Goal: Transaction & Acquisition: Purchase product/service

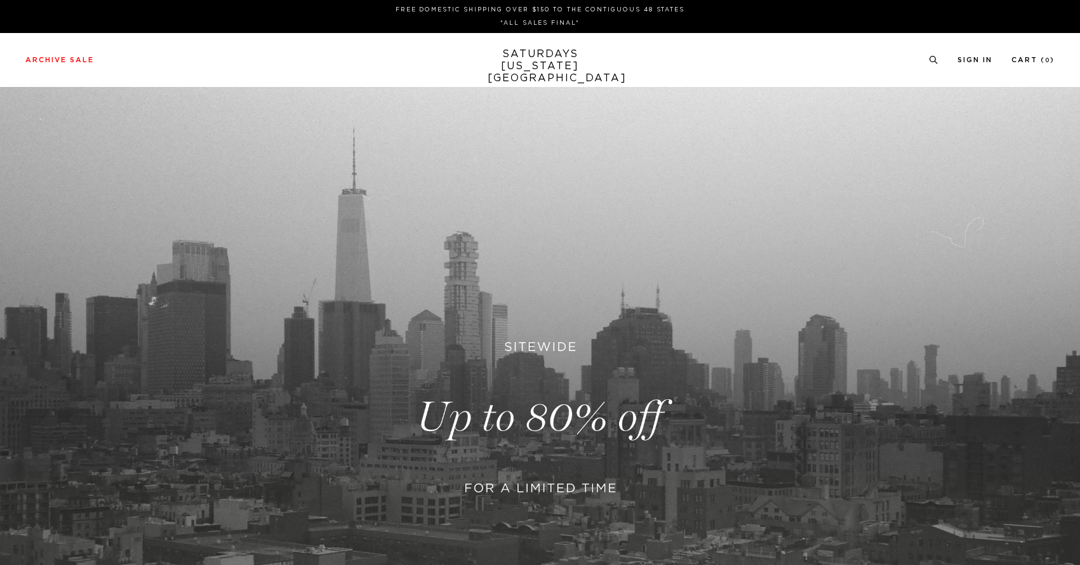
scroll to position [147, 0]
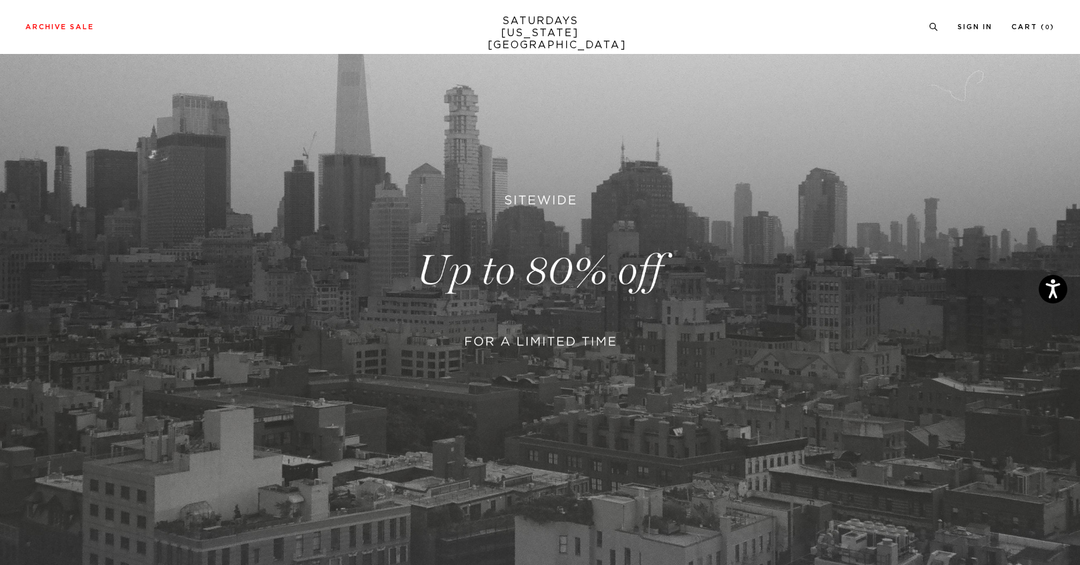
click at [601, 300] on link at bounding box center [540, 270] width 1080 height 661
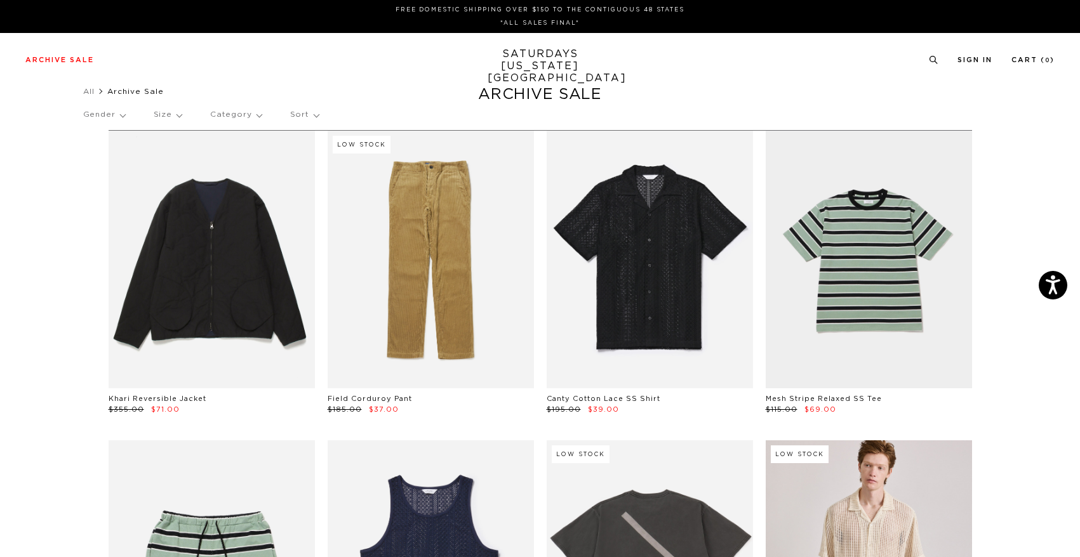
click at [116, 120] on p "Gender" at bounding box center [104, 114] width 42 height 29
click at [99, 162] on p "Mens" at bounding box center [121, 158] width 76 height 17
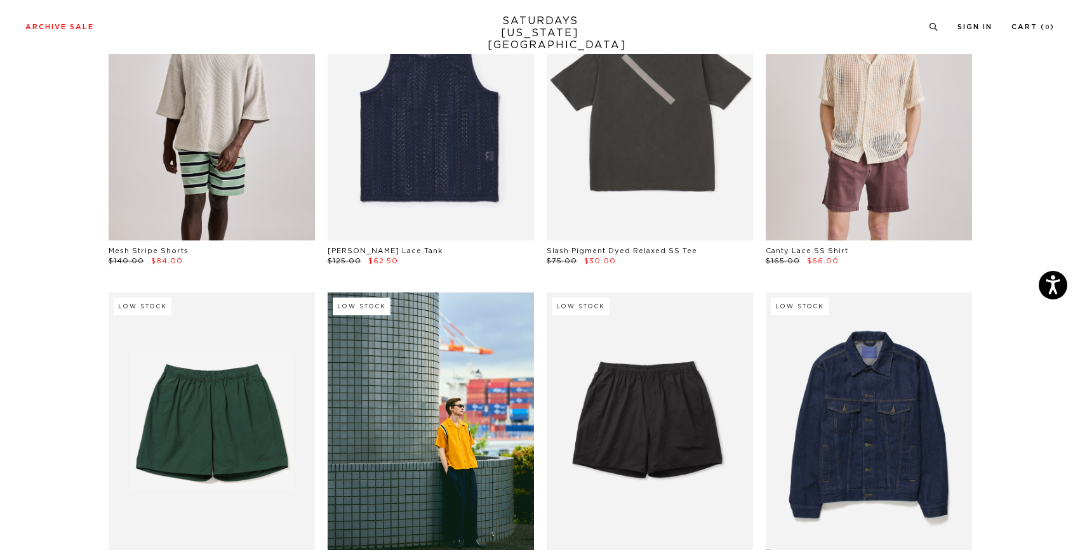
scroll to position [679, 0]
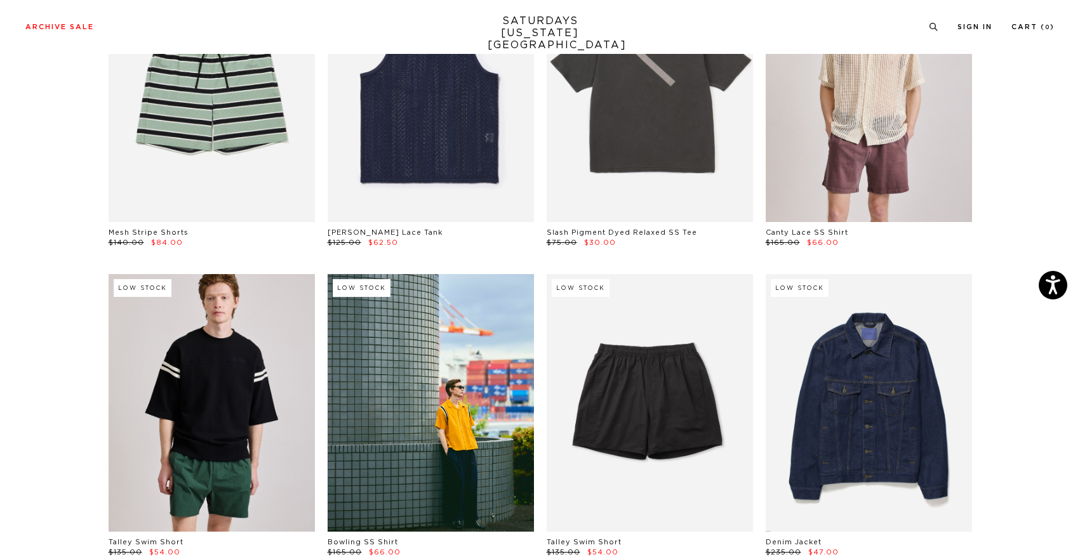
scroll to position [534, 0]
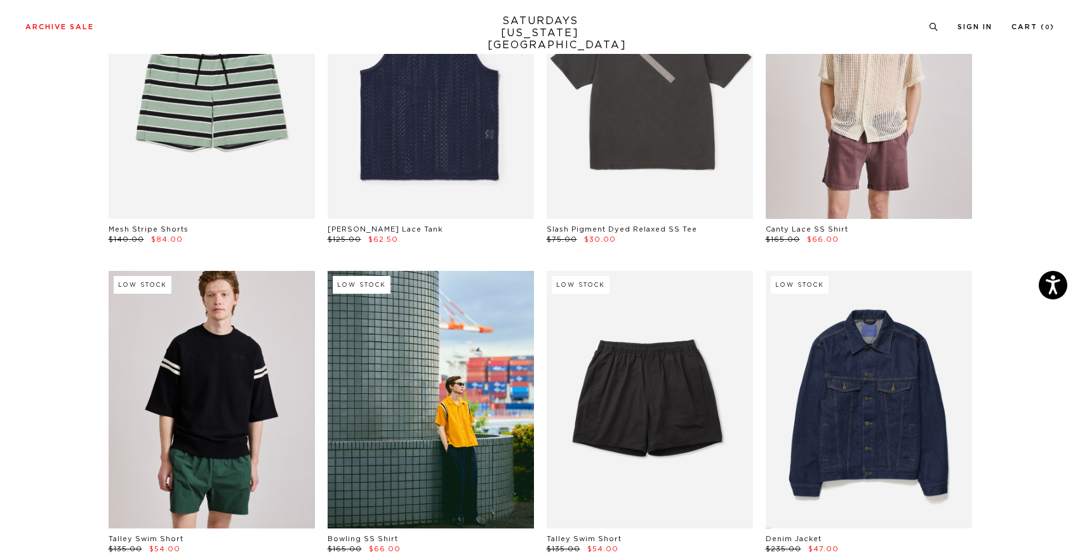
click at [245, 355] on link at bounding box center [212, 400] width 206 height 258
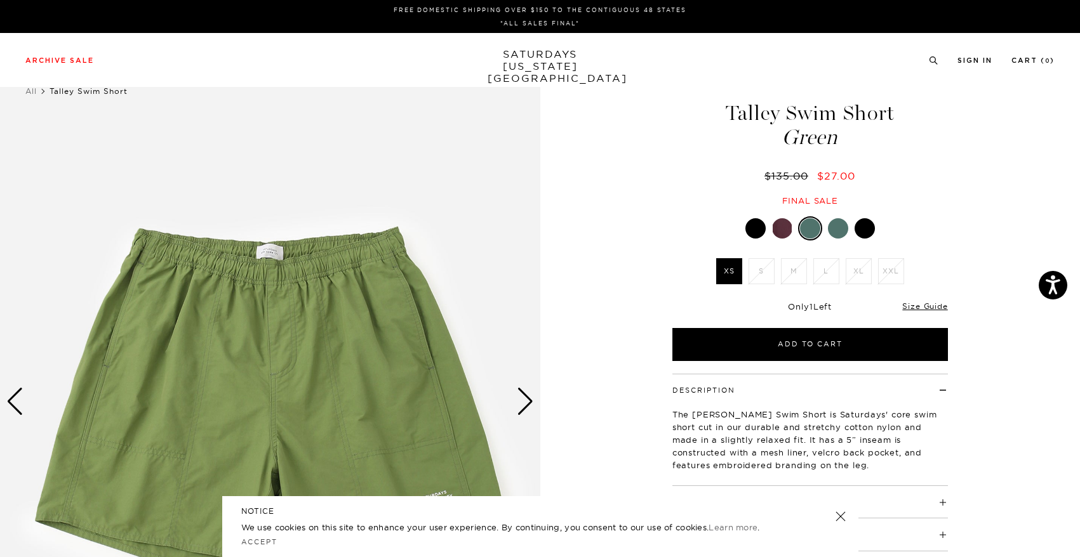
click at [777, 230] on div at bounding box center [782, 228] width 20 height 20
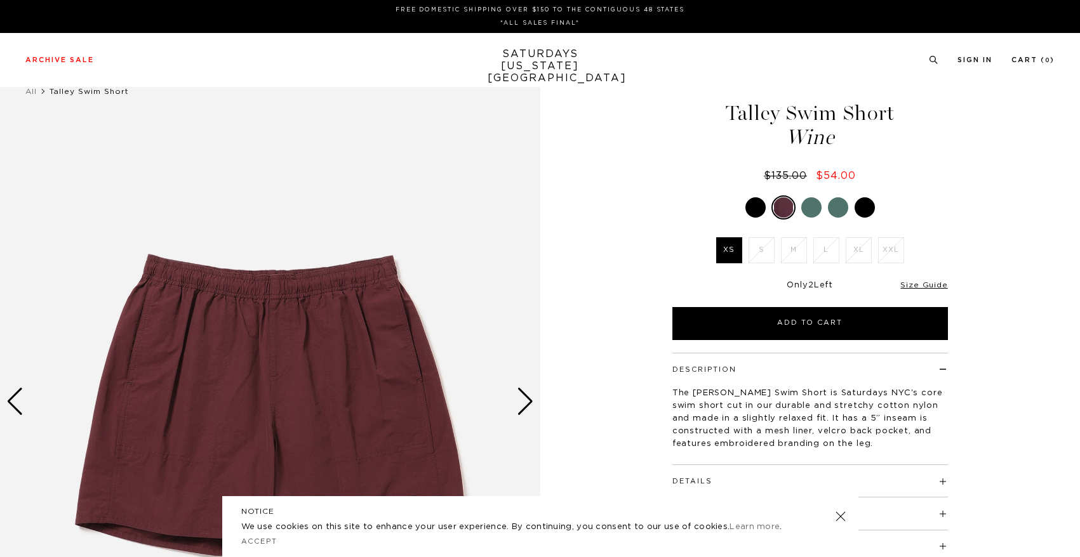
click at [750, 215] on div at bounding box center [755, 207] width 20 height 20
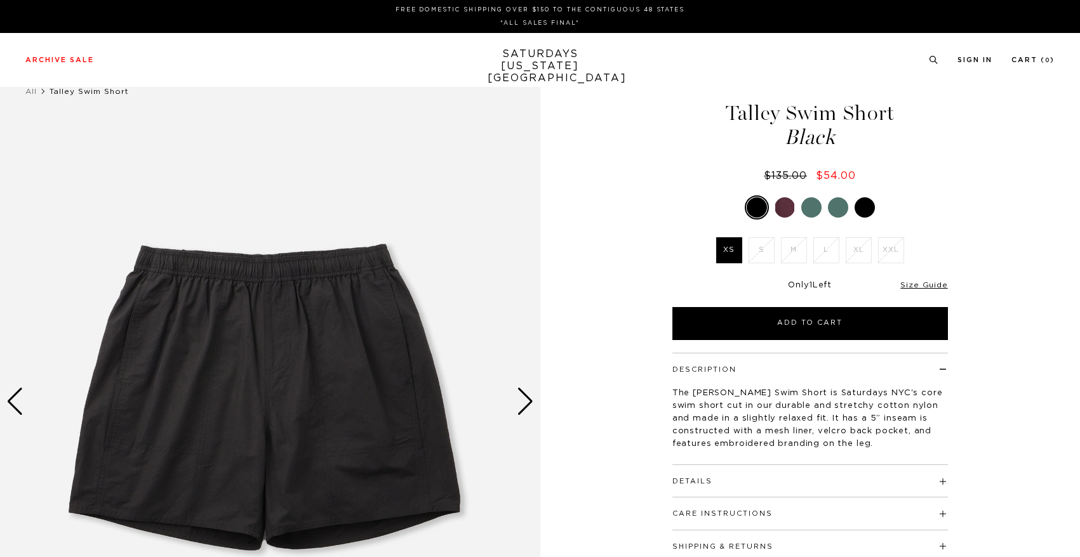
click at [867, 202] on div at bounding box center [864, 207] width 20 height 20
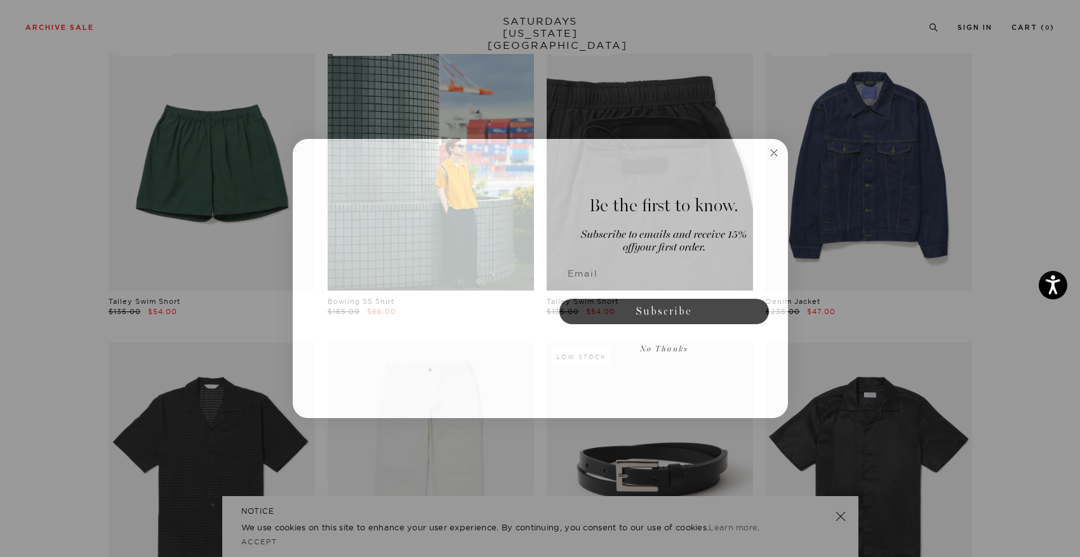
scroll to position [779, 0]
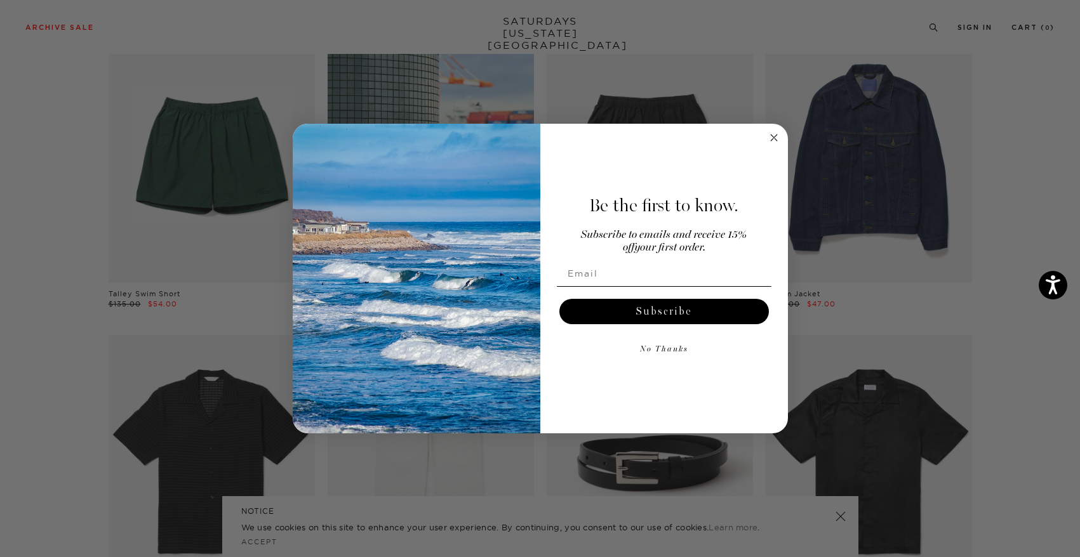
drag, startPoint x: 766, startPoint y: 142, endPoint x: 680, endPoint y: 260, distance: 145.5
click at [680, 260] on div "Close dialog Be the first to know. Subscribe to emails and receive 15% off your…" at bounding box center [540, 279] width 495 height 310
click at [682, 272] on input "Email" at bounding box center [664, 273] width 215 height 25
type input "ohmygodwow1997@gmail.com"
click at [687, 319] on button "Subscribe" at bounding box center [663, 311] width 209 height 25
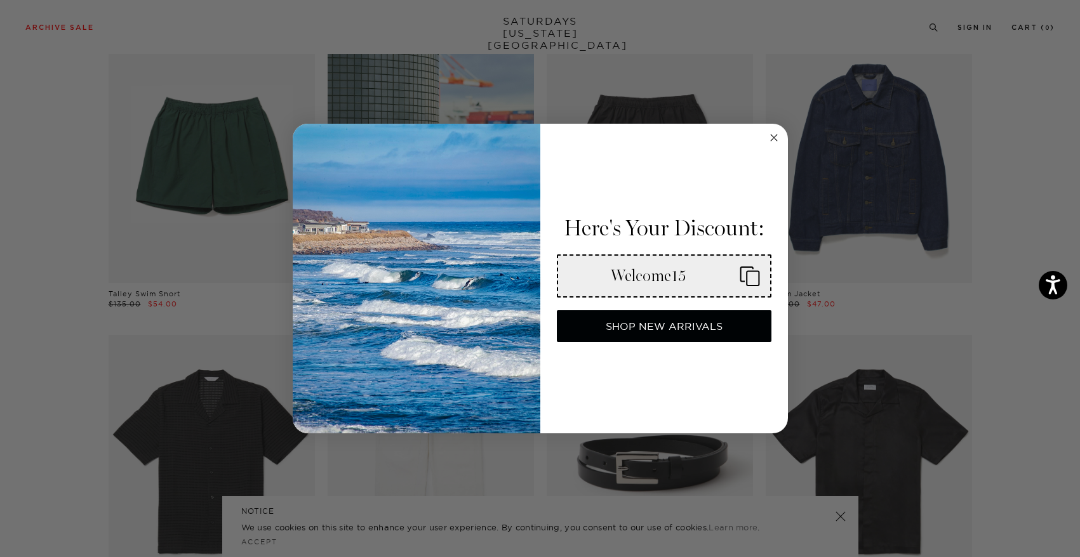
click at [821, 233] on div "Close dialog Here's Your Discount: Welcome15 SHOP NEW ARRIVALS Submit" at bounding box center [540, 278] width 1080 height 557
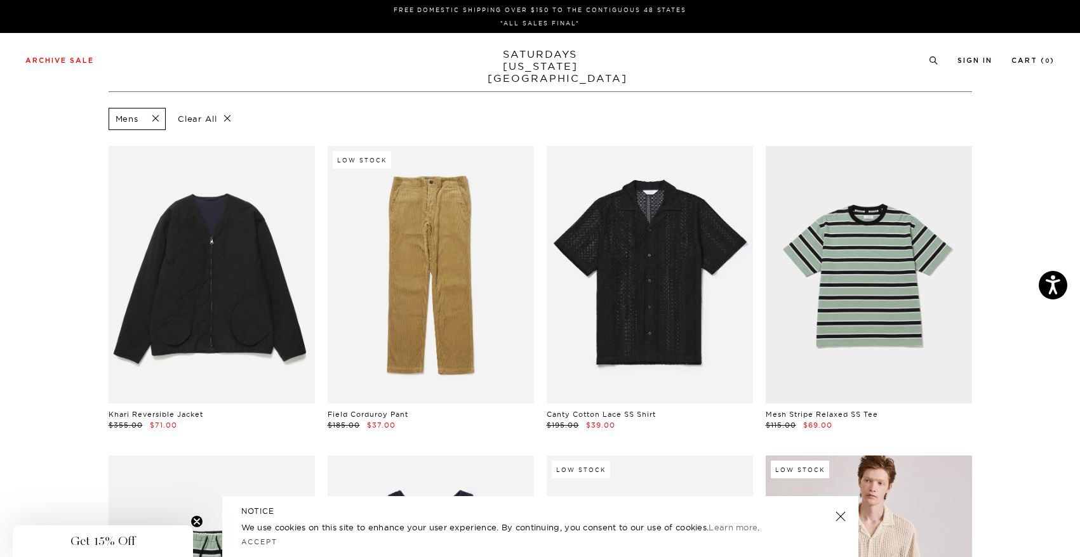
scroll to position [0, 0]
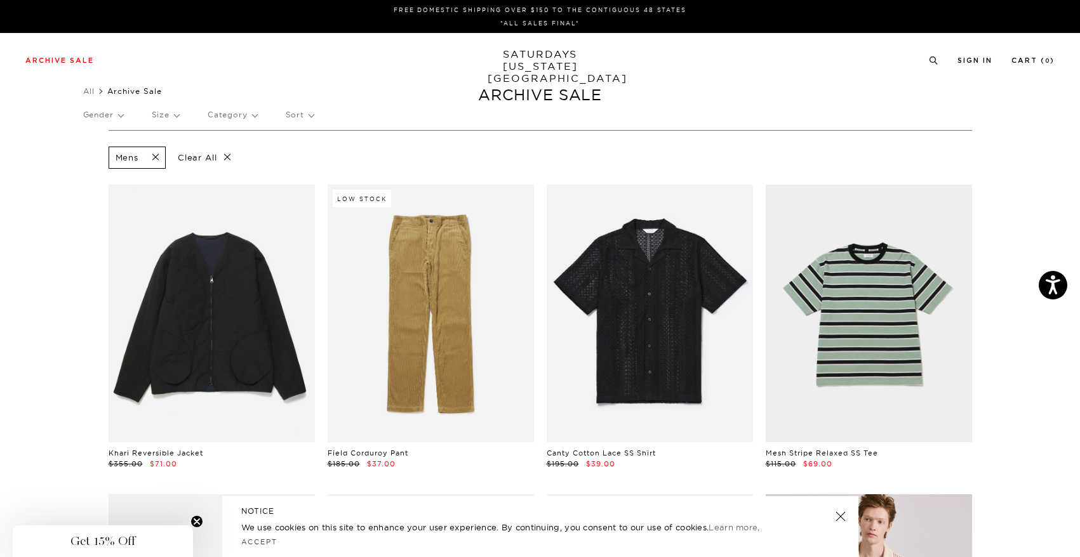
click at [175, 126] on p "Size" at bounding box center [165, 114] width 27 height 29
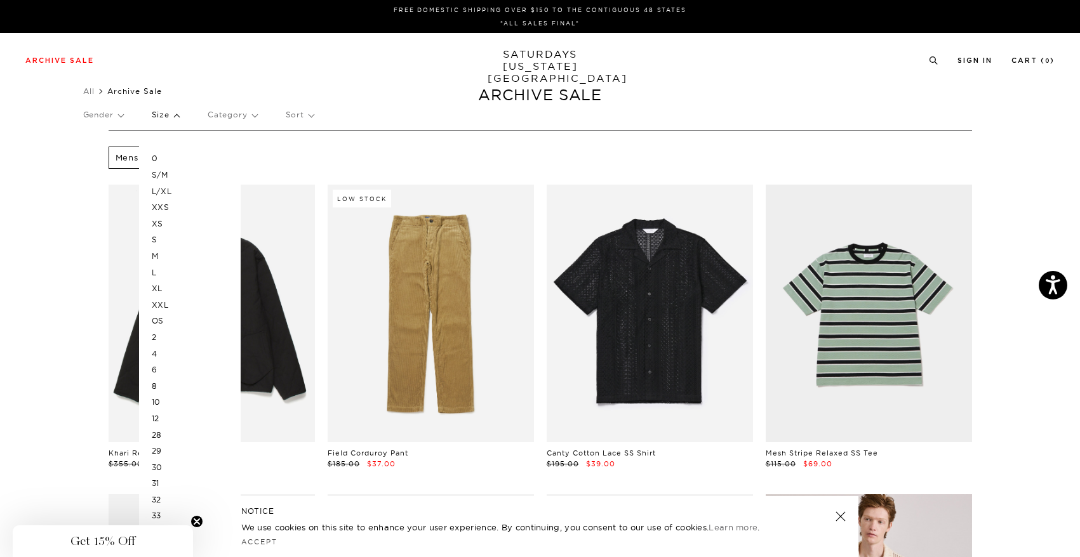
click at [428, 128] on div "Gender Size 0 S/M L/XL XXS XS S M L XL XXL OS 2 4 6 8 10 12 28 29 30 31 32 33 3…" at bounding box center [540, 117] width 914 height 34
click at [314, 122] on p "Sort" at bounding box center [300, 114] width 28 height 29
click at [352, 173] on p "Price (Highest-lowest)" at bounding box center [334, 175] width 97 height 17
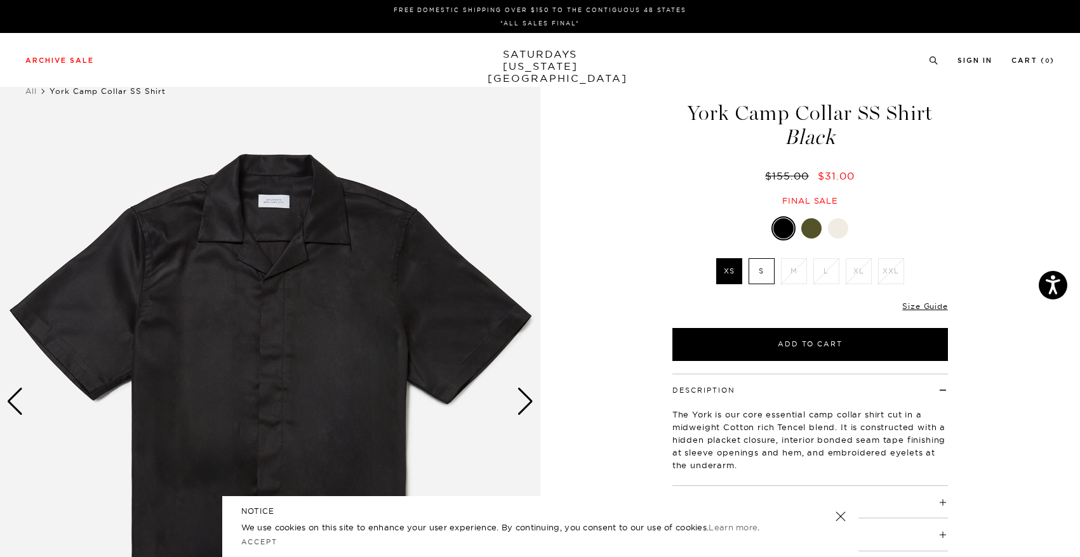
click at [814, 225] on div at bounding box center [811, 228] width 20 height 20
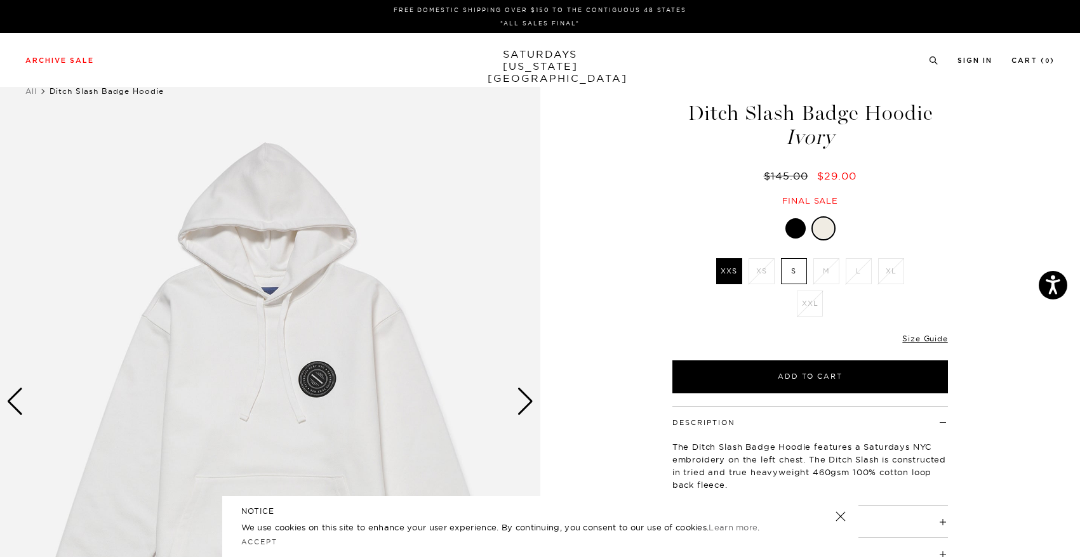
click at [790, 223] on div at bounding box center [795, 228] width 20 height 20
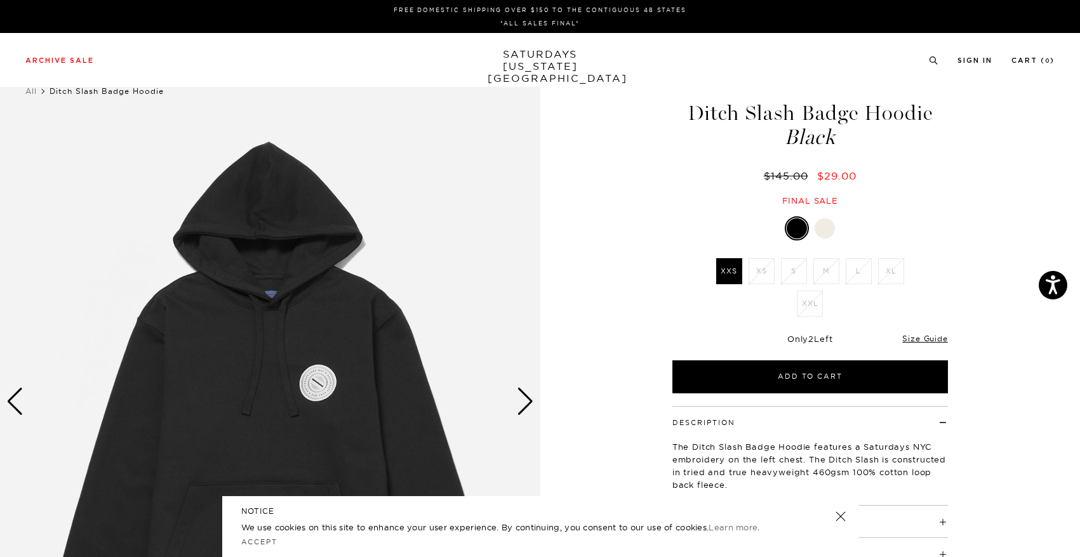
click at [823, 233] on div at bounding box center [824, 228] width 20 height 20
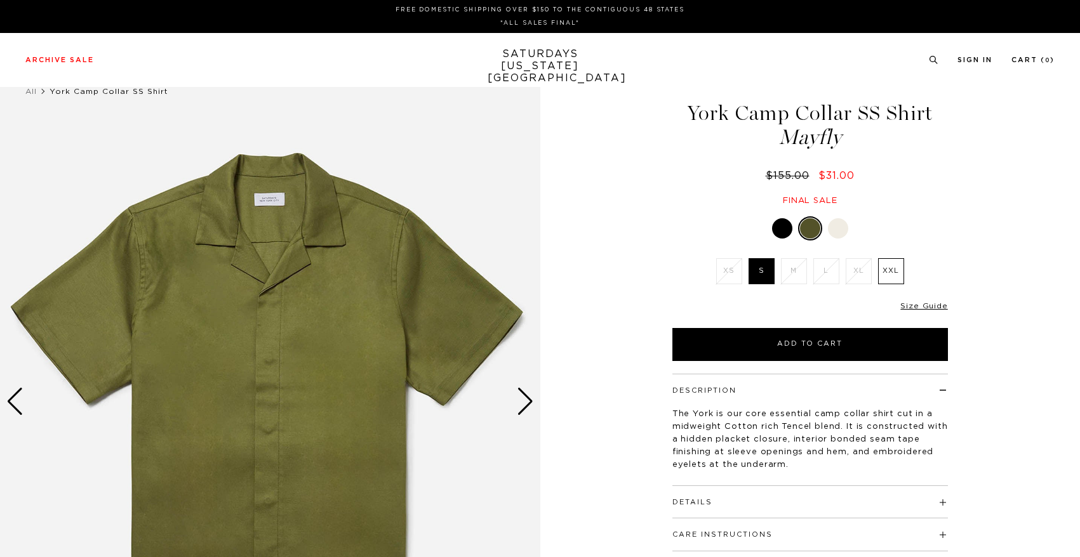
click at [831, 225] on div at bounding box center [838, 228] width 20 height 20
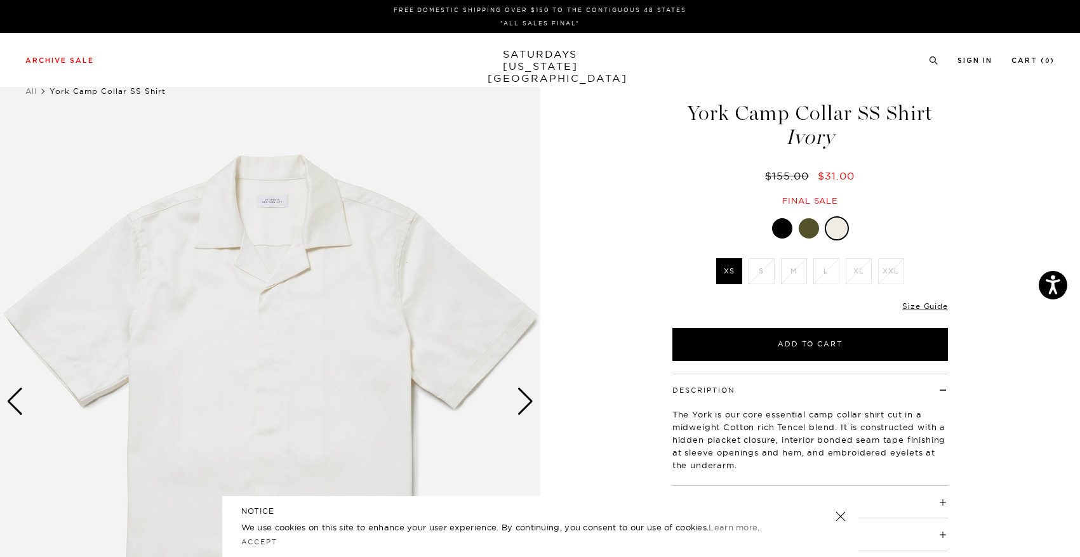
click at [814, 226] on div at bounding box center [809, 228] width 20 height 20
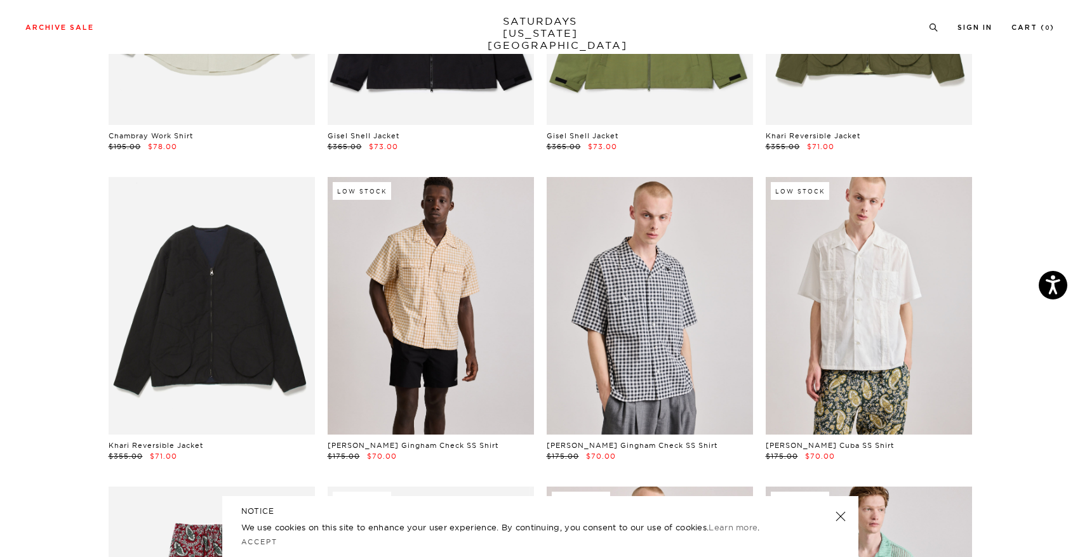
scroll to position [0, 8]
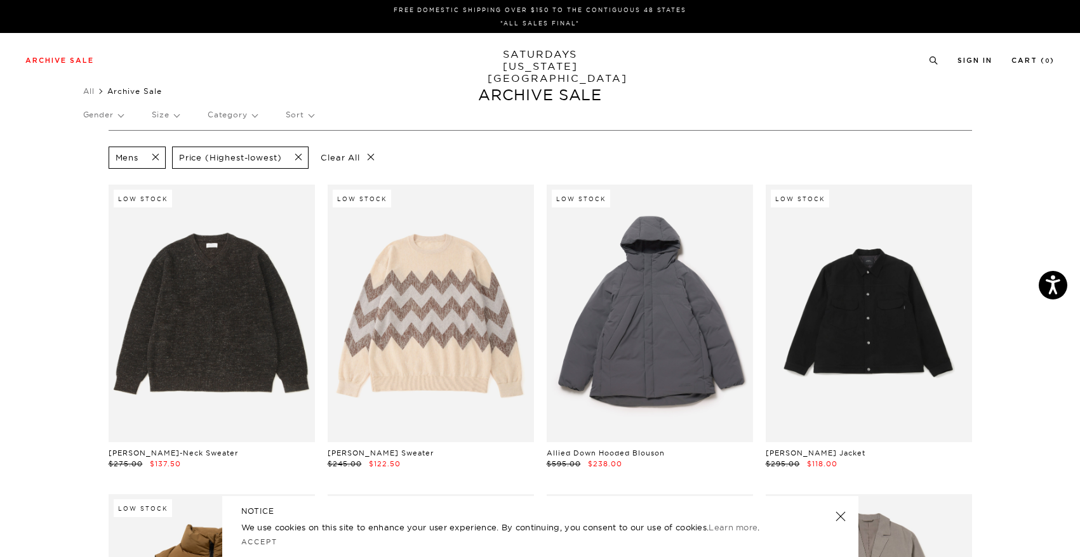
click at [163, 116] on p "Size" at bounding box center [165, 114] width 27 height 29
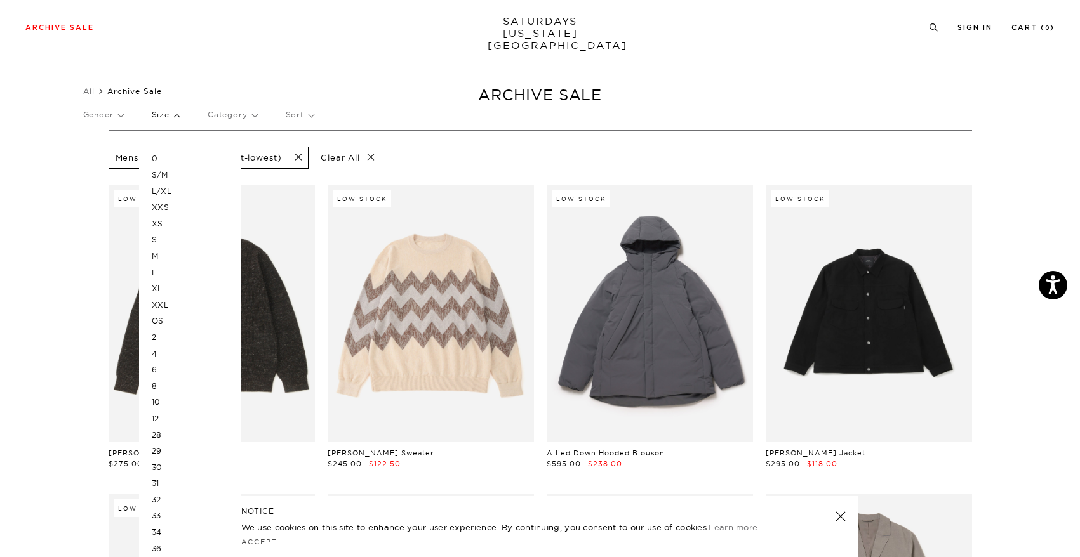
scroll to position [17, 8]
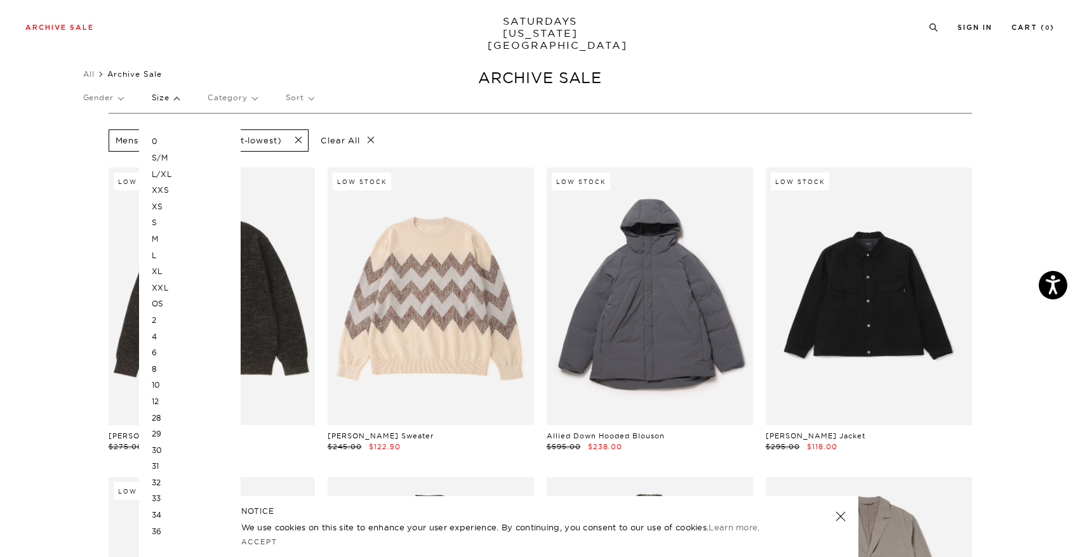
click at [152, 254] on p "L" at bounding box center [190, 256] width 76 height 17
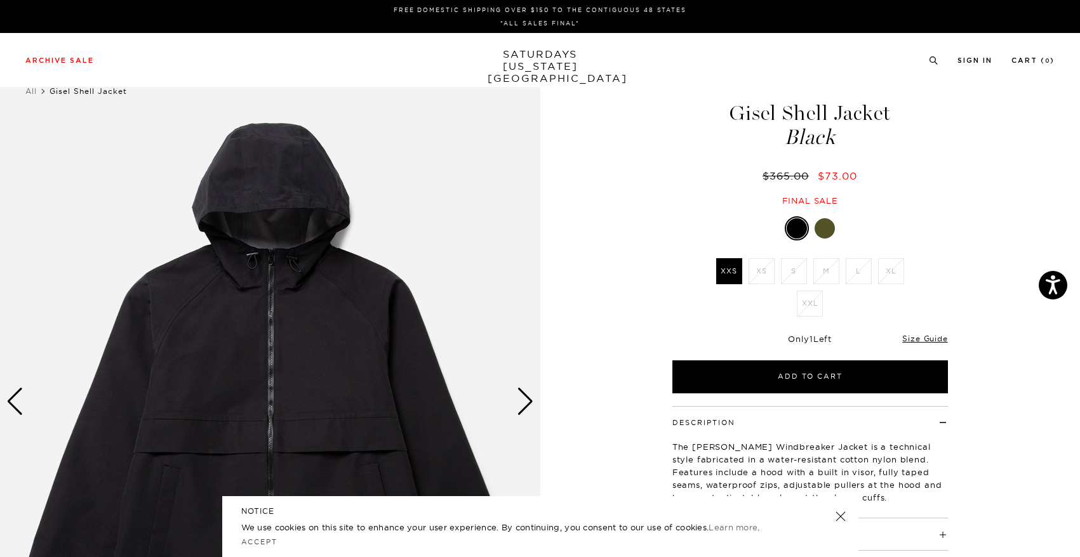
click at [836, 225] on div at bounding box center [809, 228] width 275 height 24
click at [833, 225] on link at bounding box center [825, 229] width 22 height 22
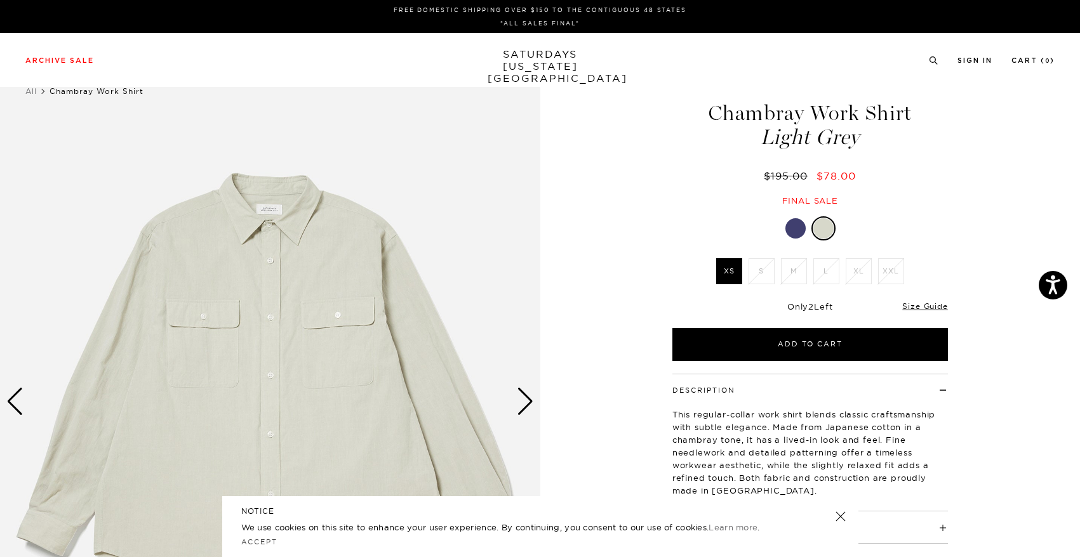
click at [792, 218] on link at bounding box center [796, 229] width 22 height 22
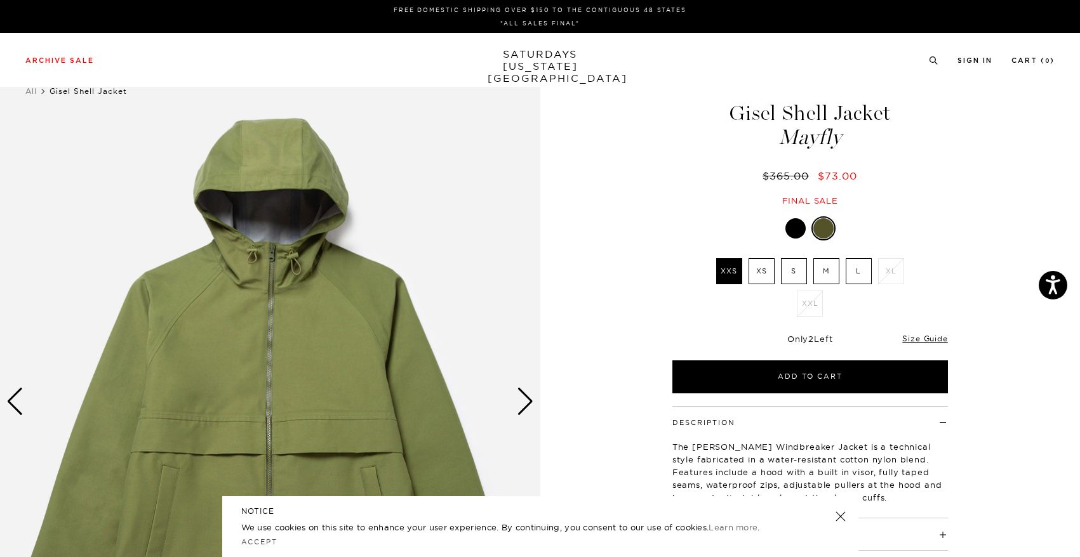
click at [864, 265] on label "L" at bounding box center [859, 271] width 26 height 26
click at [0, 0] on input "L" at bounding box center [0, 0] width 0 height 0
click at [528, 410] on div "Next slide" at bounding box center [525, 402] width 17 height 28
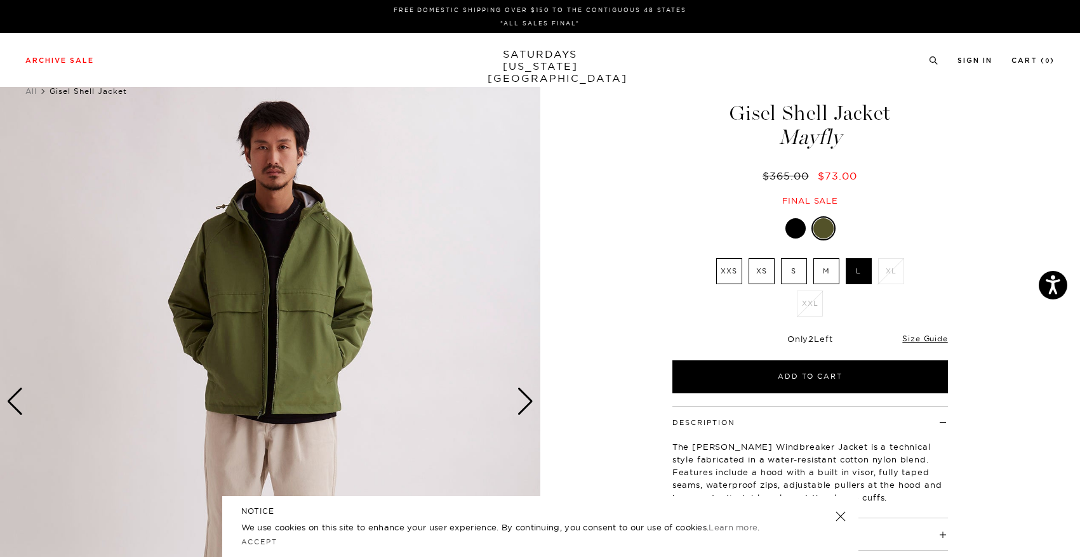
click at [528, 410] on div "Next slide" at bounding box center [525, 402] width 17 height 28
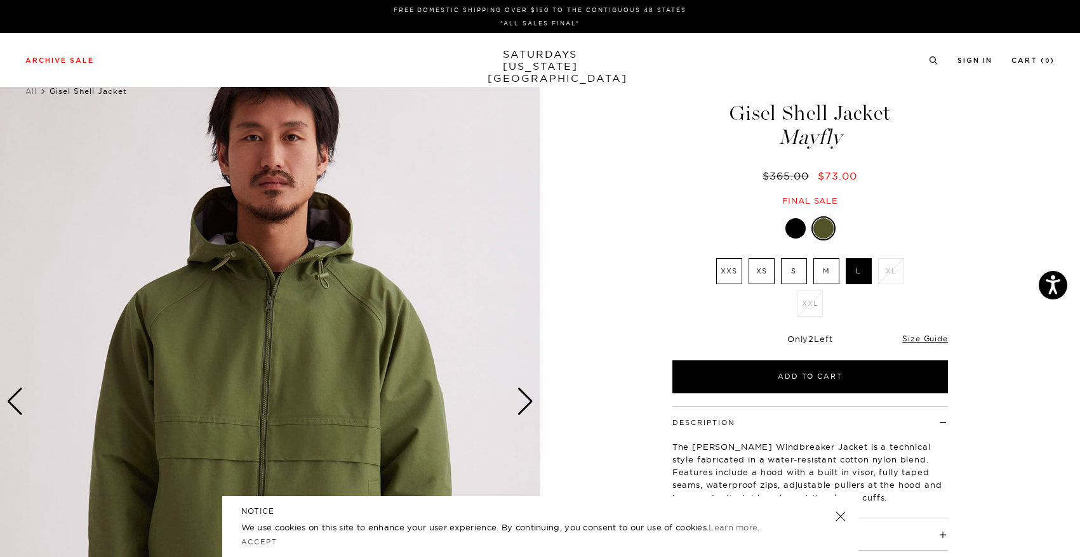
click at [528, 410] on div "Next slide" at bounding box center [525, 402] width 17 height 28
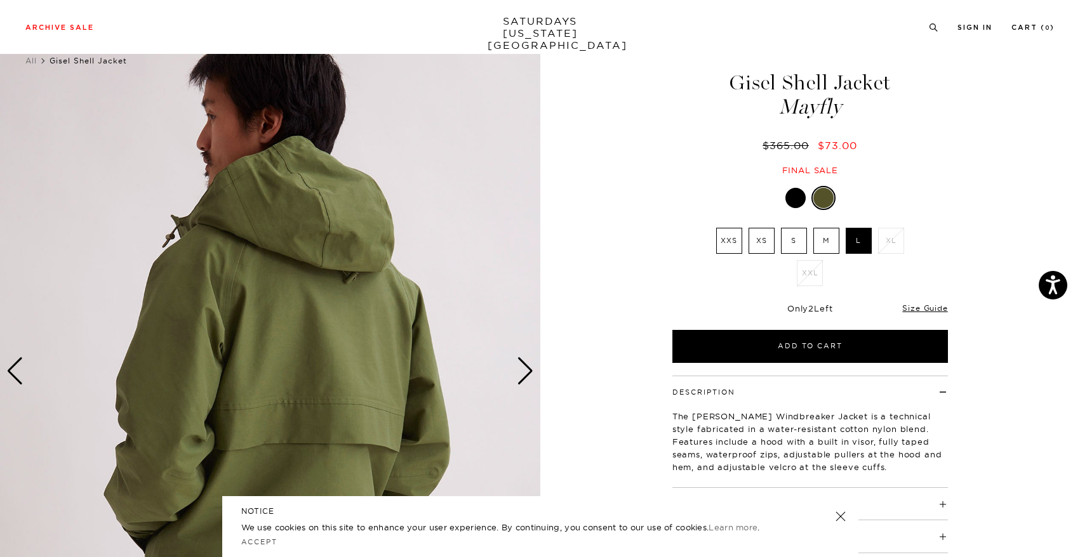
scroll to position [33, 0]
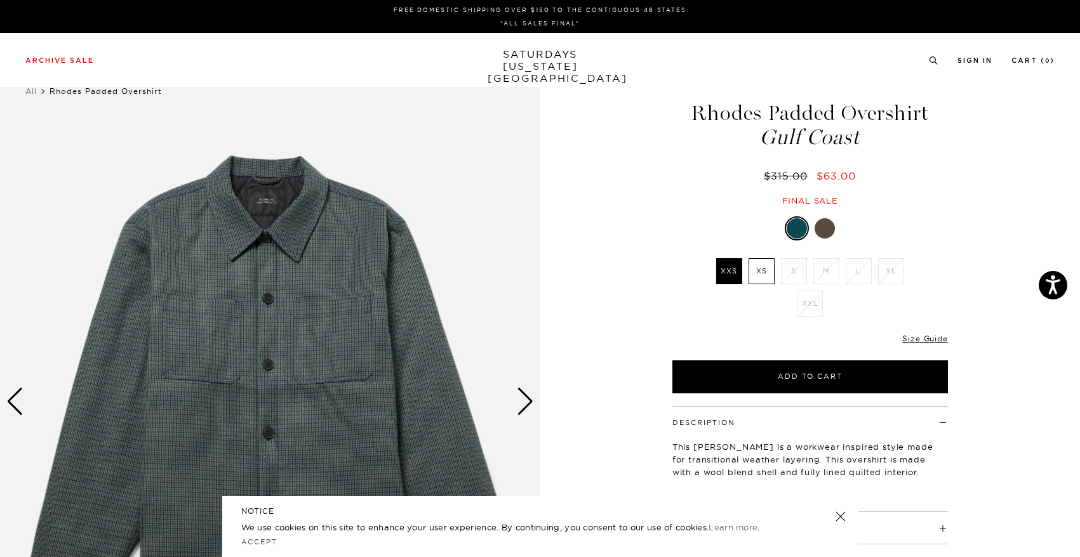
click at [822, 229] on div at bounding box center [824, 228] width 20 height 20
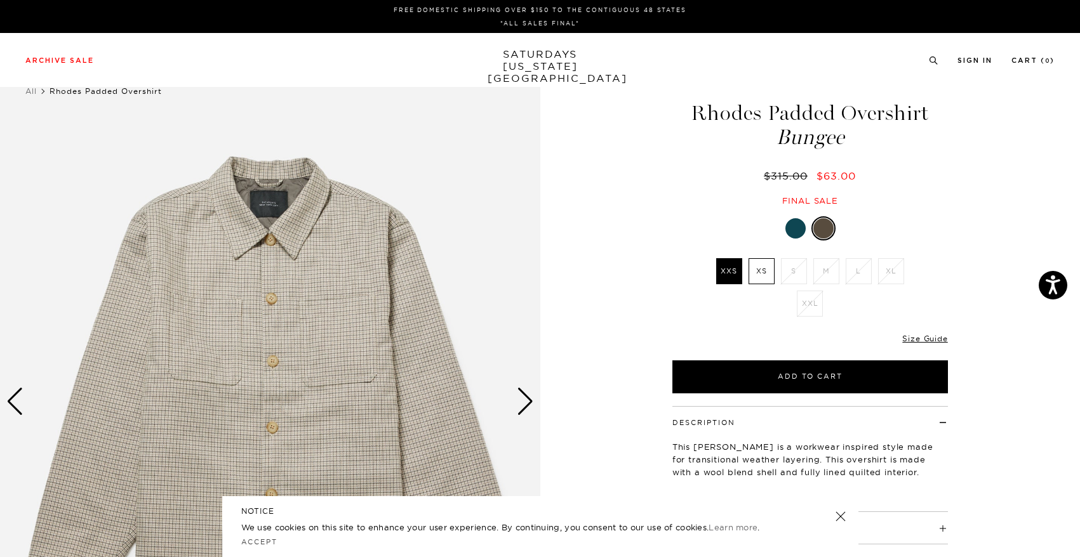
click at [821, 227] on div at bounding box center [823, 228] width 20 height 20
click at [788, 227] on div at bounding box center [795, 228] width 20 height 20
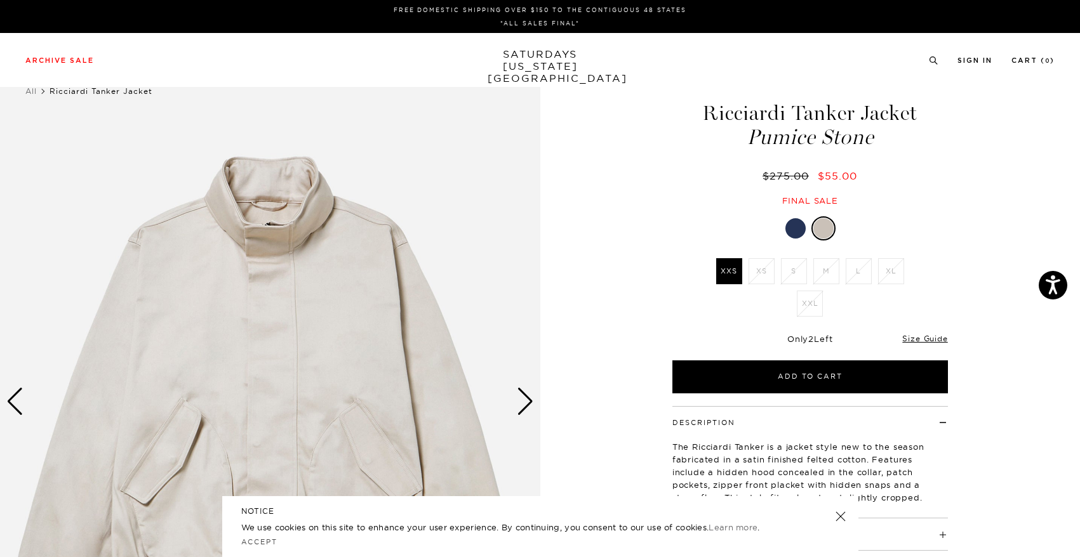
click at [789, 227] on div at bounding box center [795, 228] width 20 height 20
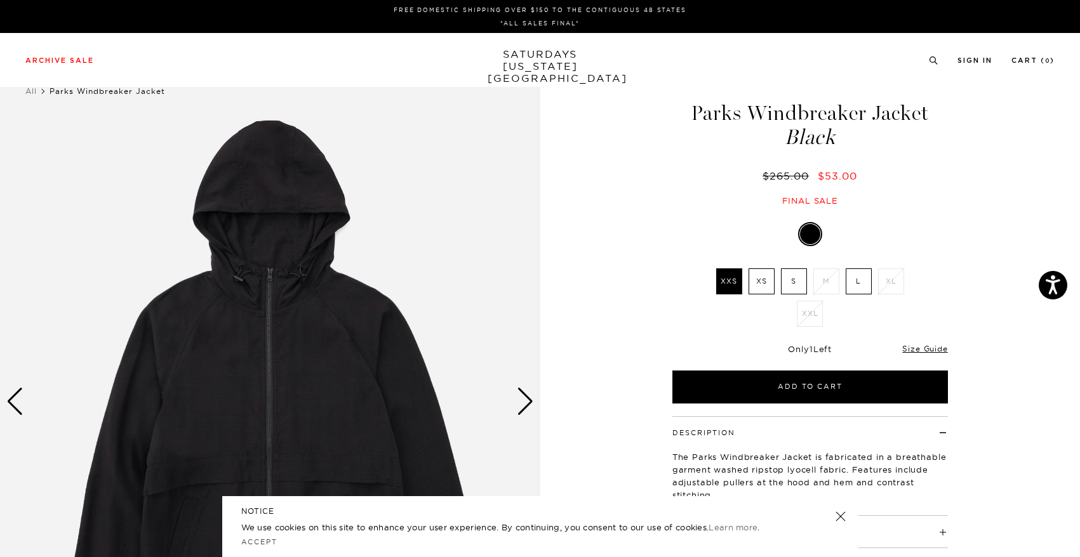
click at [868, 281] on label "L" at bounding box center [859, 282] width 26 height 26
click at [0, 0] on input "L" at bounding box center [0, 0] width 0 height 0
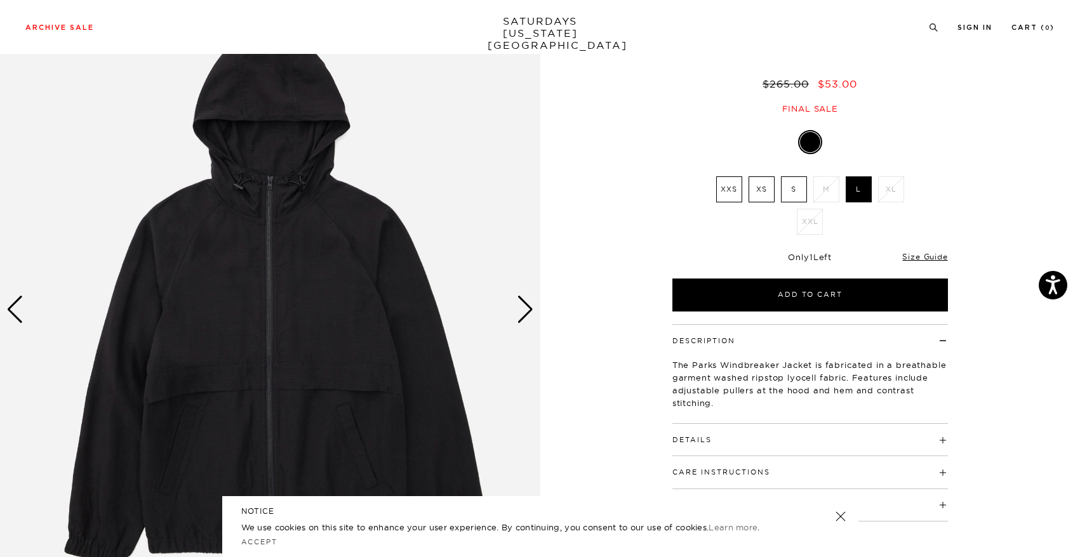
scroll to position [94, 0]
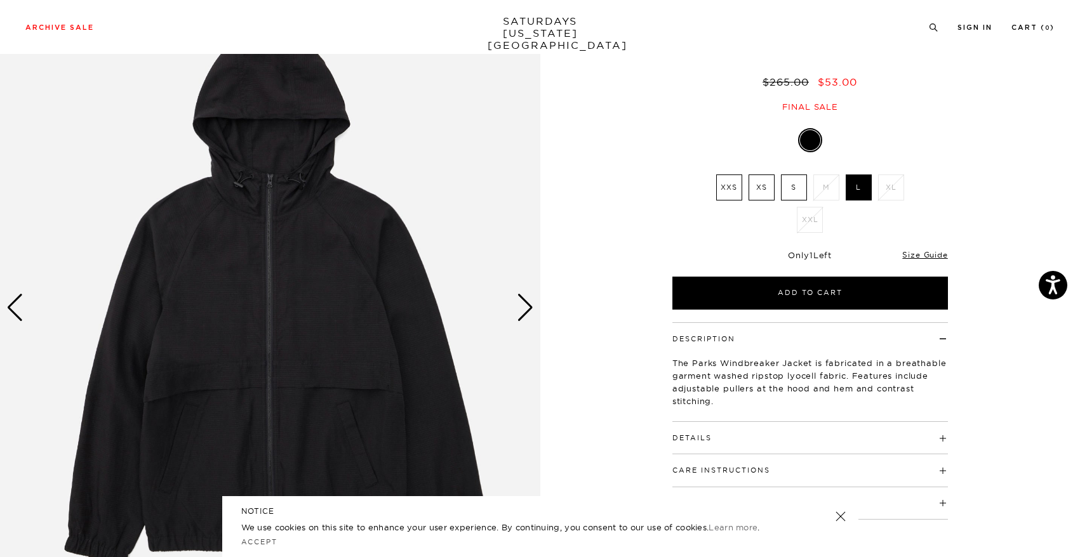
click at [544, 307] on div "1 / 5" at bounding box center [540, 307] width 1080 height 675
click at [548, 315] on div "1 / 5" at bounding box center [540, 307] width 1080 height 675
click at [520, 309] on div "Next slide" at bounding box center [525, 308] width 17 height 28
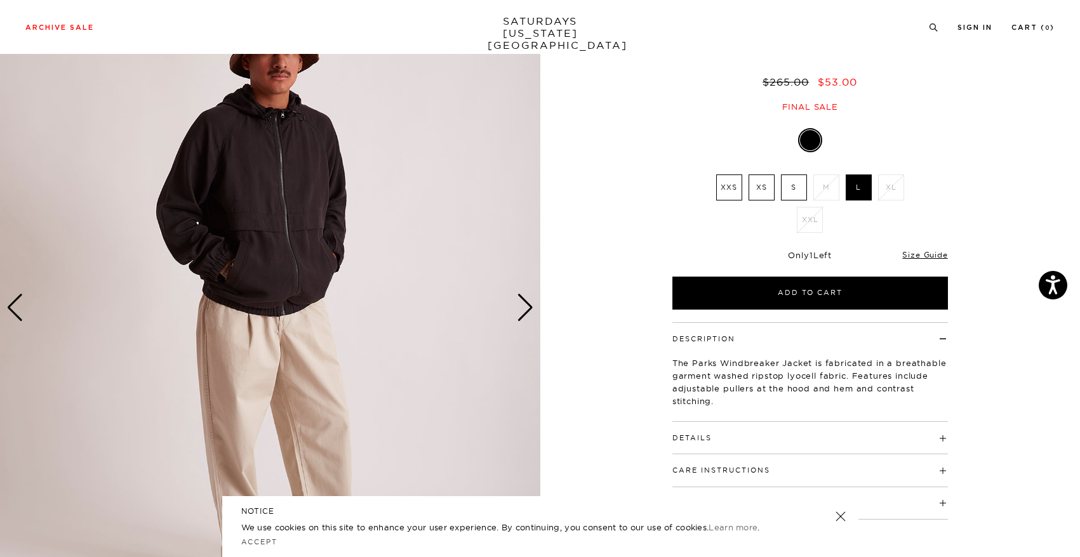
click at [522, 309] on div "Next slide" at bounding box center [525, 308] width 17 height 28
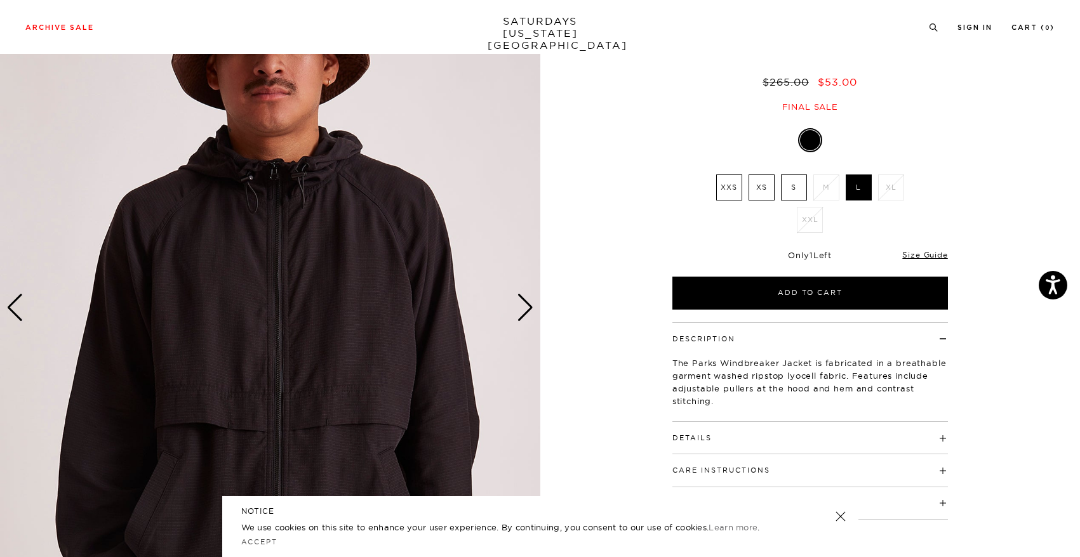
click at [522, 309] on div "Next slide" at bounding box center [525, 308] width 17 height 28
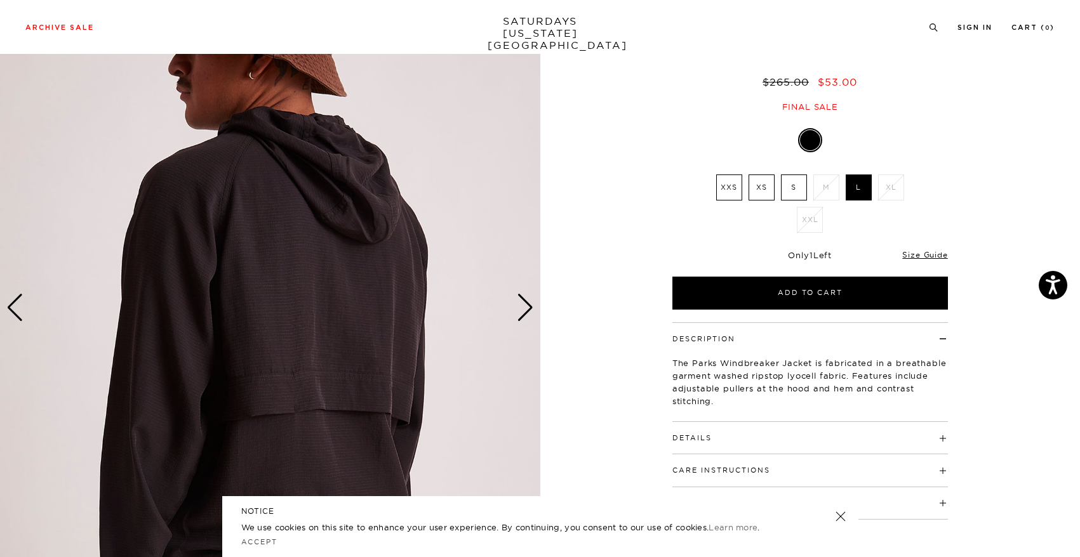
click at [522, 309] on div "Next slide" at bounding box center [525, 308] width 17 height 28
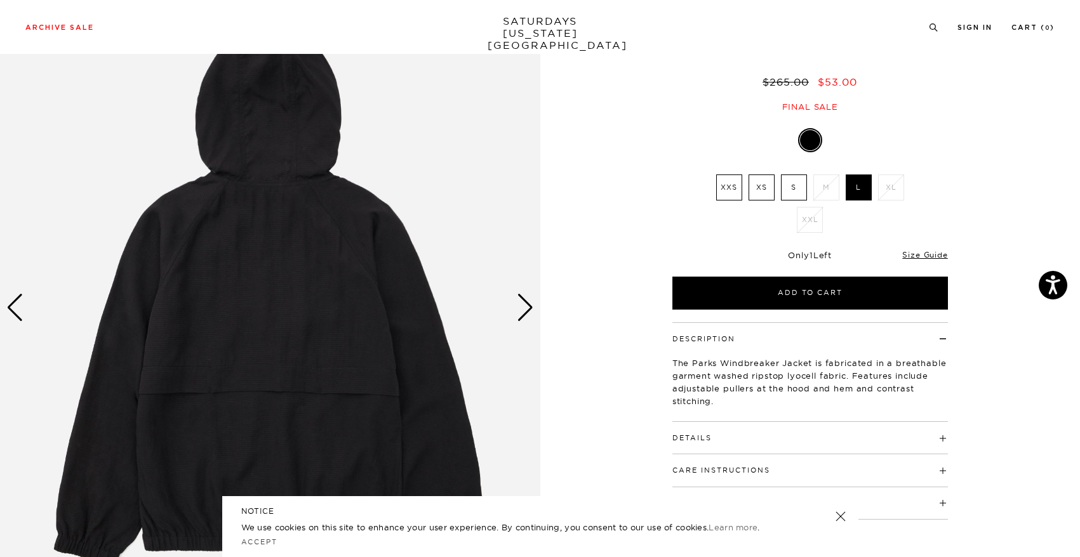
click at [717, 442] on h4 "Details" at bounding box center [809, 432] width 275 height 21
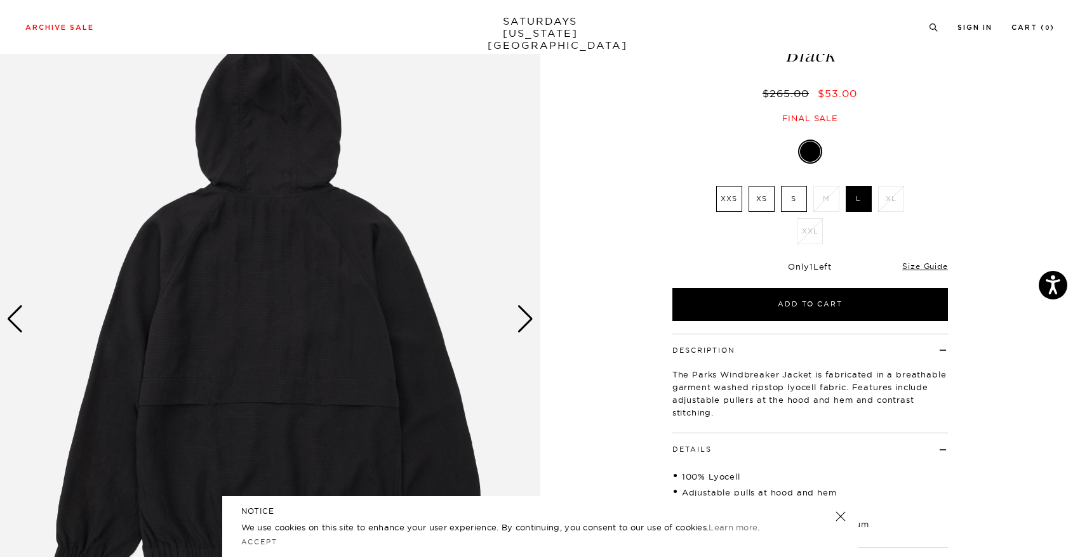
scroll to position [0, 0]
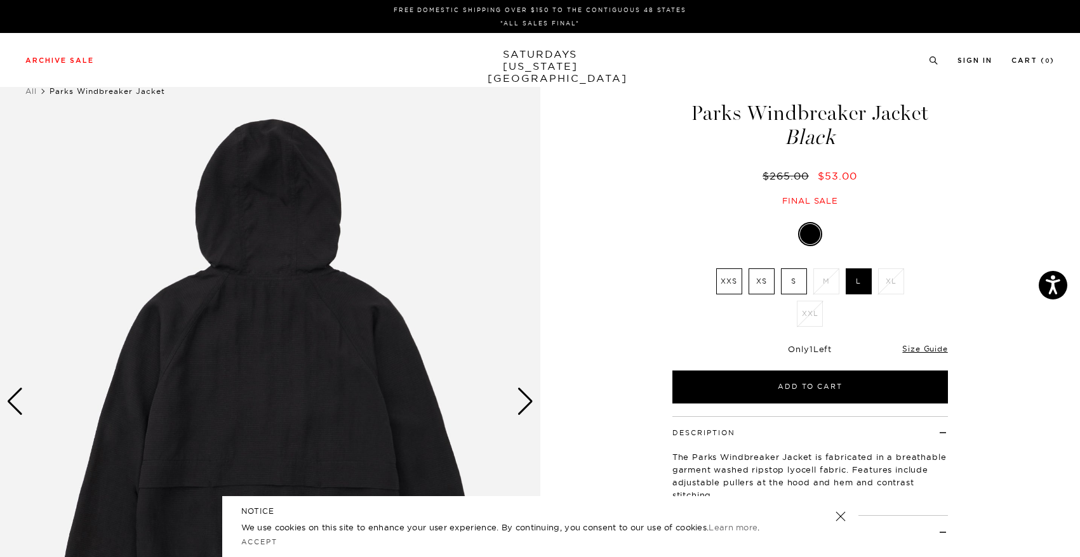
click at [526, 388] on div "Next slide" at bounding box center [525, 402] width 17 height 28
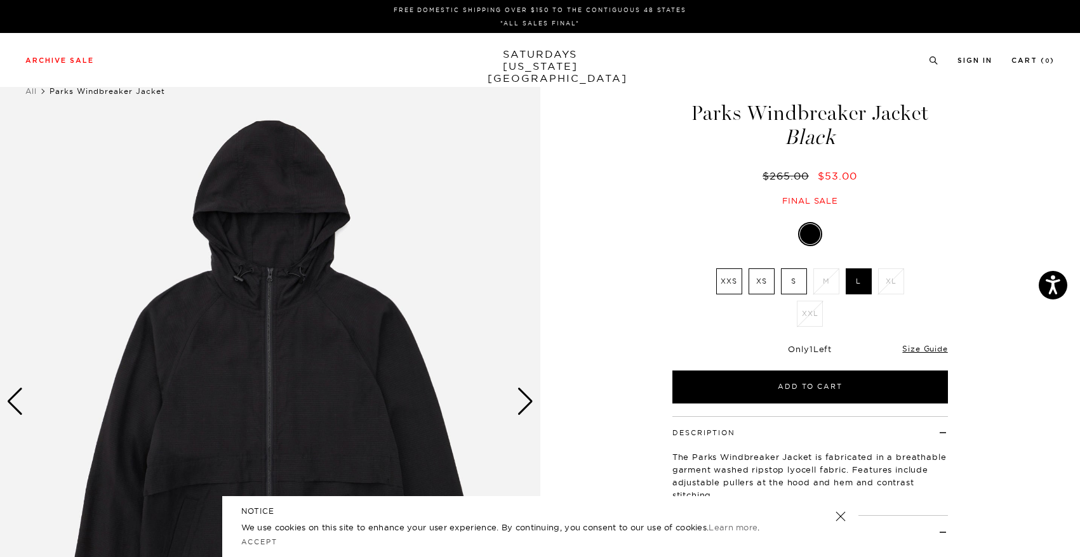
click at [526, 388] on div "Next slide" at bounding box center [525, 402] width 17 height 28
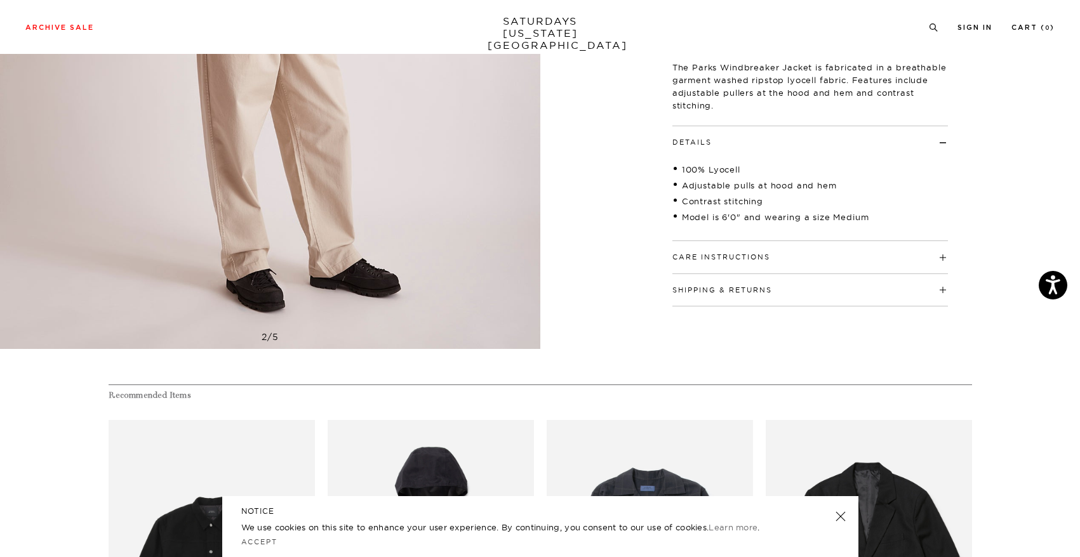
scroll to position [308, 0]
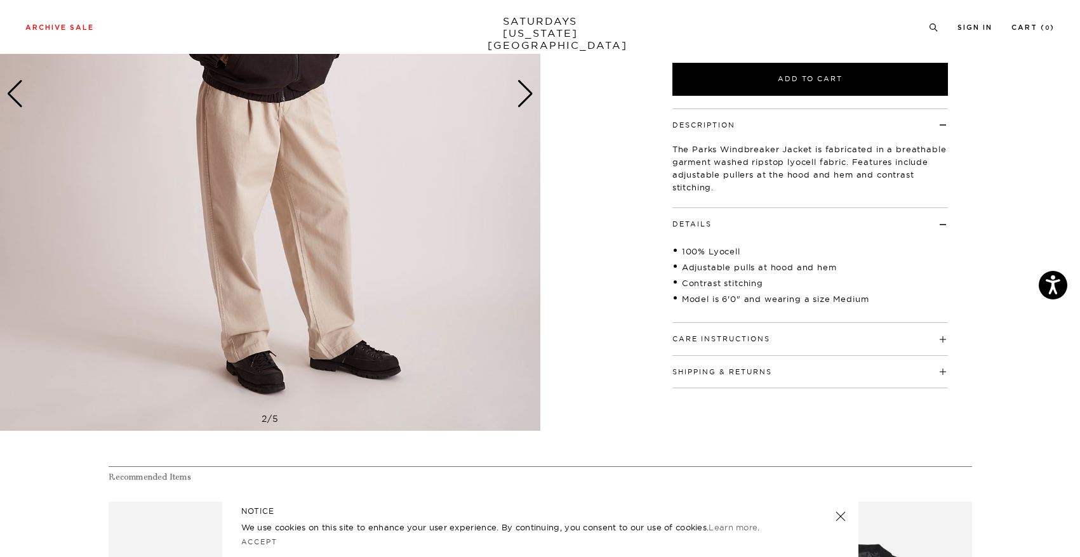
click at [727, 340] on button "Care Instructions" at bounding box center [721, 339] width 98 height 7
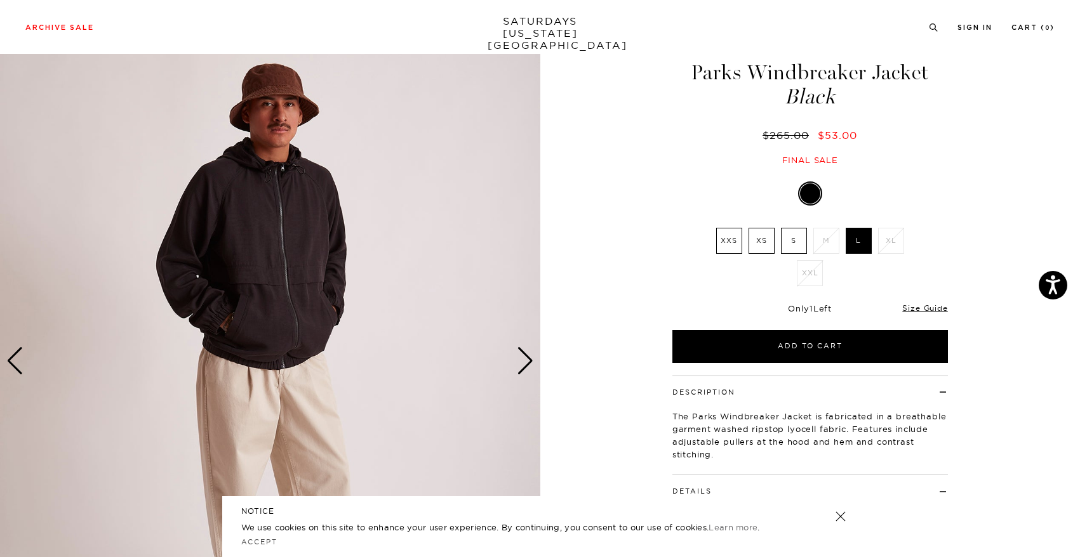
scroll to position [15, 0]
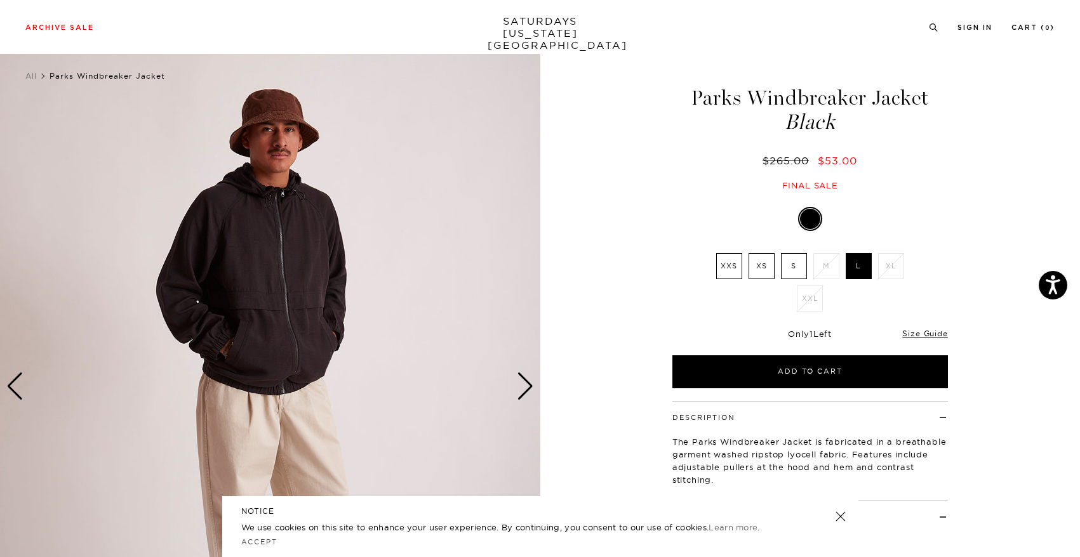
click at [525, 388] on div "Next slide" at bounding box center [525, 387] width 17 height 28
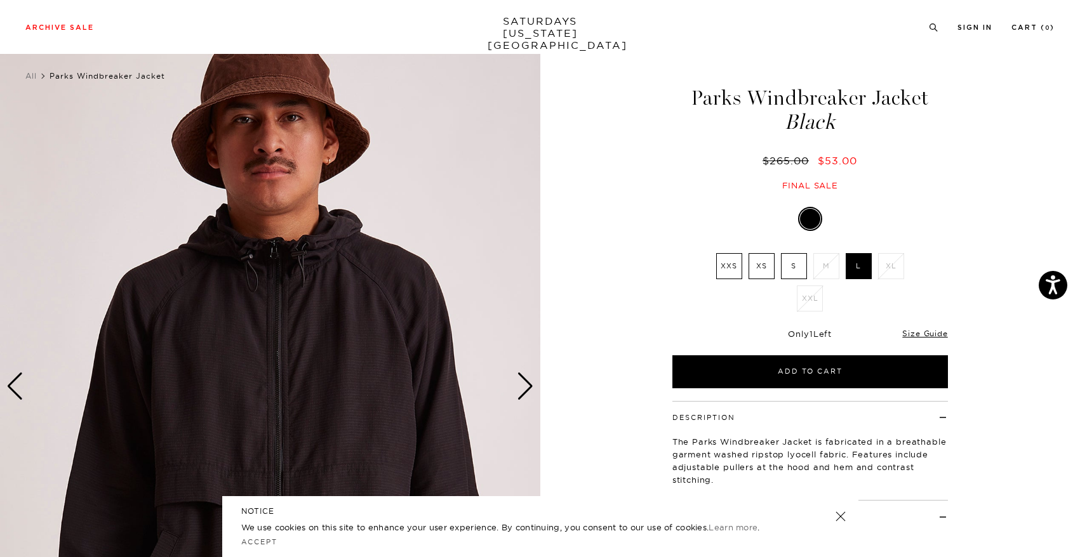
click at [525, 388] on div "Next slide" at bounding box center [525, 387] width 17 height 28
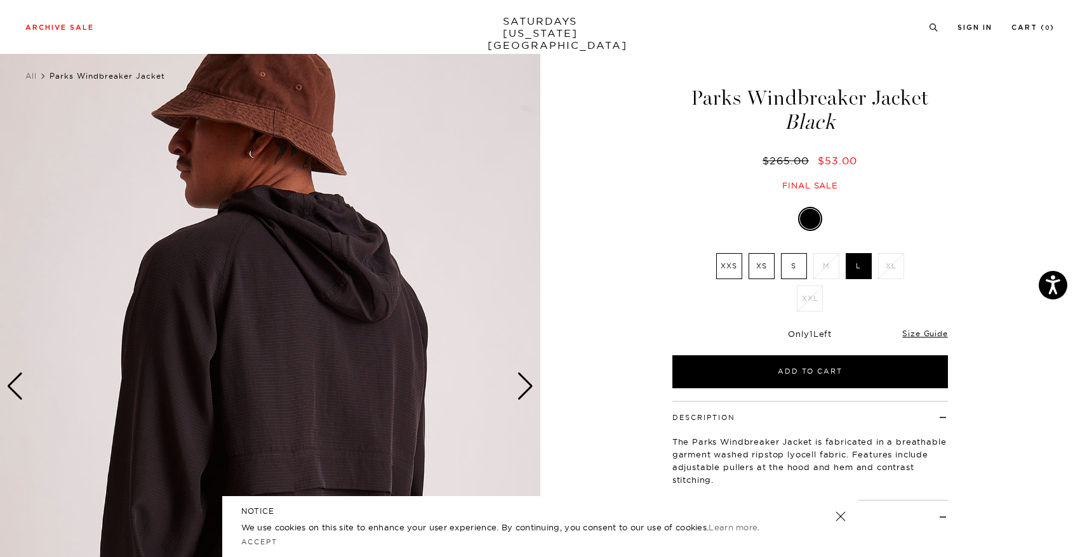
click at [525, 388] on div "Next slide" at bounding box center [525, 387] width 17 height 28
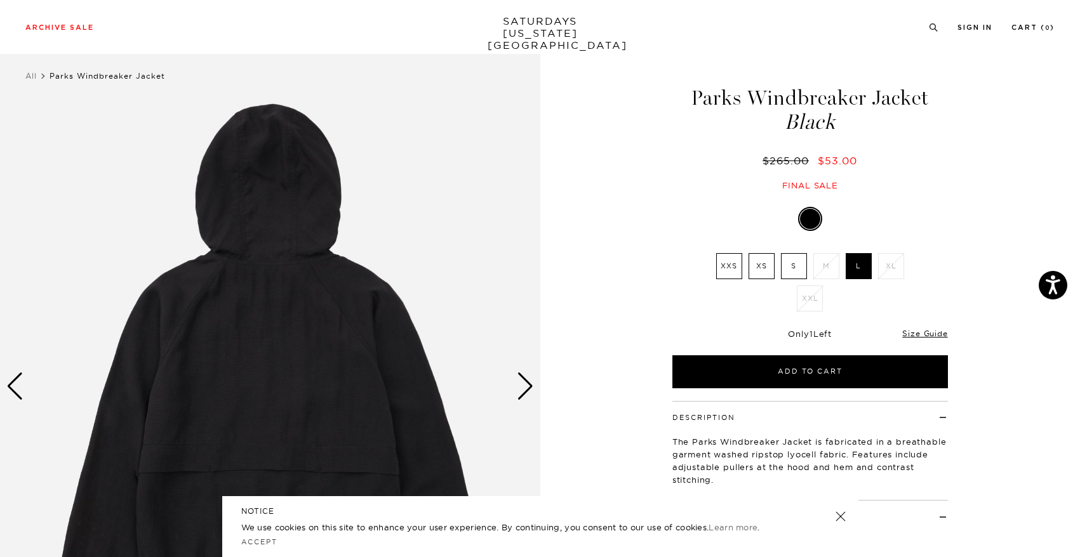
click at [525, 388] on div "Next slide" at bounding box center [525, 387] width 17 height 28
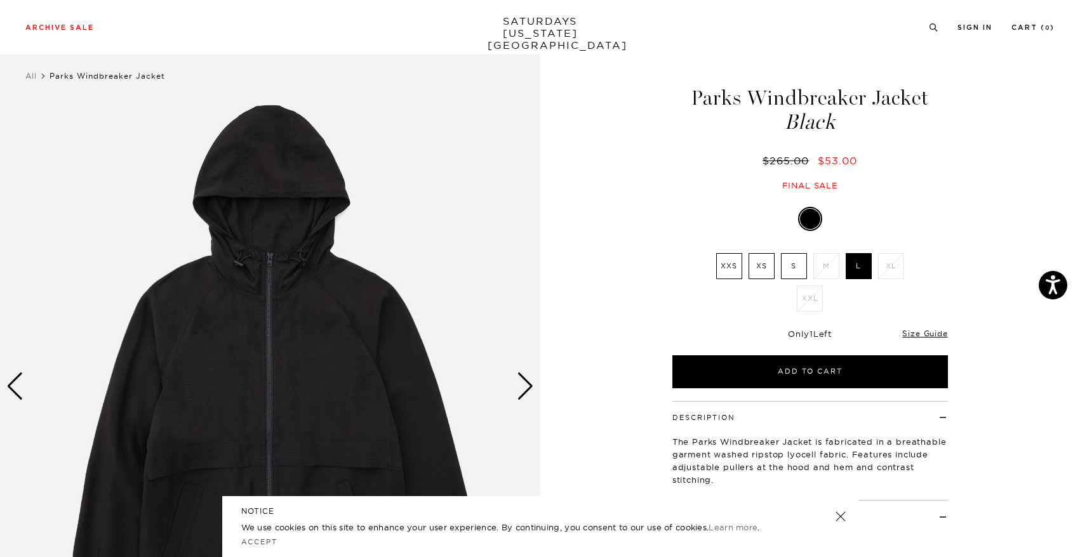
click at [525, 388] on div "Next slide" at bounding box center [525, 387] width 17 height 28
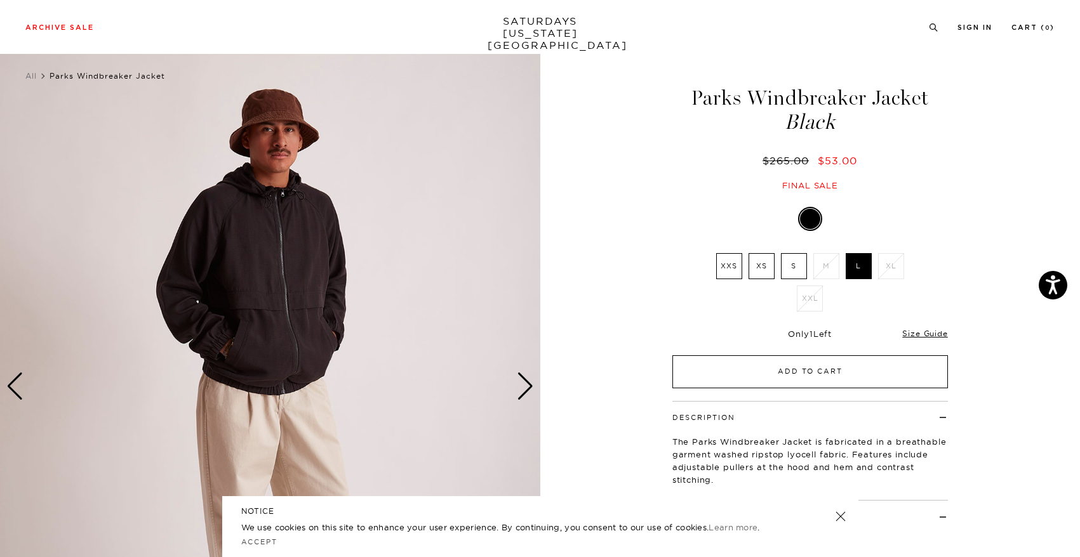
click at [710, 375] on button "Add to Cart" at bounding box center [809, 371] width 275 height 33
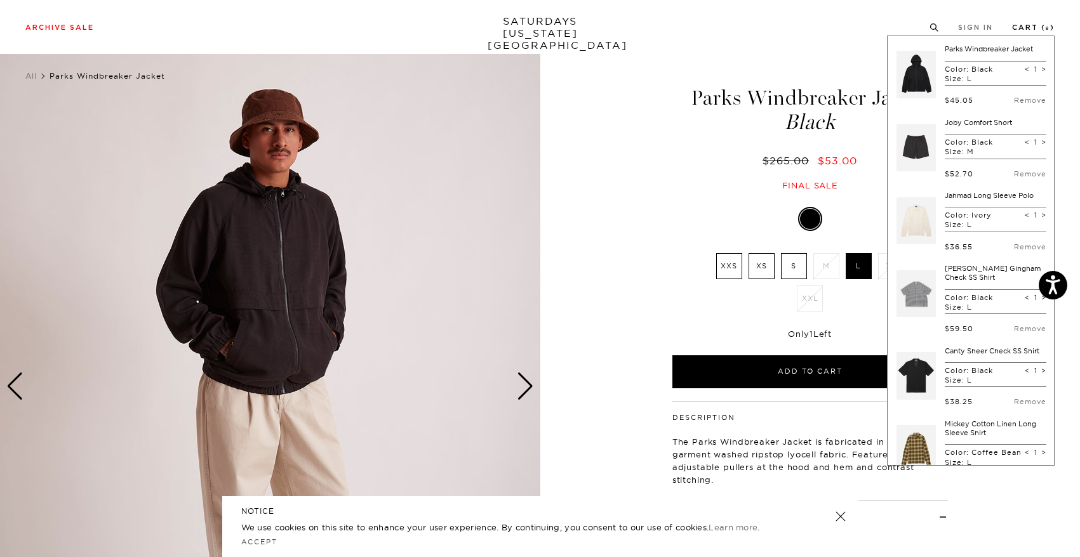
click at [1038, 31] on link "Cart ( 8 )" at bounding box center [1033, 27] width 43 height 7
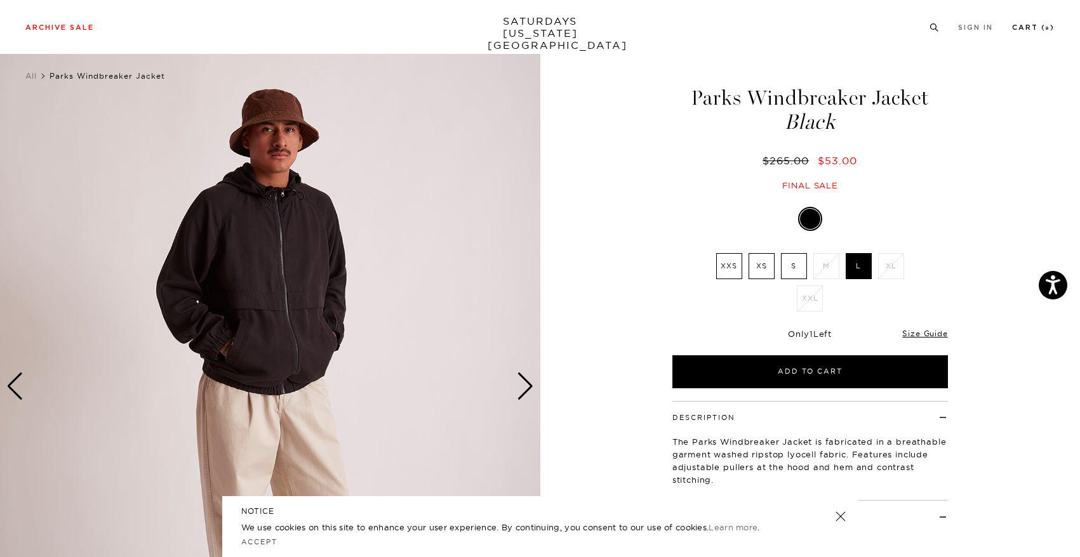
click at [1044, 30] on link "Cart ( 8 )" at bounding box center [1033, 27] width 43 height 7
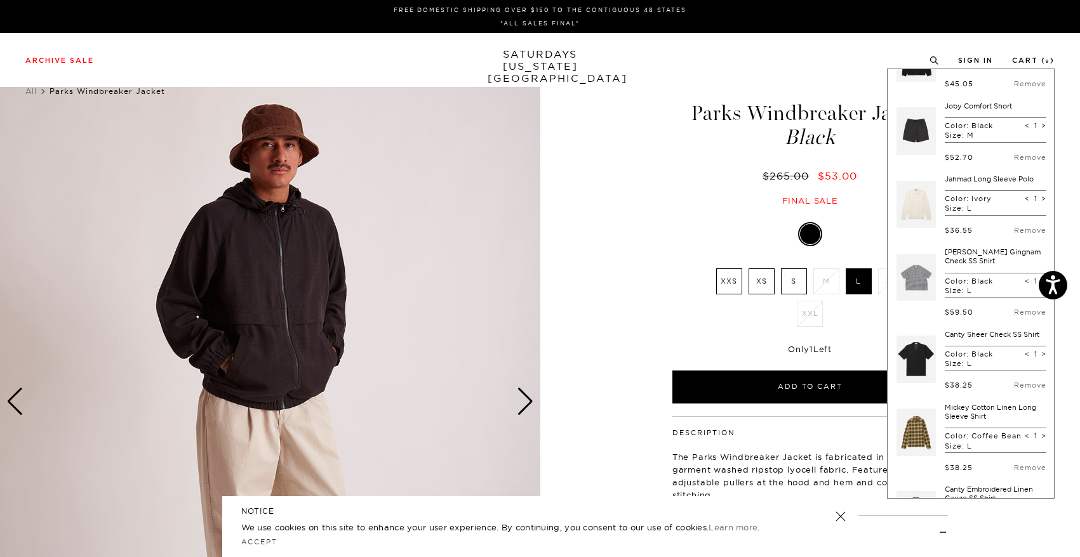
scroll to position [53, 0]
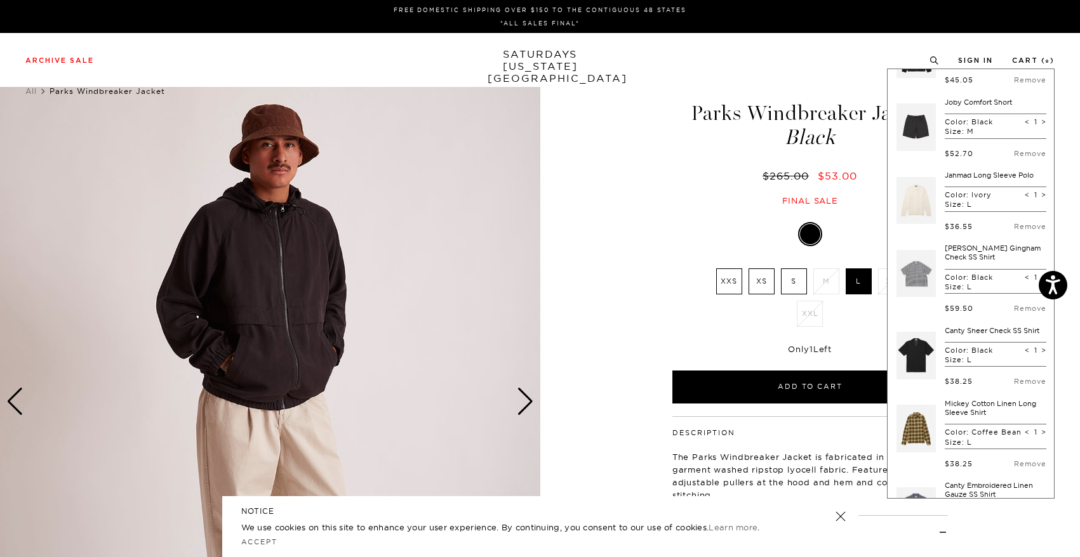
click at [919, 348] on link at bounding box center [915, 356] width 39 height 60
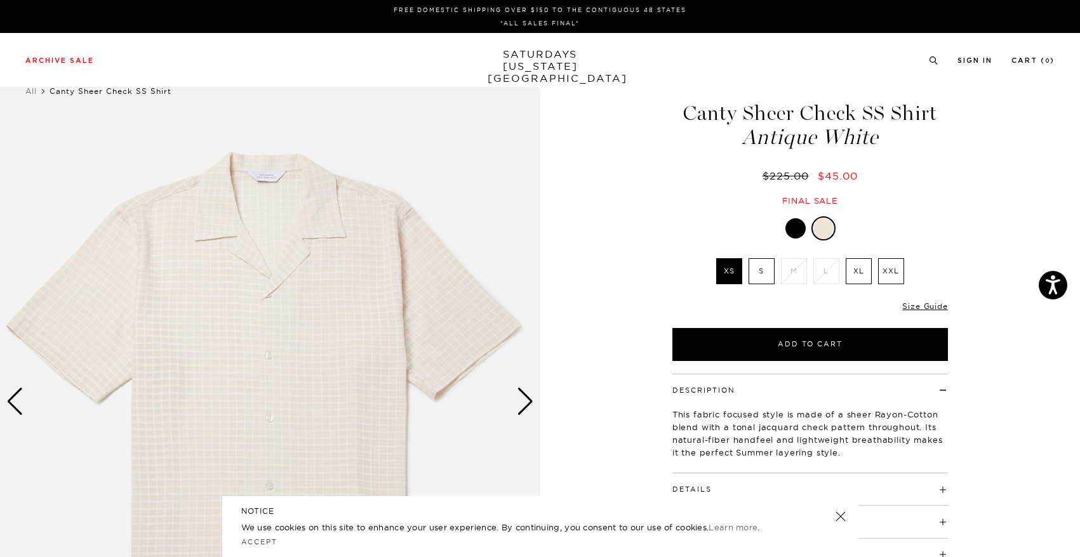
click at [801, 230] on div at bounding box center [795, 228] width 20 height 20
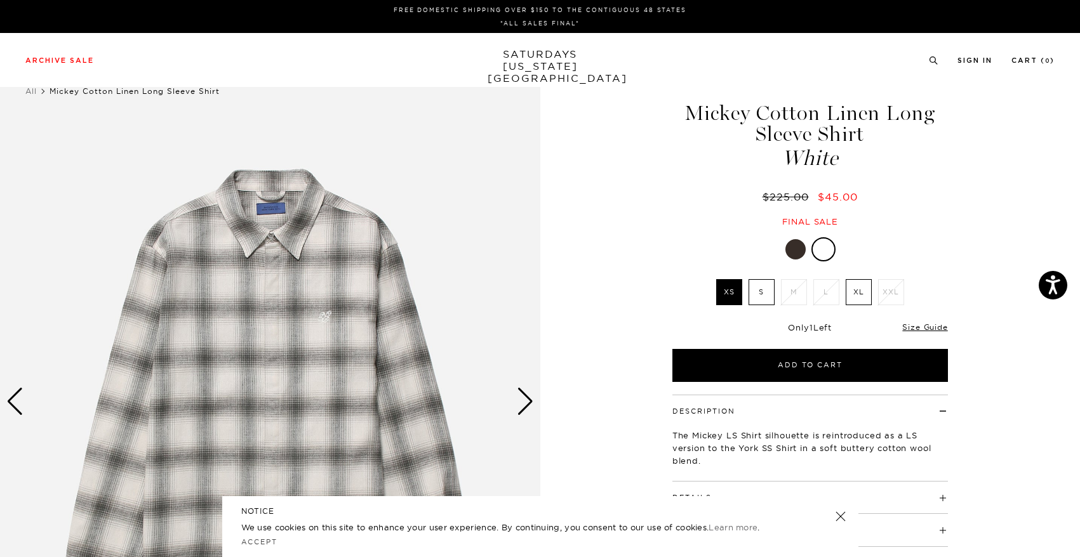
click at [798, 248] on div at bounding box center [795, 249] width 20 height 20
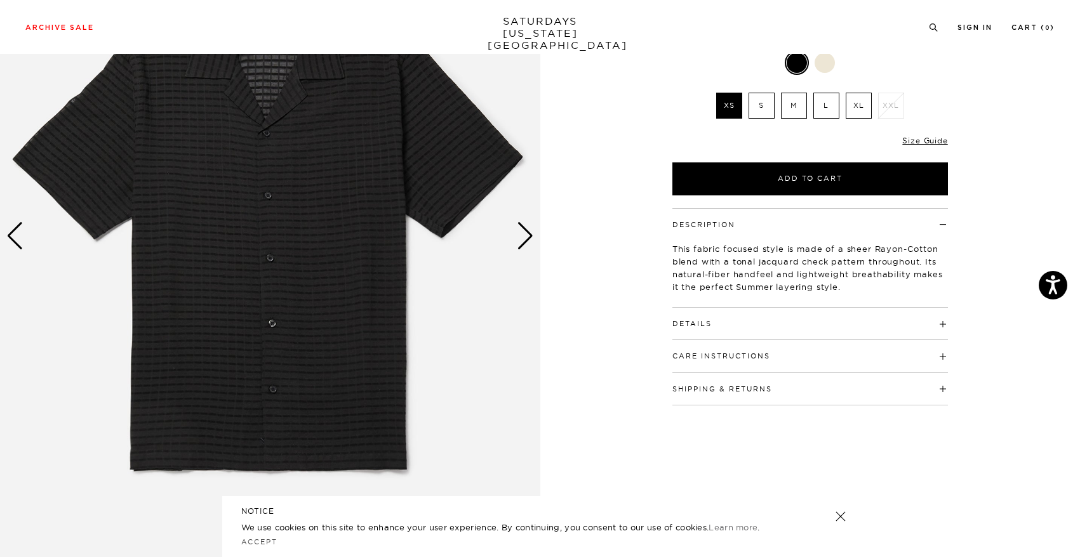
scroll to position [213, 0]
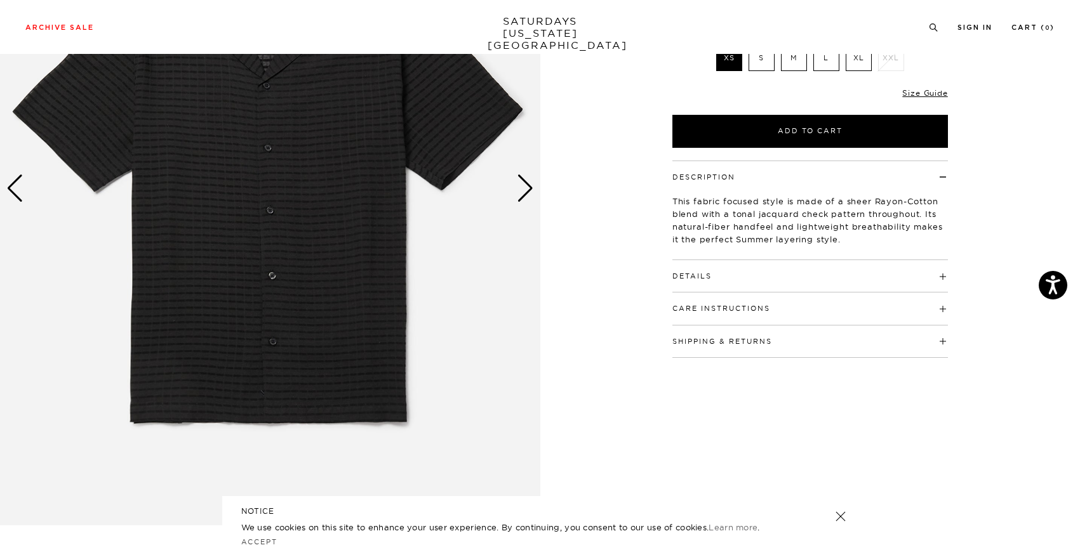
click at [522, 185] on div "Next slide" at bounding box center [525, 189] width 17 height 28
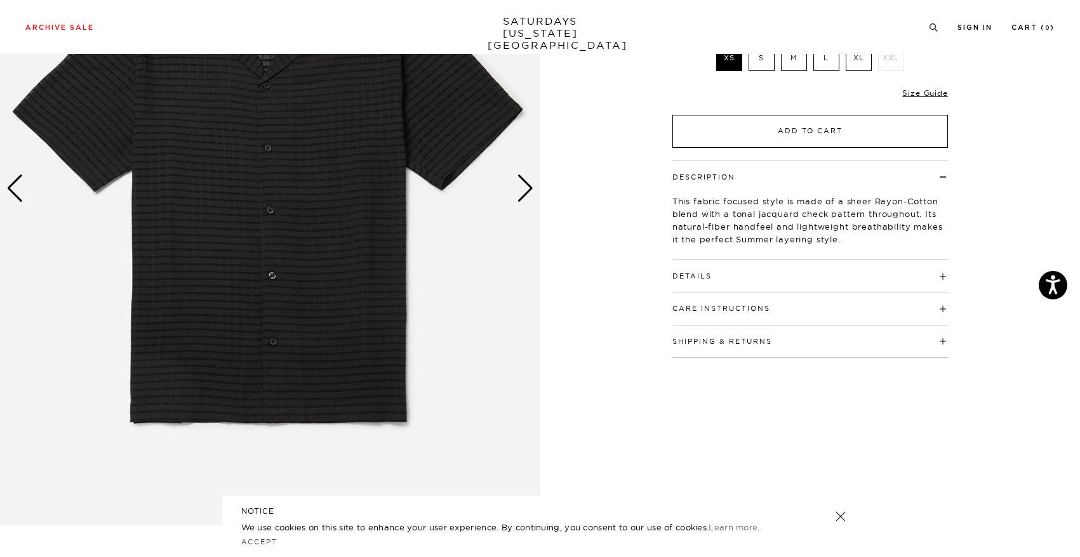
scroll to position [0, 0]
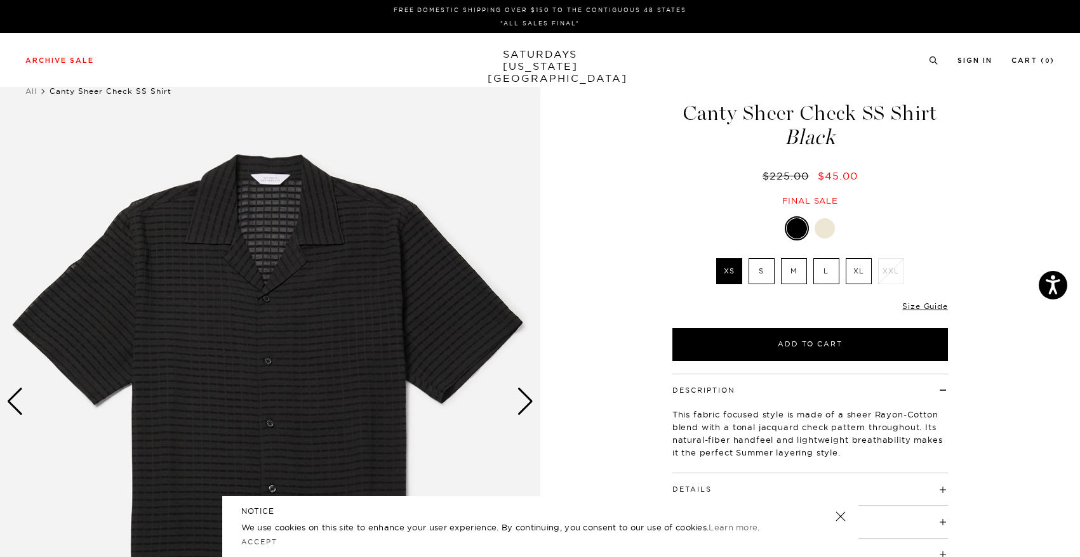
click at [832, 267] on label "L" at bounding box center [826, 271] width 26 height 26
click at [0, 0] on input "L" at bounding box center [0, 0] width 0 height 0
click at [825, 227] on div at bounding box center [824, 228] width 20 height 20
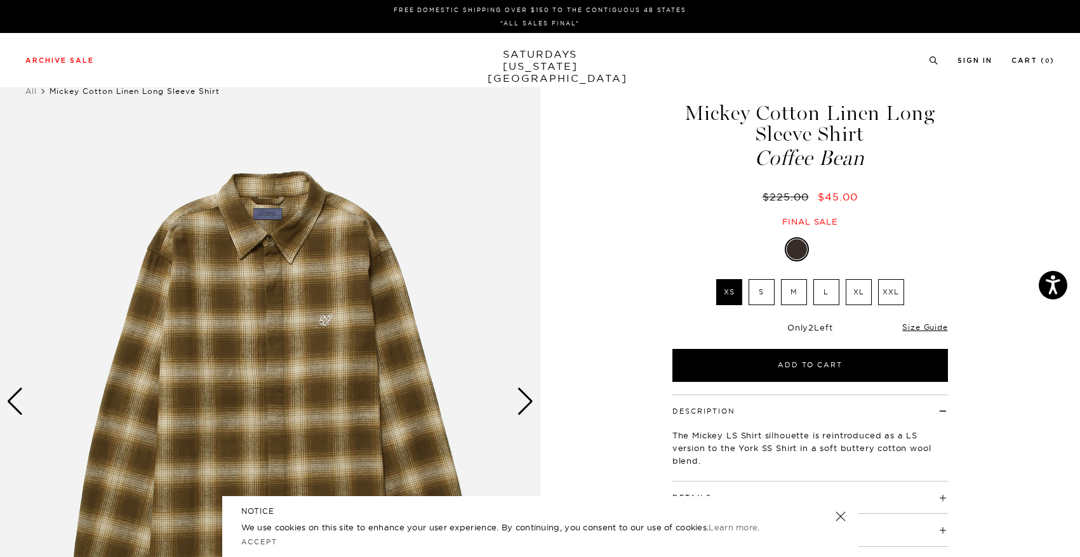
click at [820, 296] on label "L" at bounding box center [826, 292] width 26 height 26
click at [0, 0] on input "L" at bounding box center [0, 0] width 0 height 0
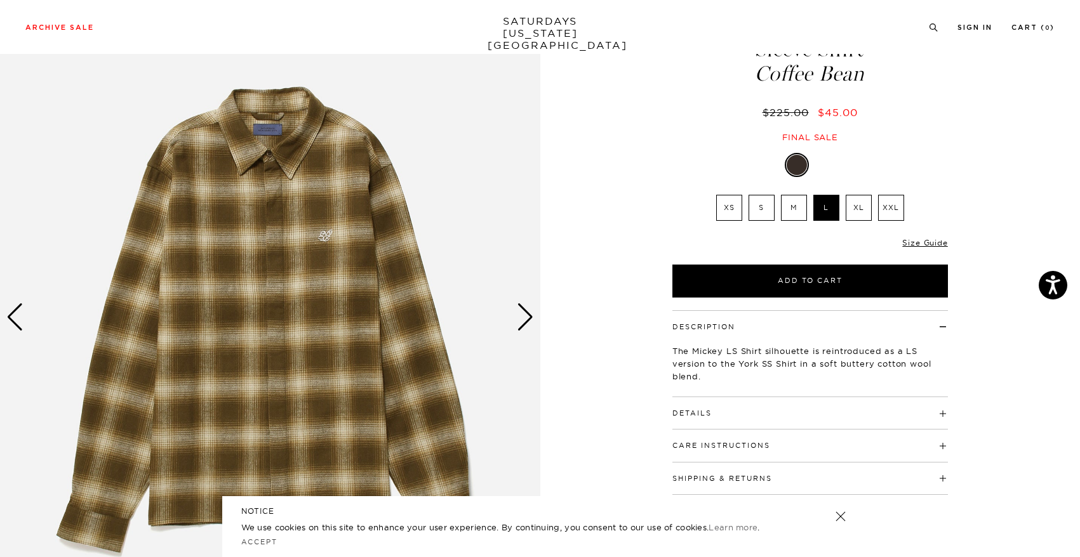
scroll to position [106, 0]
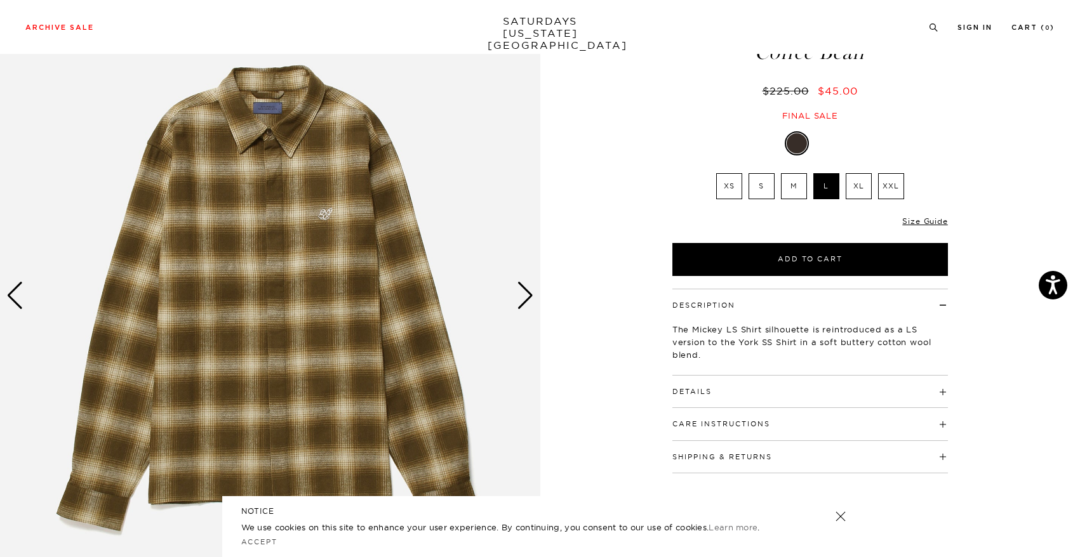
click at [767, 390] on h4 "Details" at bounding box center [809, 386] width 275 height 21
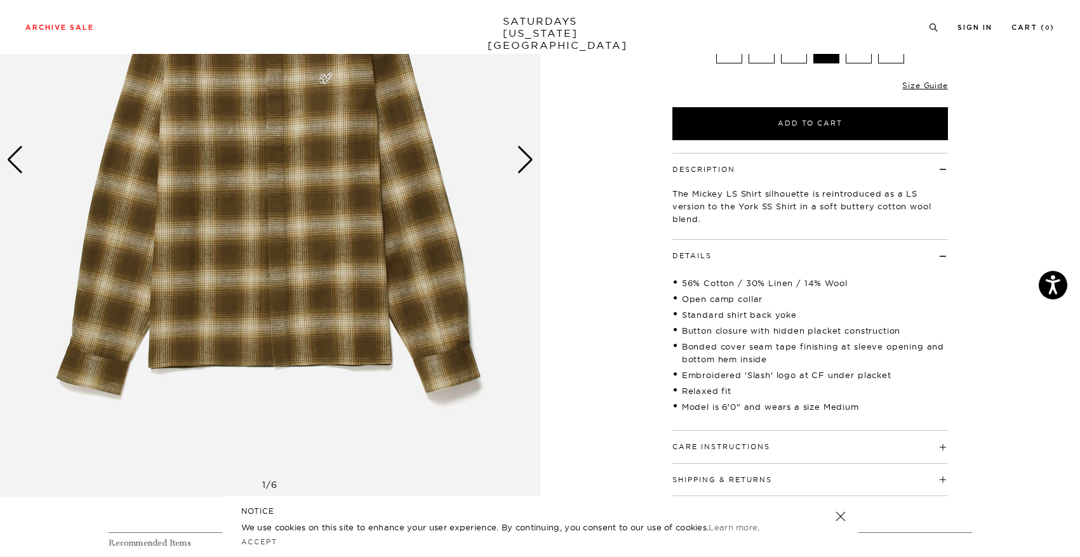
scroll to position [281, 0]
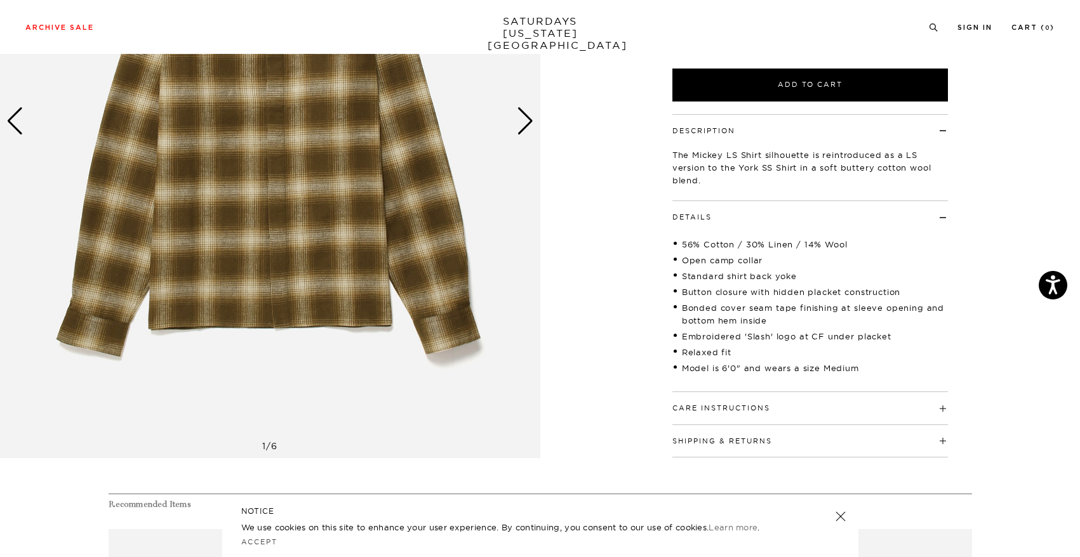
click at [767, 407] on button "Care Instructions" at bounding box center [721, 408] width 98 height 7
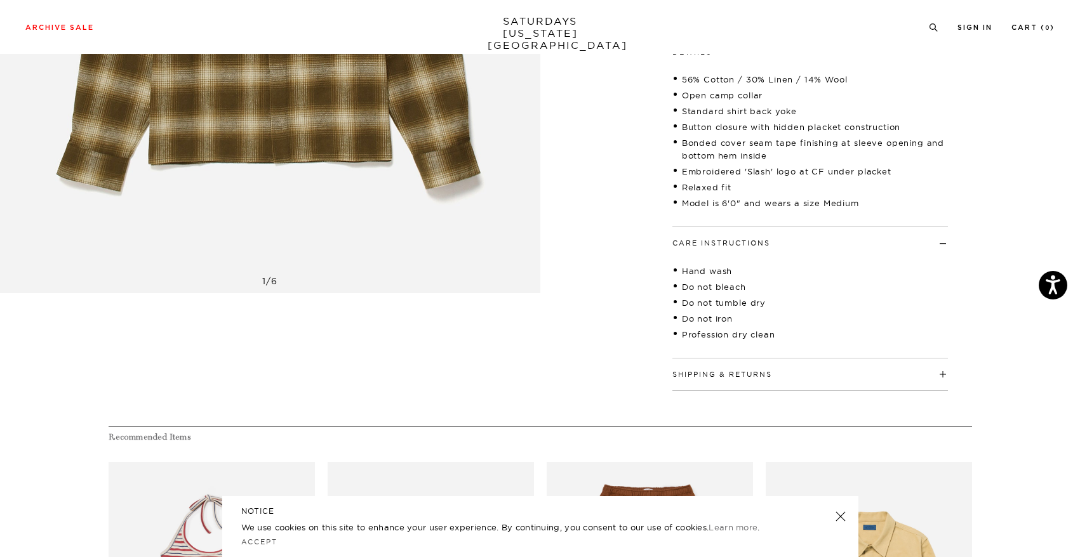
click at [769, 375] on button "Shipping & Returns" at bounding box center [722, 374] width 100 height 7
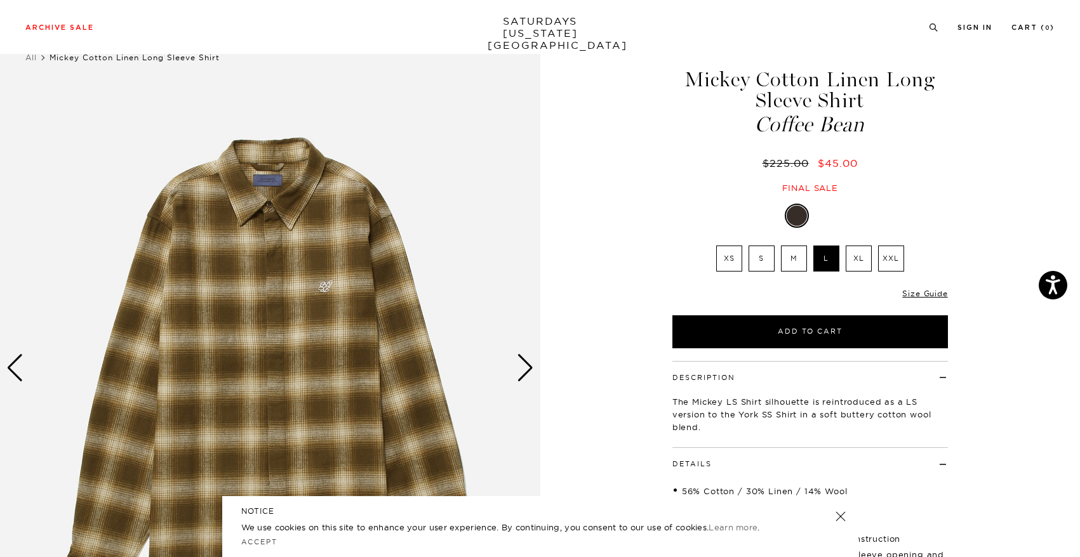
scroll to position [39, 0]
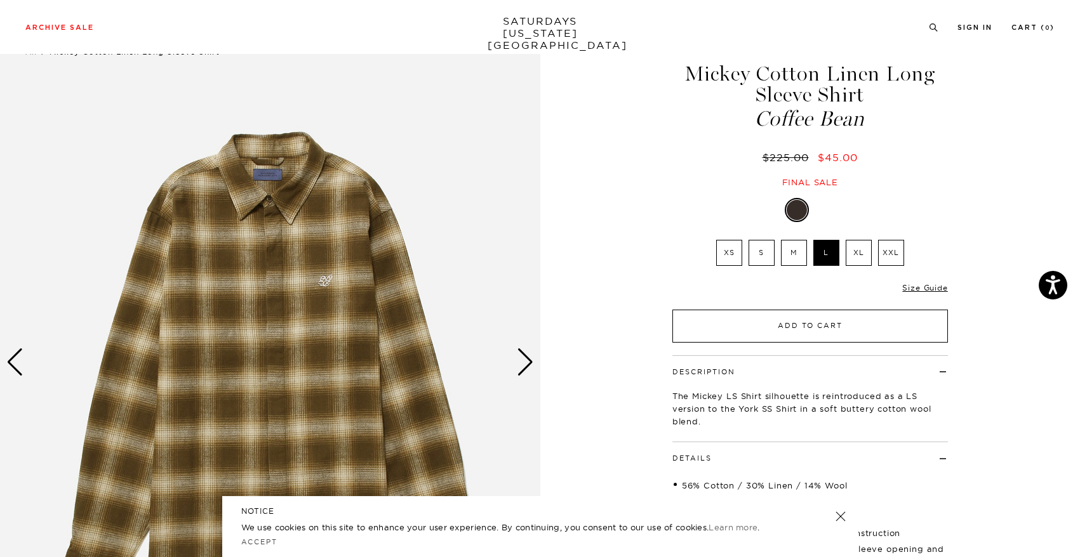
click at [832, 336] on button "Add to Cart" at bounding box center [809, 326] width 275 height 33
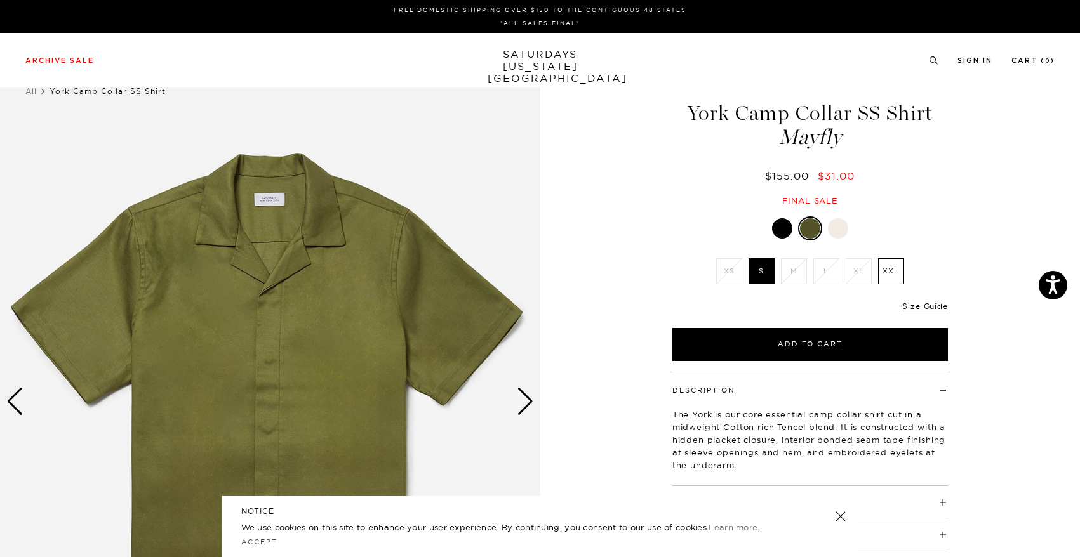
click at [781, 232] on div at bounding box center [782, 228] width 20 height 20
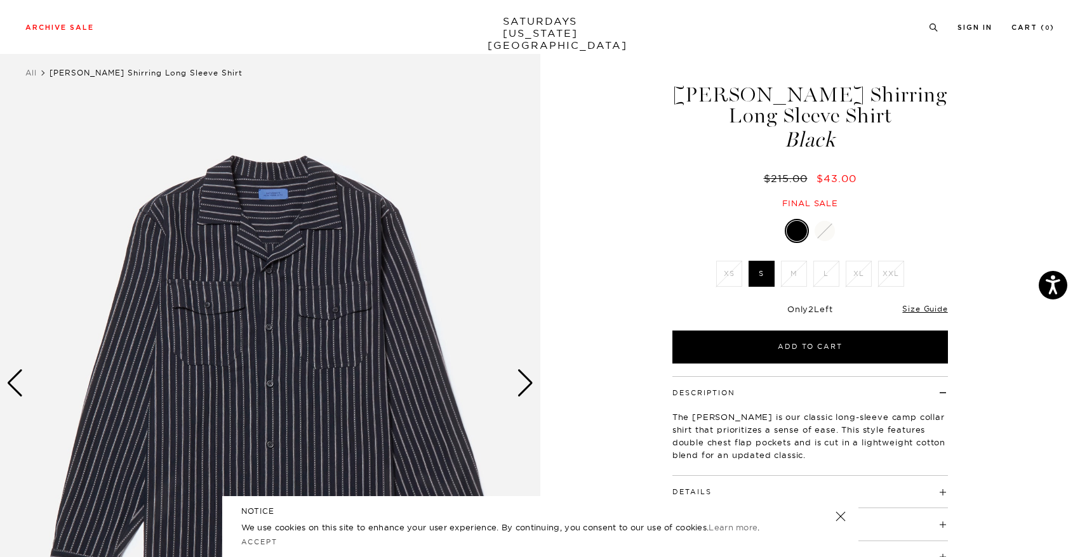
scroll to position [30, 0]
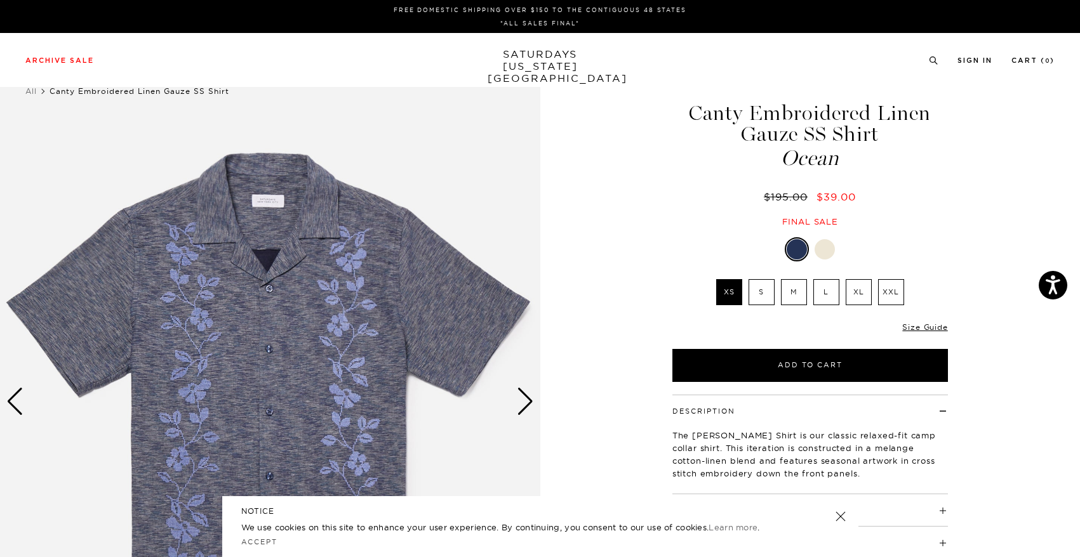
click at [521, 413] on div "Next slide" at bounding box center [525, 402] width 17 height 28
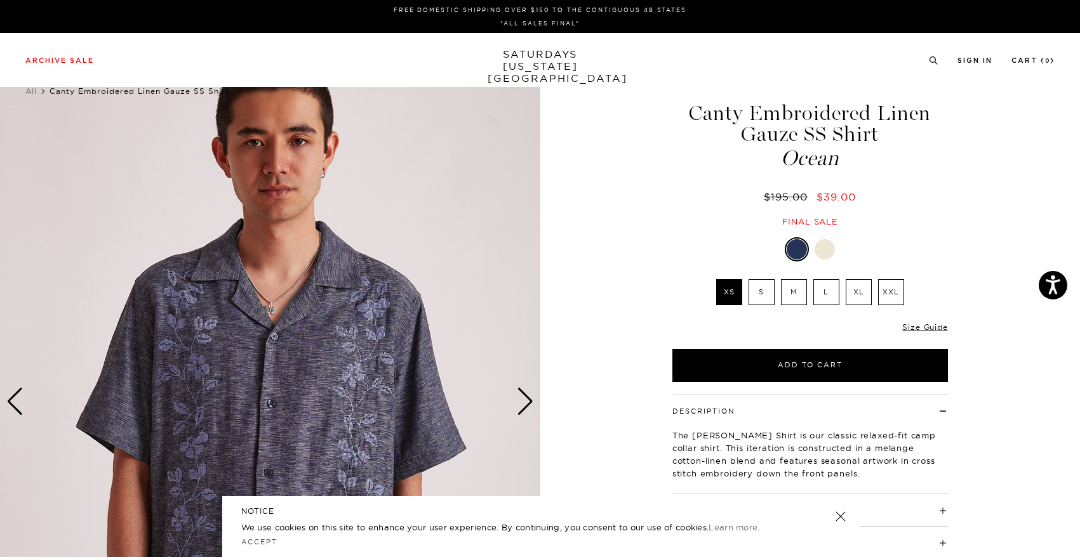
click at [521, 413] on div "Next slide" at bounding box center [525, 402] width 17 height 28
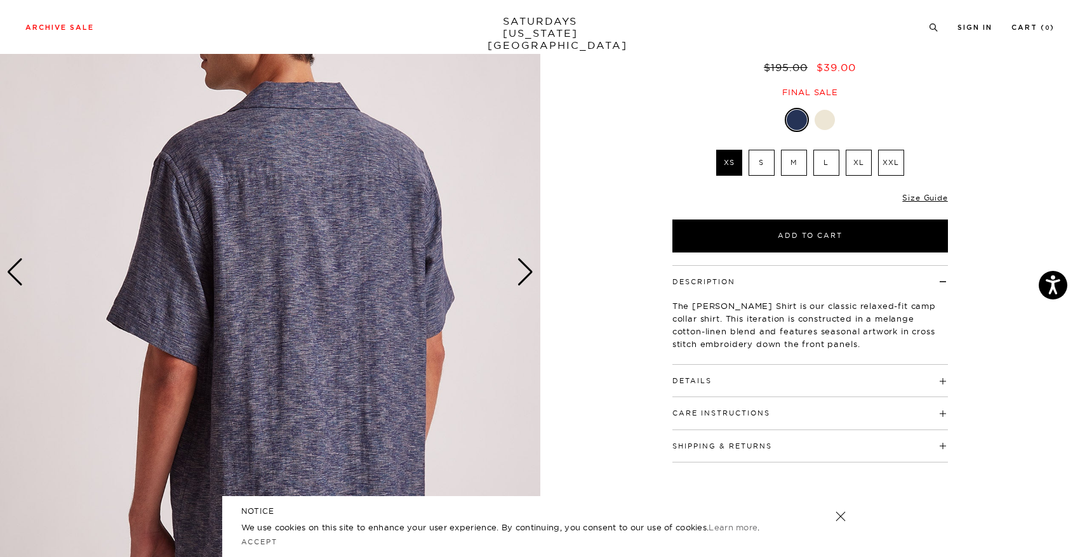
scroll to position [136, 0]
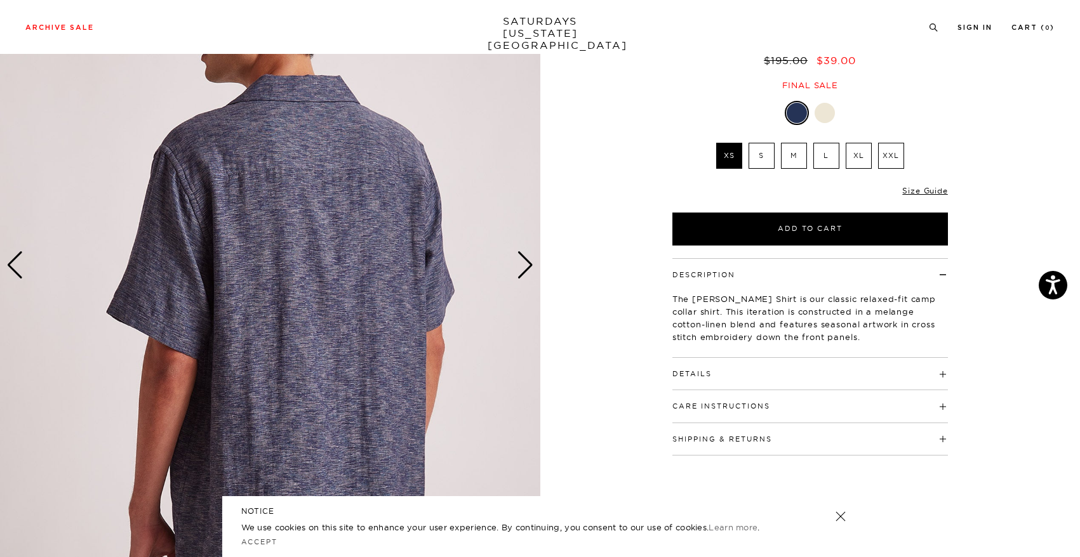
click at [764, 365] on h4 "Details" at bounding box center [809, 368] width 275 height 21
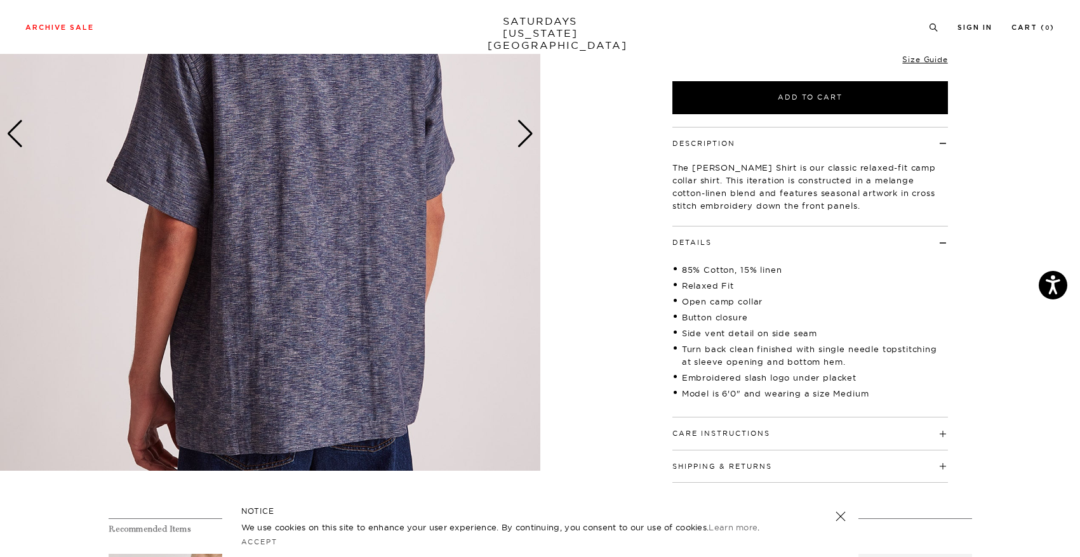
scroll to position [278, 0]
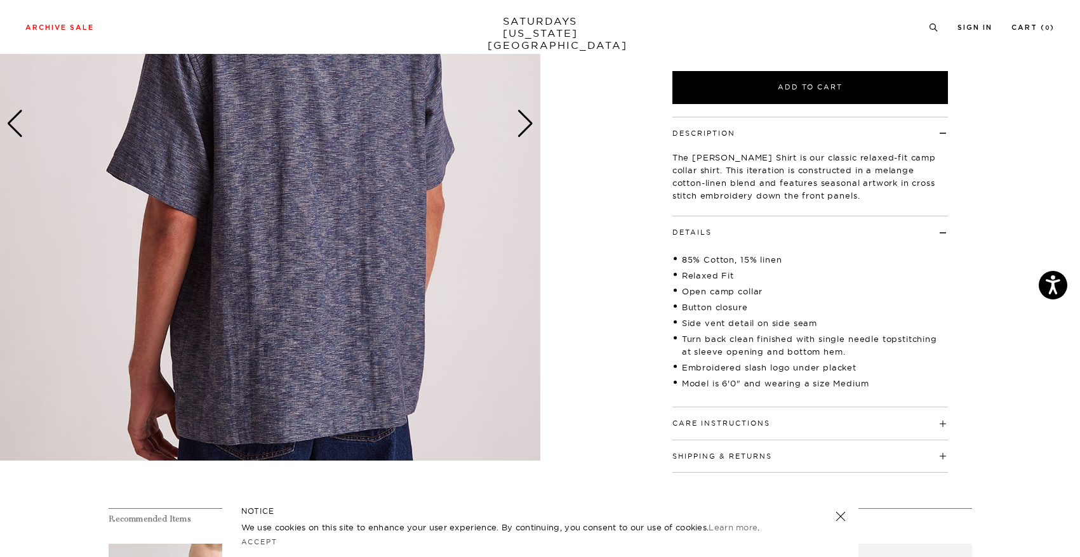
click at [753, 410] on h4 "Care Instructions" at bounding box center [809, 418] width 275 height 21
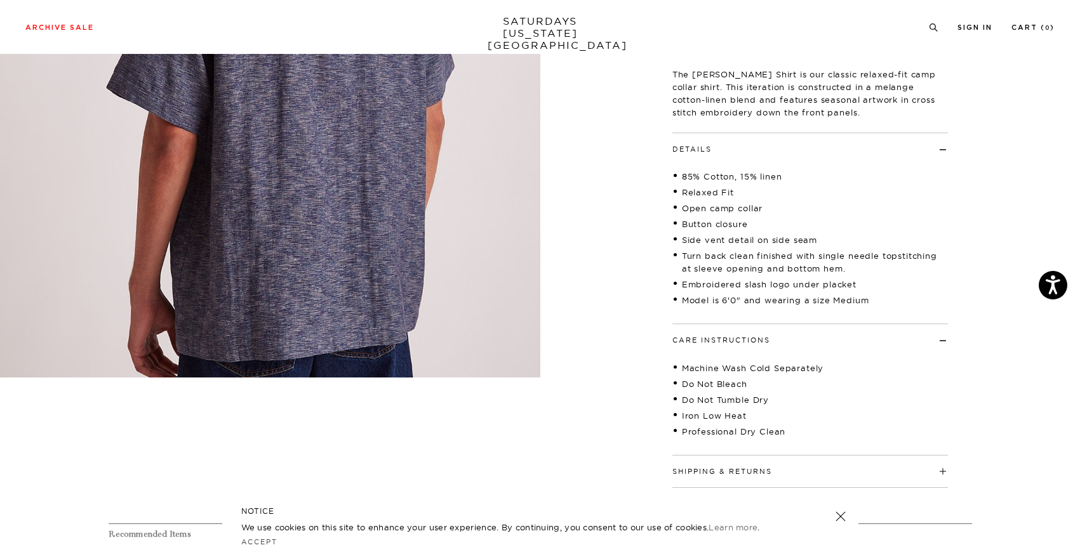
scroll to position [357, 0]
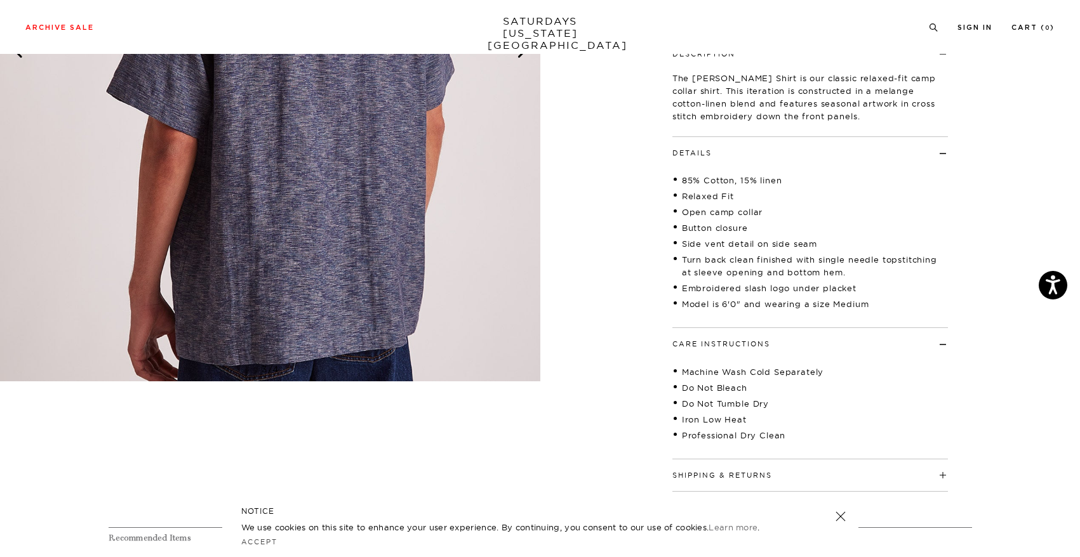
click at [773, 470] on h4 "Shipping & Returns" at bounding box center [809, 470] width 275 height 21
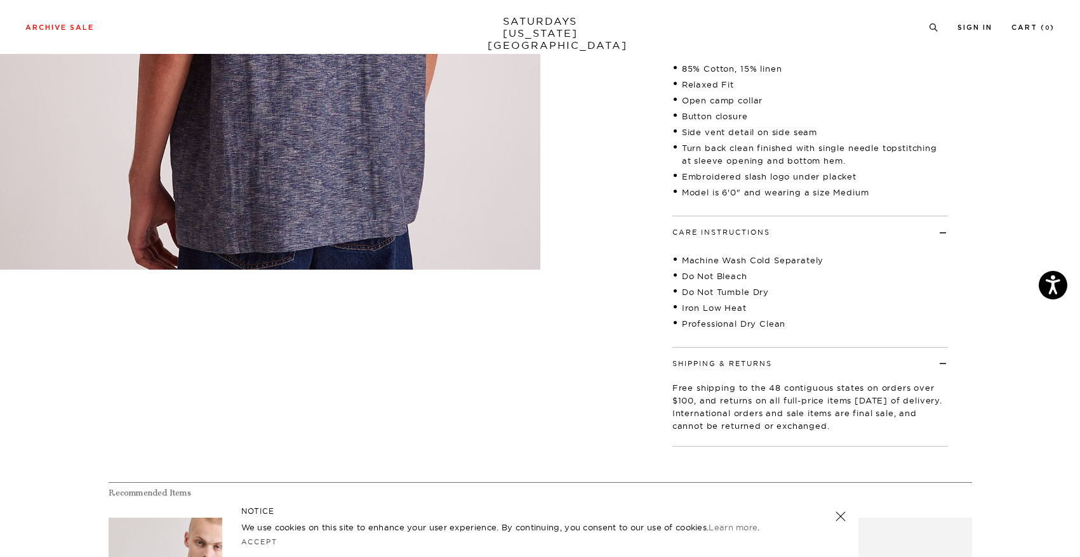
scroll to position [0, 0]
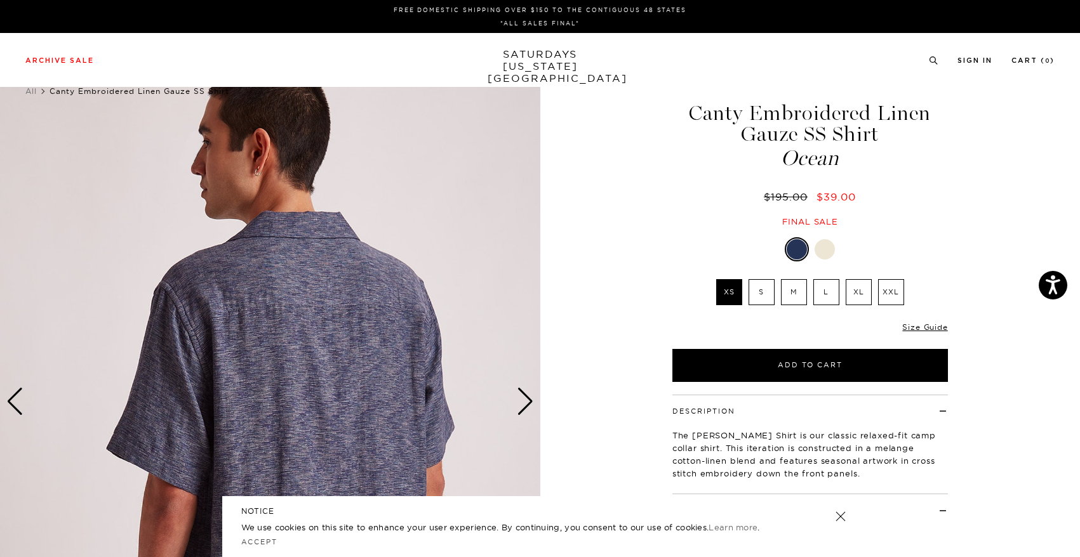
click at [821, 250] on div at bounding box center [824, 249] width 20 height 20
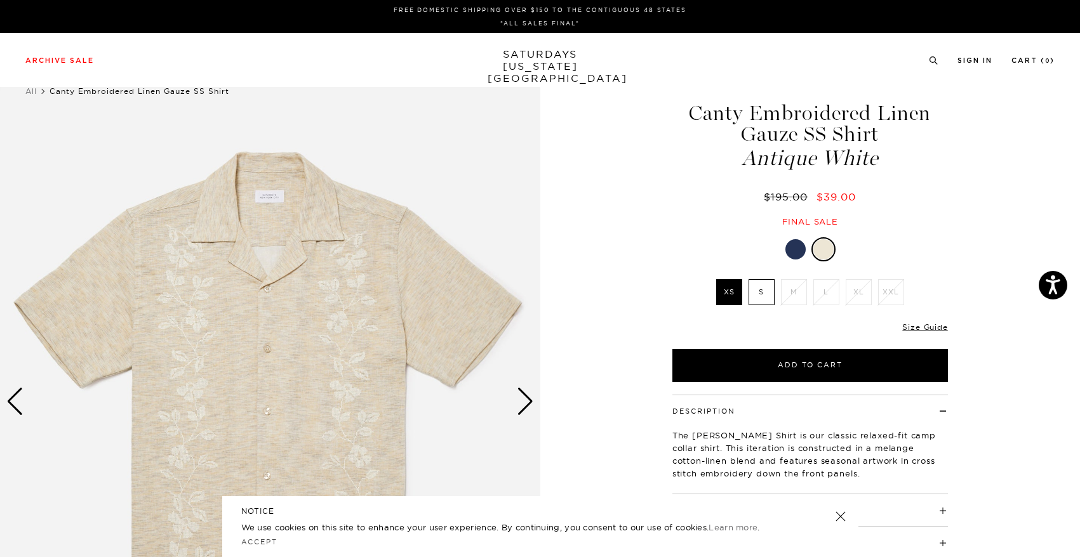
click at [793, 246] on div at bounding box center [795, 249] width 20 height 20
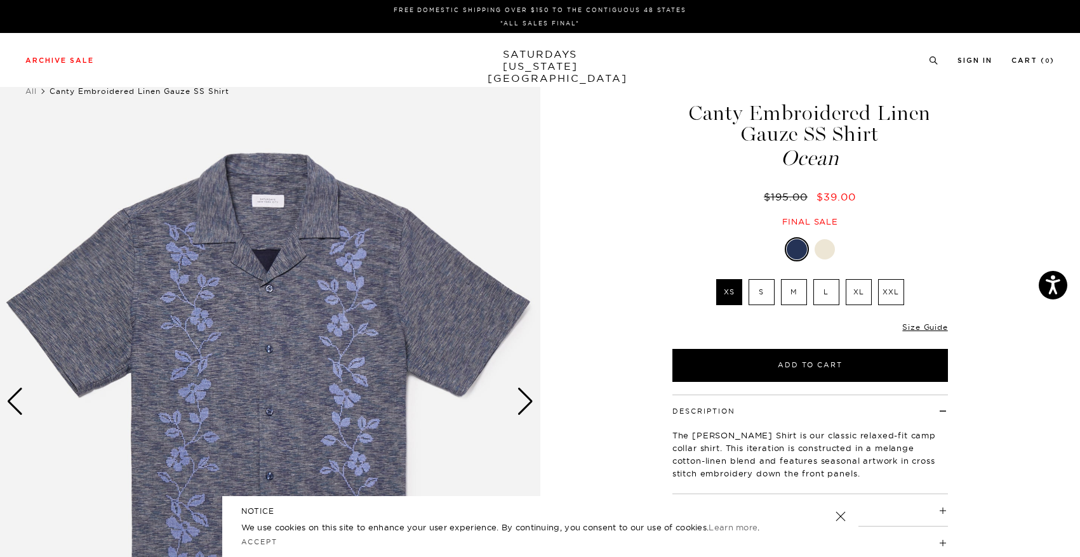
click at [827, 242] on div at bounding box center [824, 249] width 20 height 20
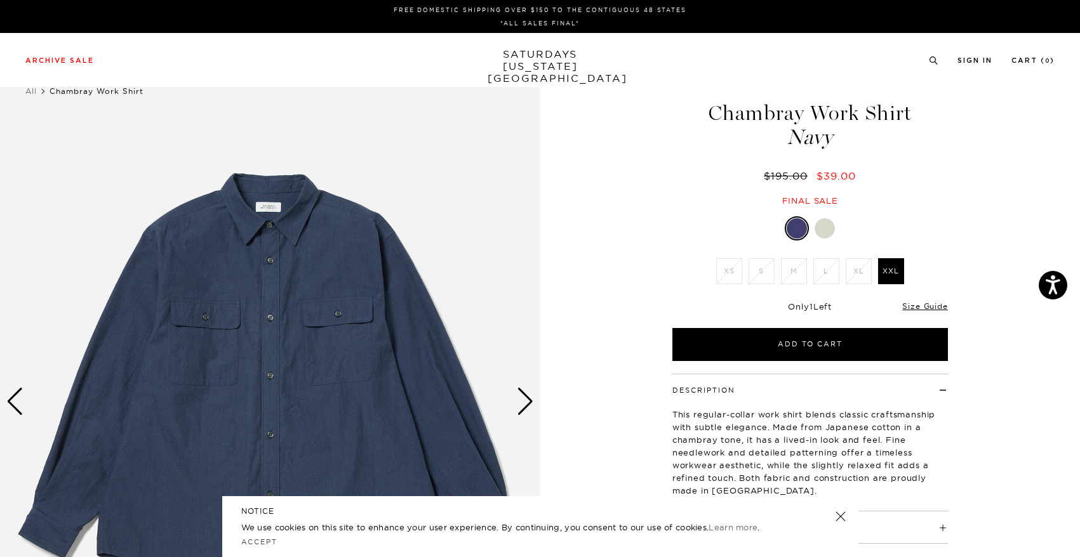
click at [822, 224] on div at bounding box center [824, 228] width 20 height 20
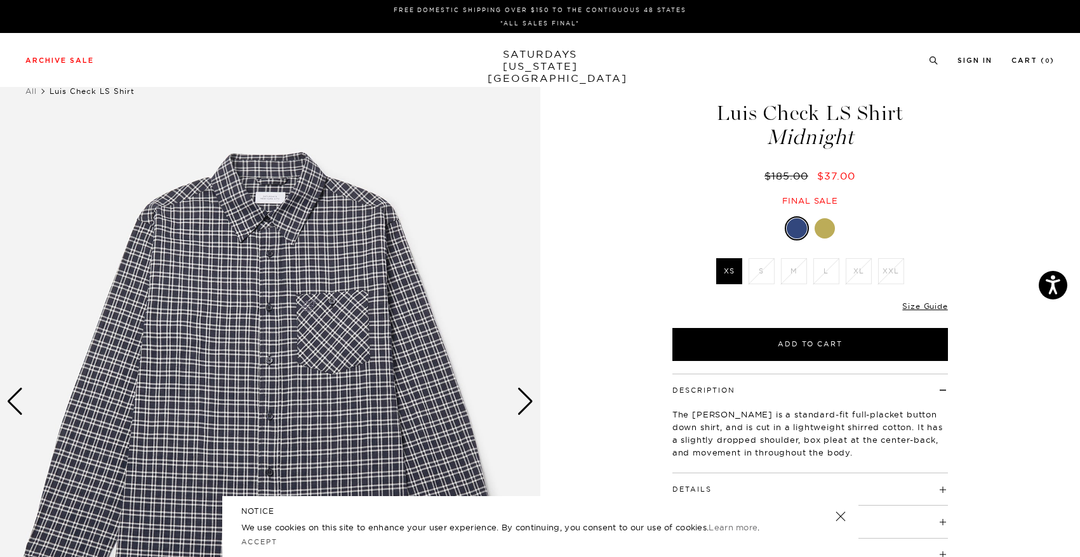
click at [830, 243] on div "Midnight XS S M L XL XXL XS S M L" at bounding box center [809, 288] width 317 height 145
click at [830, 232] on div at bounding box center [824, 228] width 20 height 20
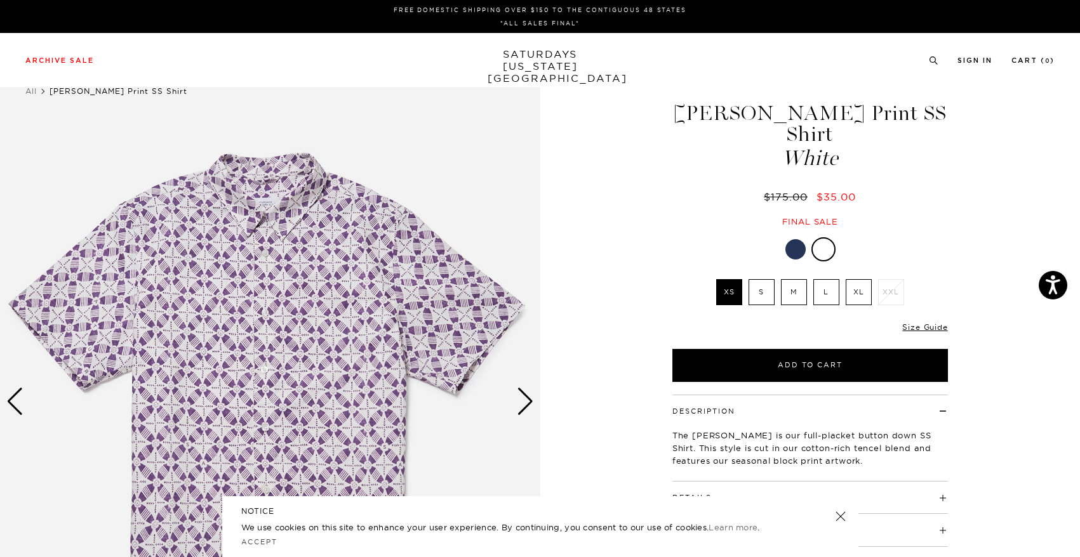
click at [822, 239] on div at bounding box center [823, 249] width 20 height 20
click at [796, 239] on div at bounding box center [795, 249] width 20 height 20
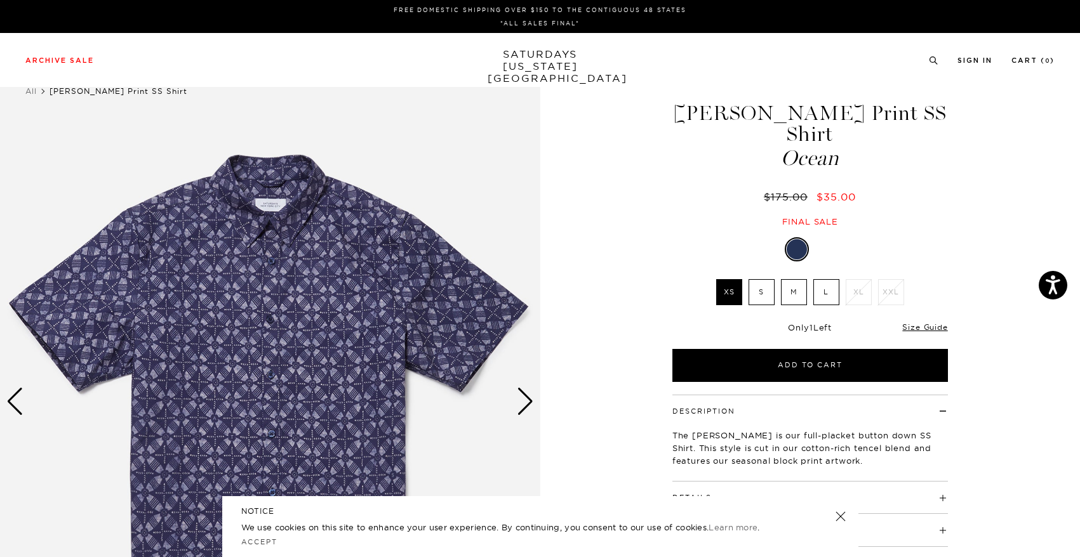
click at [519, 404] on div "Next slide" at bounding box center [525, 402] width 17 height 28
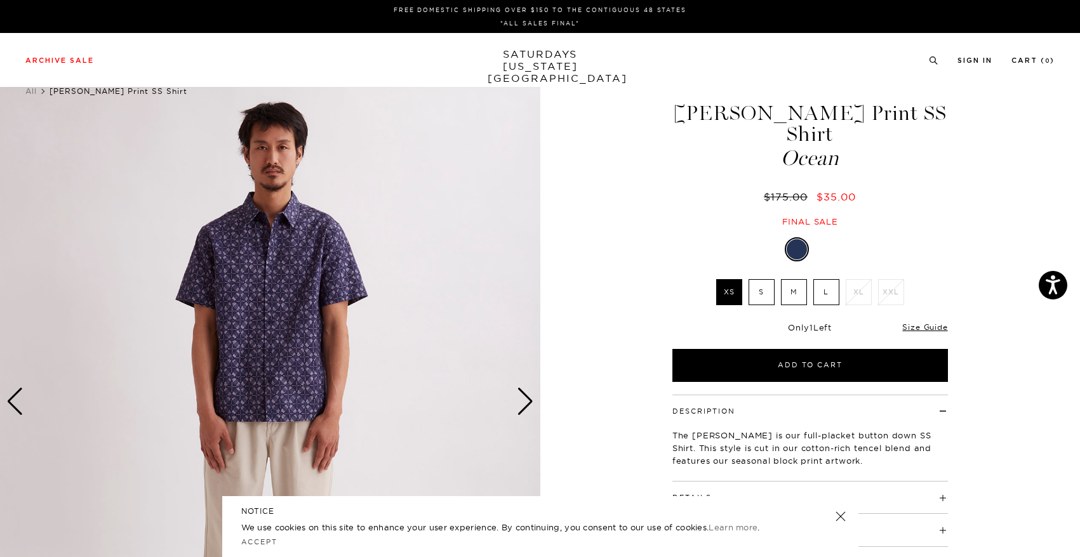
click at [519, 417] on img at bounding box center [270, 401] width 540 height 675
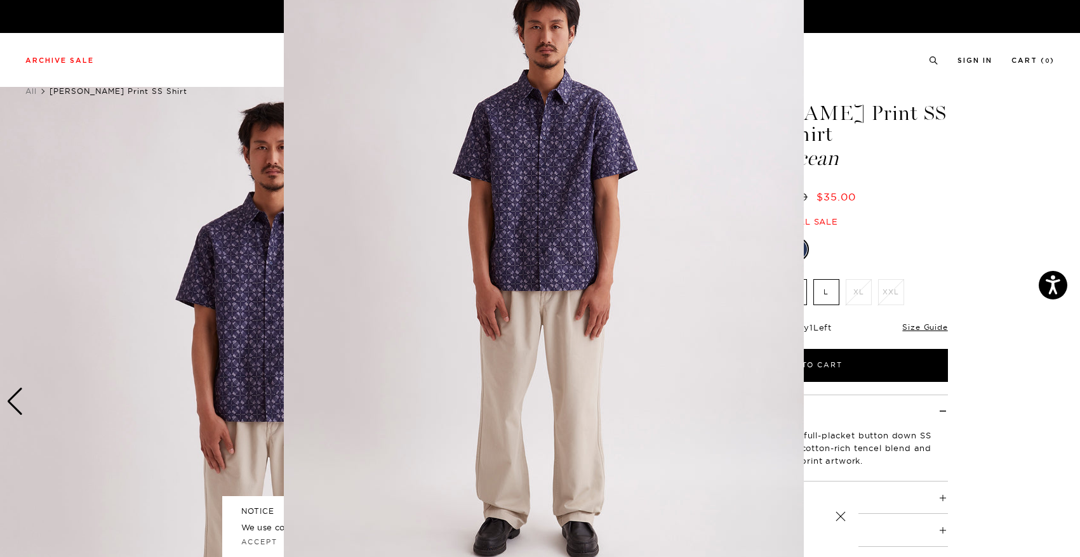
scroll to position [56, 0]
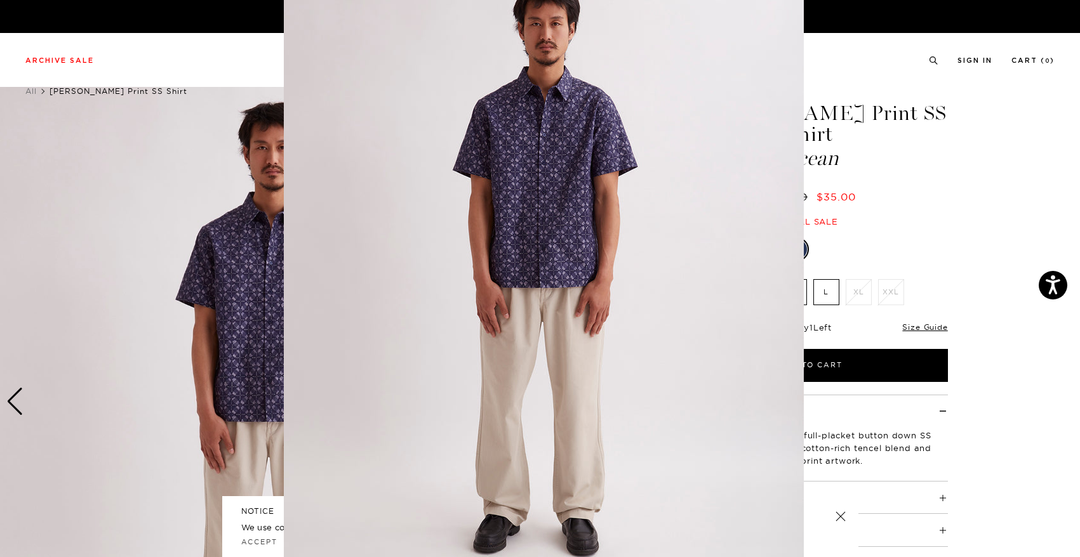
click at [519, 411] on img at bounding box center [544, 269] width 520 height 650
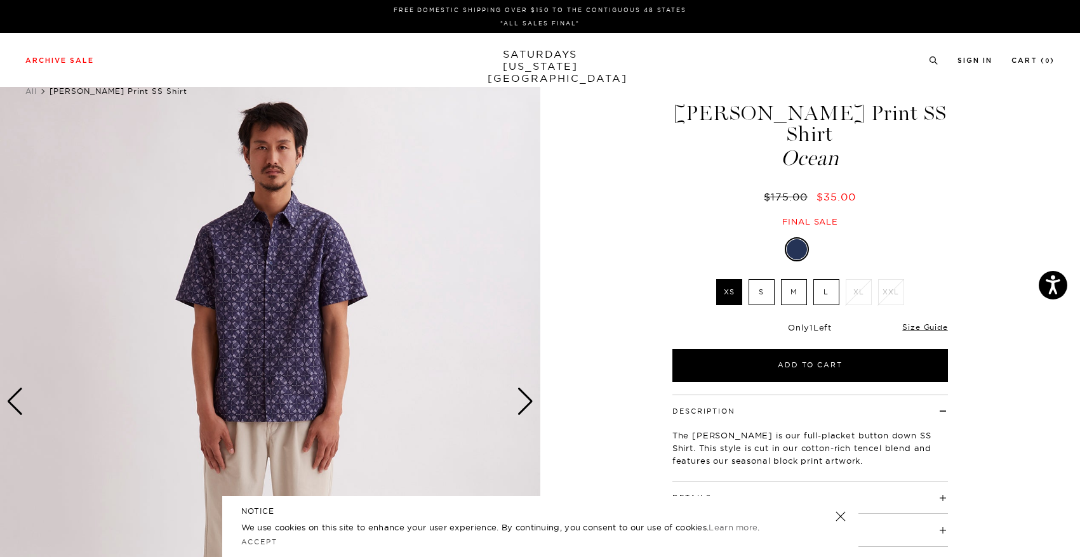
scroll to position [0, 0]
click at [519, 410] on div "Next slide" at bounding box center [525, 402] width 17 height 28
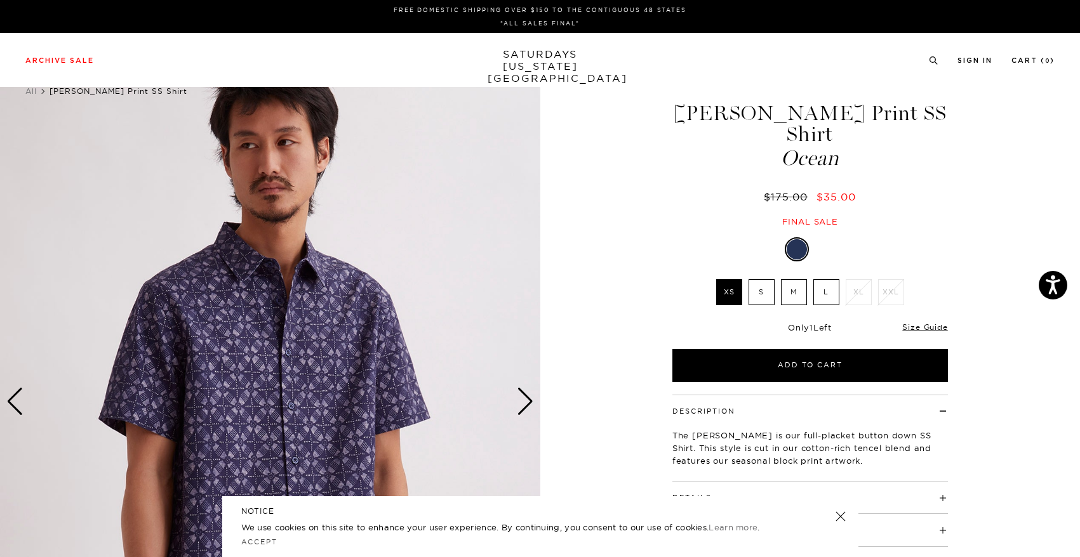
click at [519, 410] on div "Next slide" at bounding box center [525, 402] width 17 height 28
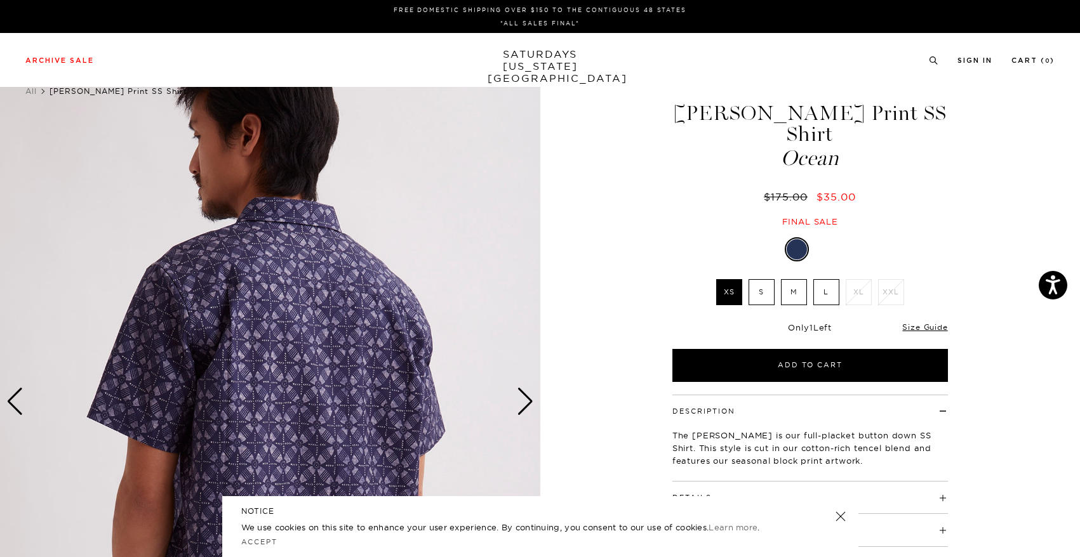
click at [760, 460] on div "Description The [PERSON_NAME] is our full-placket button down SS Shirt. This st…" at bounding box center [809, 438] width 275 height 87
click at [742, 482] on h4 "Details" at bounding box center [809, 492] width 275 height 21
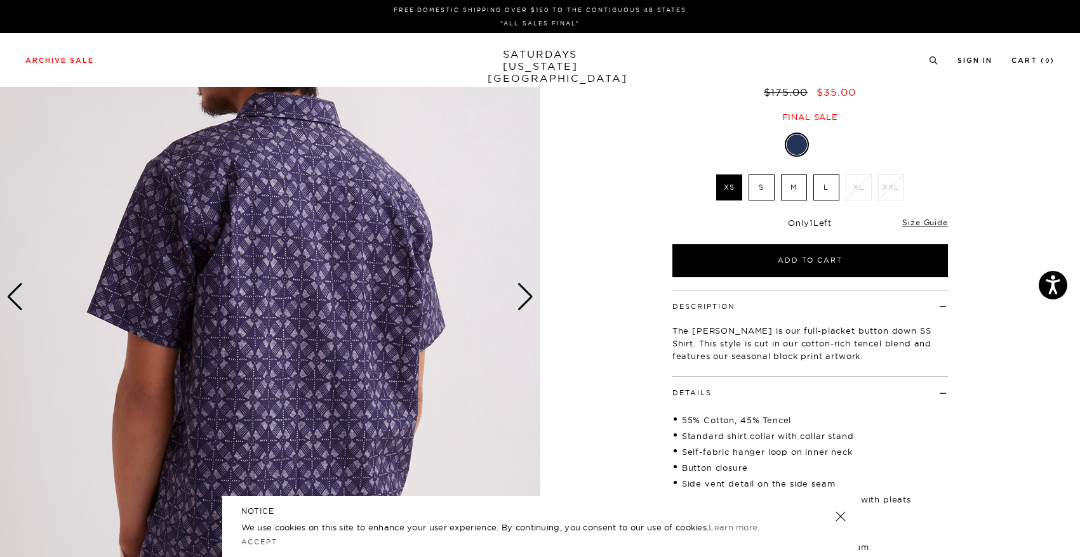
scroll to position [0, 4]
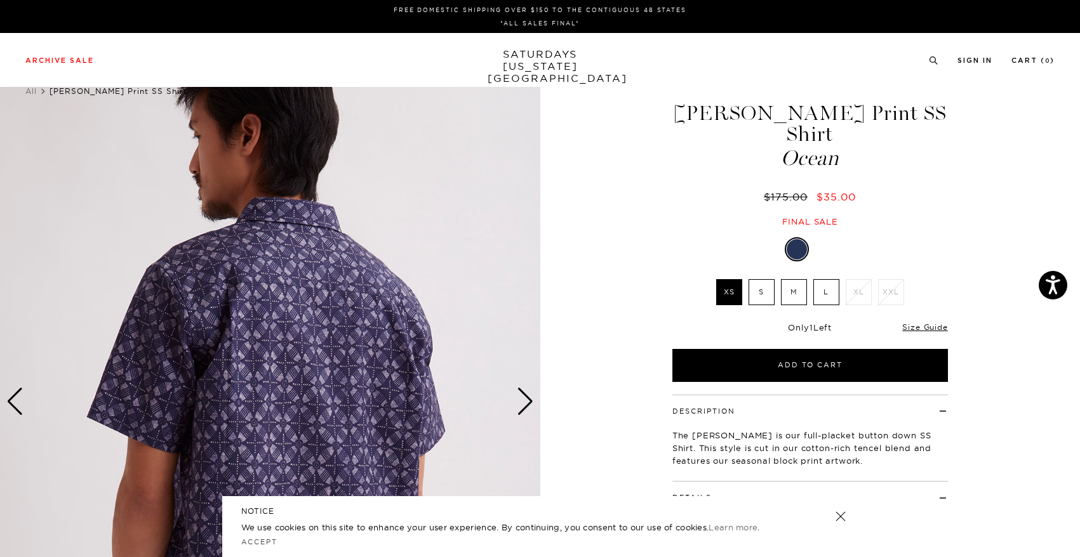
click at [820, 239] on div at bounding box center [824, 249] width 20 height 20
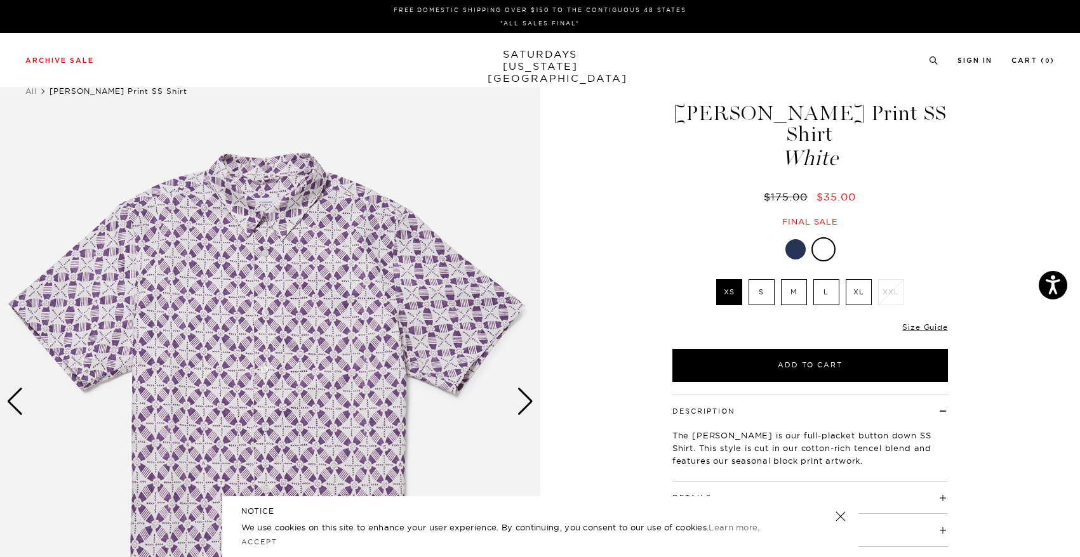
click at [527, 394] on div "Next slide" at bounding box center [525, 402] width 17 height 28
click at [527, 398] on div "Next slide" at bounding box center [525, 402] width 17 height 28
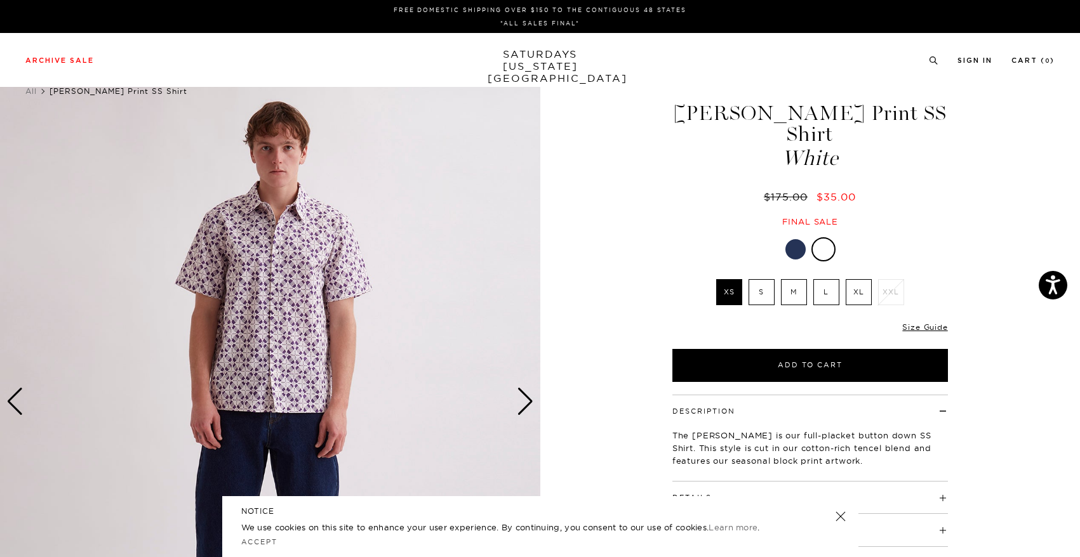
click at [526, 399] on div "Next slide" at bounding box center [525, 402] width 17 height 28
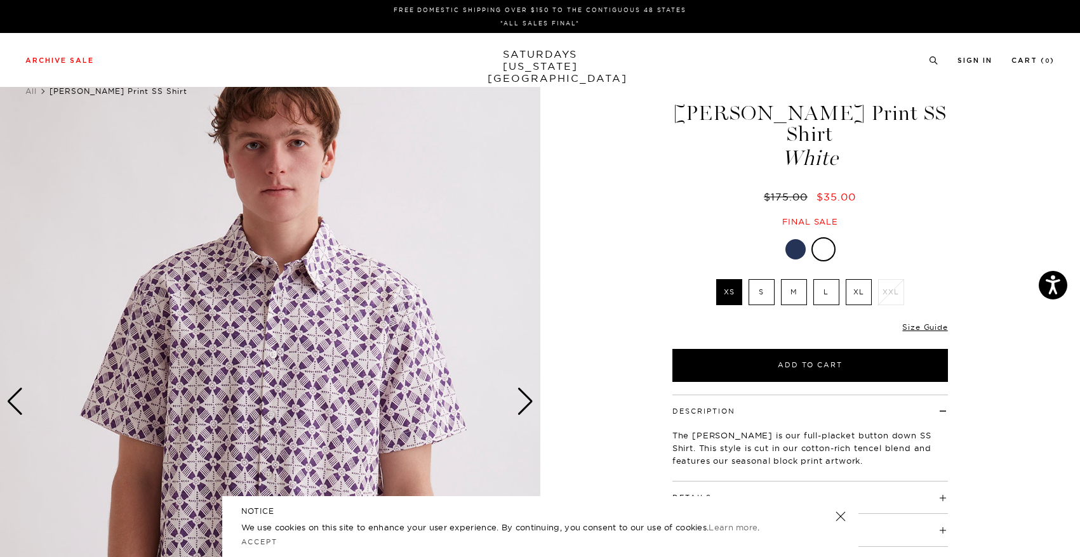
click at [804, 239] on div at bounding box center [795, 249] width 20 height 20
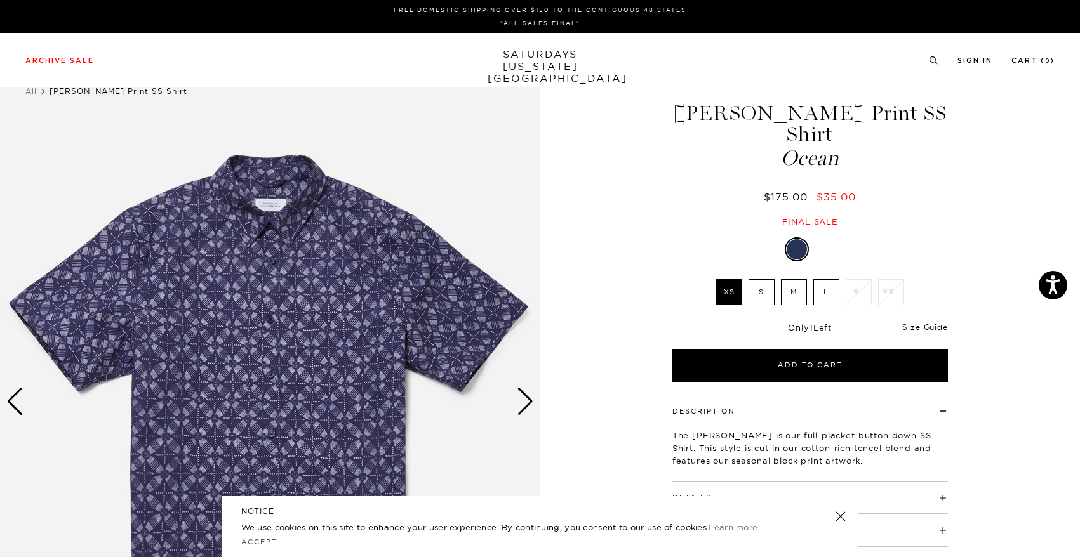
click at [528, 395] on div "Next slide" at bounding box center [525, 402] width 17 height 28
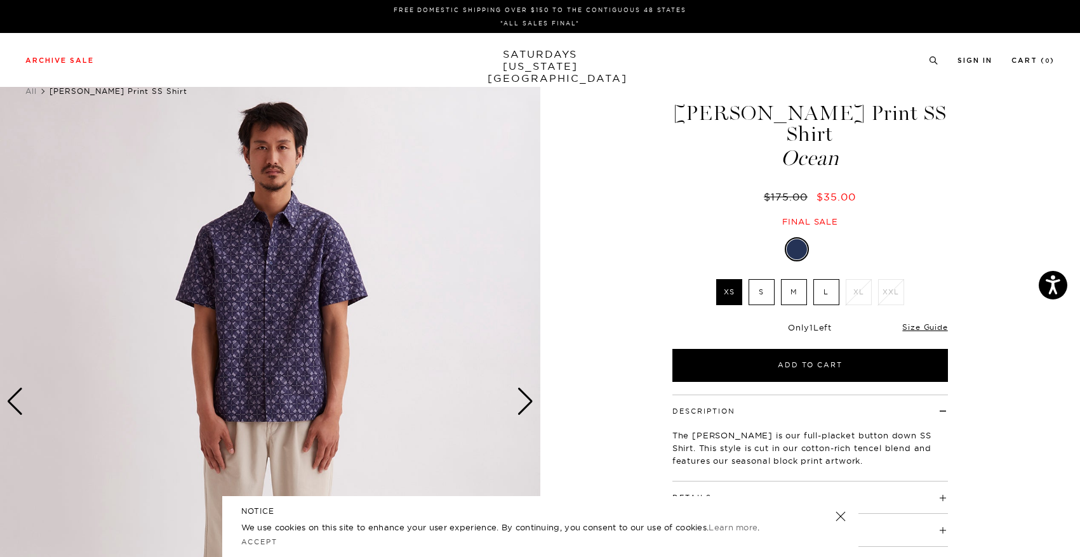
click at [528, 395] on div "Next slide" at bounding box center [525, 402] width 17 height 28
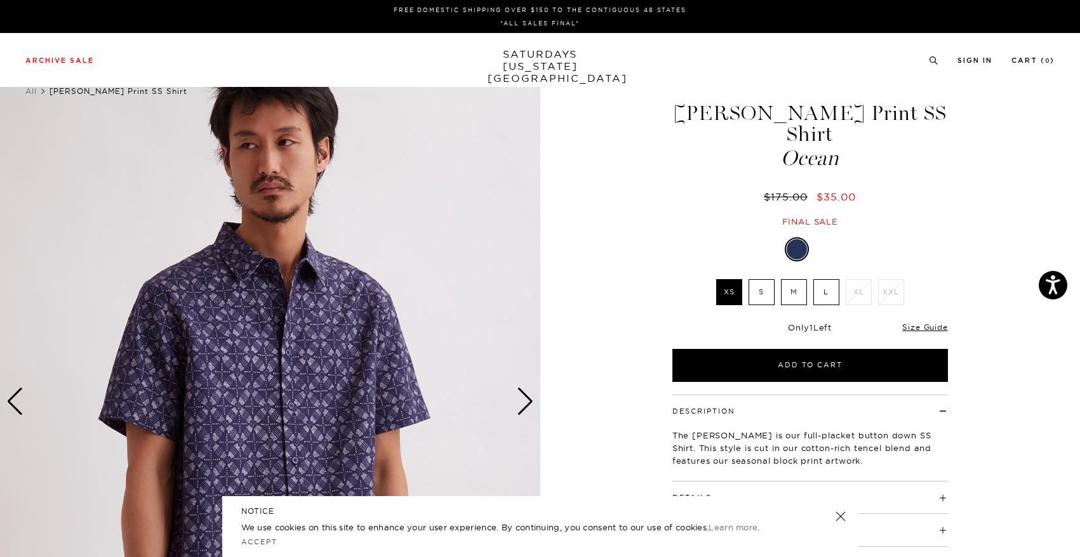
click at [826, 279] on label "L" at bounding box center [826, 292] width 26 height 26
click at [0, 0] on input "L" at bounding box center [0, 0] width 0 height 0
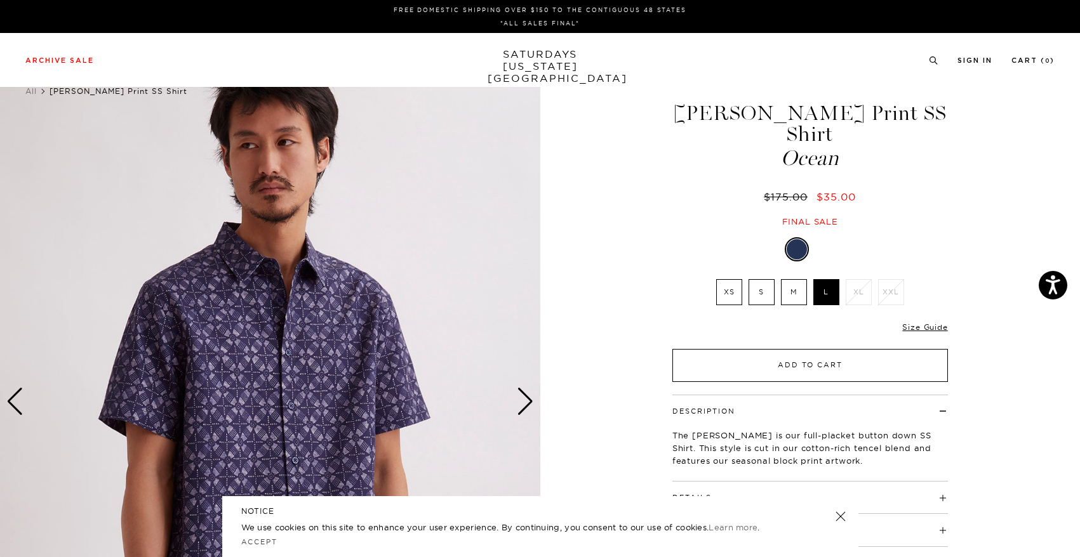
click at [828, 352] on button "Add to Cart" at bounding box center [809, 365] width 275 height 33
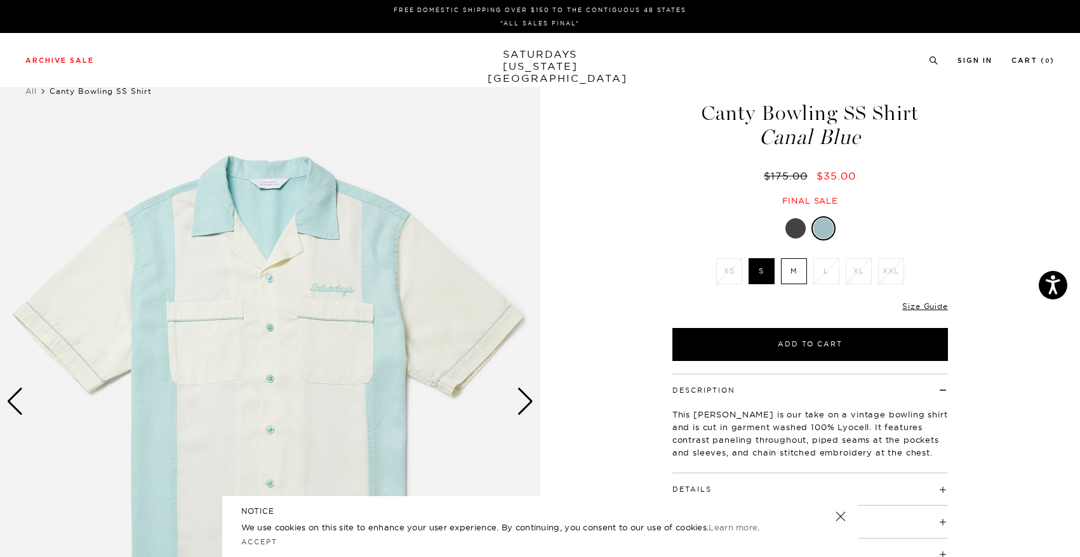
click at [819, 235] on div at bounding box center [823, 228] width 20 height 20
click at [804, 235] on div at bounding box center [809, 228] width 275 height 24
click at [829, 225] on div at bounding box center [823, 228] width 20 height 20
click at [789, 229] on div at bounding box center [795, 228] width 20 height 20
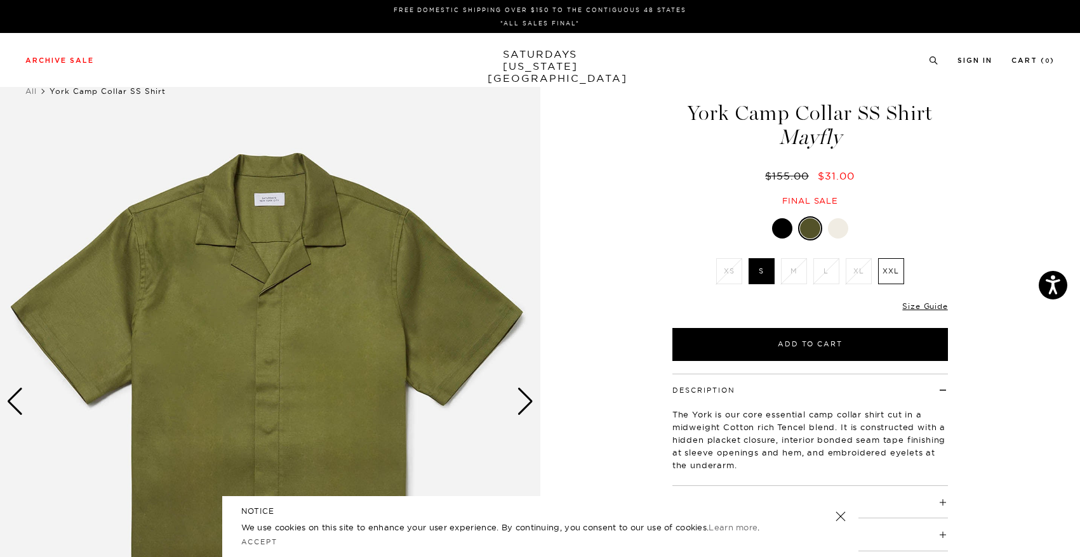
click at [835, 225] on div at bounding box center [838, 228] width 20 height 20
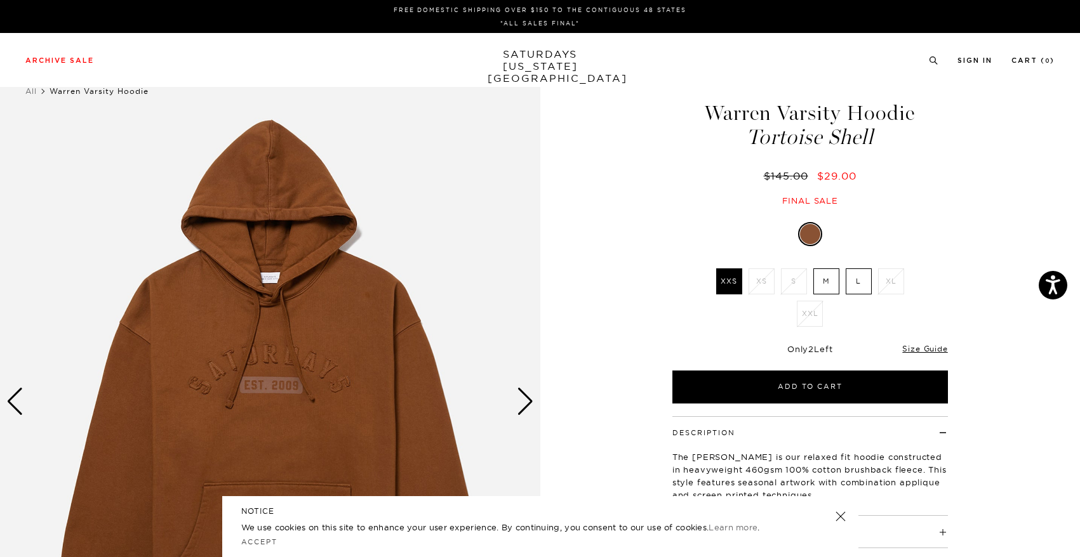
click at [868, 272] on label "L" at bounding box center [859, 282] width 26 height 26
click at [0, 0] on input "L" at bounding box center [0, 0] width 0 height 0
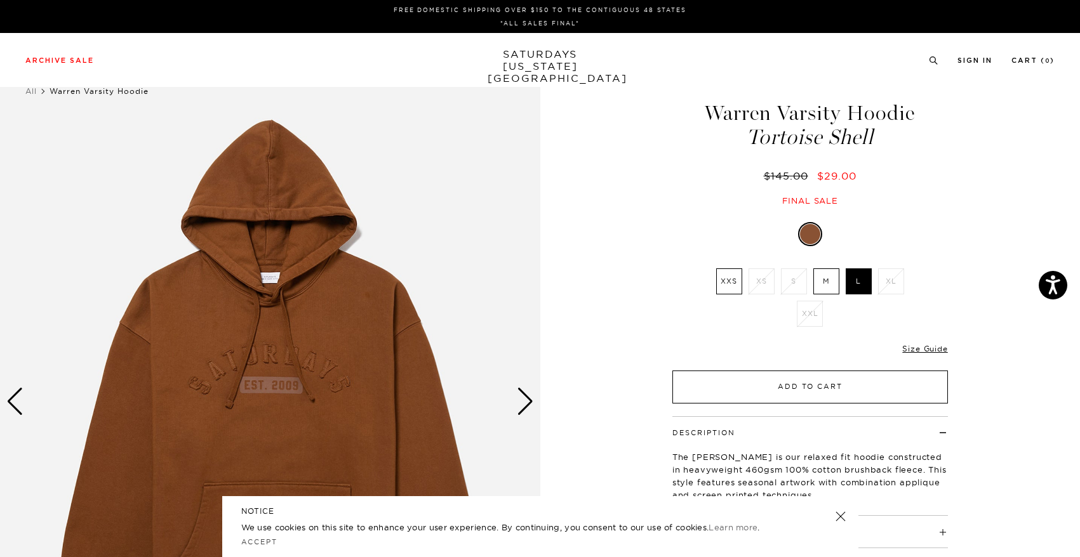
click at [828, 386] on button "Add to Cart" at bounding box center [809, 387] width 275 height 33
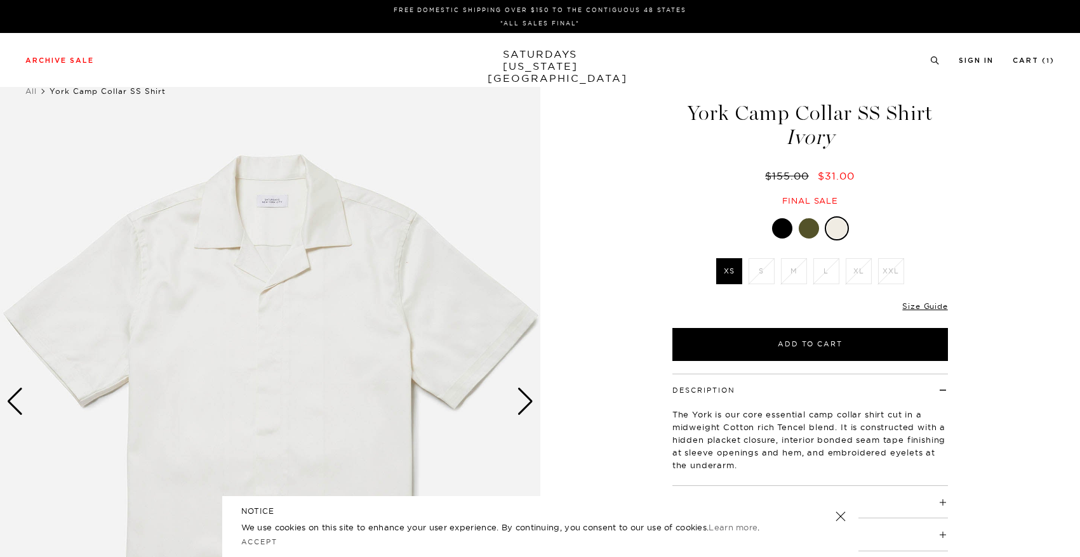
click at [784, 229] on div at bounding box center [782, 228] width 20 height 20
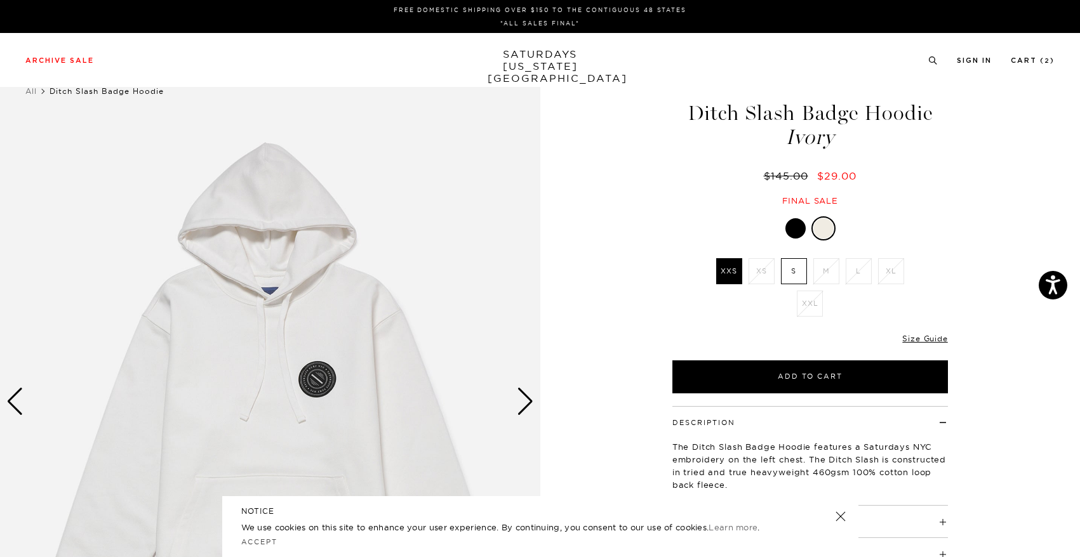
click at [815, 233] on div at bounding box center [823, 228] width 20 height 20
click at [800, 233] on div at bounding box center [795, 228] width 20 height 20
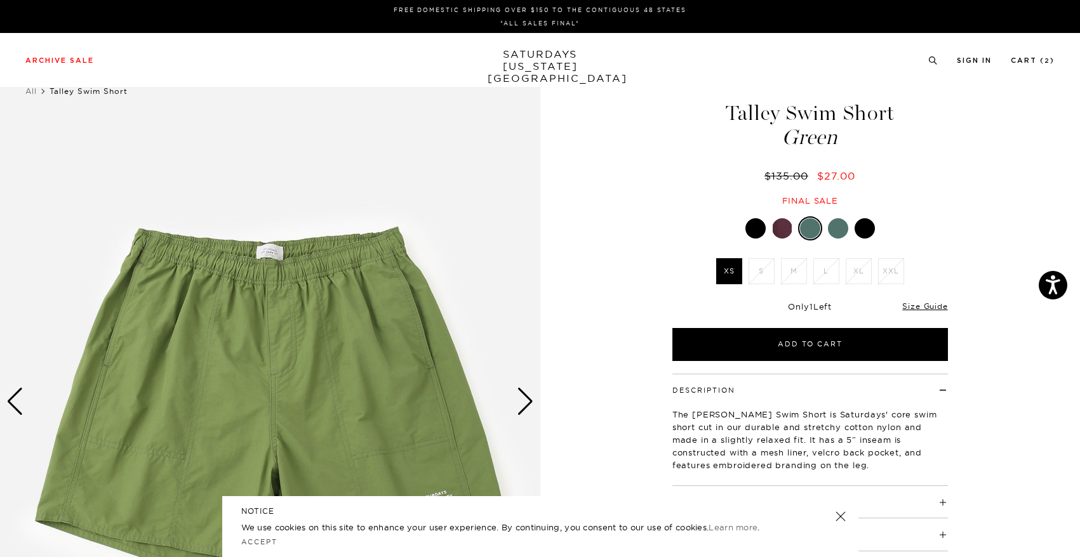
click at [833, 229] on div at bounding box center [838, 228] width 20 height 20
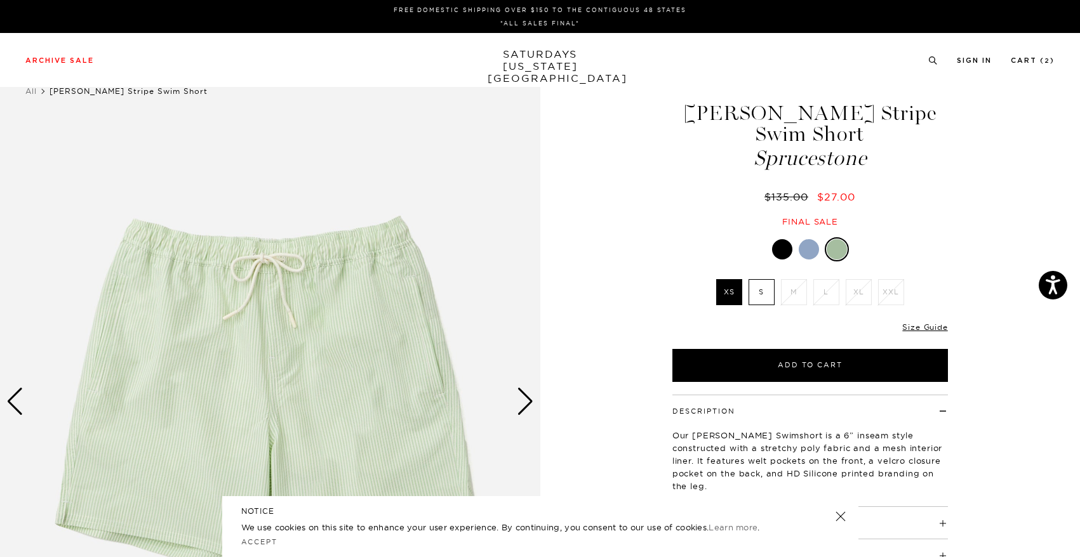
click at [809, 246] on div at bounding box center [809, 249] width 20 height 20
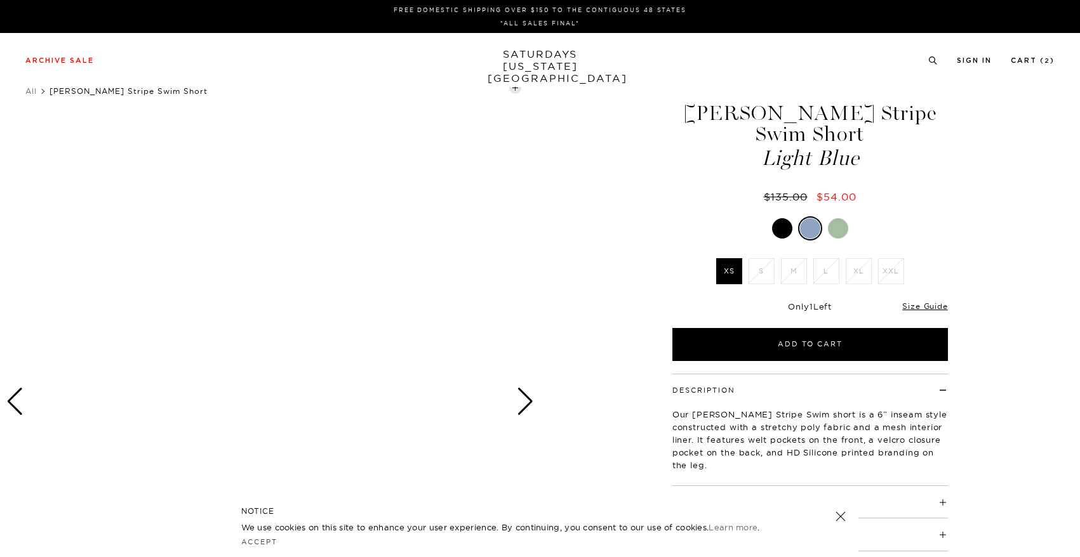
click at [780, 230] on div at bounding box center [782, 228] width 20 height 20
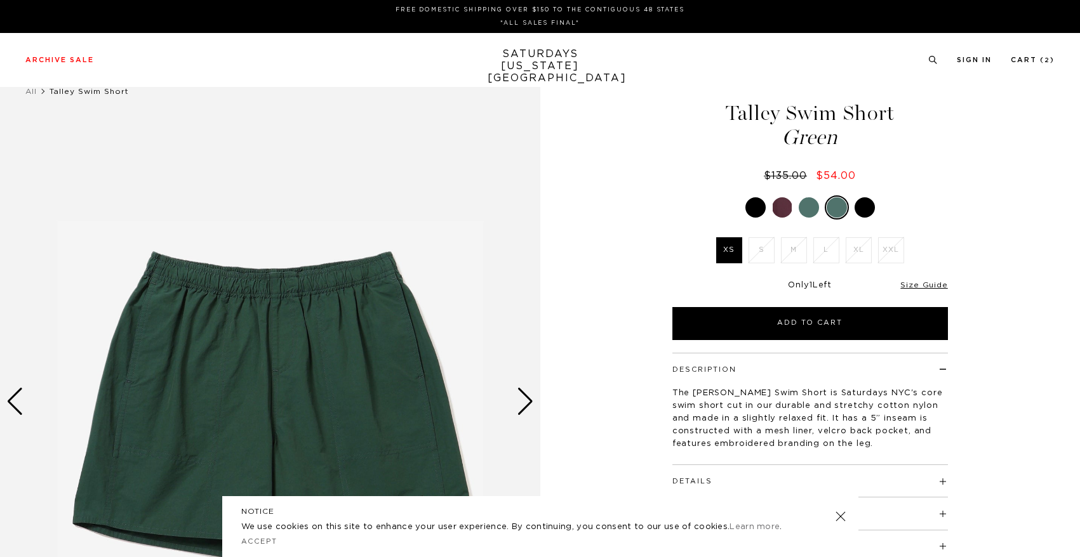
click at [859, 220] on div "Green XS S M L XL XXL" at bounding box center [809, 268] width 317 height 145
click at [859, 219] on div at bounding box center [809, 208] width 275 height 24
click at [865, 209] on div at bounding box center [864, 207] width 20 height 20
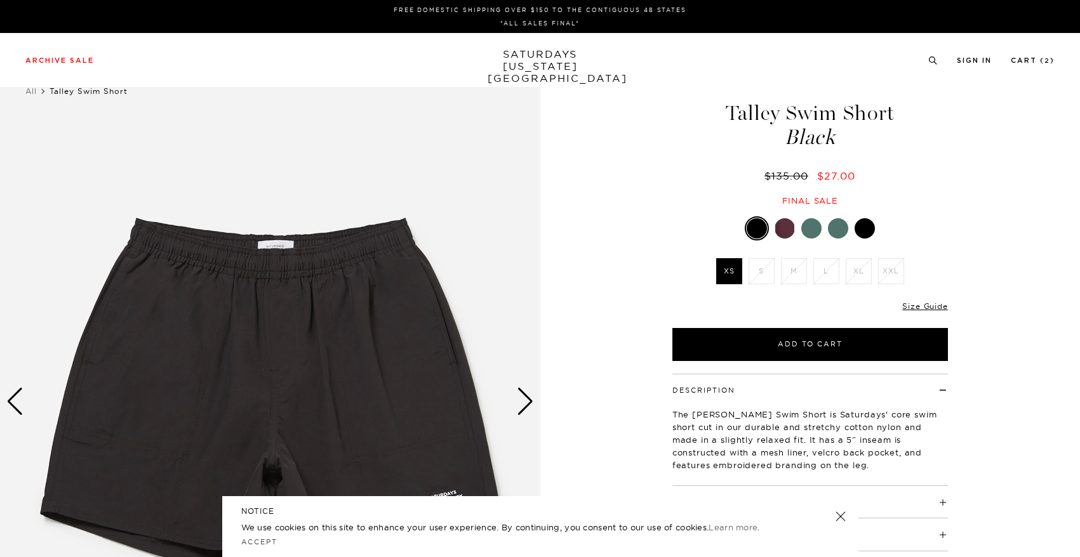
click at [781, 219] on div at bounding box center [784, 228] width 20 height 20
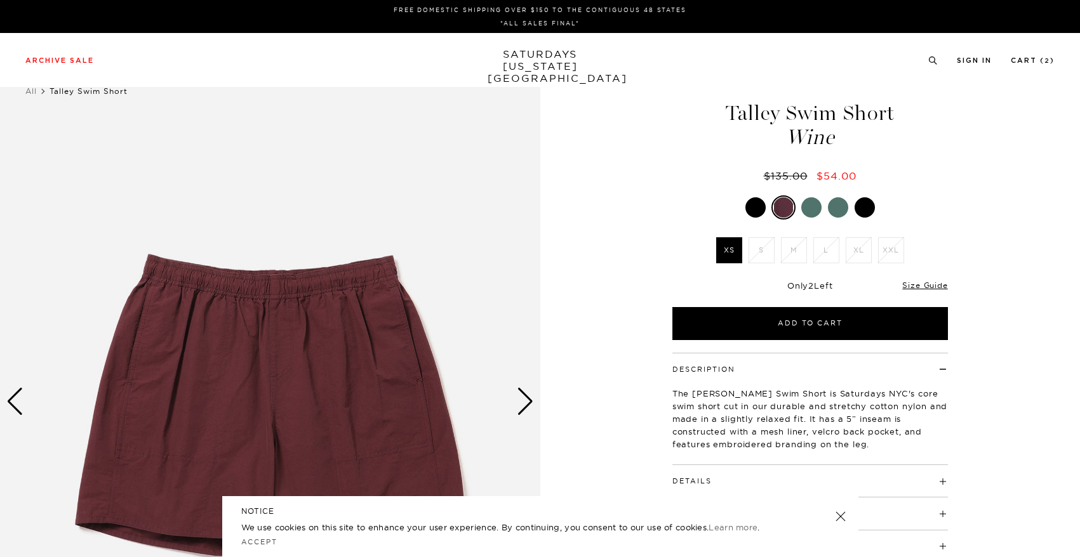
click at [758, 211] on div at bounding box center [755, 207] width 20 height 20
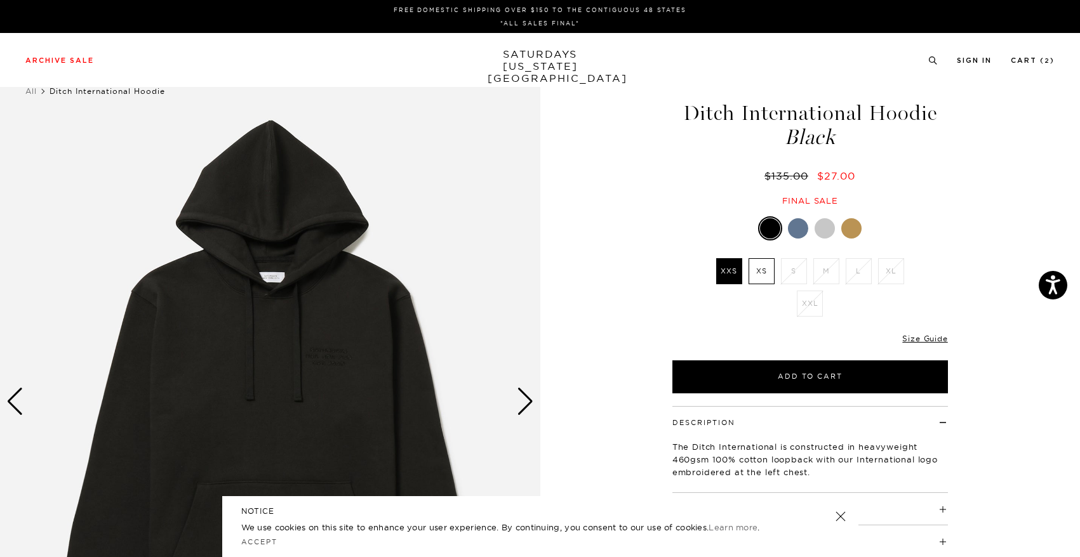
click at [792, 225] on div at bounding box center [798, 228] width 20 height 20
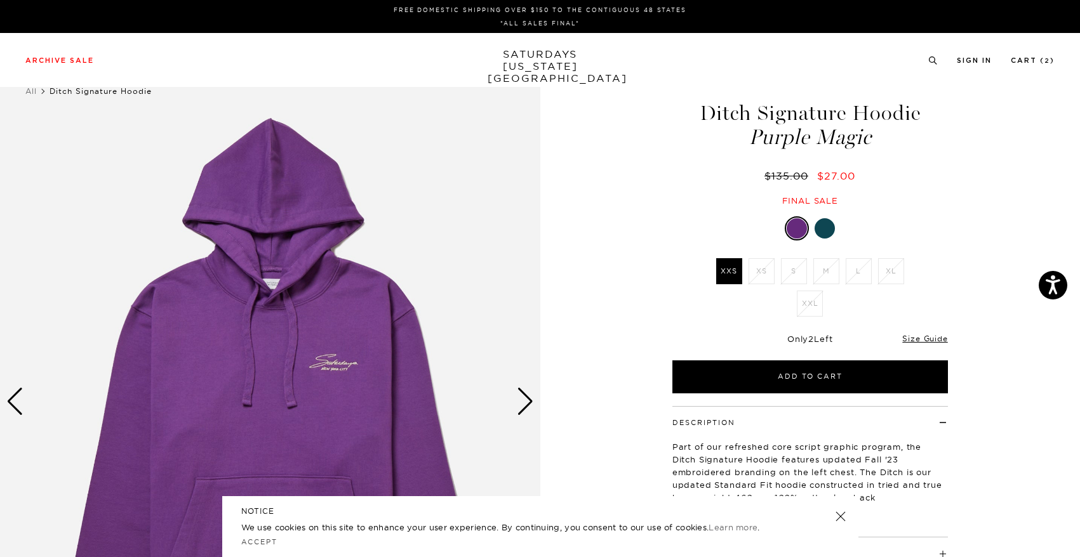
click at [826, 227] on div at bounding box center [824, 228] width 20 height 20
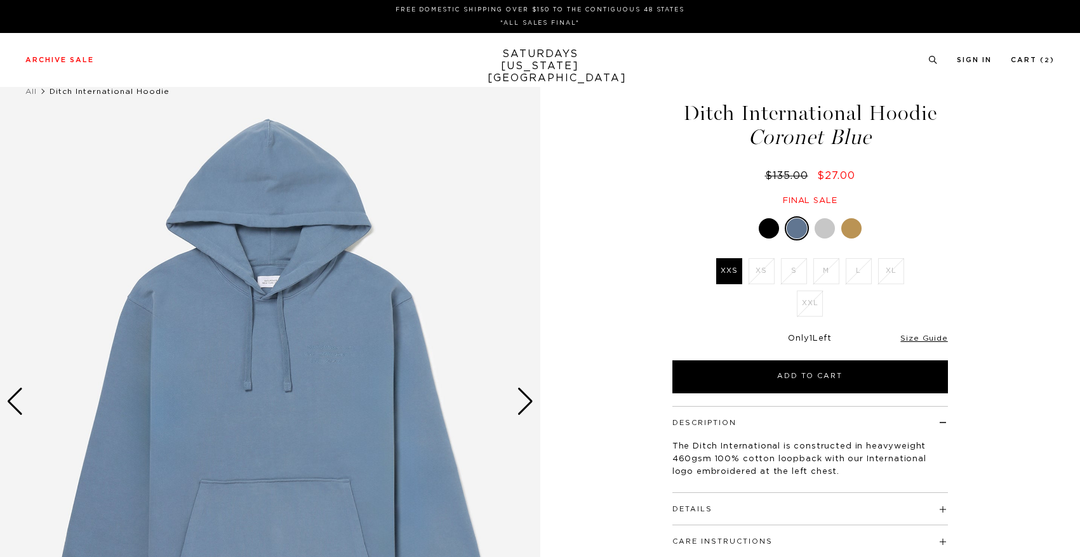
click at [820, 232] on div at bounding box center [824, 228] width 20 height 20
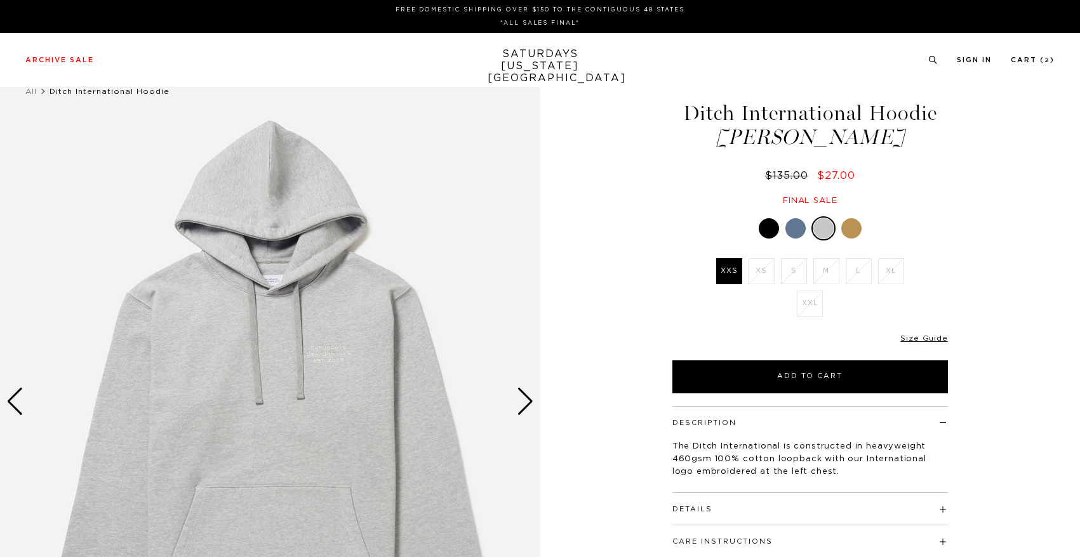
click at [843, 230] on div at bounding box center [851, 228] width 20 height 20
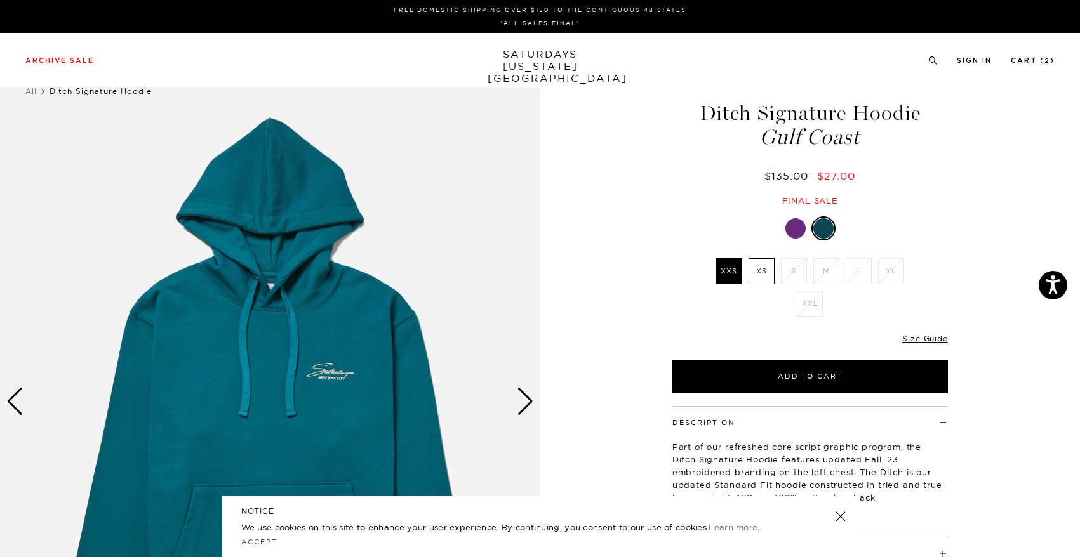
click at [799, 225] on div at bounding box center [795, 228] width 20 height 20
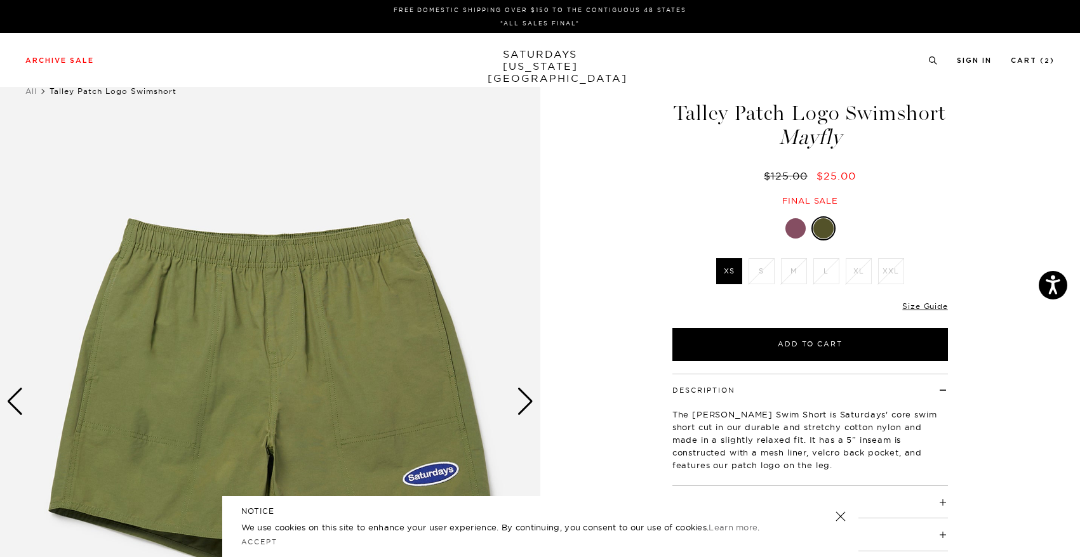
click at [804, 230] on div at bounding box center [795, 228] width 20 height 20
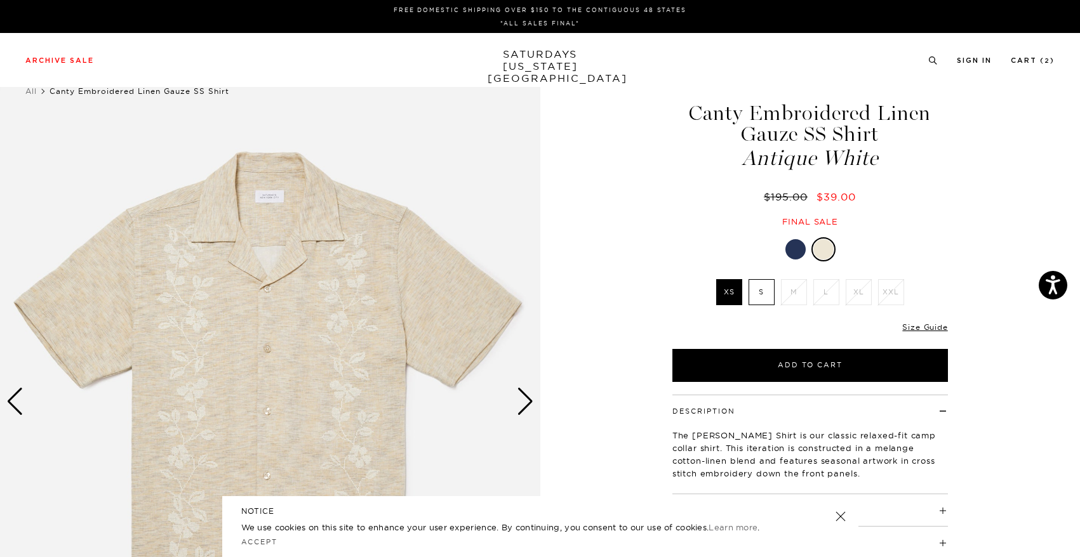
click at [794, 254] on div at bounding box center [795, 249] width 20 height 20
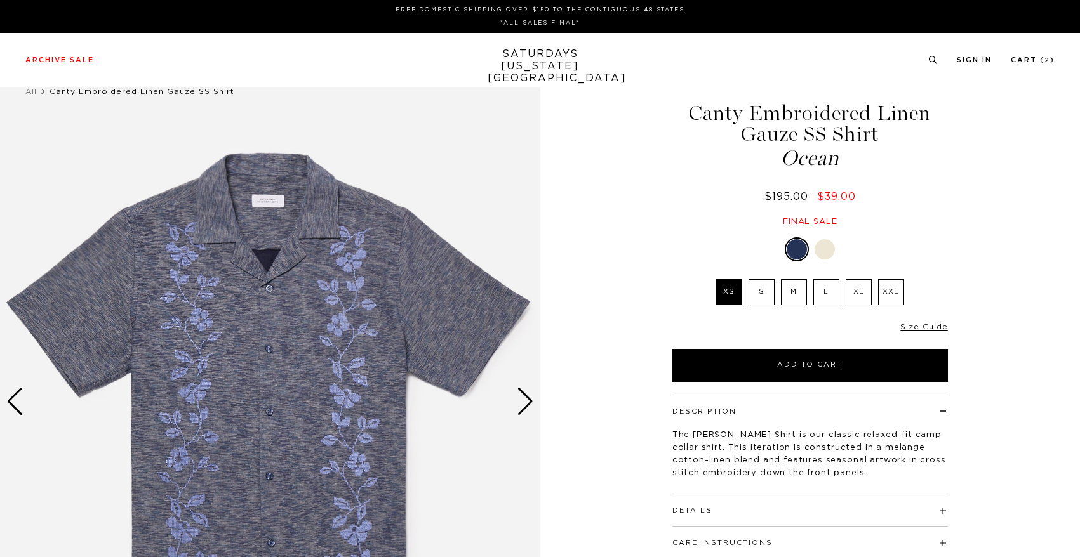
click at [822, 296] on label "L" at bounding box center [826, 292] width 26 height 26
click at [0, 0] on input "L" at bounding box center [0, 0] width 0 height 0
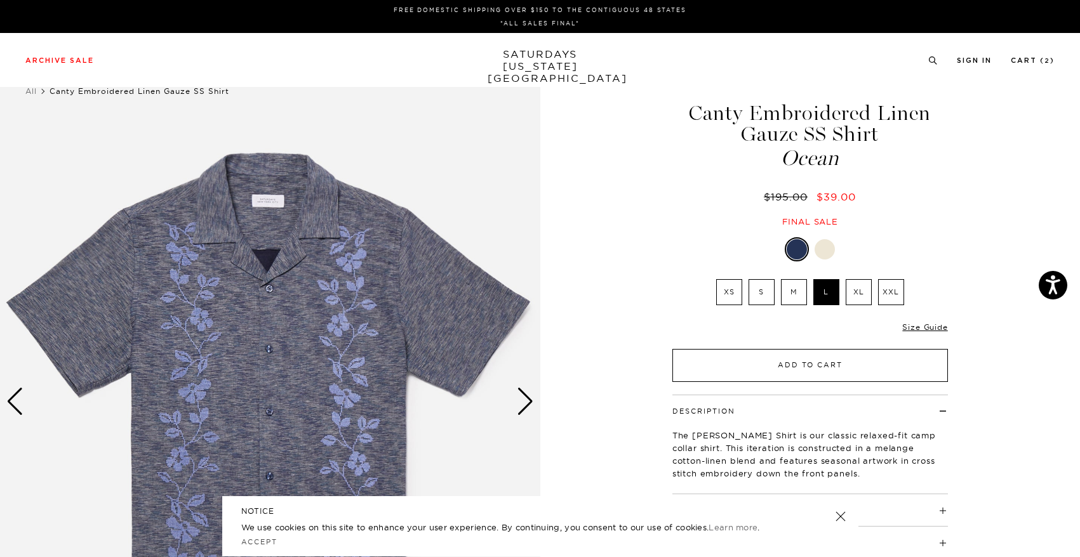
click at [825, 374] on button "Add to Cart" at bounding box center [809, 365] width 275 height 33
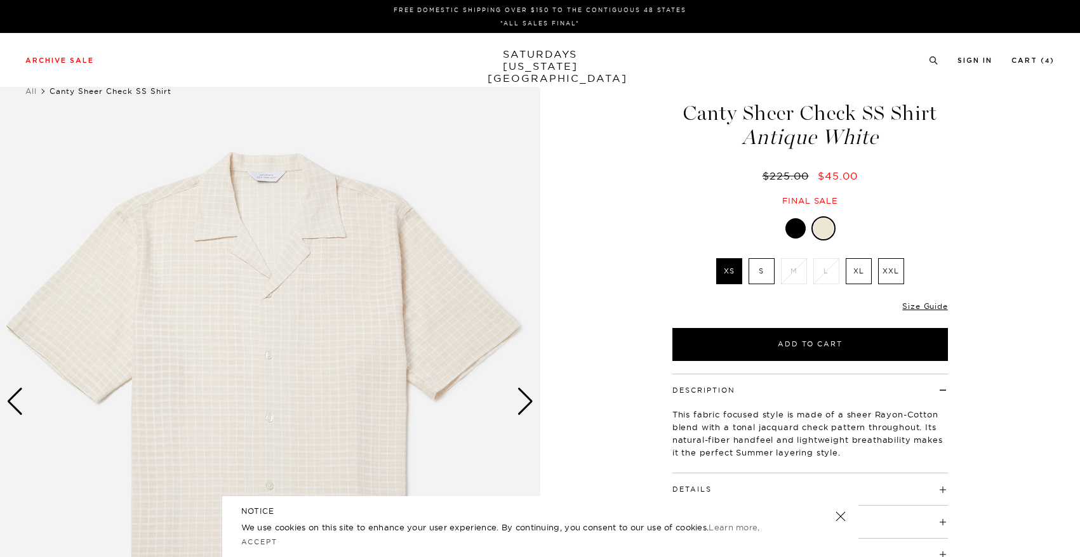
click at [792, 225] on div at bounding box center [795, 228] width 20 height 20
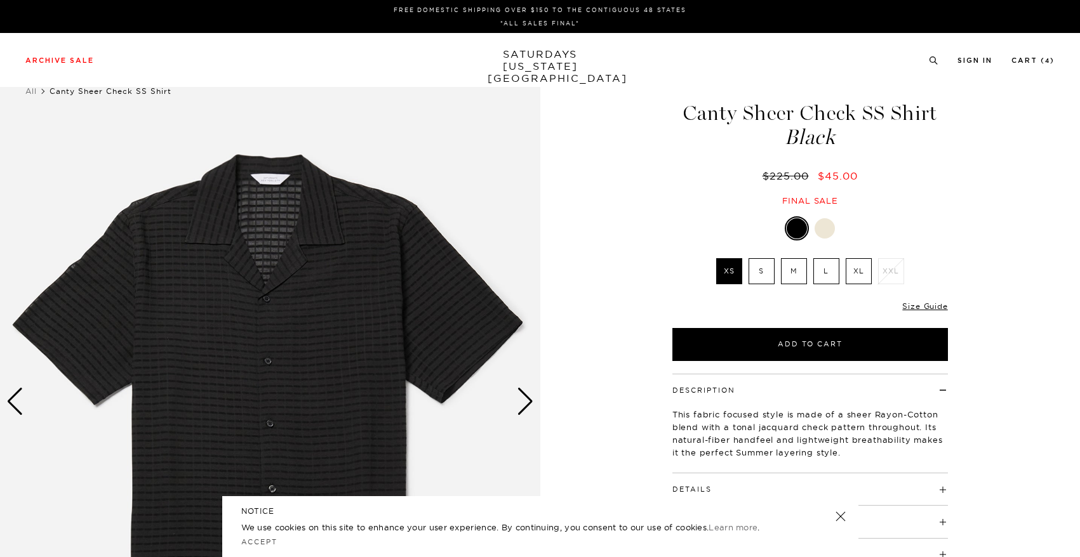
click at [531, 409] on div "Next slide" at bounding box center [525, 402] width 17 height 28
click at [529, 408] on div "Next slide" at bounding box center [525, 402] width 17 height 28
click at [536, 408] on img at bounding box center [270, 401] width 540 height 675
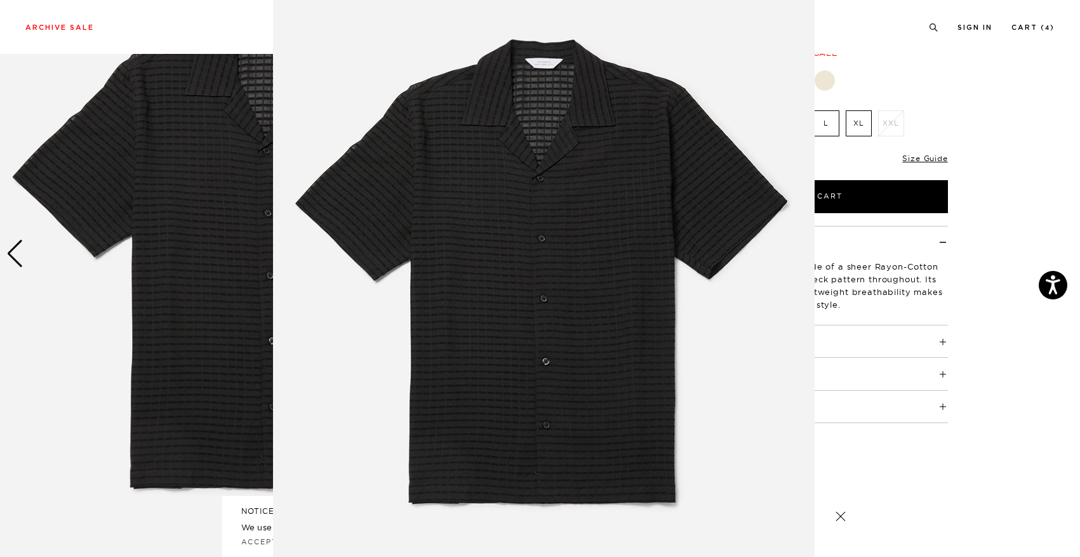
scroll to position [50, 0]
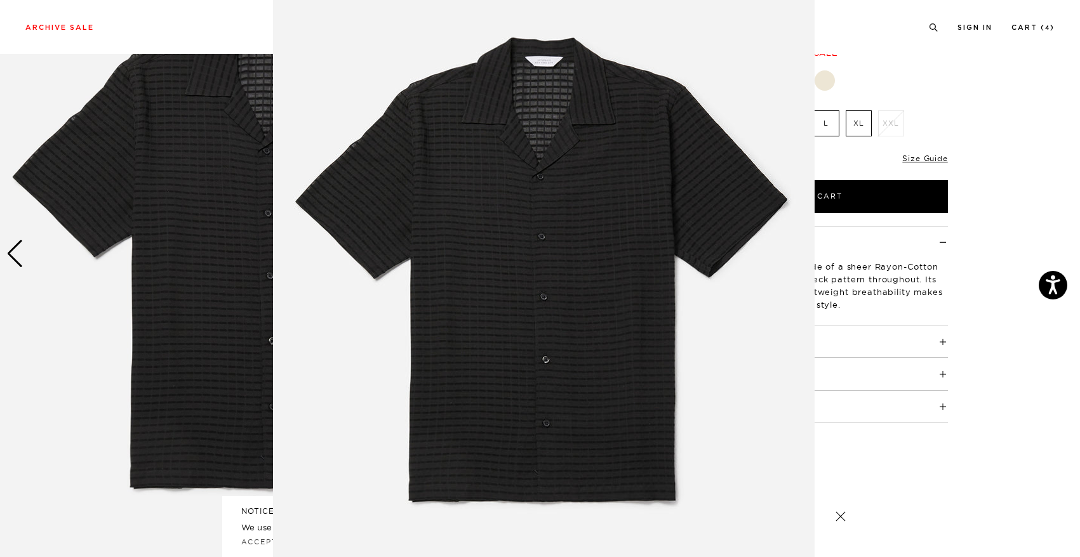
click at [1038, 343] on figure at bounding box center [540, 278] width 1080 height 557
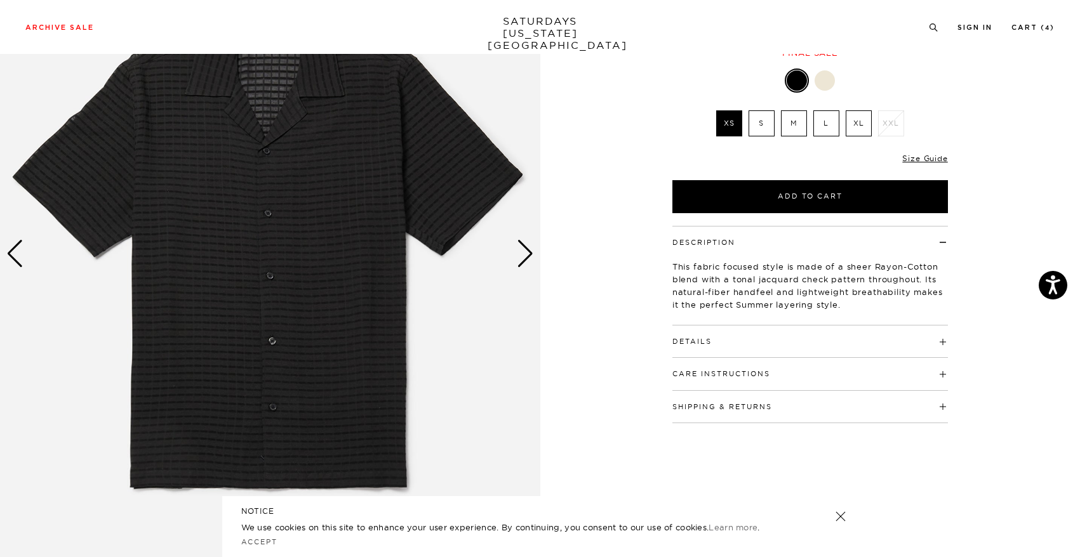
scroll to position [0, 0]
click at [521, 258] on div "Next slide" at bounding box center [525, 254] width 17 height 28
click at [533, 258] on div "Next slide" at bounding box center [525, 254] width 17 height 28
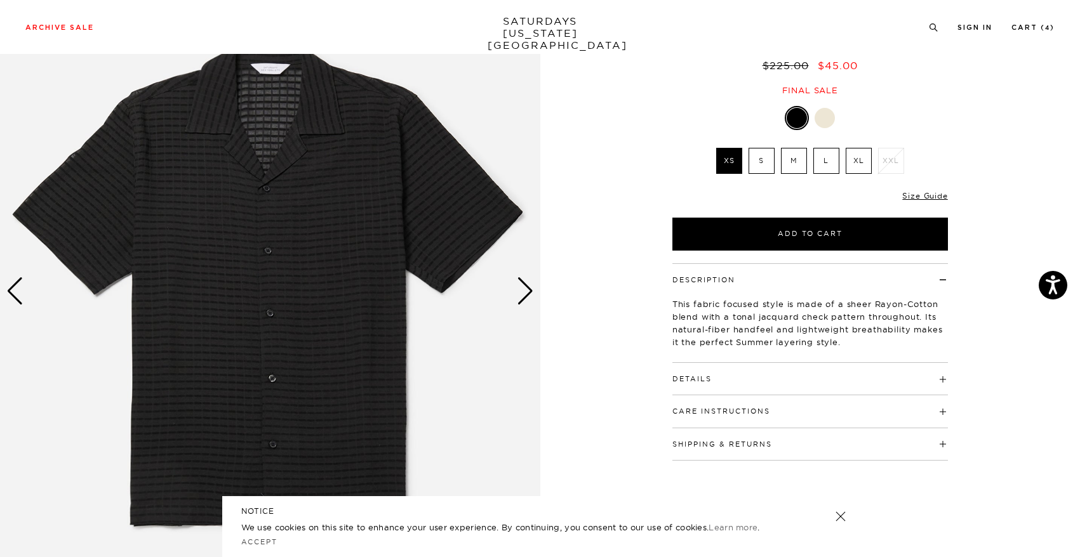
scroll to position [13, 0]
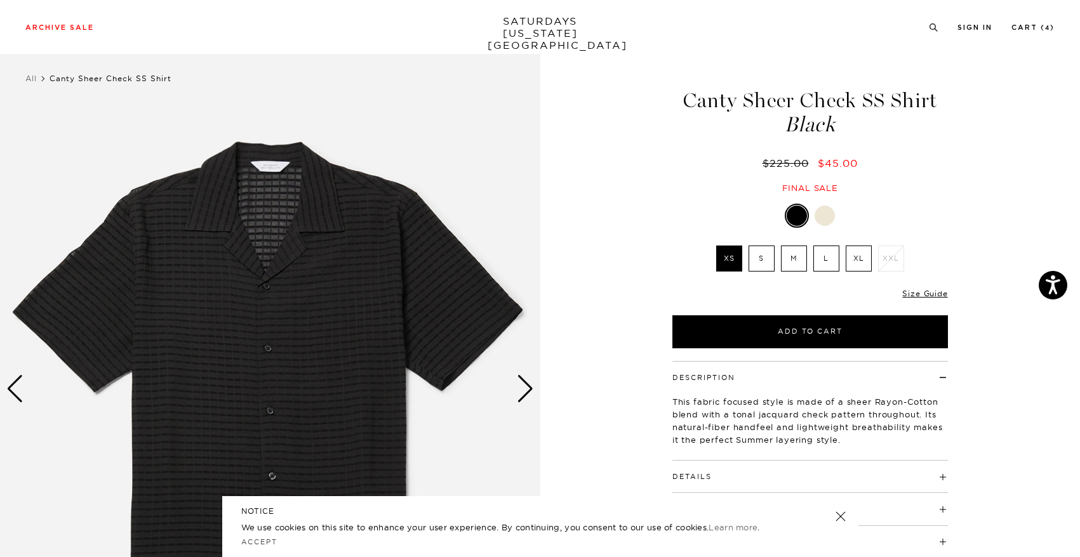
click at [526, 388] on div "Next slide" at bounding box center [525, 389] width 17 height 28
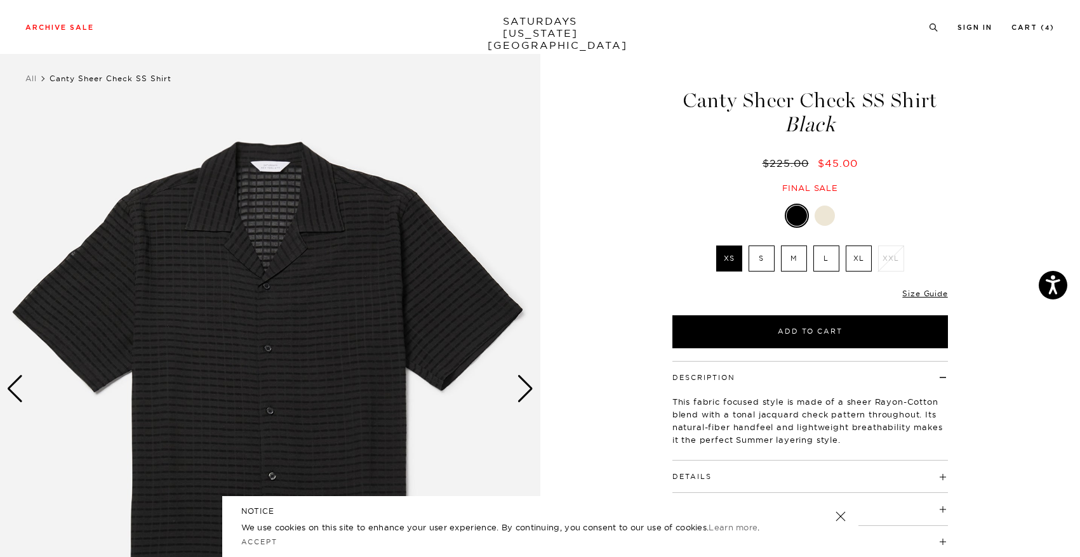
click at [830, 258] on label "L" at bounding box center [826, 259] width 26 height 26
click at [0, 0] on input "L" at bounding box center [0, 0] width 0 height 0
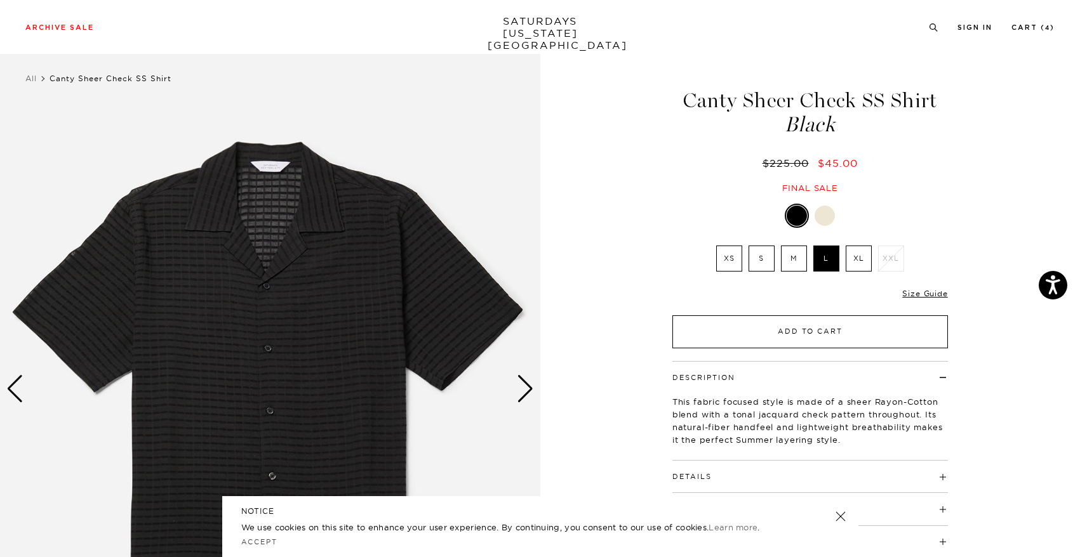
click at [835, 331] on button "Add to Cart" at bounding box center [809, 331] width 275 height 33
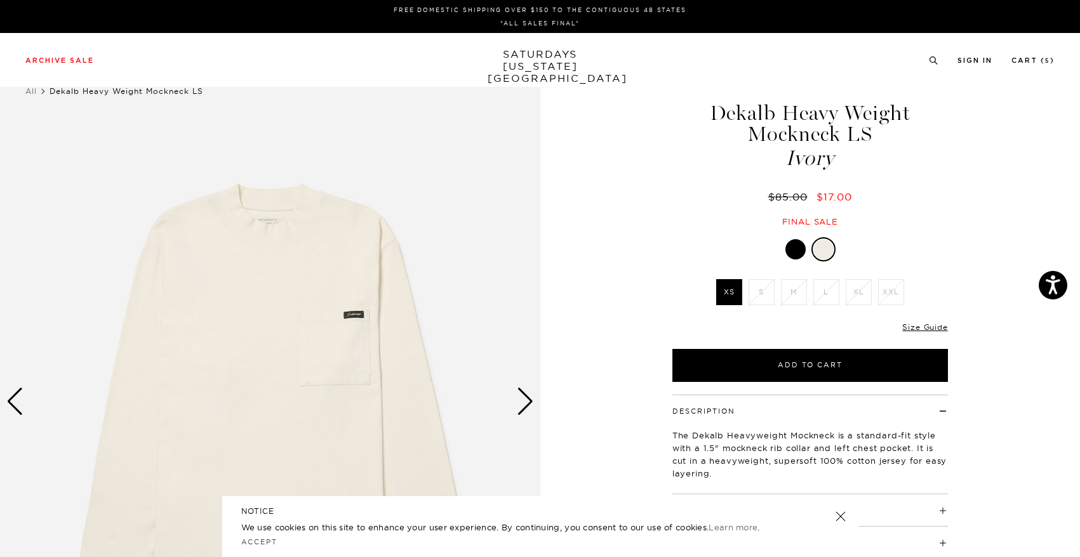
click at [790, 244] on div at bounding box center [795, 249] width 20 height 20
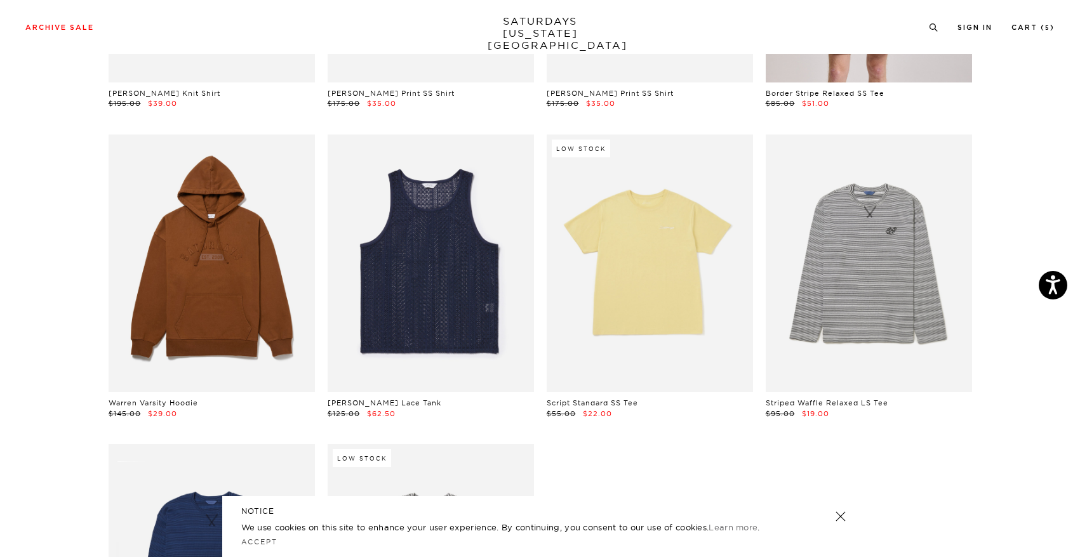
scroll to position [3462, 0]
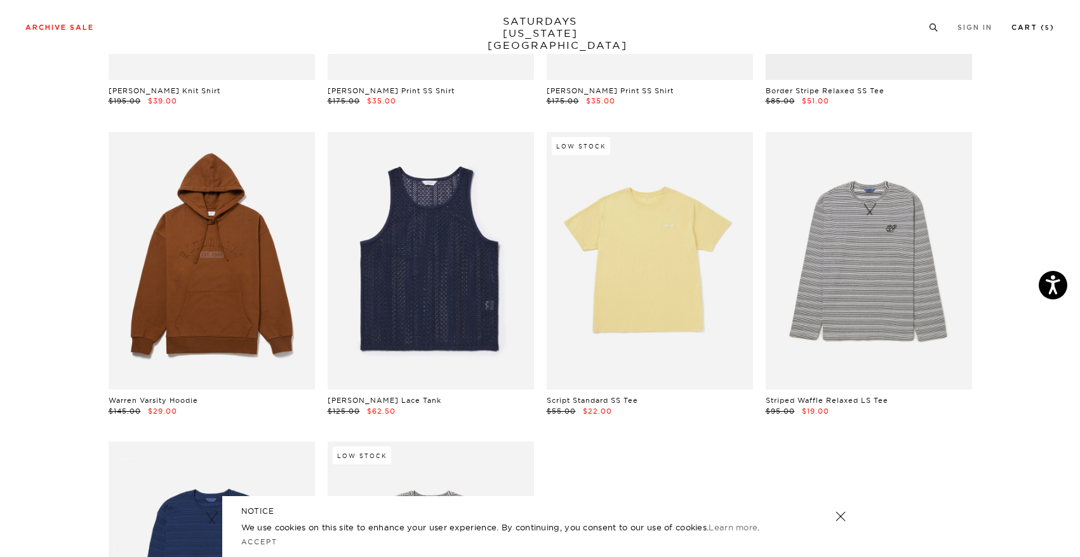
click at [1041, 29] on link "Cart ( 5 )" at bounding box center [1032, 27] width 43 height 7
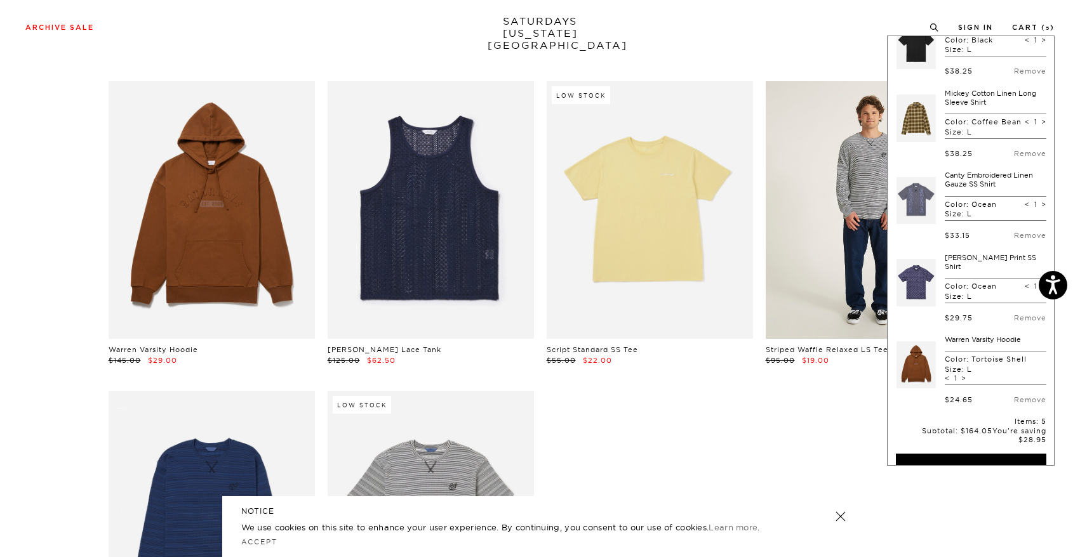
scroll to position [3576, 0]
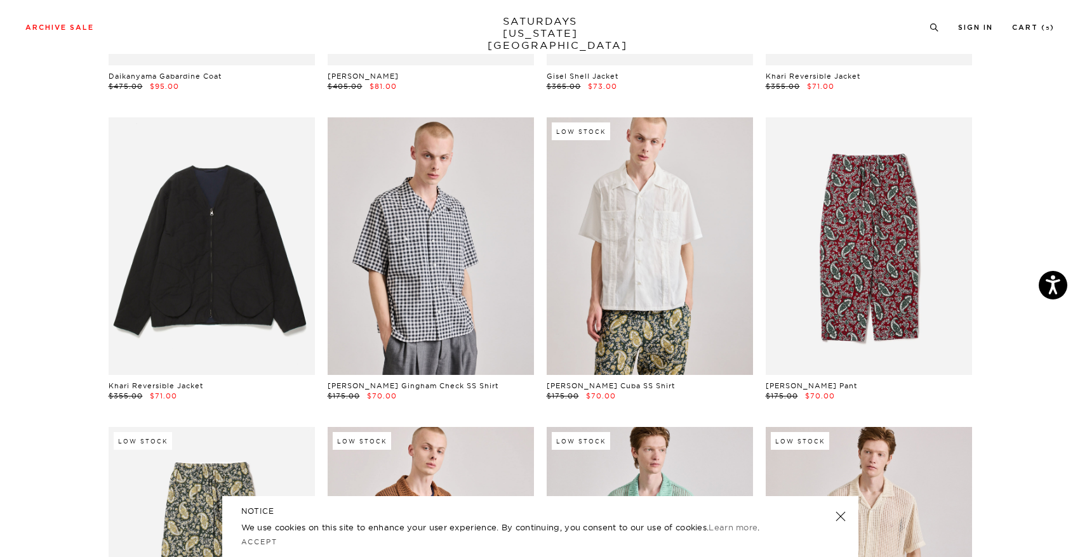
scroll to position [705, 0]
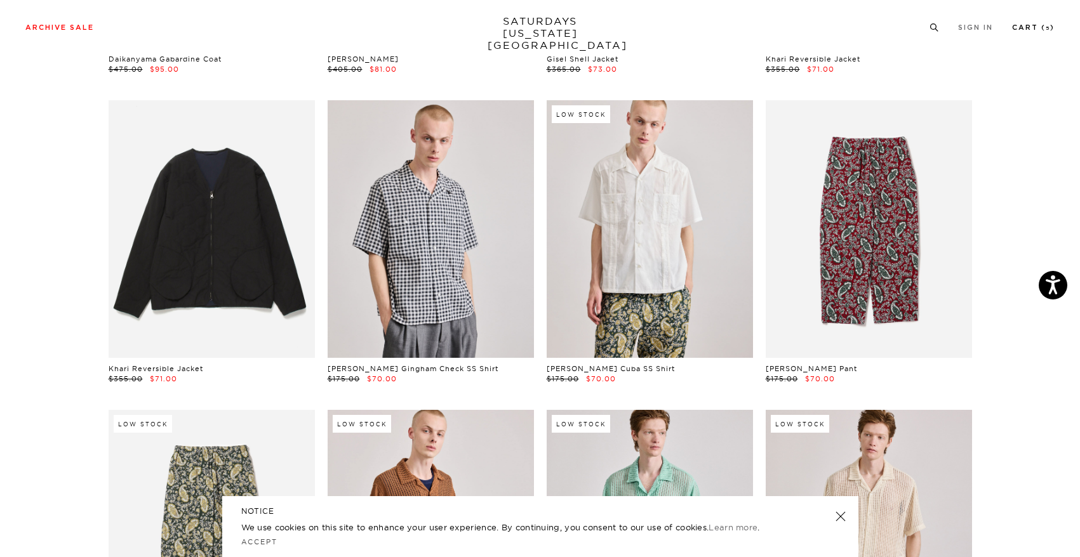
click at [1043, 25] on link "Cart ( 5 )" at bounding box center [1033, 27] width 43 height 7
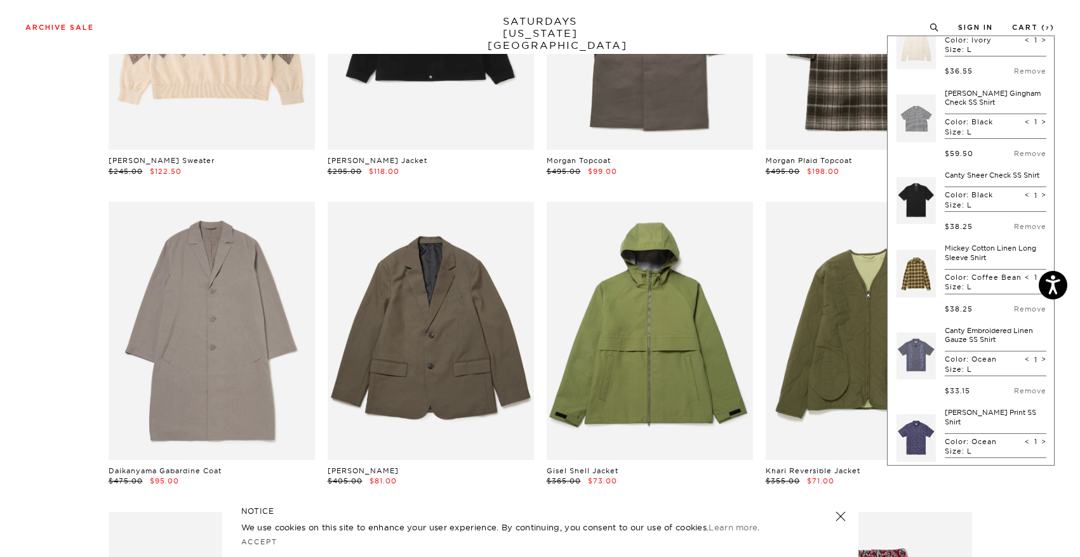
scroll to position [0, 0]
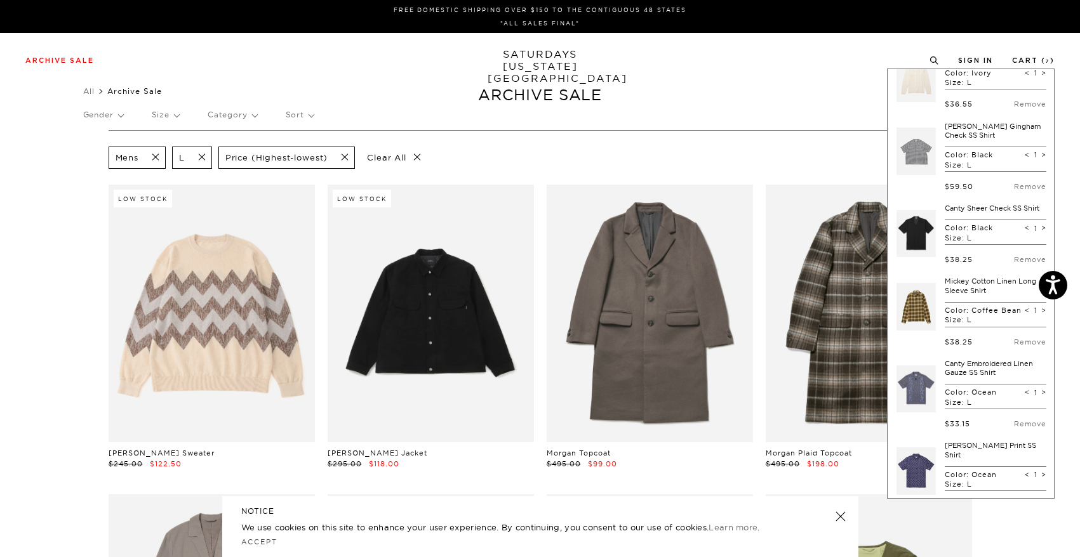
click at [328, 70] on div "Archive Sale Men's Tees Shirts Shorts Swim Knitwear Pants Sweats Women's" at bounding box center [540, 60] width 1080 height 54
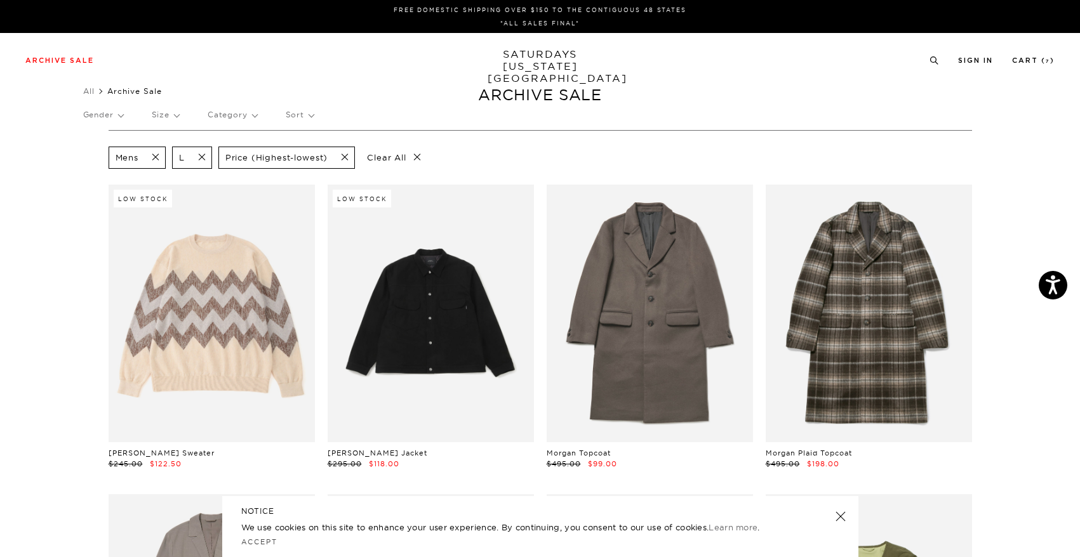
click at [204, 156] on span at bounding box center [198, 158] width 27 height 12
click at [183, 121] on div "Gender Size Category Sort" at bounding box center [540, 114] width 914 height 29
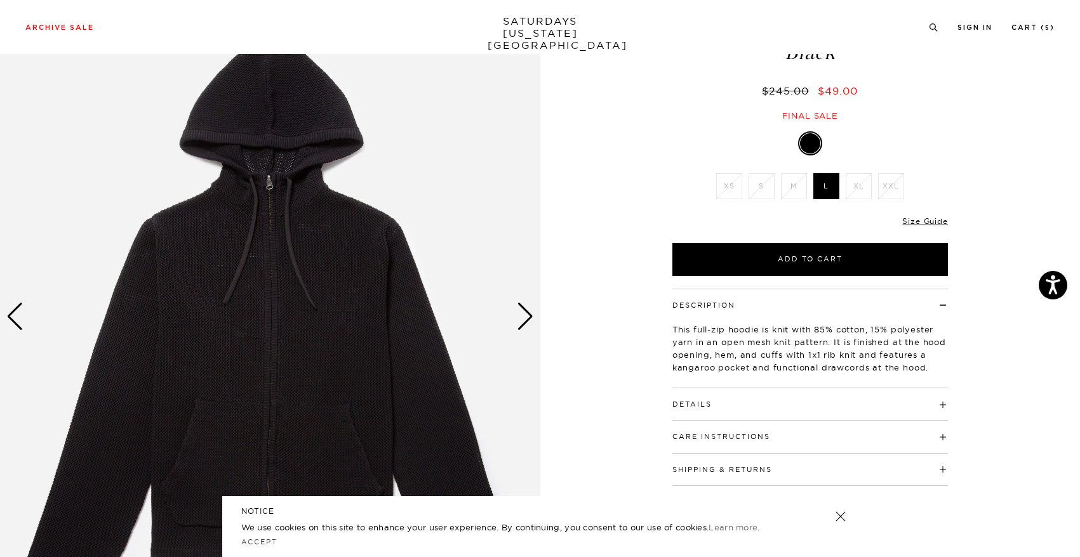
scroll to position [86, 0]
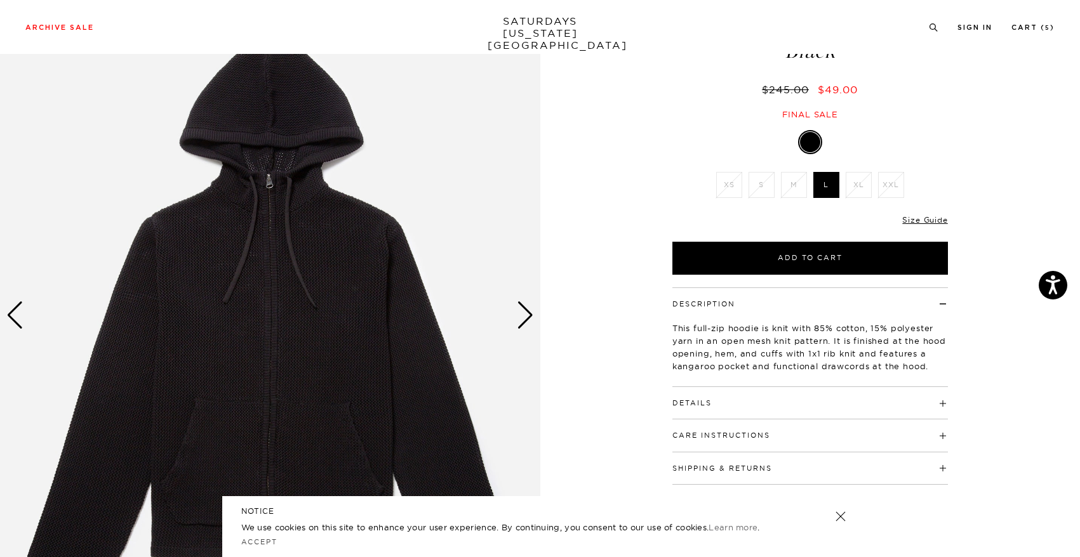
click at [530, 311] on div "Next slide" at bounding box center [525, 316] width 17 height 28
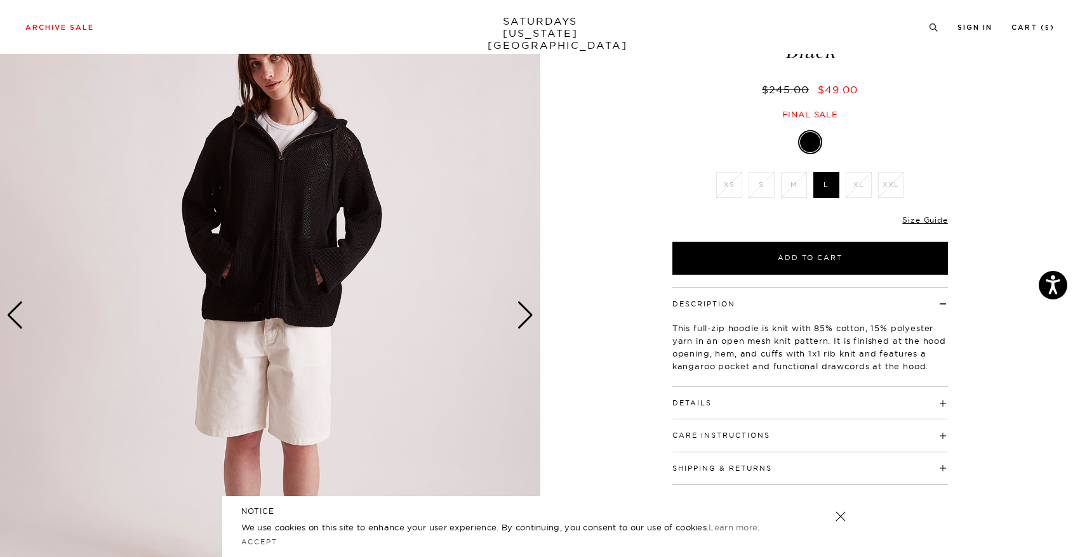
click at [530, 311] on div "Next slide" at bounding box center [525, 316] width 17 height 28
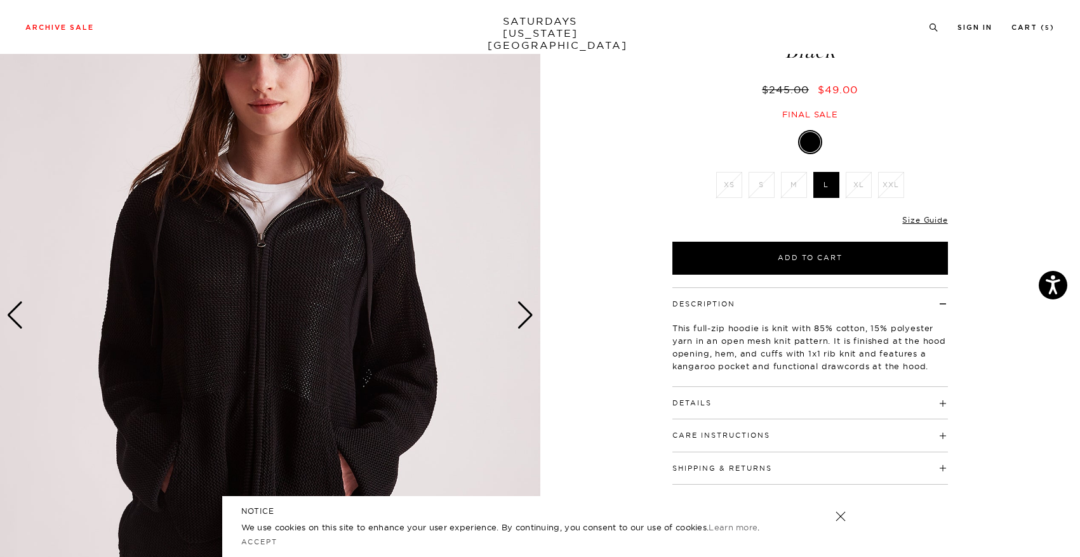
click at [530, 311] on div "Next slide" at bounding box center [525, 316] width 17 height 28
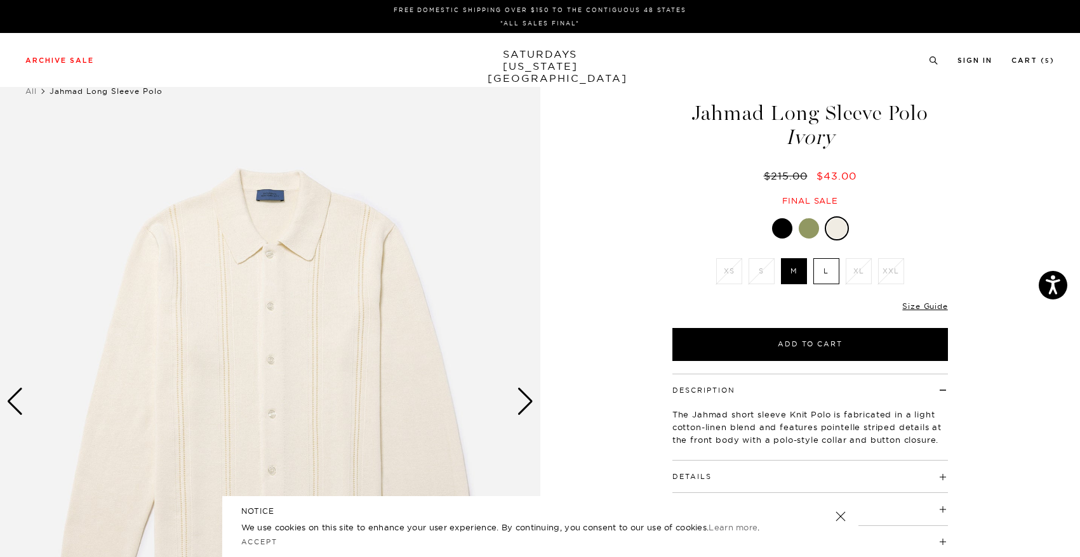
click at [835, 269] on label "L" at bounding box center [826, 271] width 26 height 26
click at [0, 0] on input "L" at bounding box center [0, 0] width 0 height 0
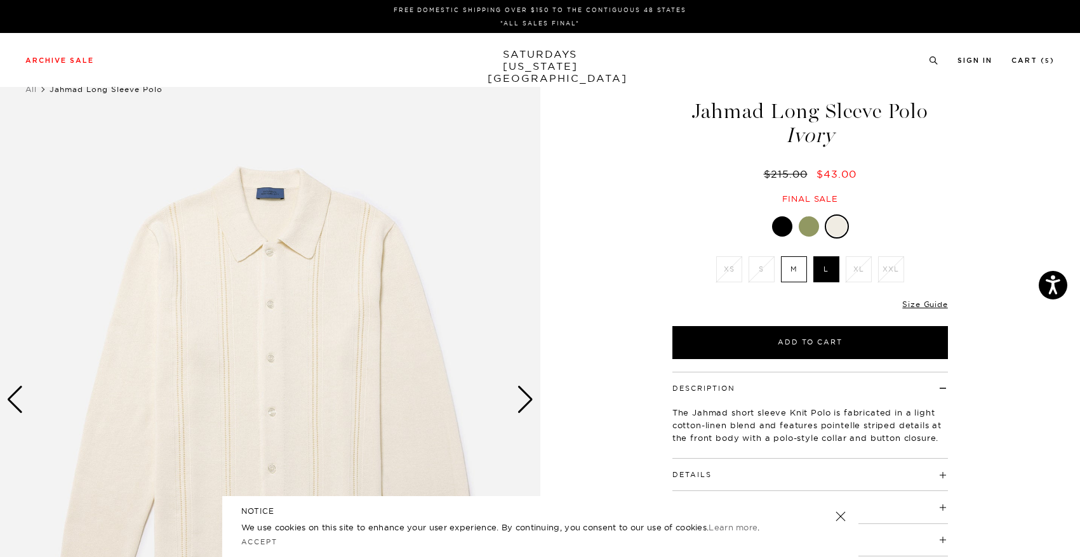
scroll to position [9, 0]
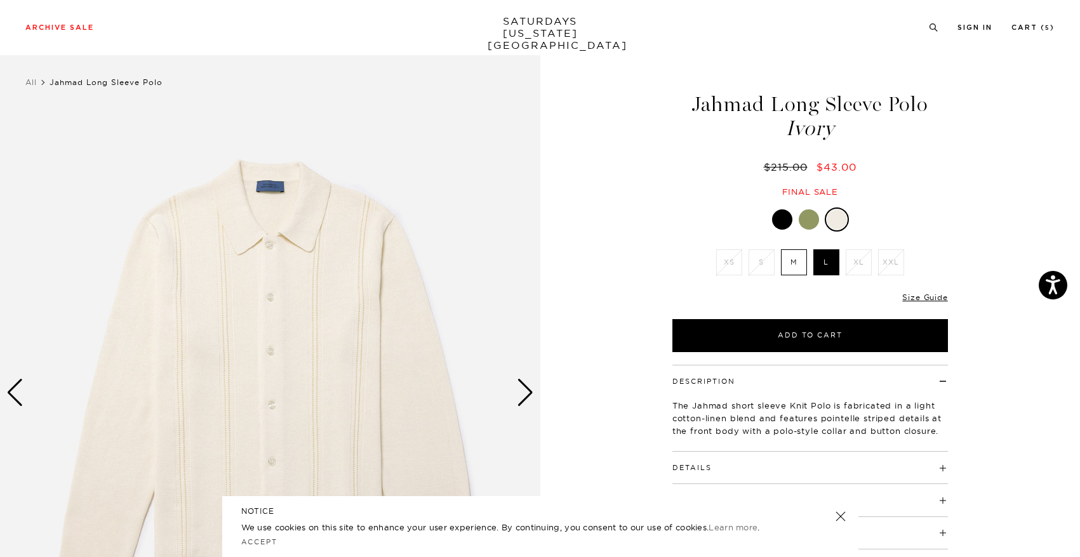
click at [531, 399] on div "Next slide" at bounding box center [525, 393] width 17 height 28
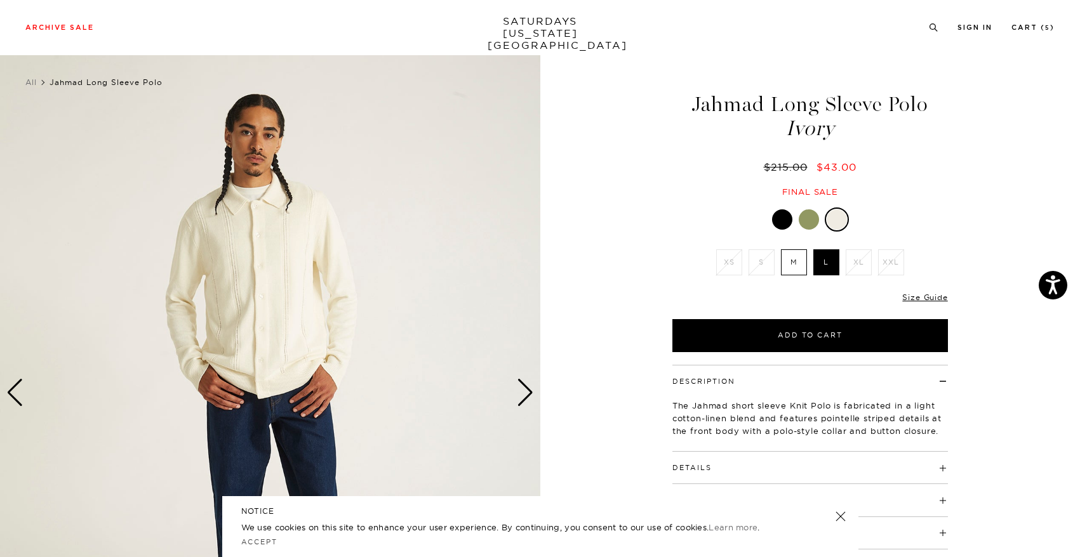
click at [531, 399] on div "Next slide" at bounding box center [525, 393] width 17 height 28
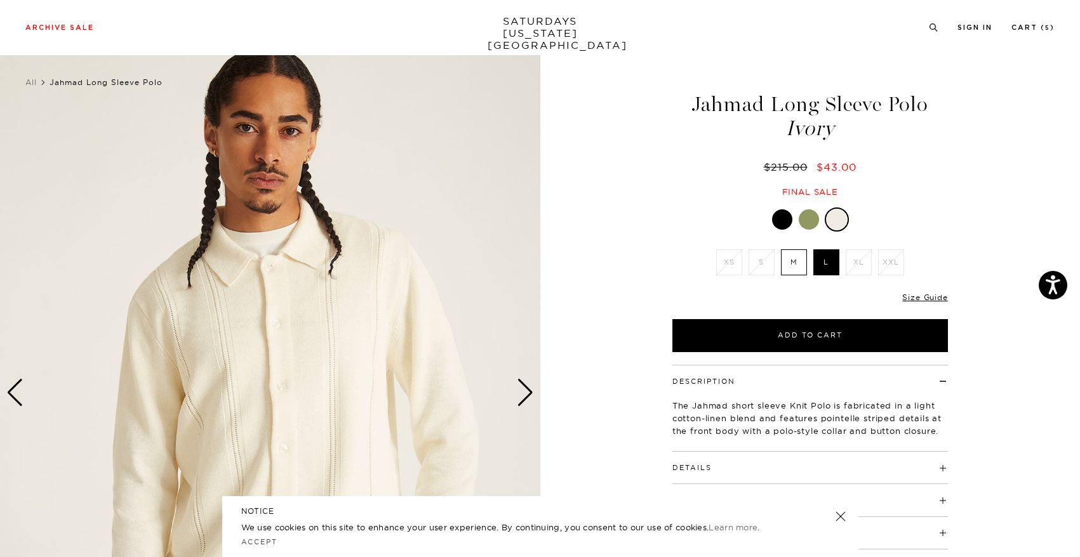
click at [531, 399] on div "Next slide" at bounding box center [525, 393] width 17 height 28
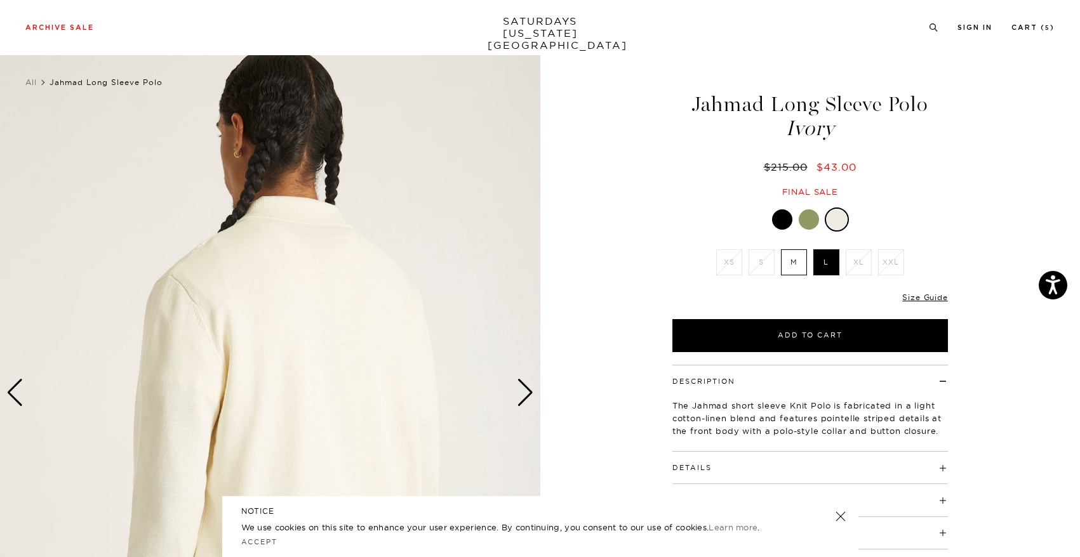
click at [531, 399] on div "Next slide" at bounding box center [525, 393] width 17 height 28
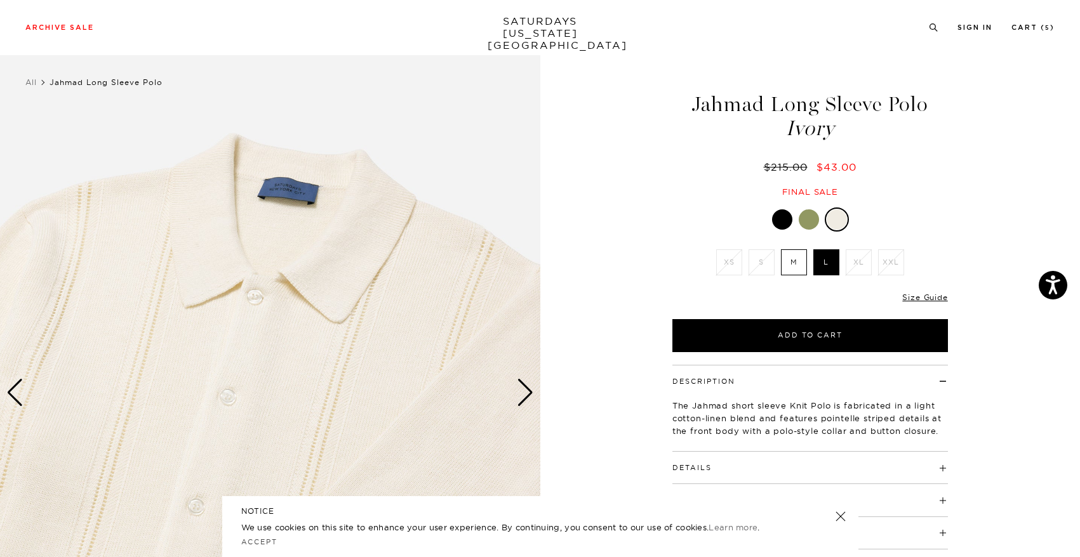
click at [531, 399] on div "Next slide" at bounding box center [525, 393] width 17 height 28
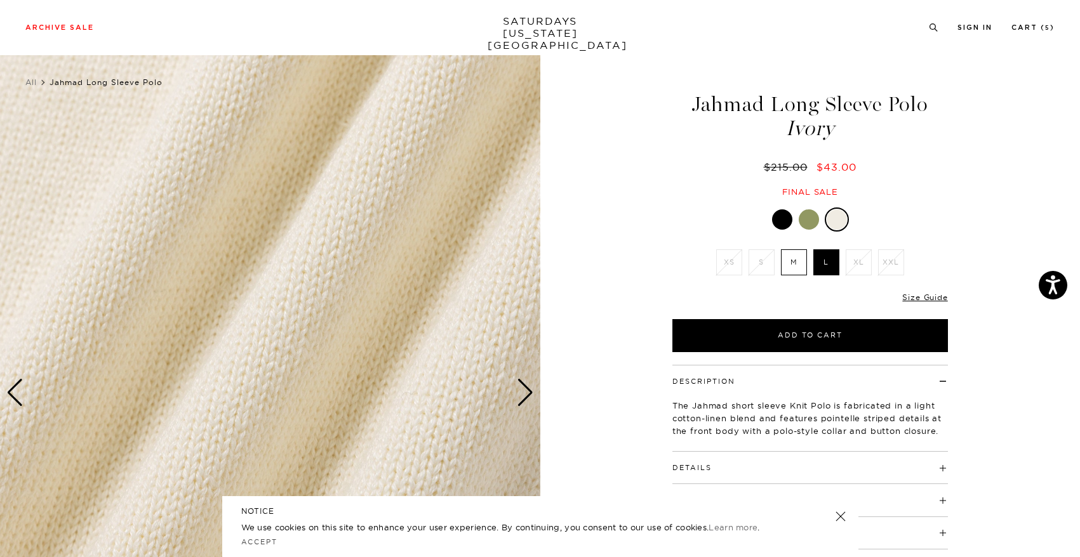
click at [531, 399] on div "Next slide" at bounding box center [525, 393] width 17 height 28
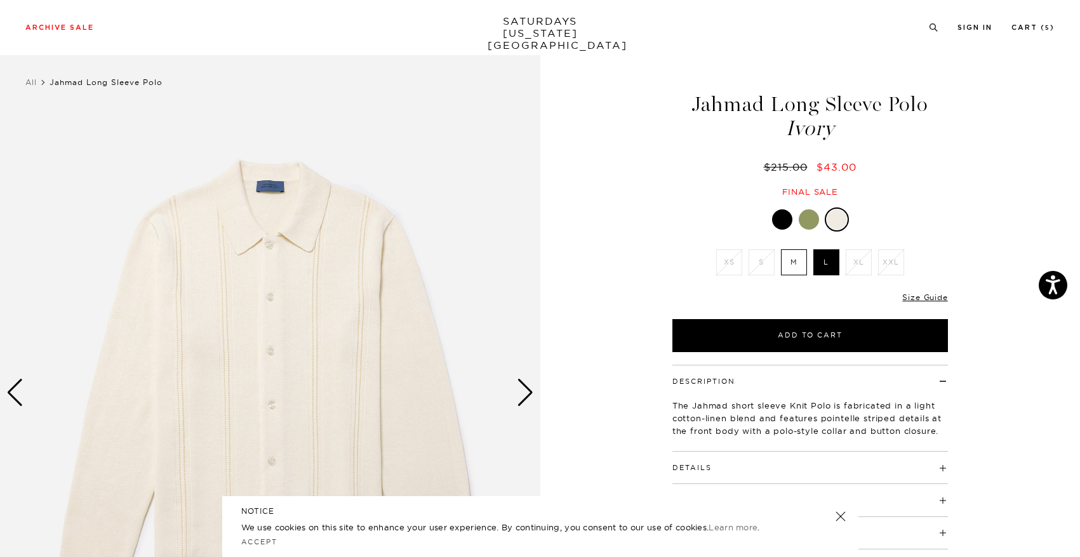
click at [531, 399] on div "Next slide" at bounding box center [525, 393] width 17 height 28
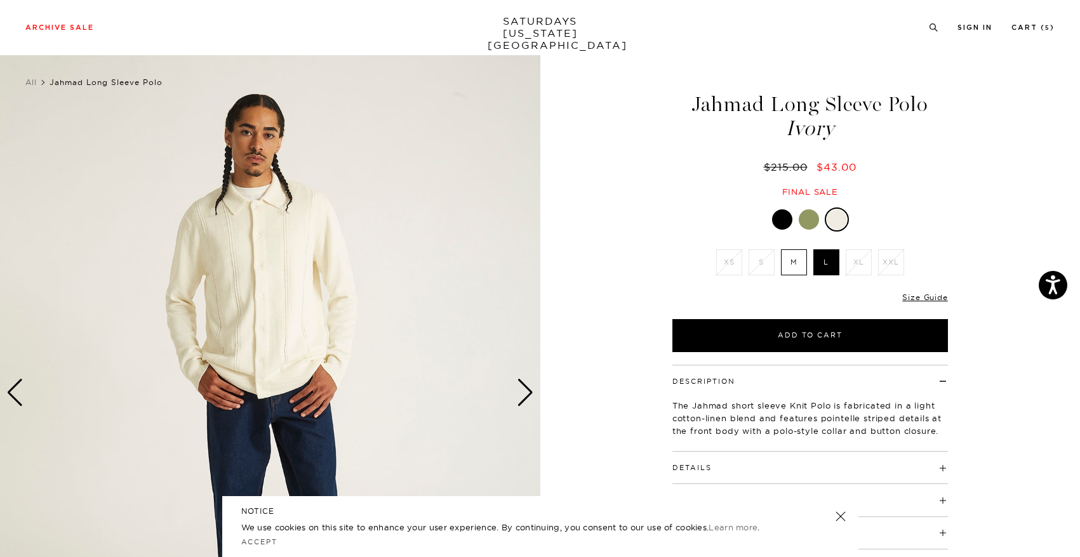
click at [792, 352] on div "Jahmad Long Sleeve Polo Ivory $215.00 $43.00 Final sale Jahmad Long Sleeve Polo…" at bounding box center [809, 392] width 317 height 675
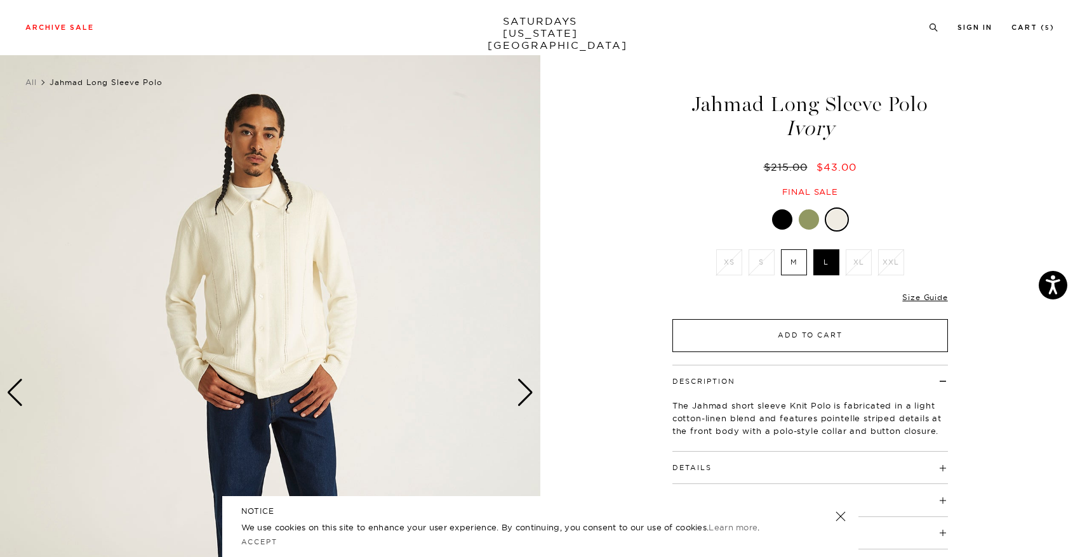
click at [793, 341] on button "Add to Cart" at bounding box center [809, 335] width 275 height 33
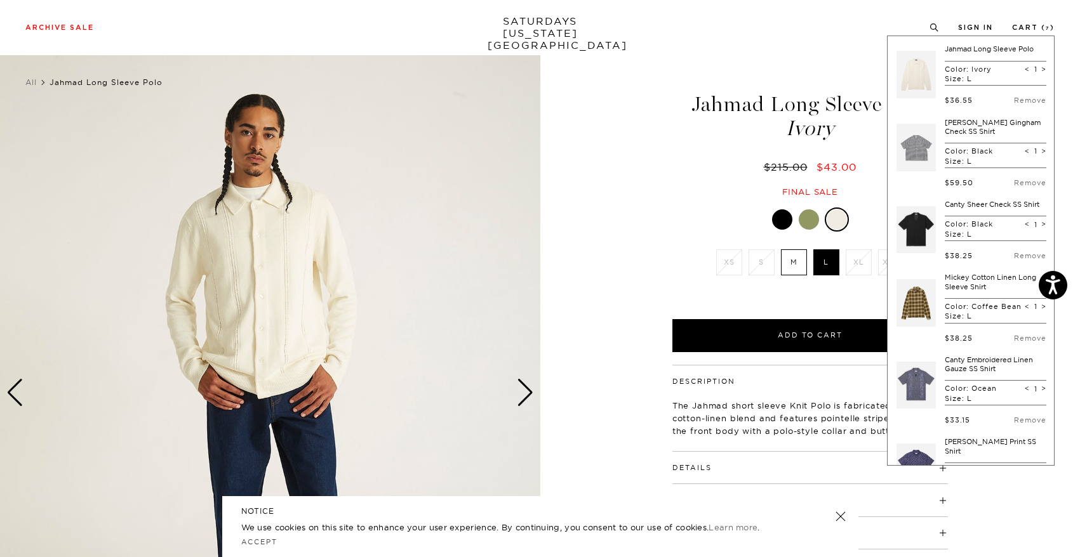
click at [785, 216] on div at bounding box center [782, 219] width 20 height 20
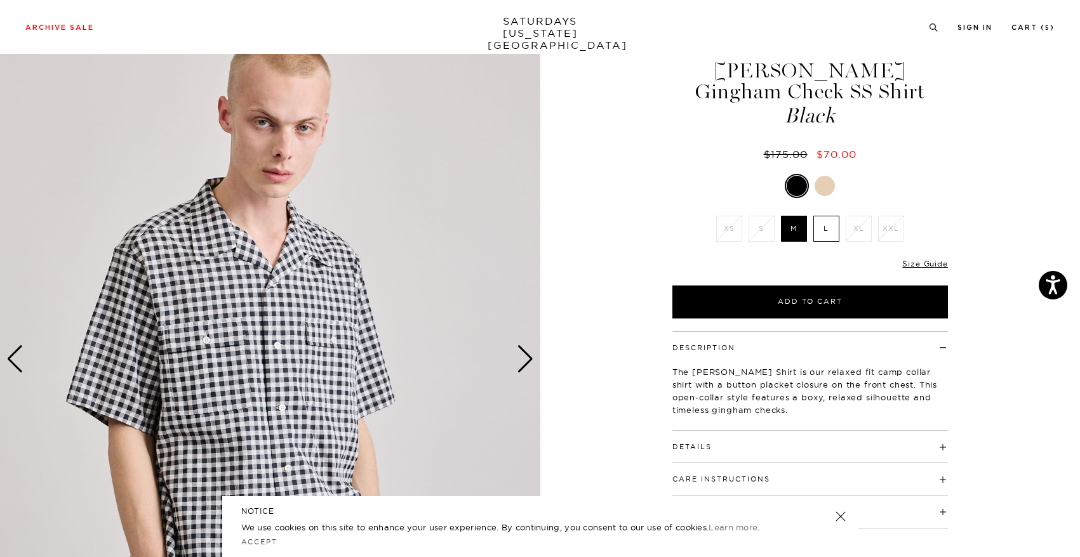
scroll to position [49, 0]
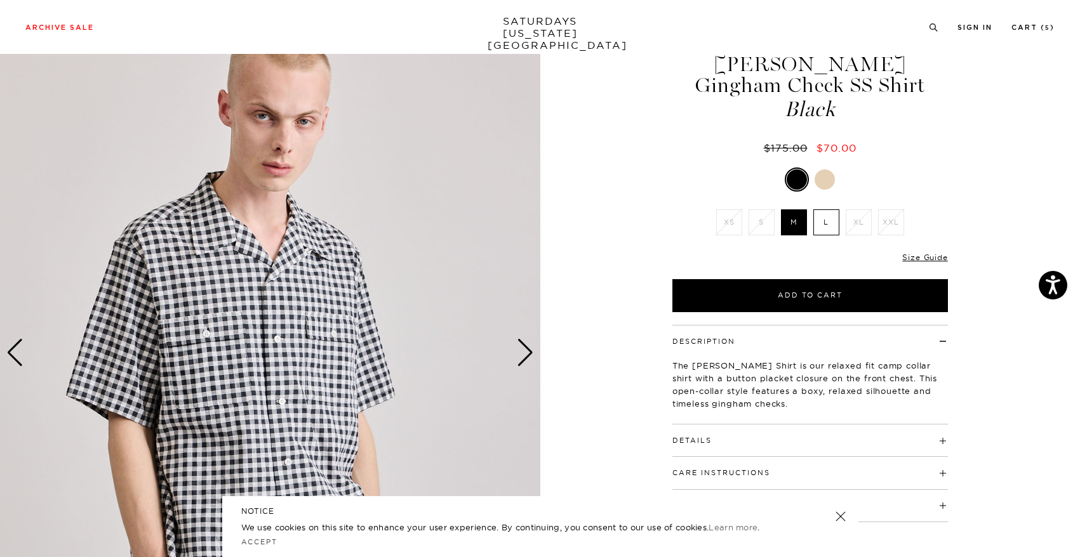
click at [822, 221] on label "L" at bounding box center [826, 222] width 26 height 26
click at [0, 0] on input "L" at bounding box center [0, 0] width 0 height 0
click at [512, 349] on img at bounding box center [270, 352] width 540 height 675
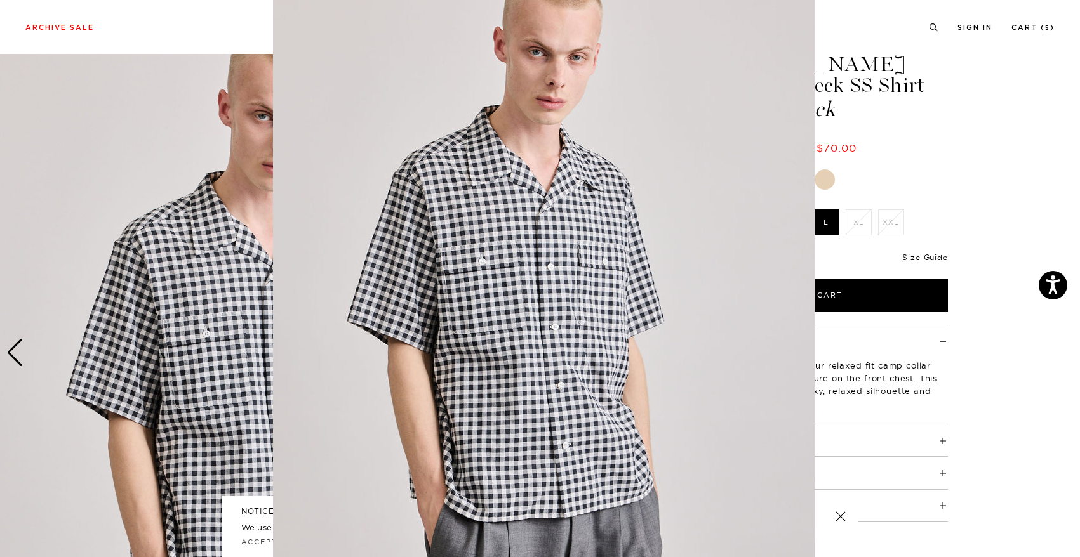
scroll to position [0, 0]
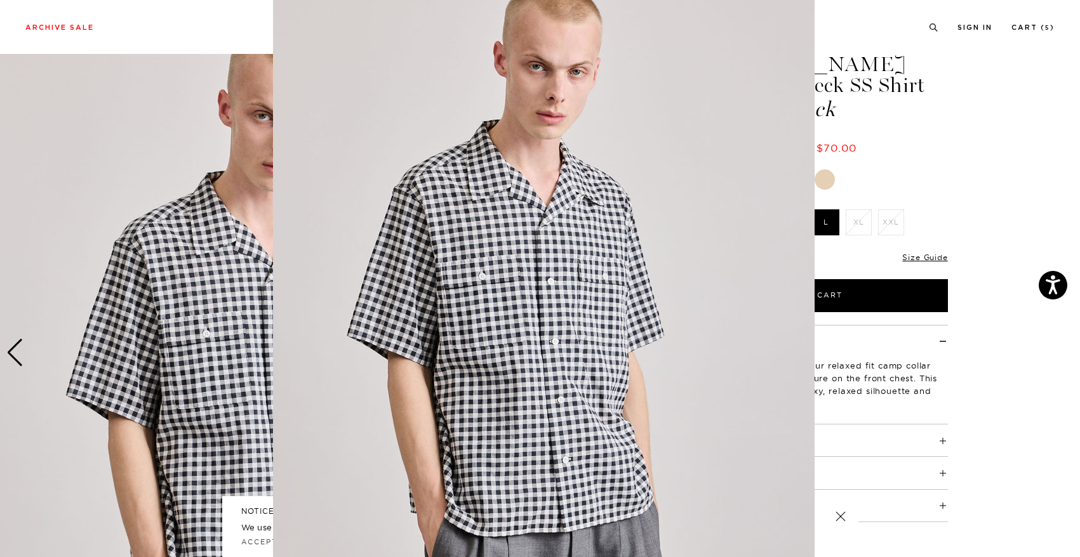
click at [979, 292] on figure at bounding box center [540, 278] width 1080 height 557
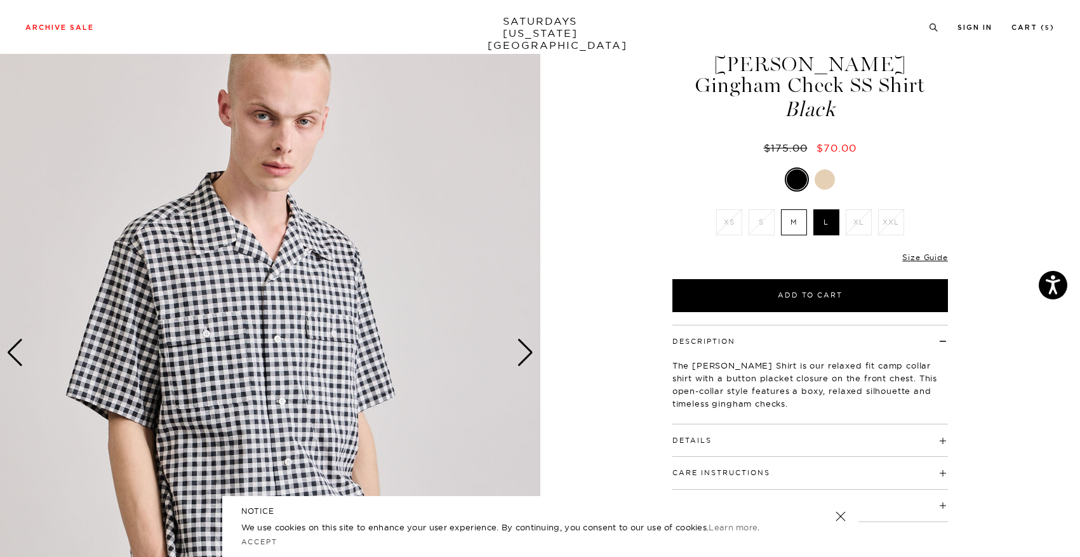
click at [528, 352] on div "Next slide" at bounding box center [525, 353] width 17 height 28
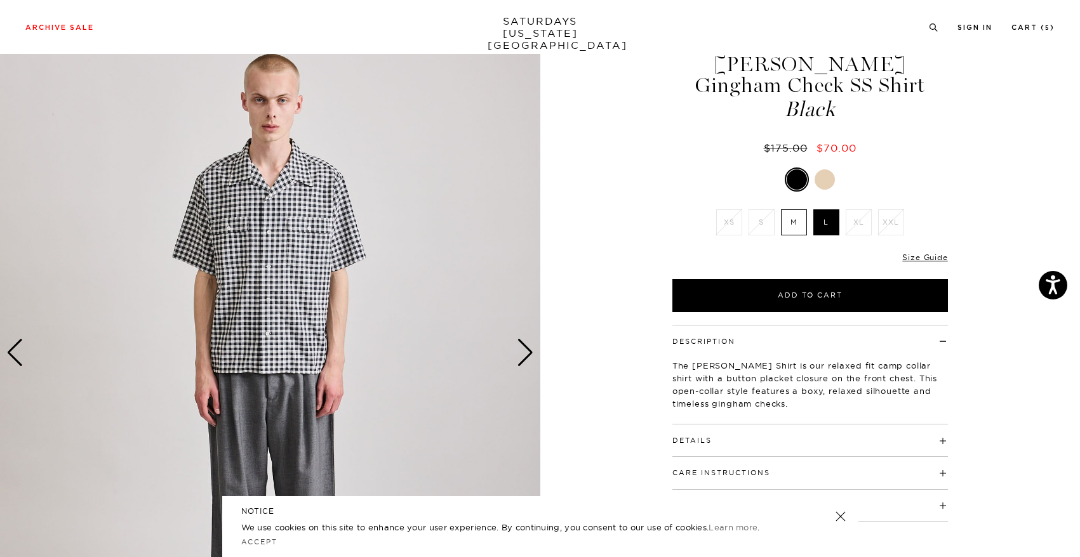
click at [528, 352] on div "Next slide" at bounding box center [525, 353] width 17 height 28
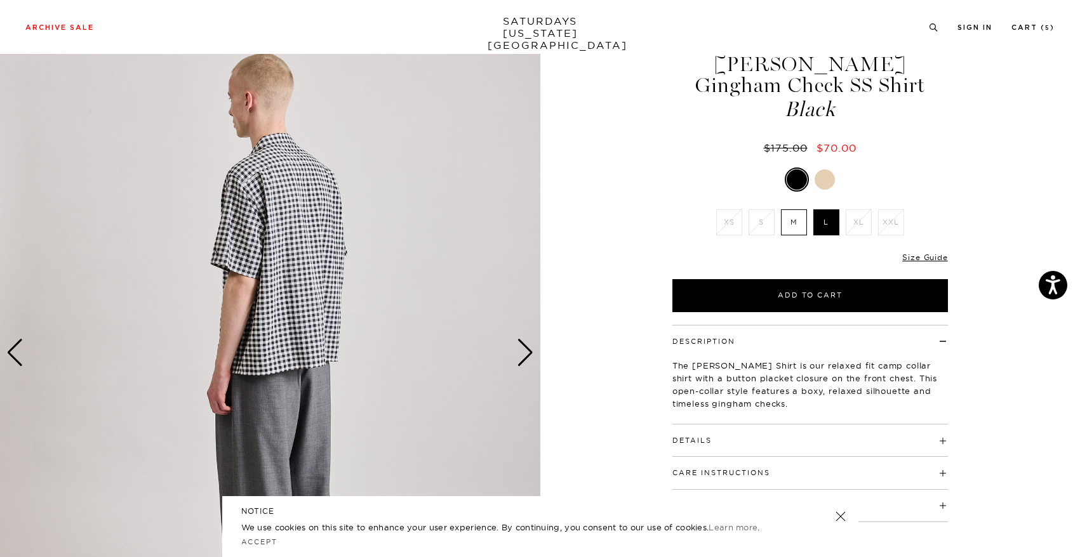
click at [528, 352] on div "Next slide" at bounding box center [525, 353] width 17 height 28
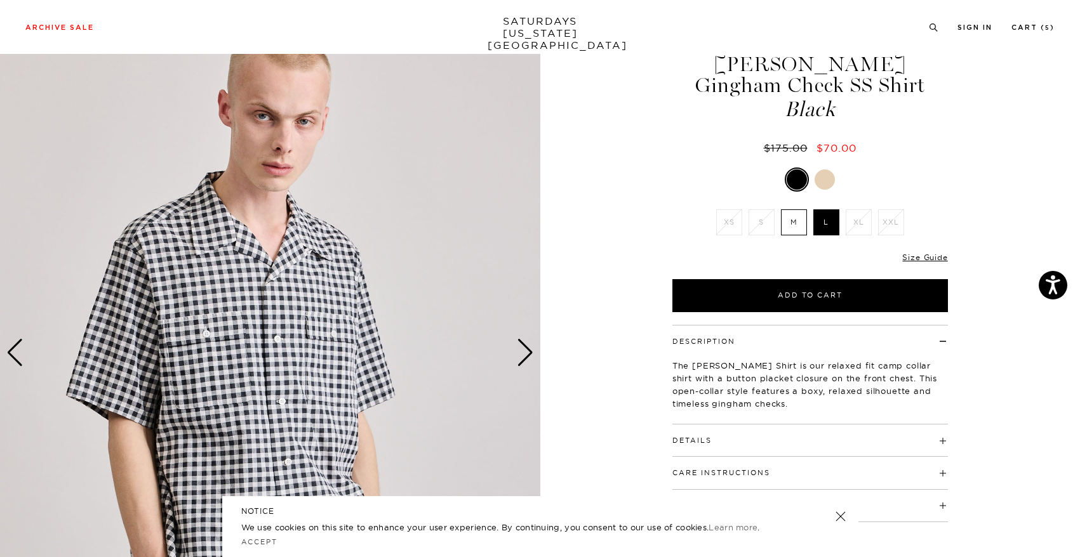
click at [528, 352] on div "Next slide" at bounding box center [525, 353] width 17 height 28
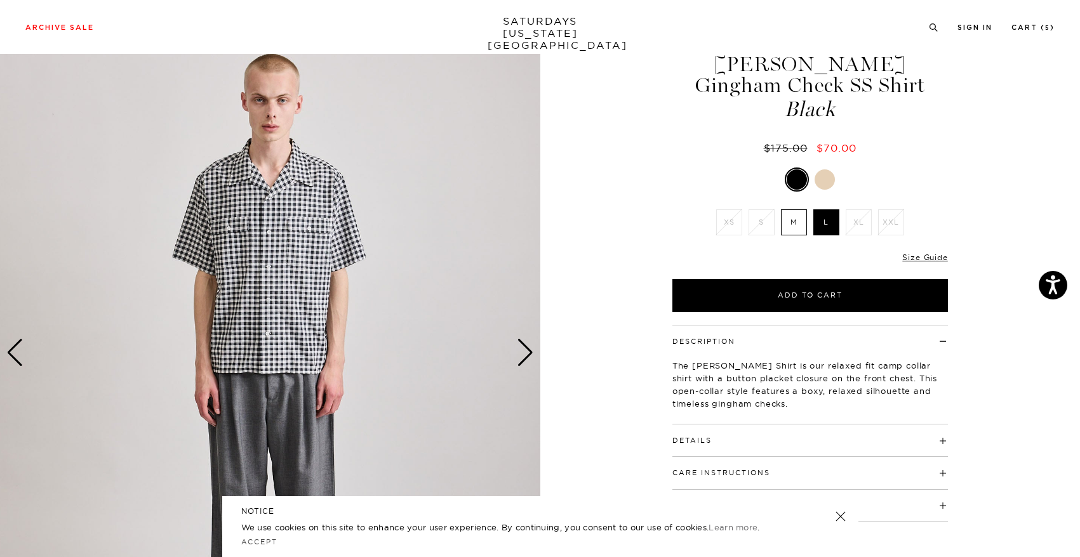
click at [819, 182] on div at bounding box center [824, 179] width 20 height 20
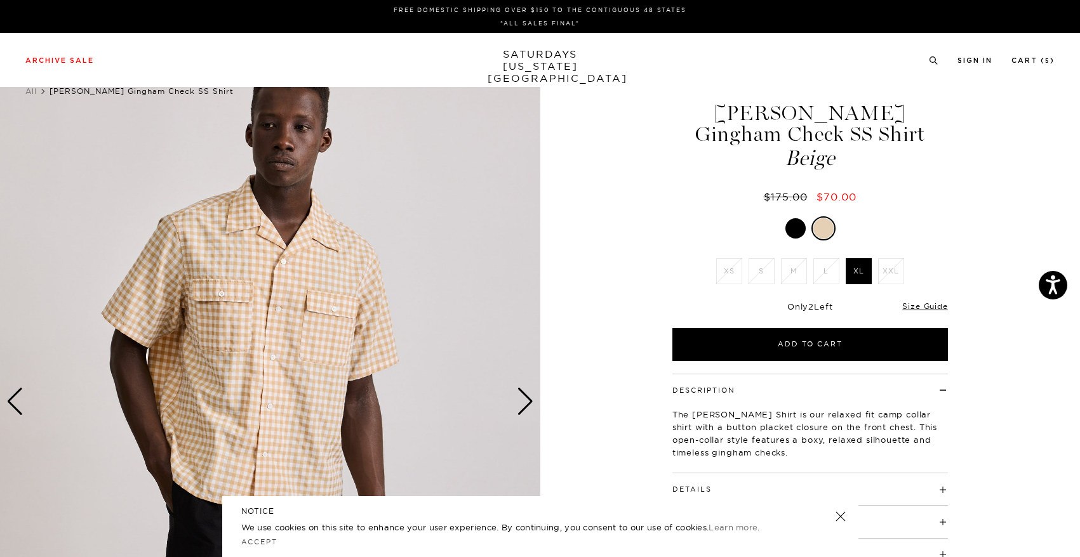
click at [794, 235] on div at bounding box center [795, 228] width 20 height 20
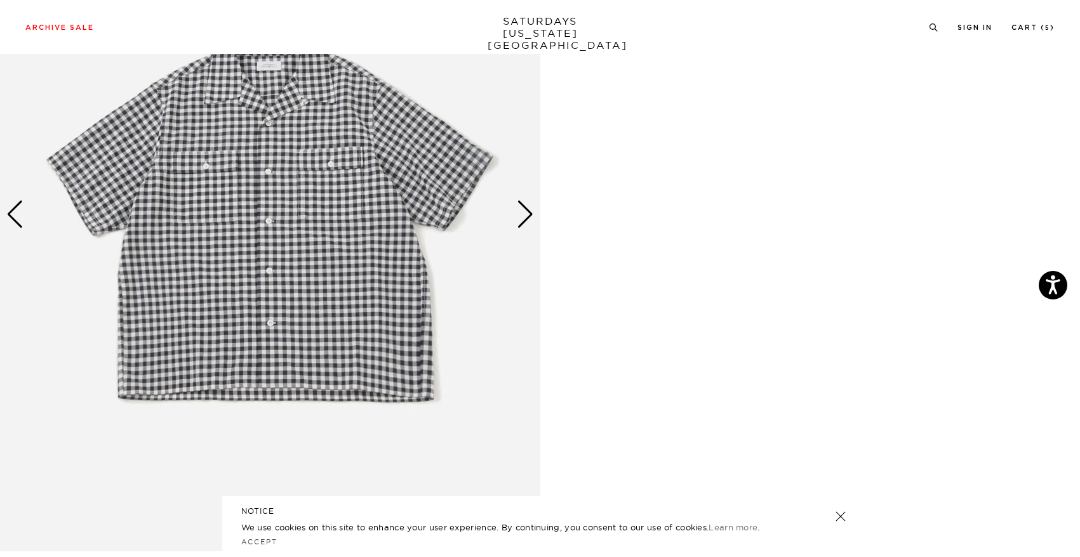
scroll to position [856, 0]
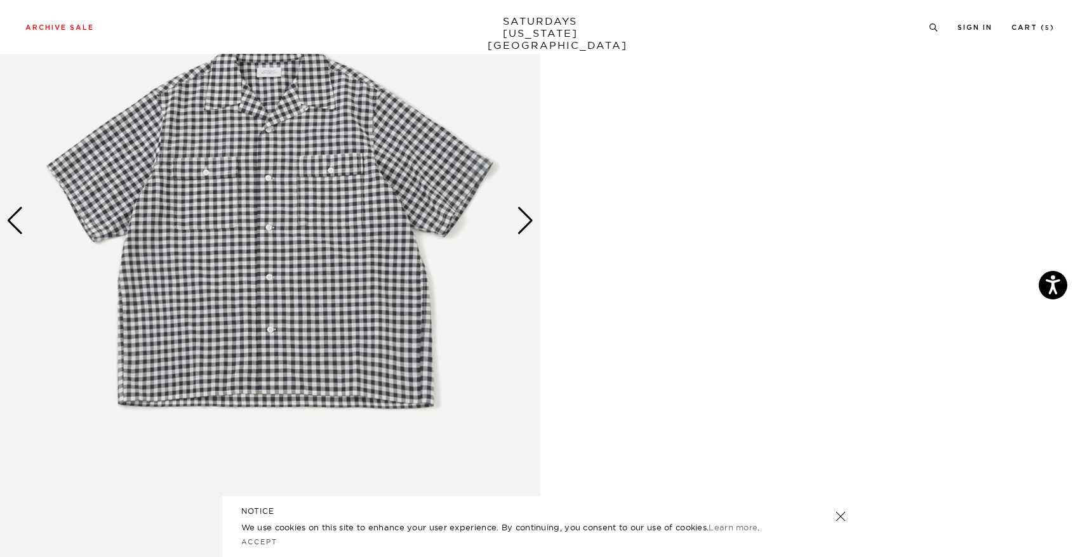
click at [525, 225] on div "Next slide" at bounding box center [525, 221] width 17 height 28
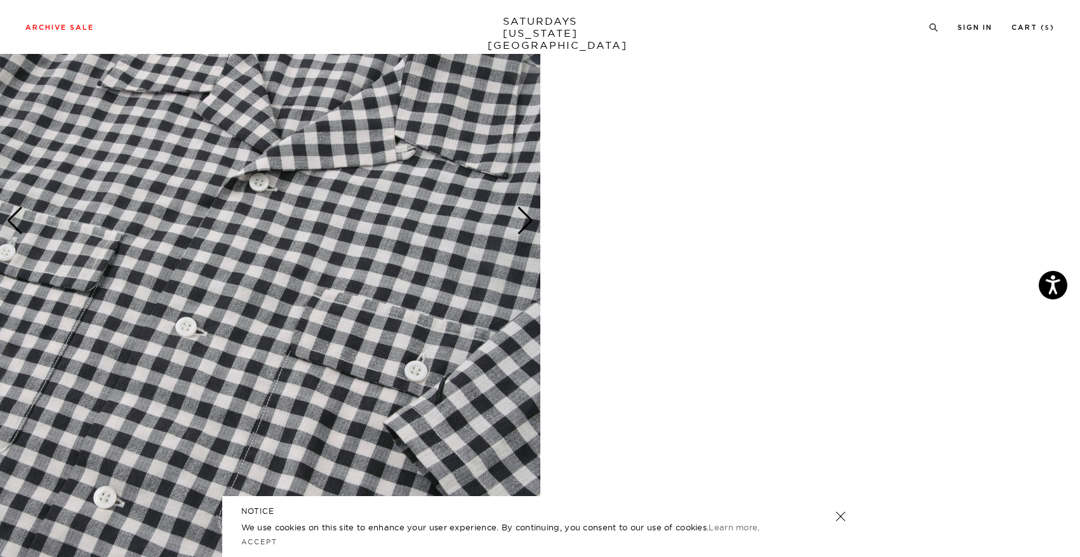
click at [525, 225] on div "Next slide" at bounding box center [525, 221] width 17 height 28
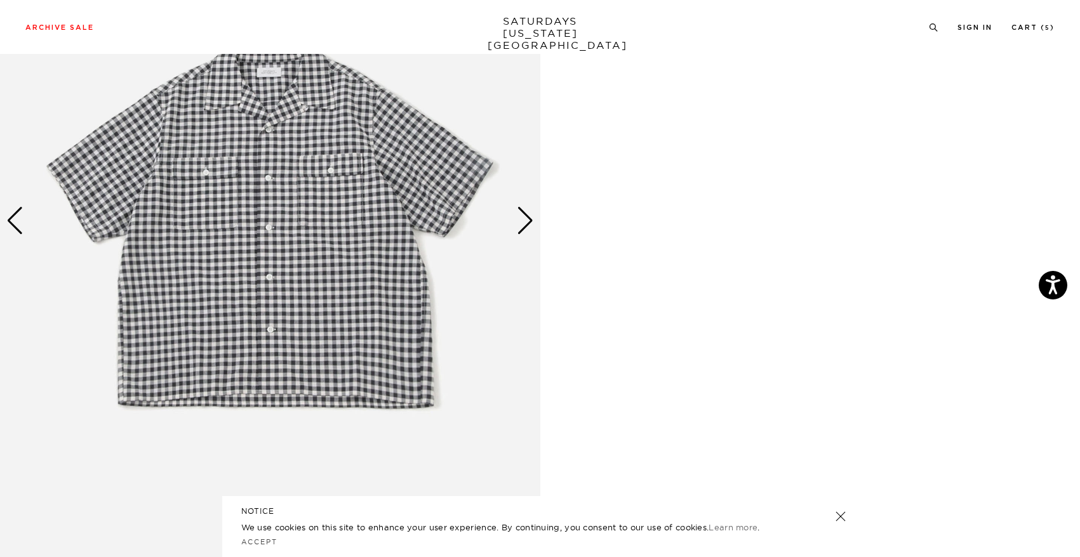
click at [525, 225] on div "Next slide" at bounding box center [525, 221] width 17 height 28
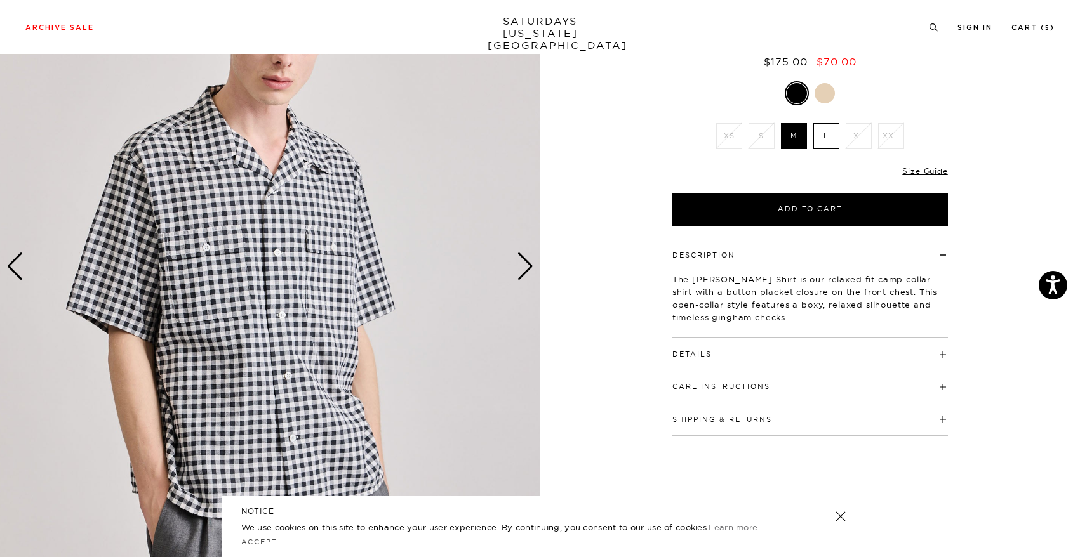
scroll to position [29, 0]
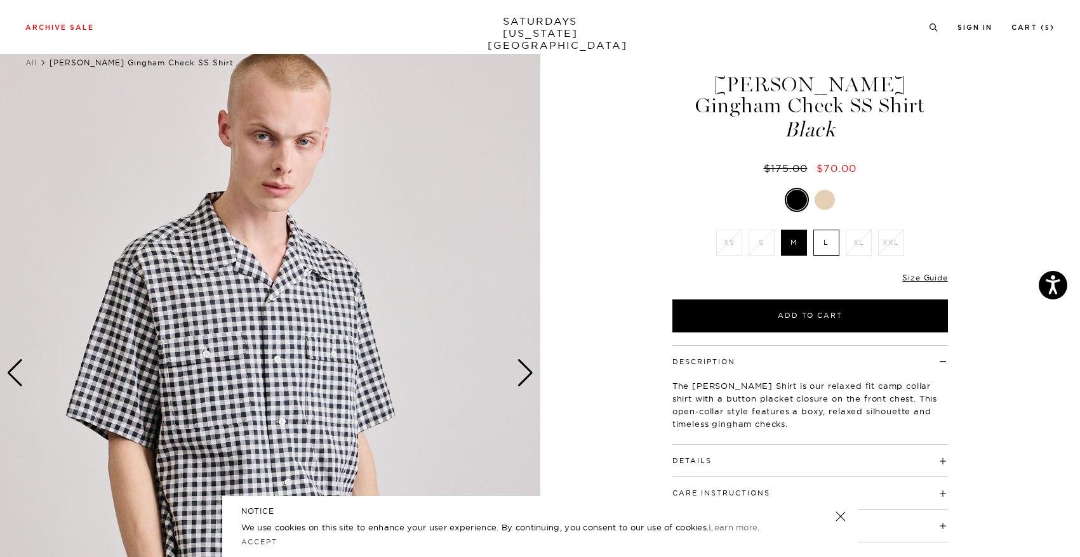
click at [821, 242] on label "L" at bounding box center [826, 243] width 26 height 26
click at [0, 0] on input "L" at bounding box center [0, 0] width 0 height 0
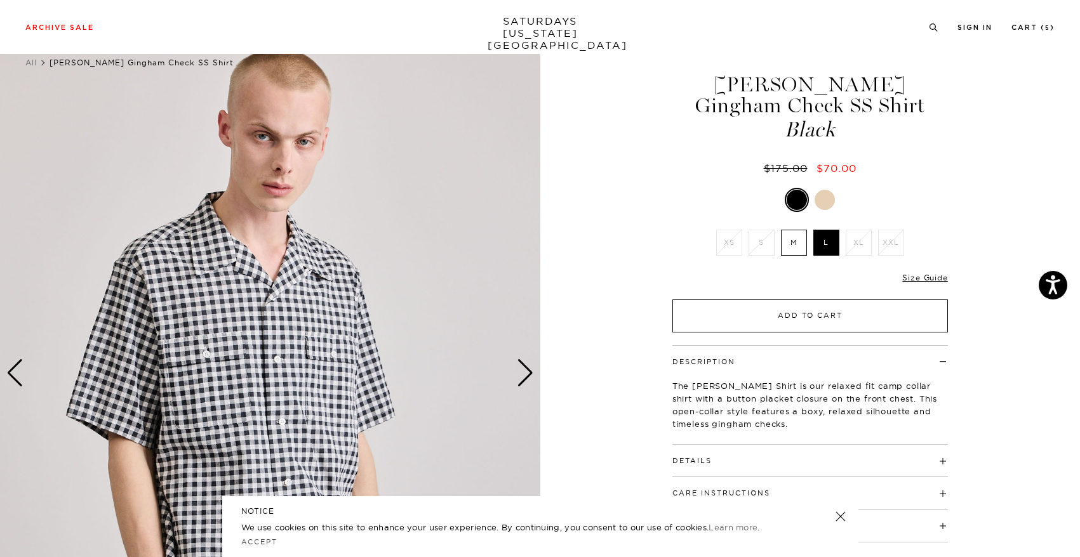
click at [845, 315] on button "Add to Cart" at bounding box center [809, 316] width 275 height 33
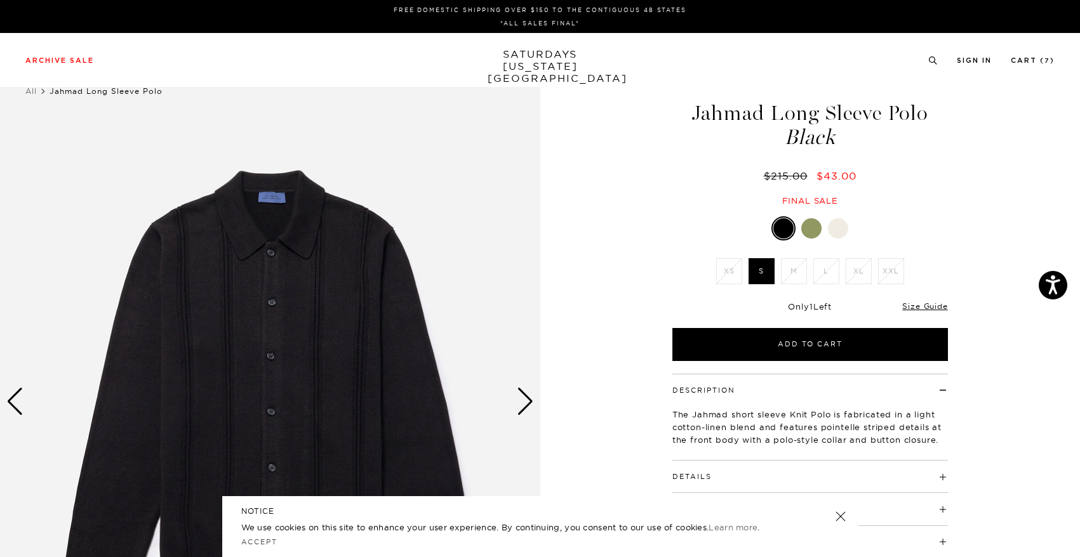
click at [1036, 49] on div "Archive Sale Men's Tees Shirts Shorts Swim Knitwear Pants Sweats Women's" at bounding box center [540, 60] width 1080 height 54
click at [1033, 64] on link "Cart ( 7 )" at bounding box center [1033, 60] width 44 height 7
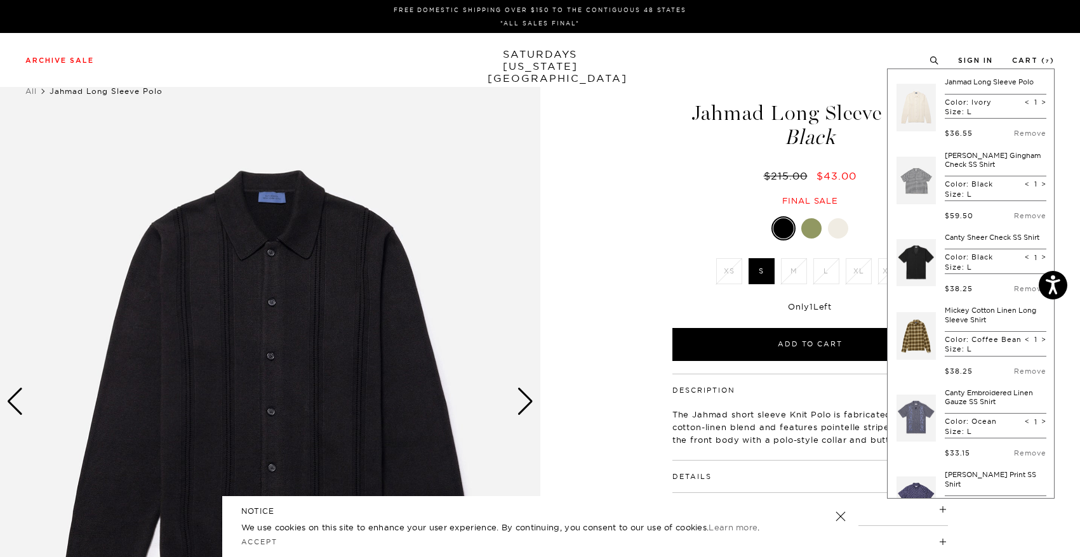
click at [1025, 53] on div "Archive Sale Men's Tees Shirts Shorts Swim Knitwear Pants Sweats Women's" at bounding box center [540, 60] width 1080 height 54
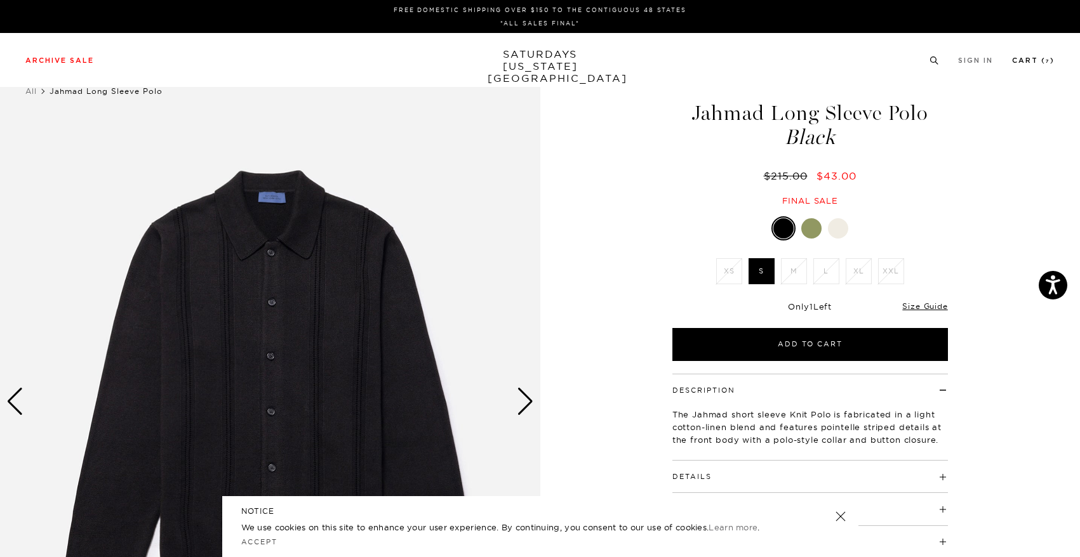
click at [1025, 63] on link "Cart ( 7 )" at bounding box center [1033, 60] width 43 height 7
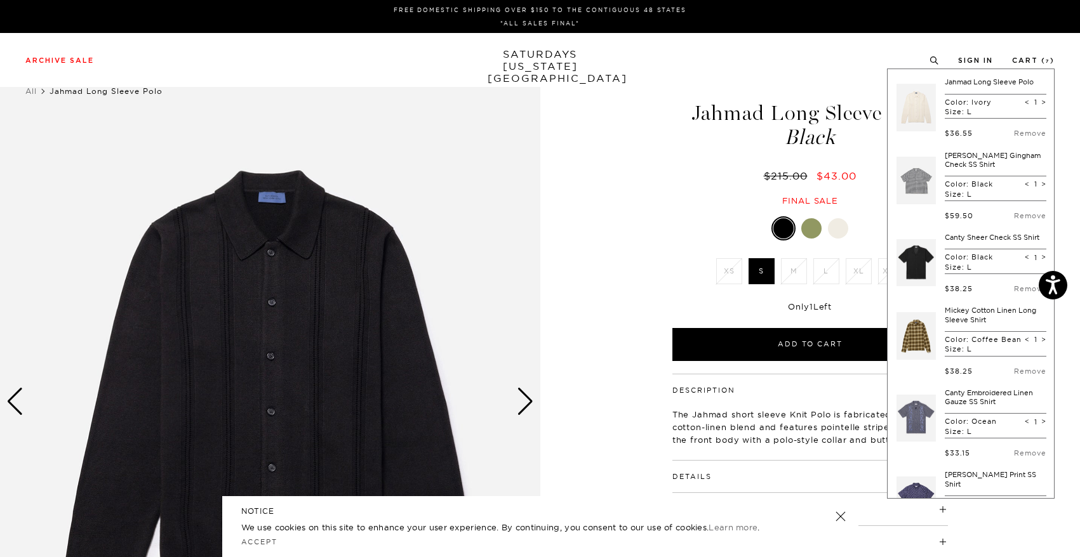
scroll to position [350, 0]
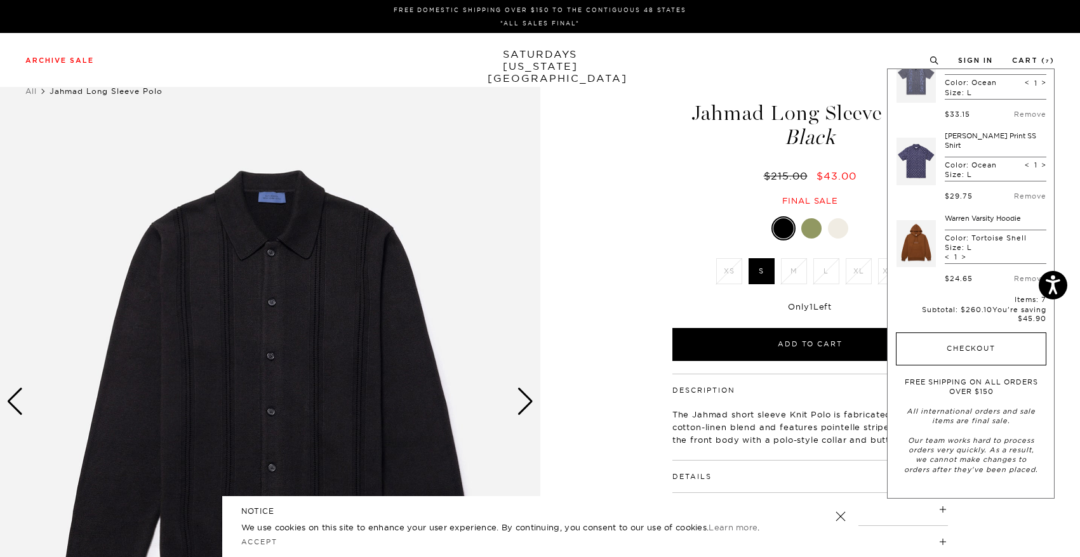
click at [992, 336] on button "Checkout" at bounding box center [971, 349] width 150 height 33
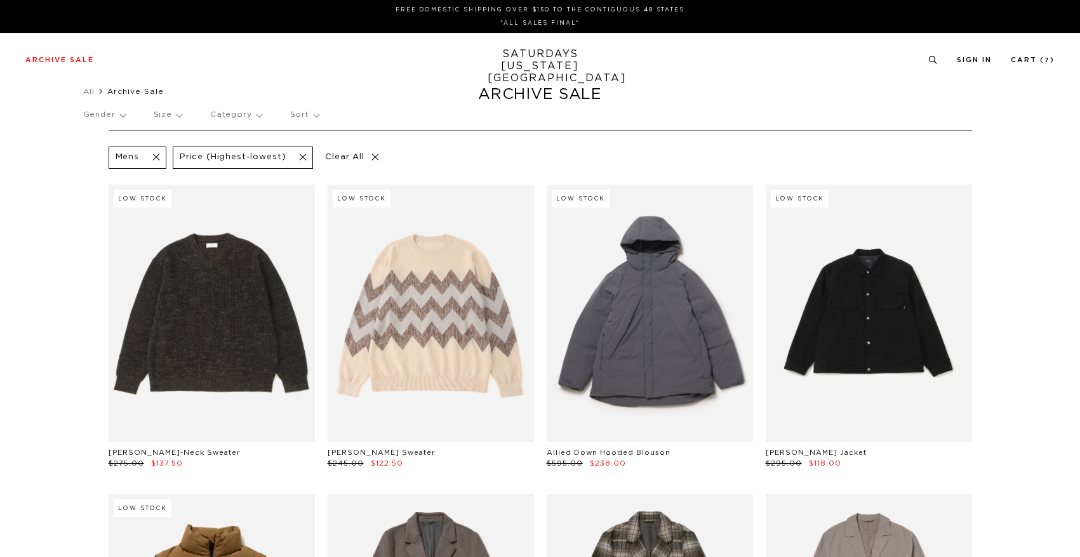
click at [180, 117] on p "Size" at bounding box center [168, 114] width 28 height 29
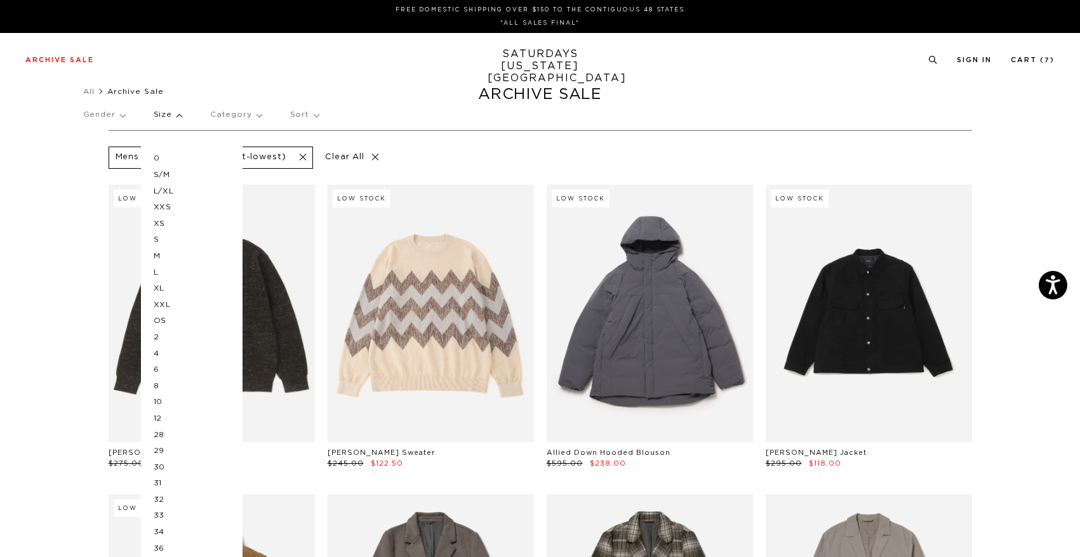
click at [163, 253] on p "M" at bounding box center [192, 256] width 76 height 17
click at [345, 125] on div "Gender Size 0 S/M L/XL XXS XS S M L XL XXL OS 2 4 6 8 10 12 28 29 30 31 32 33 3…" at bounding box center [540, 117] width 914 height 34
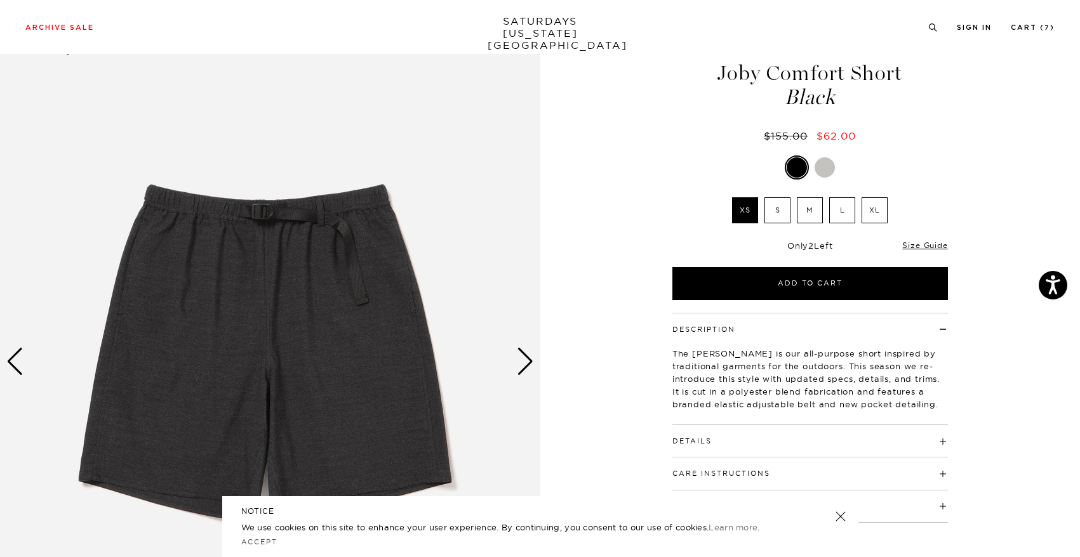
scroll to position [52, 0]
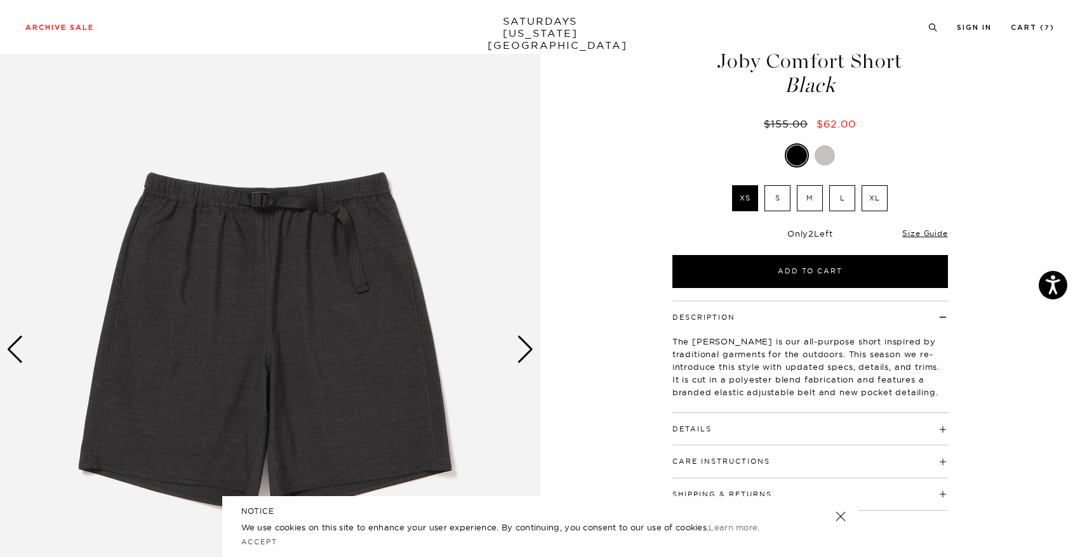
click at [806, 204] on label "M" at bounding box center [810, 198] width 26 height 26
click at [0, 0] on input "M" at bounding box center [0, 0] width 0 height 0
click at [724, 435] on div "Details 67% polyester, 32% viscose, 1% spandex Inspired by traditional outdoor …" at bounding box center [809, 429] width 275 height 32
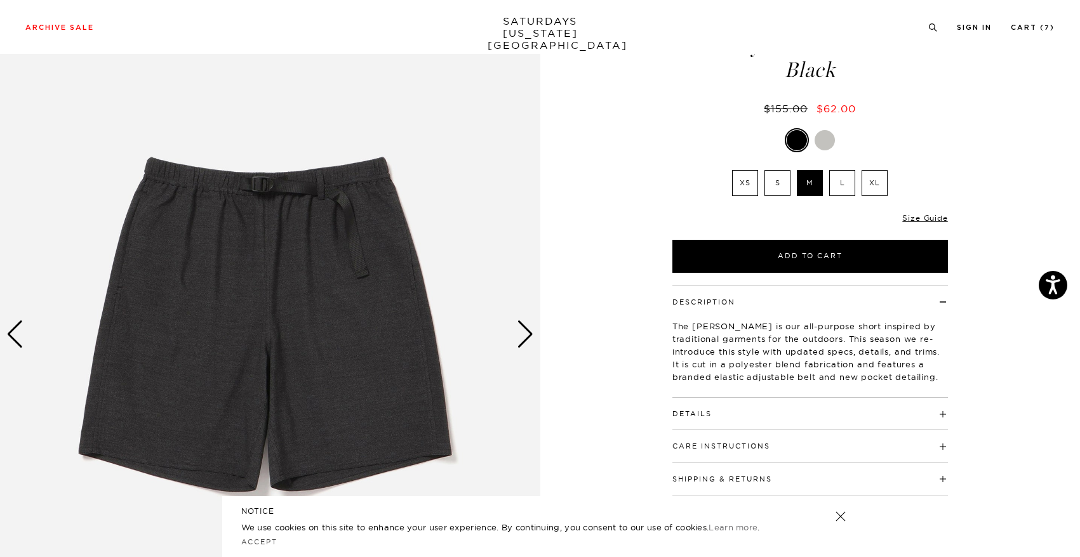
scroll to position [79, 0]
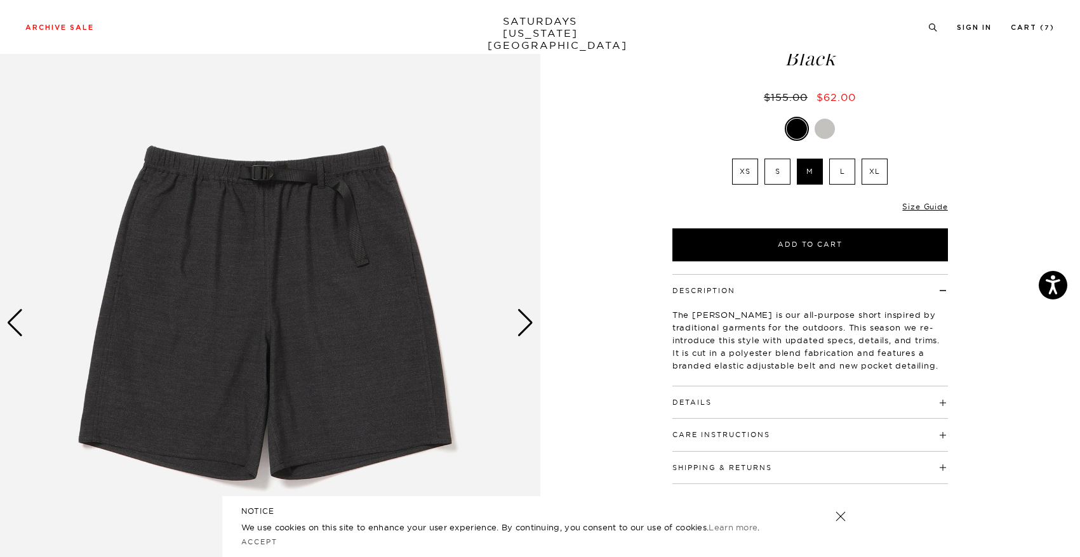
click at [724, 409] on div "Details 67% polyester, 32% viscose, 1% spandex Inspired by traditional outdoor …" at bounding box center [809, 403] width 275 height 32
click at [724, 399] on h4 "Details" at bounding box center [809, 397] width 275 height 21
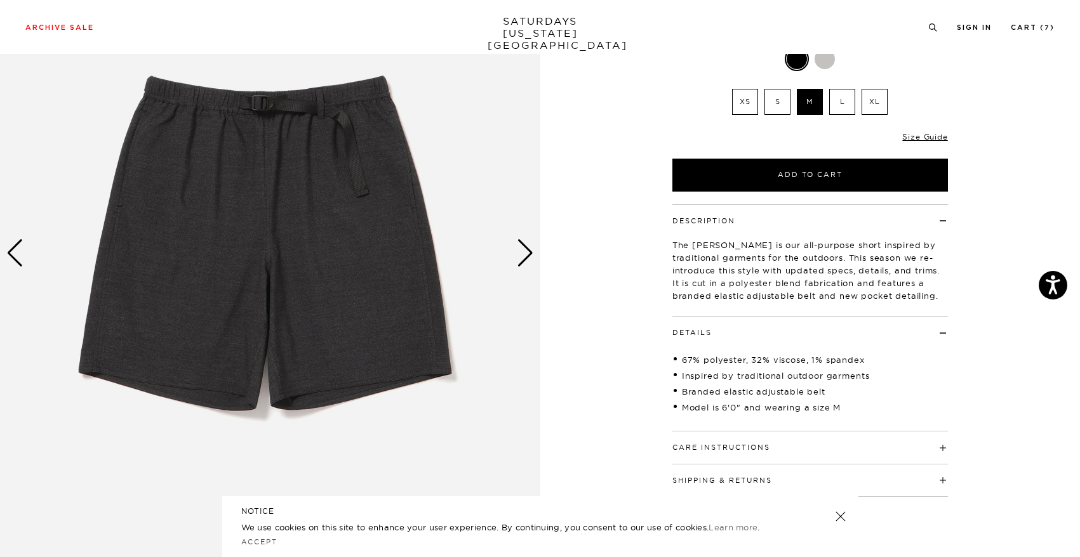
scroll to position [154, 0]
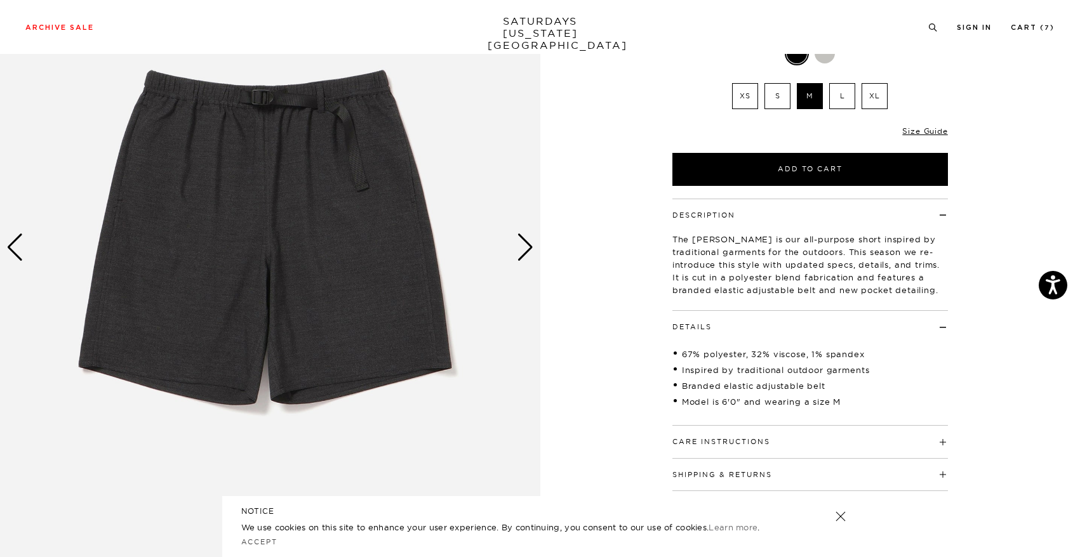
click at [748, 442] on button "Care Instructions" at bounding box center [721, 442] width 98 height 7
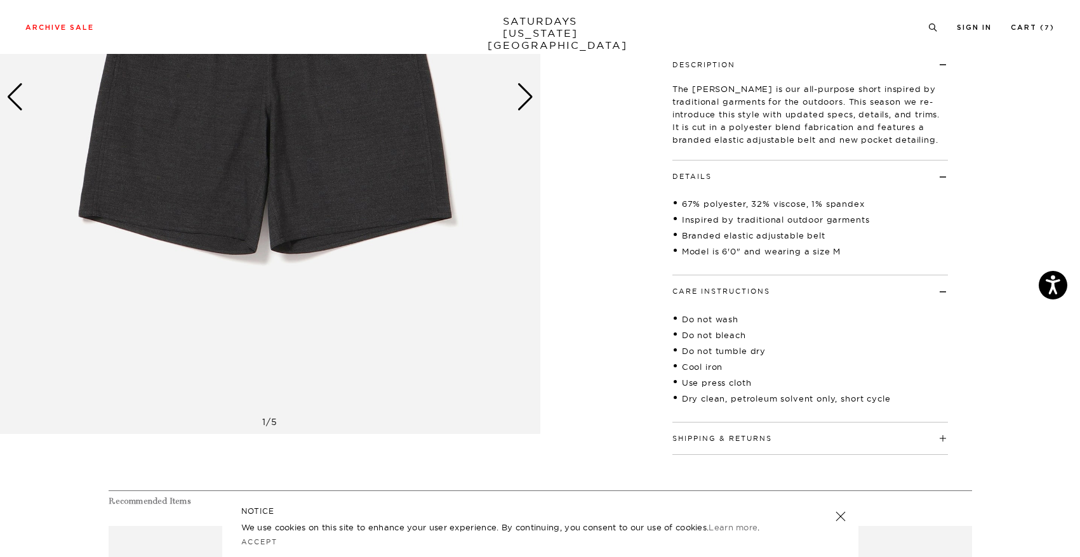
click at [750, 439] on button "Shipping & Returns" at bounding box center [722, 438] width 100 height 7
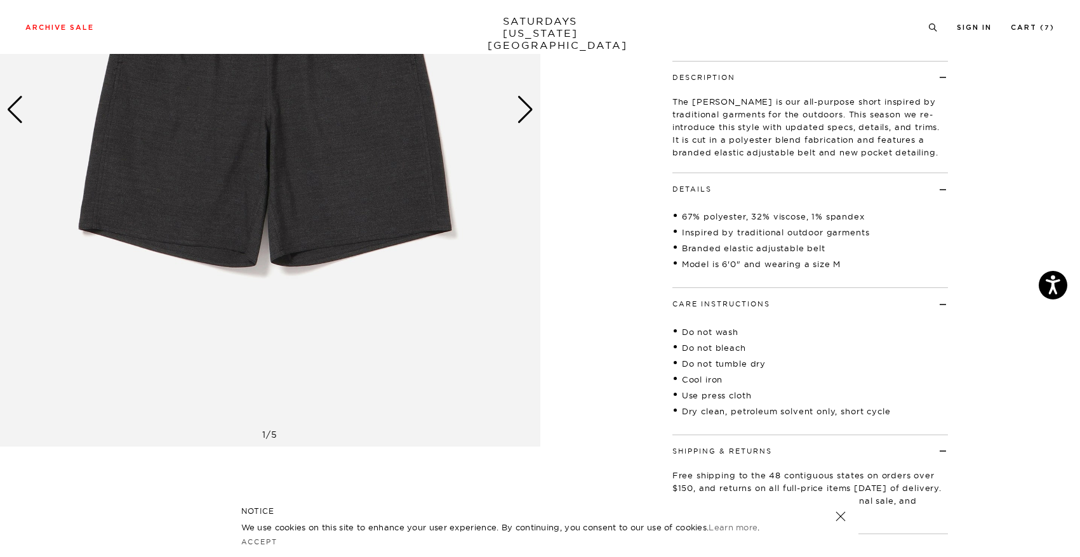
scroll to position [150, 0]
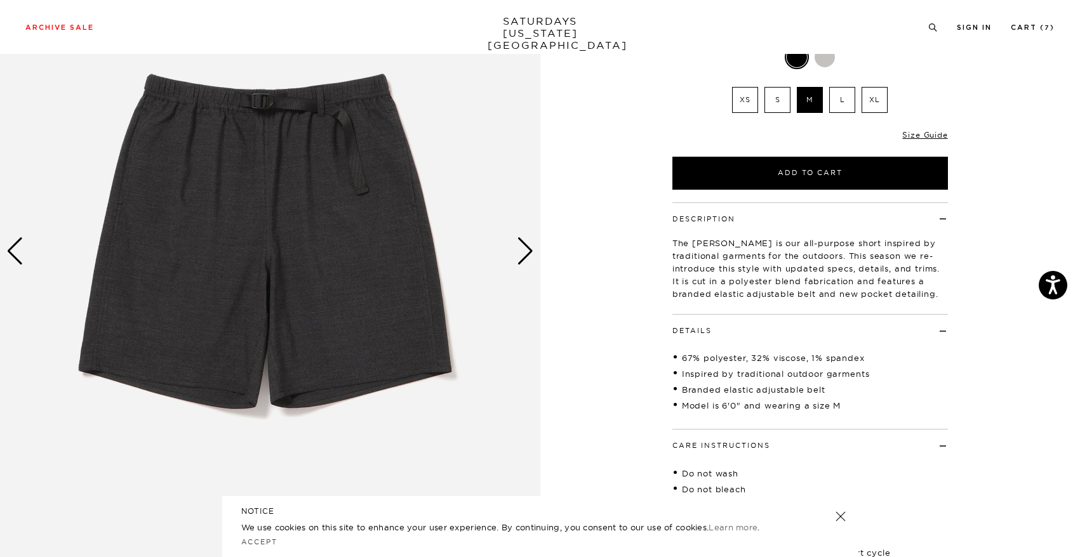
click at [541, 254] on div "1 / 5" at bounding box center [540, 295] width 1080 height 762
click at [531, 254] on div "Next slide" at bounding box center [525, 251] width 17 height 28
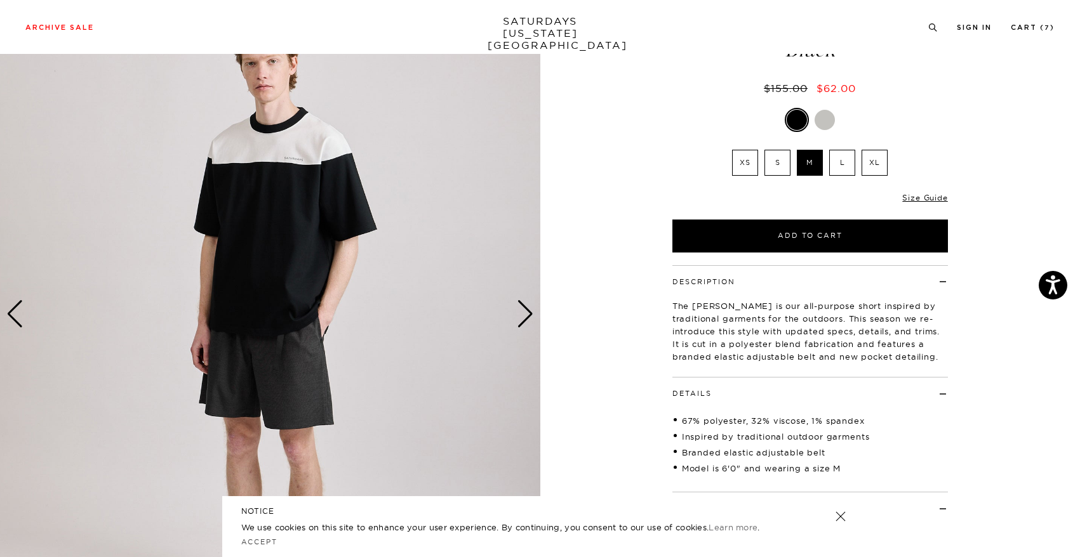
scroll to position [87, 0]
click at [527, 311] on div "Next slide" at bounding box center [525, 315] width 17 height 28
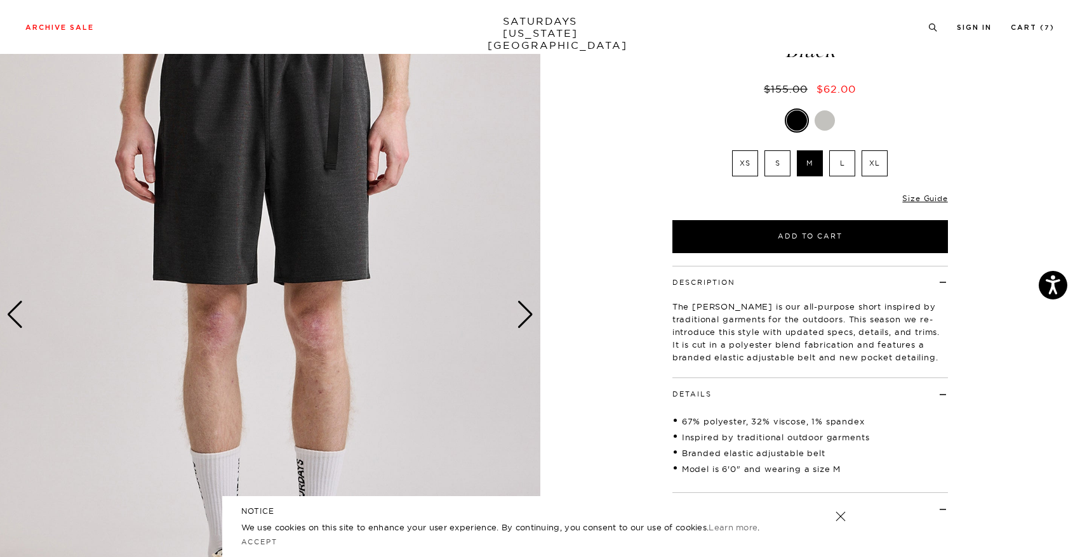
click at [527, 311] on div "Next slide" at bounding box center [525, 315] width 17 height 28
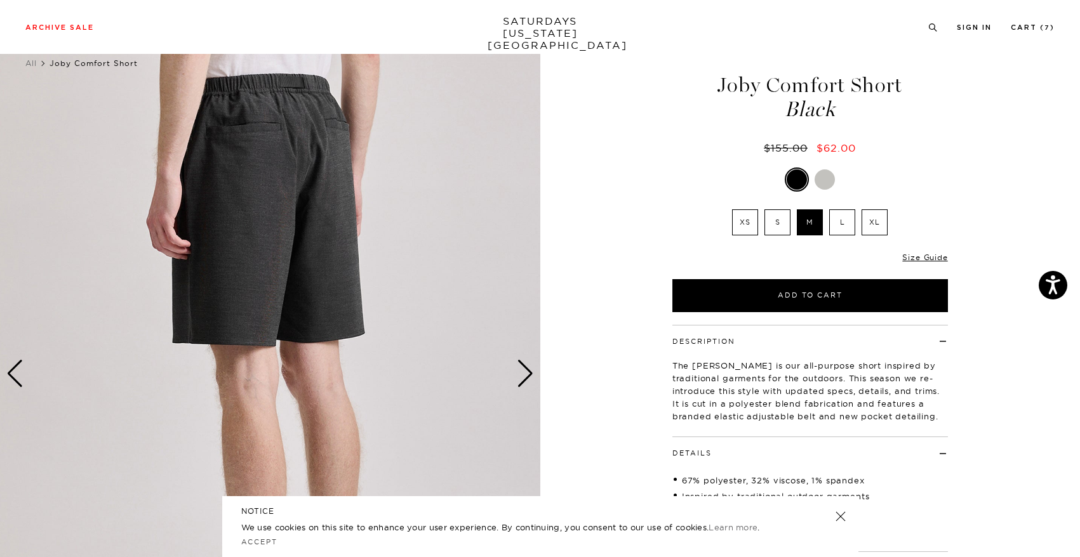
scroll to position [11, 0]
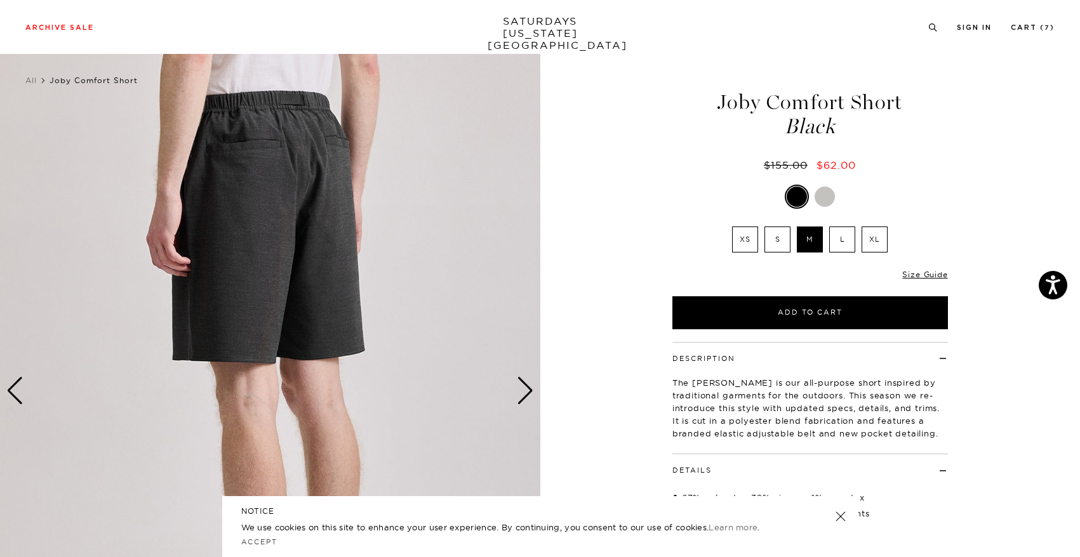
click at [520, 395] on div "Next slide" at bounding box center [525, 391] width 17 height 28
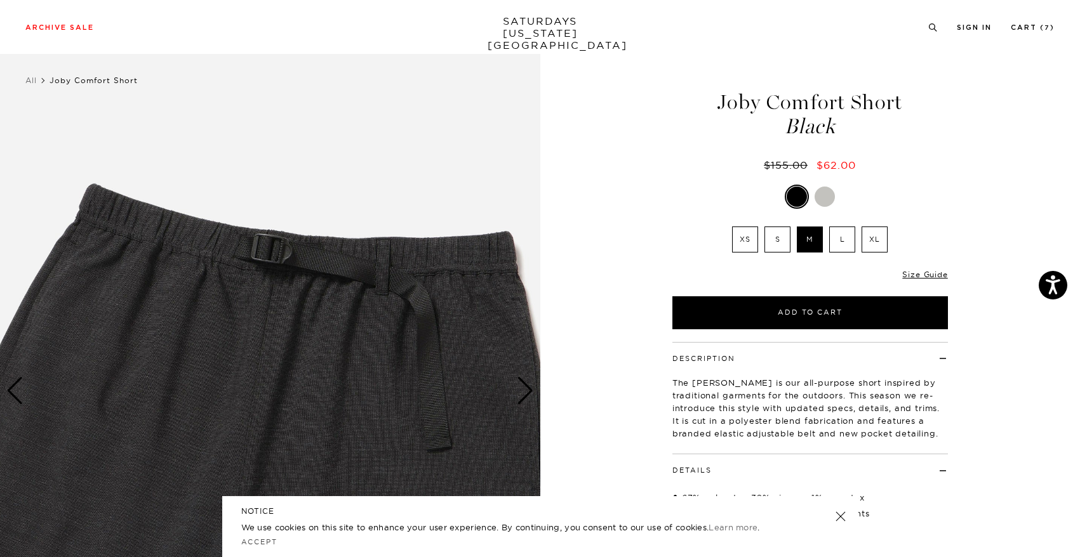
click at [520, 395] on div "Next slide" at bounding box center [525, 391] width 17 height 28
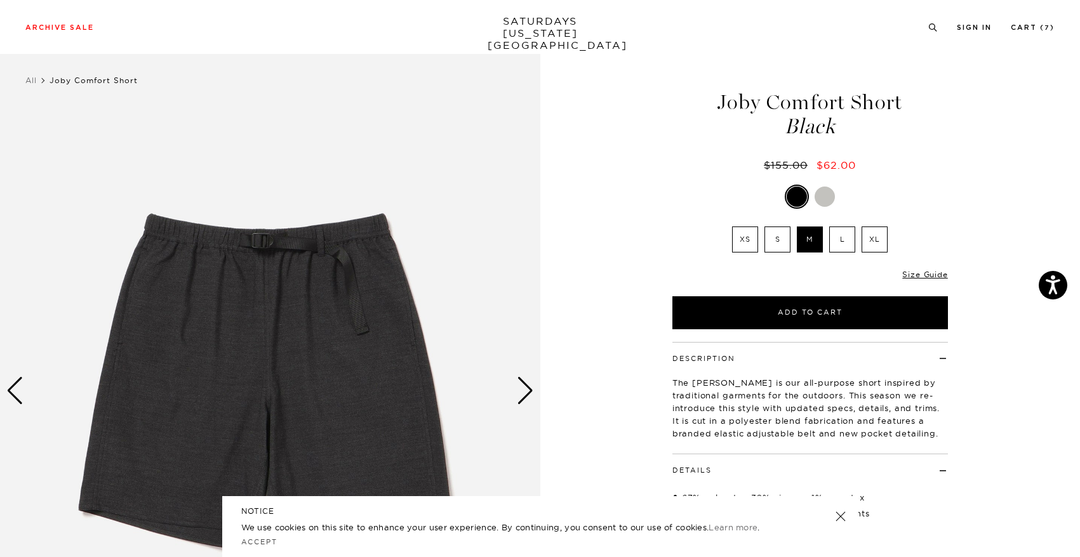
click at [520, 395] on div "Next slide" at bounding box center [525, 391] width 17 height 28
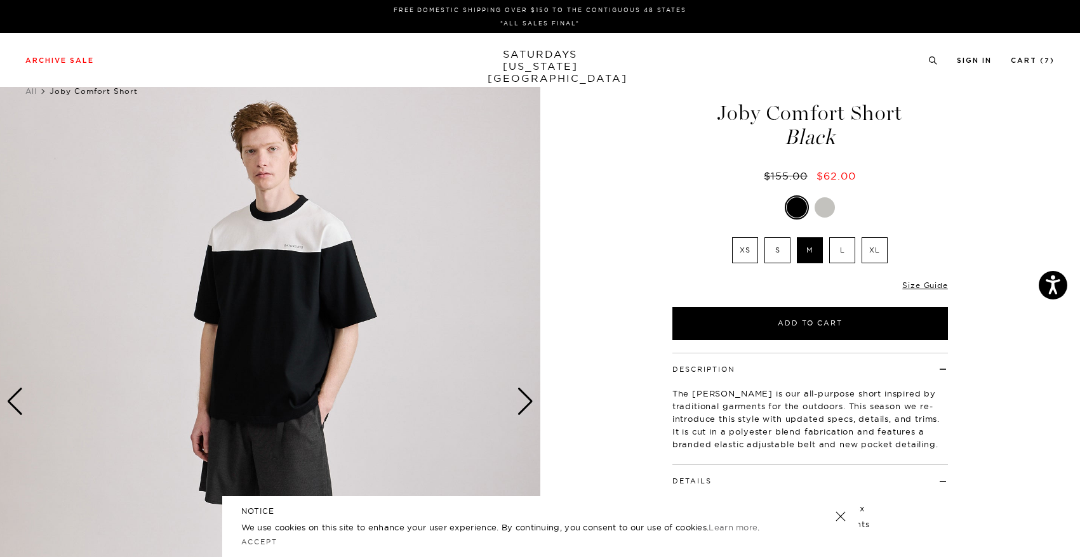
scroll to position [0, 8]
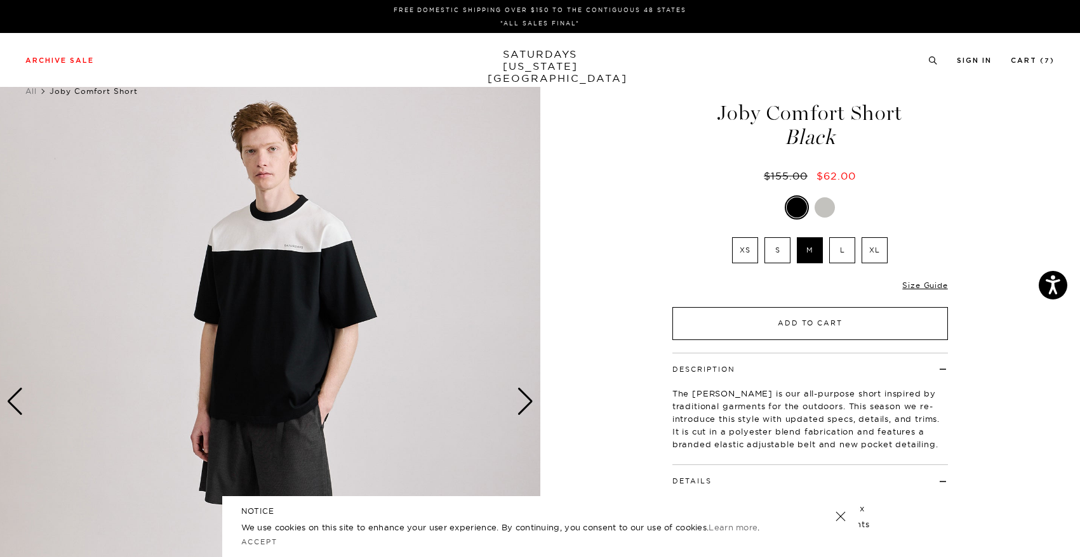
click at [824, 320] on button "Add to Cart" at bounding box center [809, 323] width 275 height 33
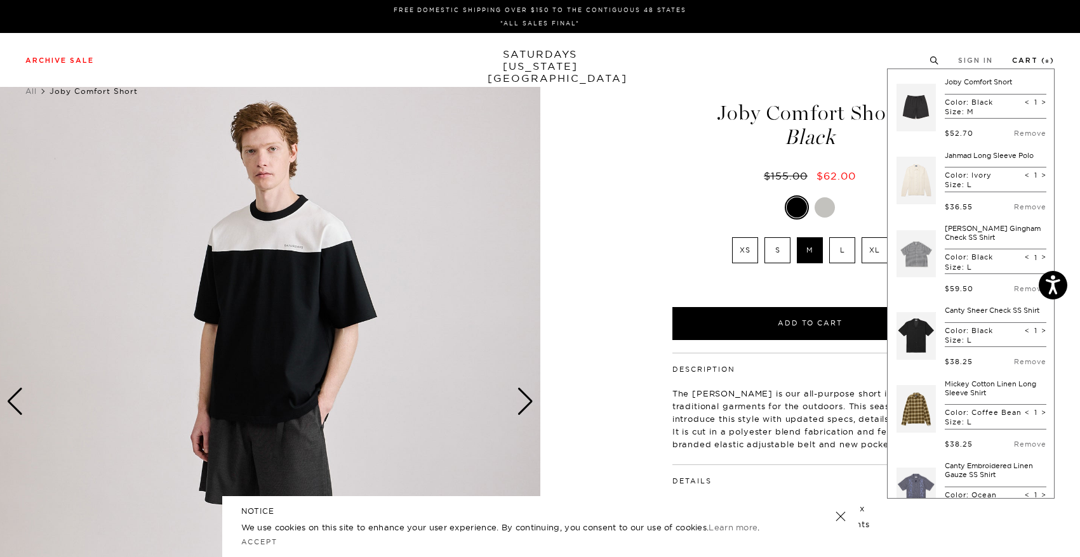
click at [1037, 59] on link "Cart ( 8 )" at bounding box center [1033, 60] width 43 height 7
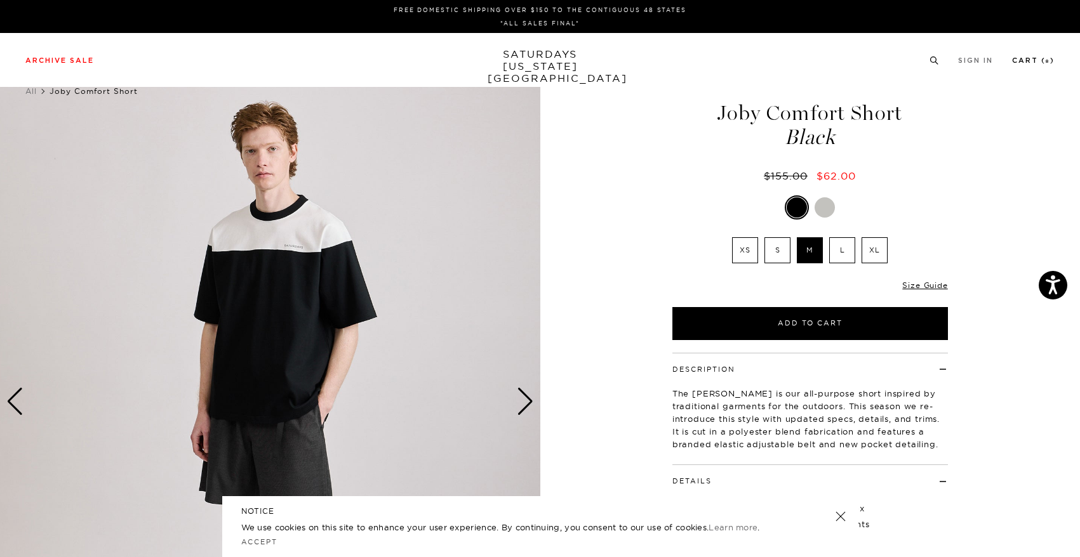
click at [1035, 62] on link "Cart ( 8 )" at bounding box center [1033, 60] width 43 height 7
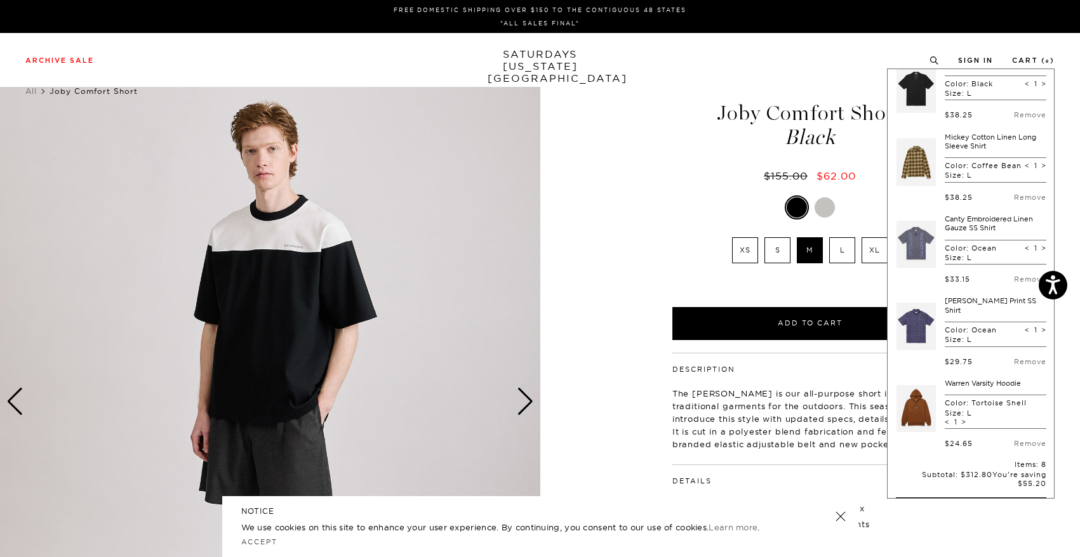
scroll to position [258, 0]
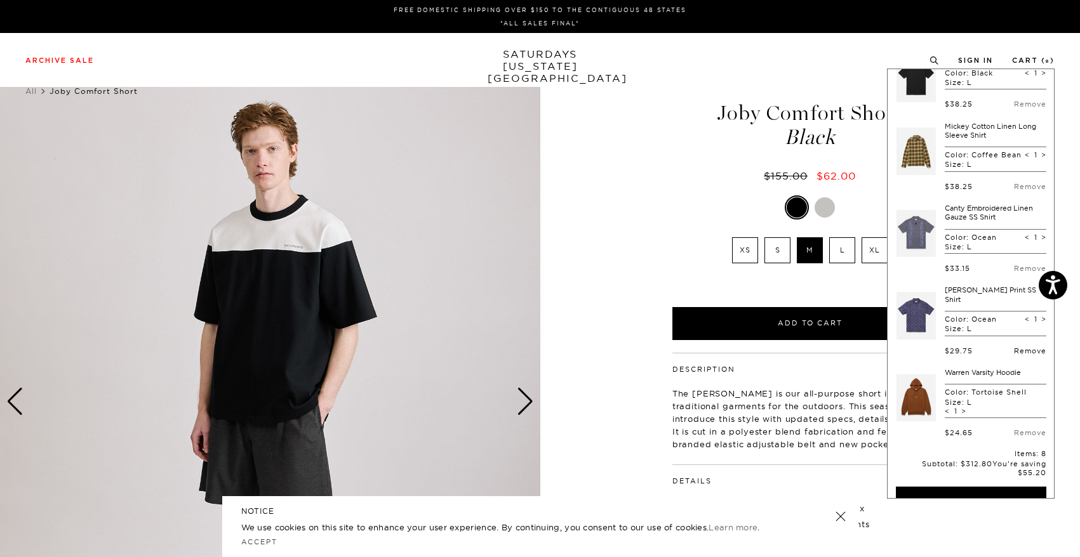
click at [1020, 355] on link "Remove" at bounding box center [1030, 351] width 32 height 9
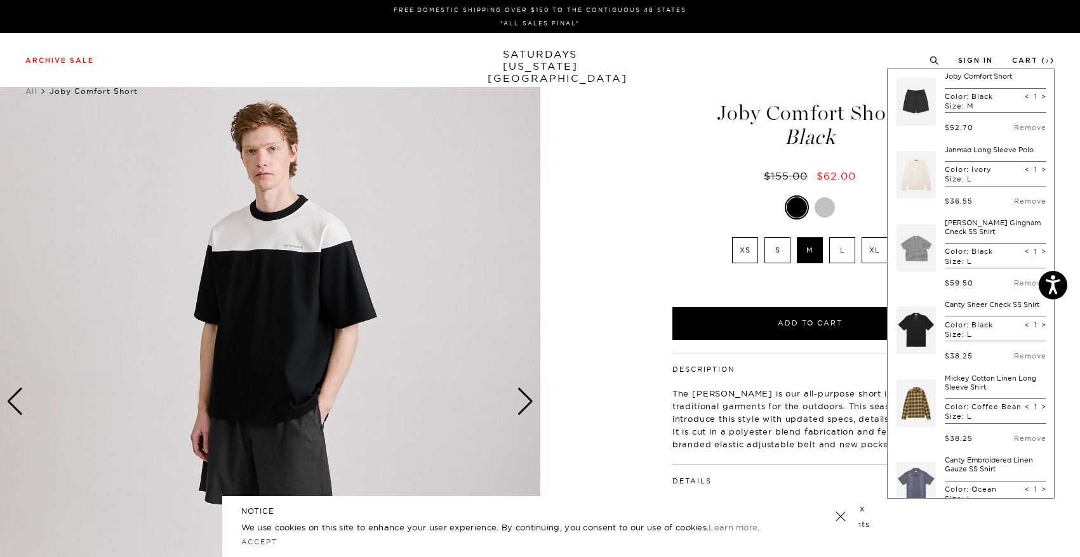
scroll to position [0, 0]
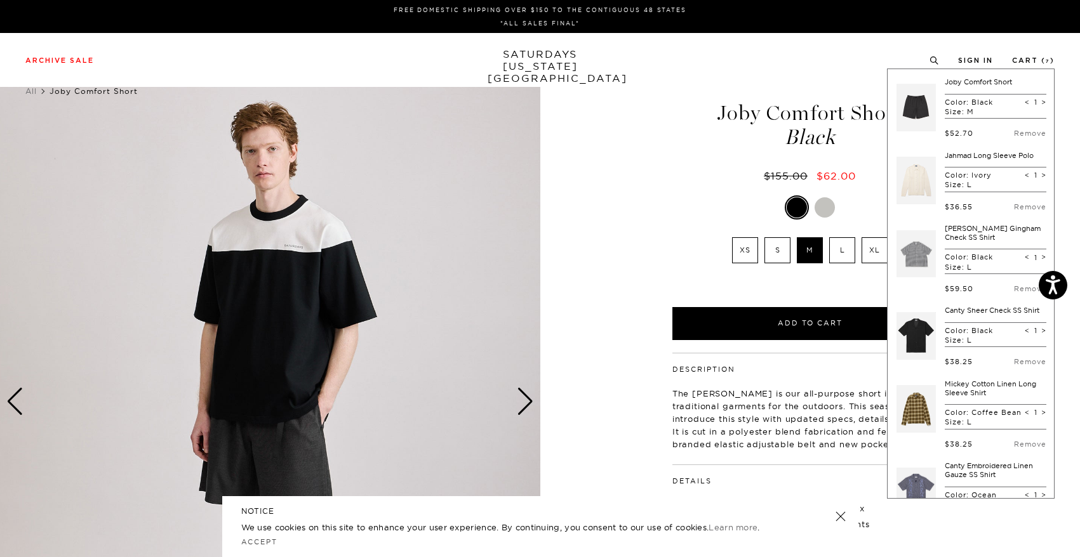
click at [927, 321] on link at bounding box center [915, 336] width 39 height 60
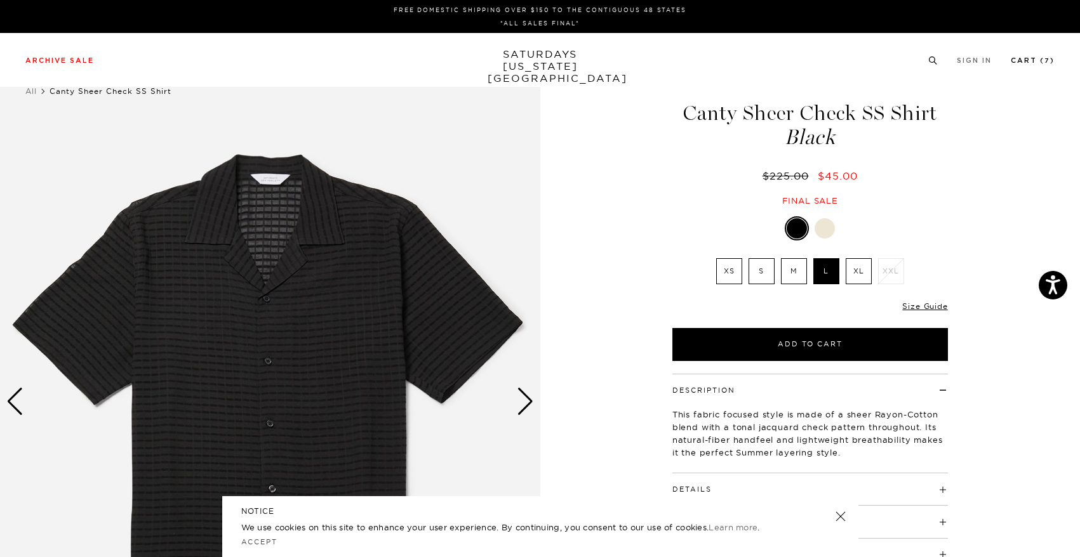
click at [1026, 59] on link "Cart ( 7 )" at bounding box center [1033, 60] width 44 height 7
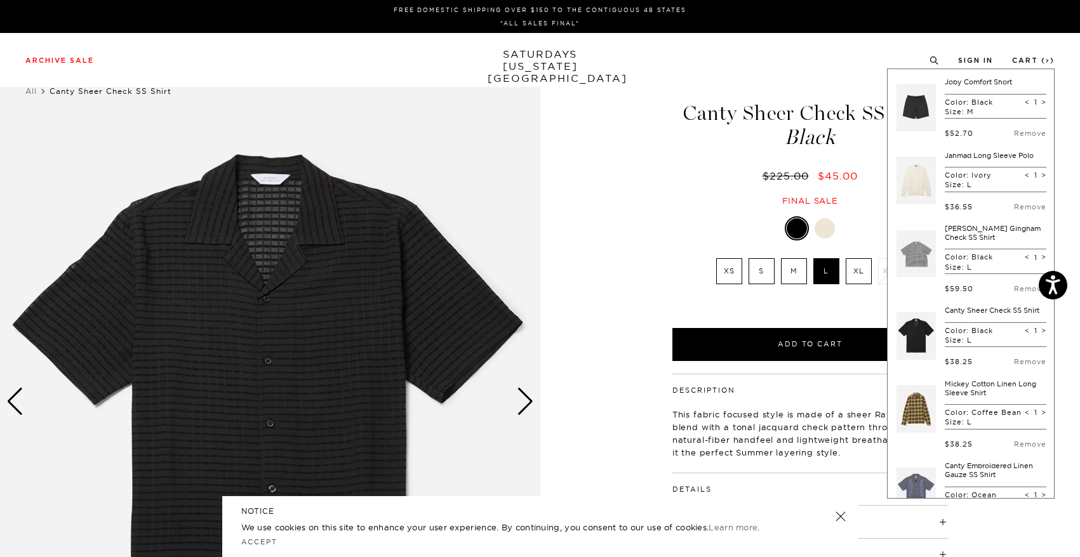
scroll to position [12, 0]
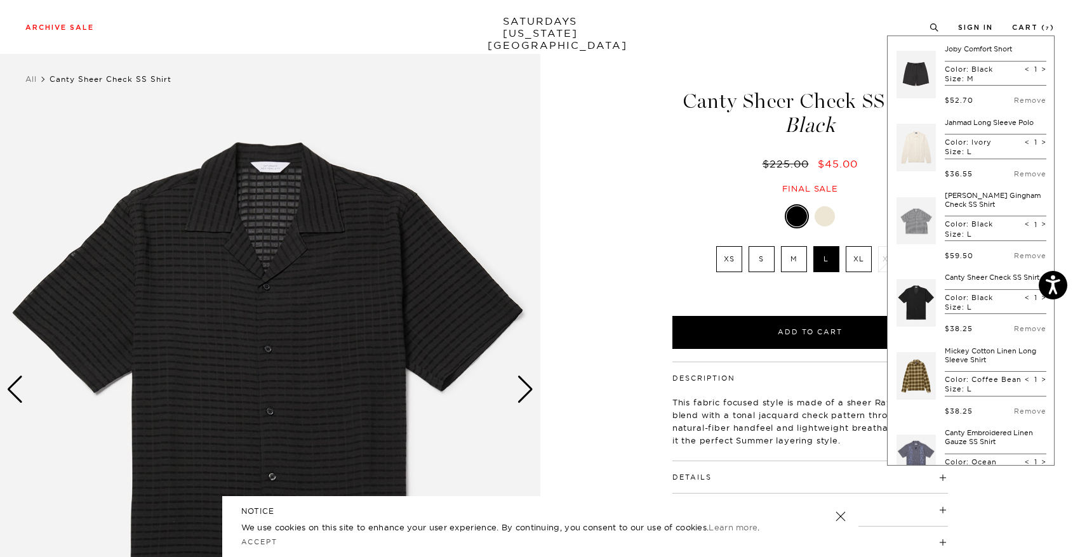
click at [546, 381] on div "1 / 1 5 / -2" at bounding box center [540, 389] width 1080 height 675
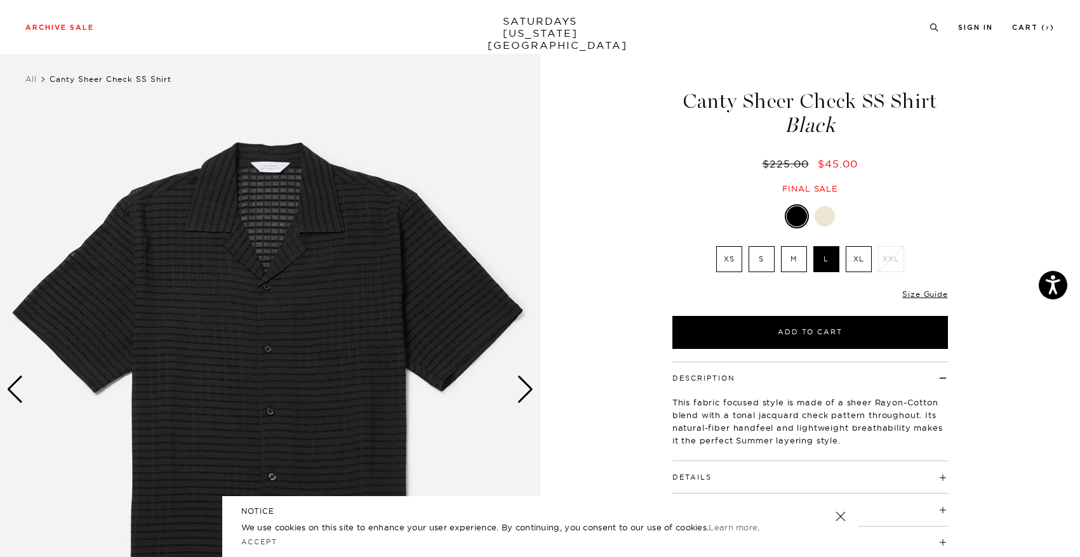
click at [541, 391] on div "1 / 1 5 / -2" at bounding box center [540, 389] width 1080 height 675
click at [523, 383] on div "Next slide" at bounding box center [525, 390] width 17 height 28
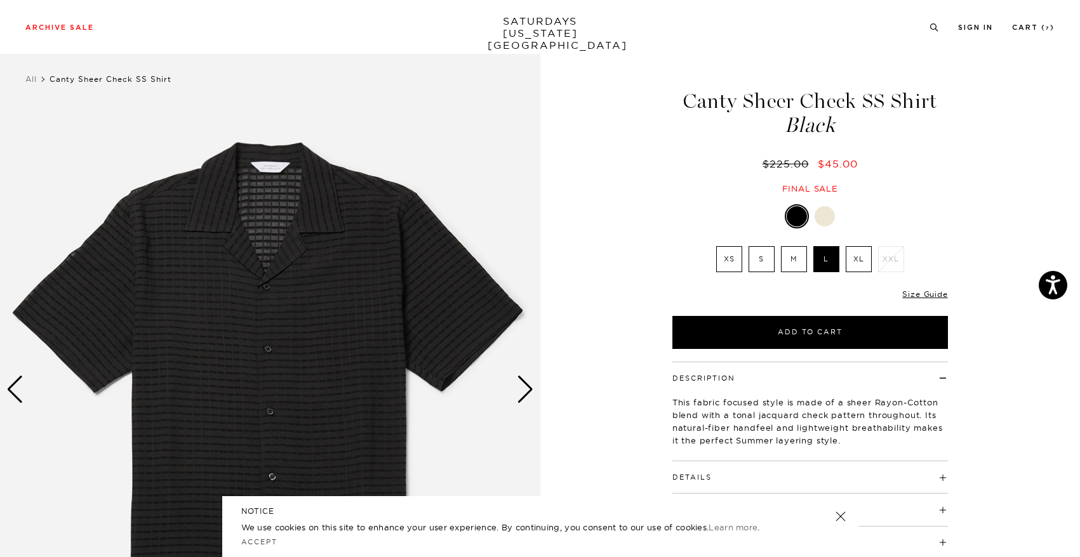
click at [523, 383] on div "Next slide" at bounding box center [525, 390] width 17 height 28
click at [522, 383] on div "Next slide" at bounding box center [525, 390] width 17 height 28
click at [523, 383] on div "Next slide" at bounding box center [525, 390] width 17 height 28
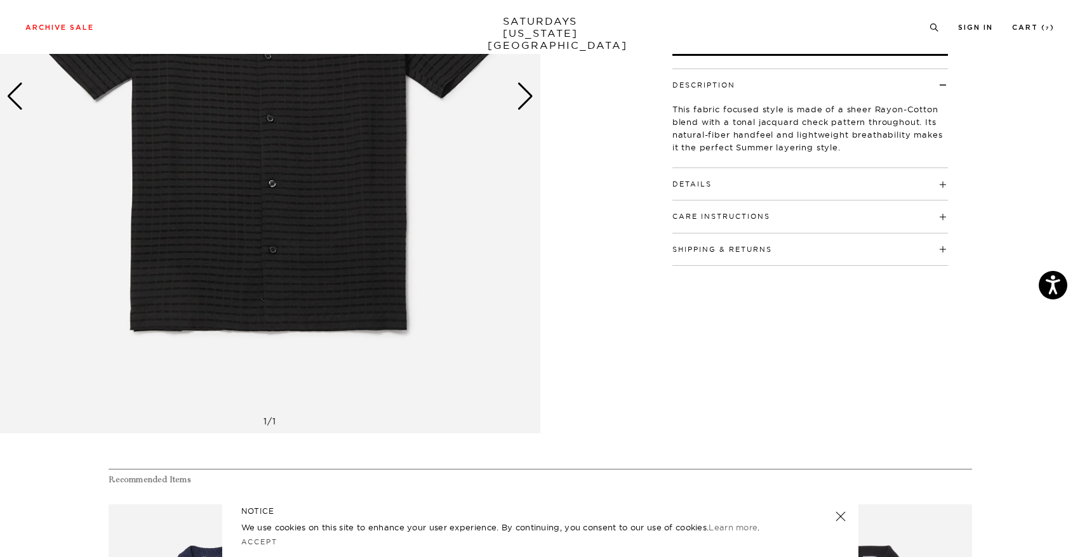
scroll to position [60, 0]
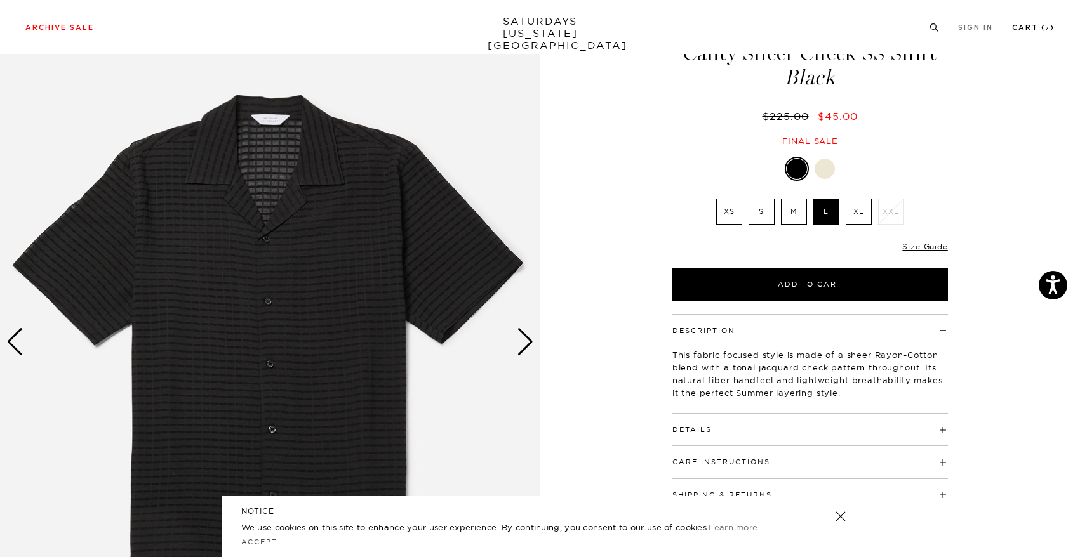
click at [1032, 22] on li "Cart ( 7 )" at bounding box center [1033, 26] width 43 height 11
click at [1032, 26] on link "Cart ( 7 )" at bounding box center [1033, 27] width 43 height 7
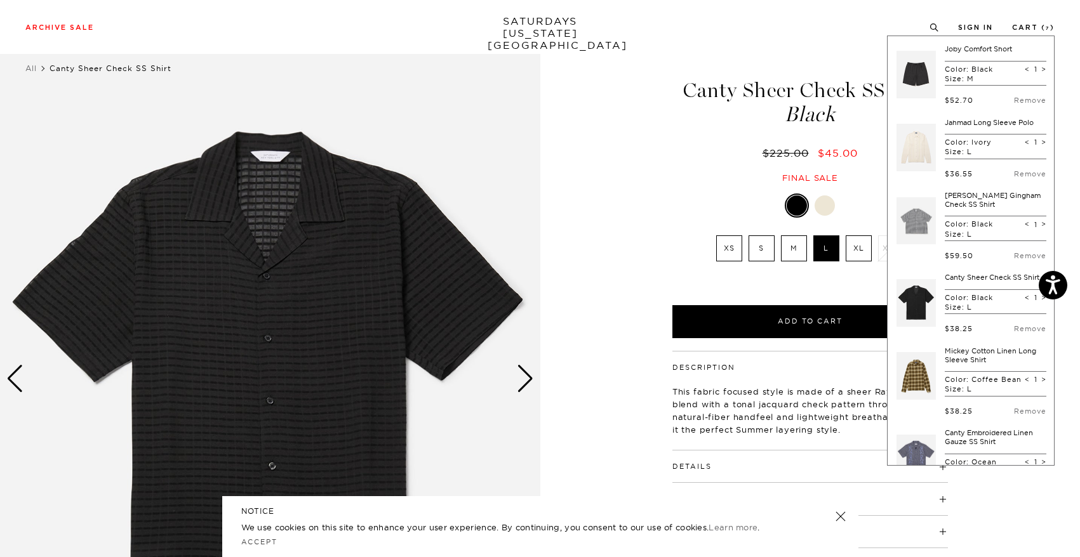
scroll to position [6, 0]
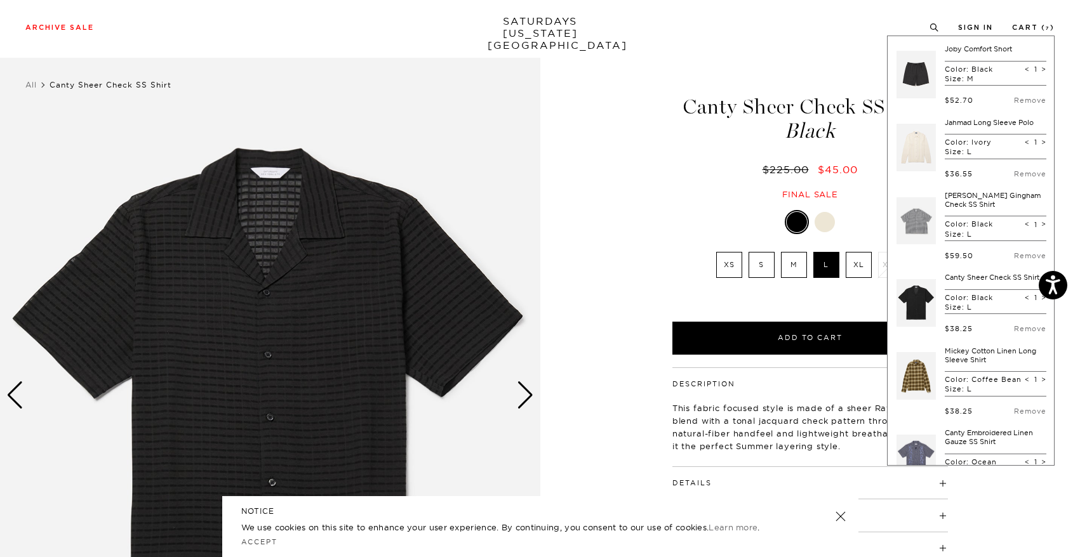
click at [926, 77] on link at bounding box center [915, 74] width 39 height 60
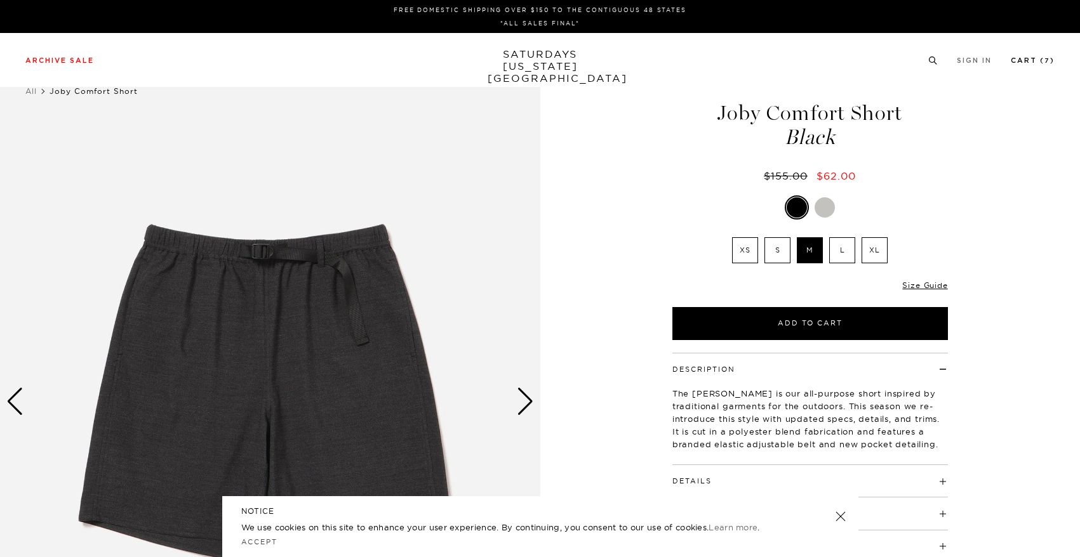
click at [1034, 56] on li "Cart ( 7 )" at bounding box center [1033, 59] width 44 height 11
click at [1030, 64] on link "Cart ( 7 )" at bounding box center [1033, 60] width 44 height 7
click at [1033, 58] on link "Cart ( 7 )" at bounding box center [1033, 60] width 44 height 7
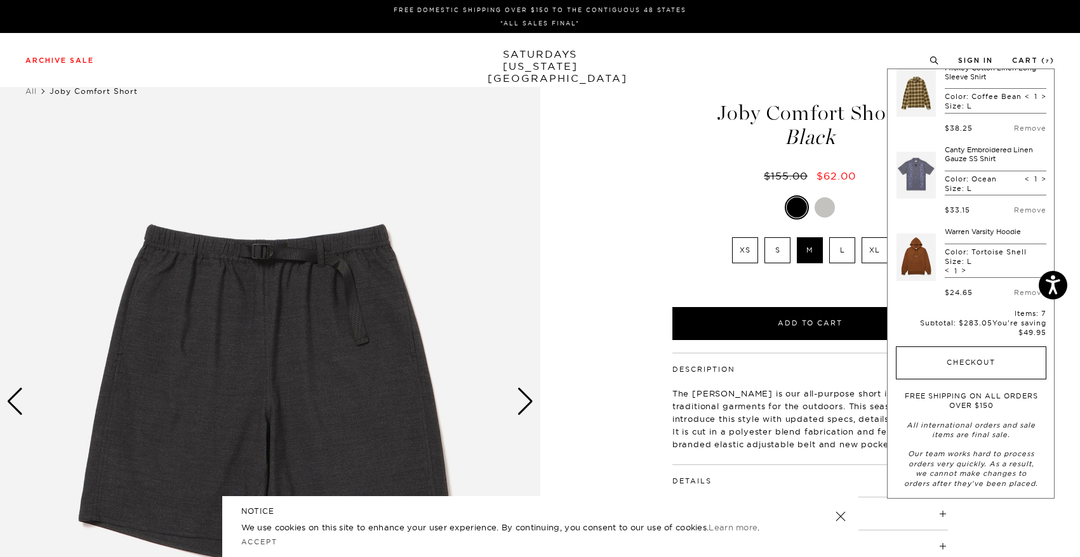
scroll to position [318, 0]
click at [977, 378] on button "Checkout" at bounding box center [971, 361] width 150 height 33
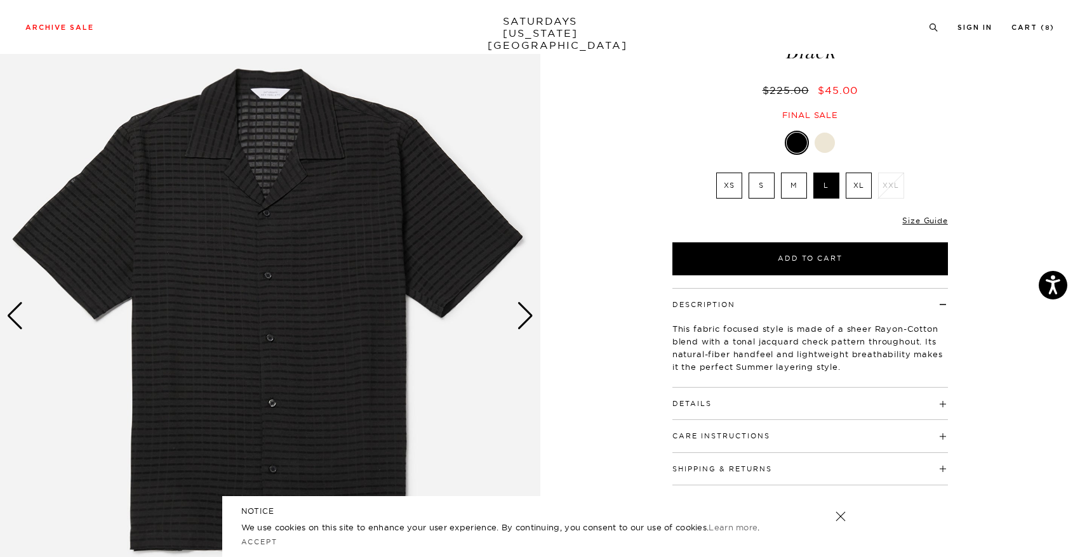
scroll to position [87, 0]
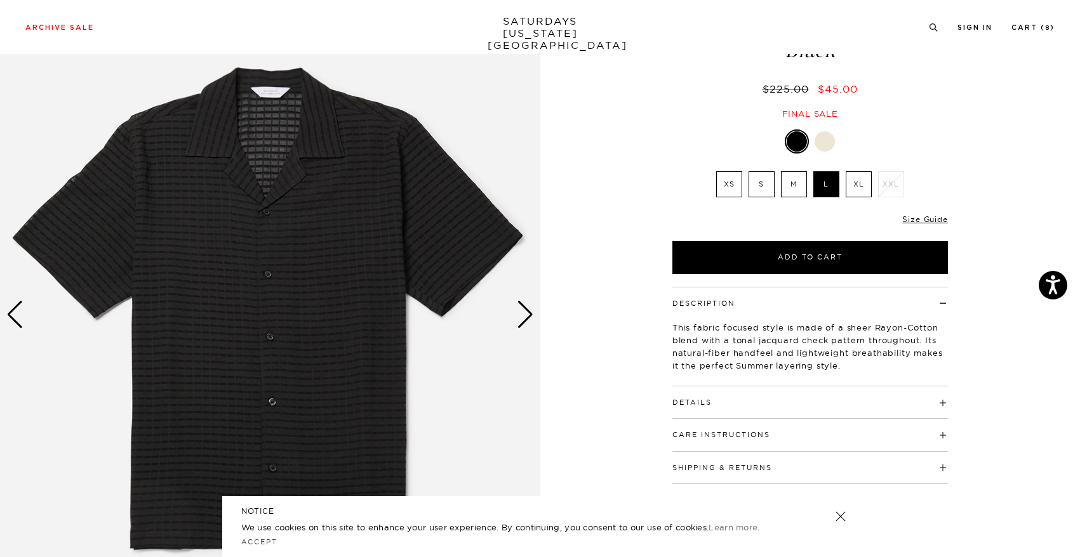
click at [526, 304] on div "Next slide" at bounding box center [525, 315] width 17 height 28
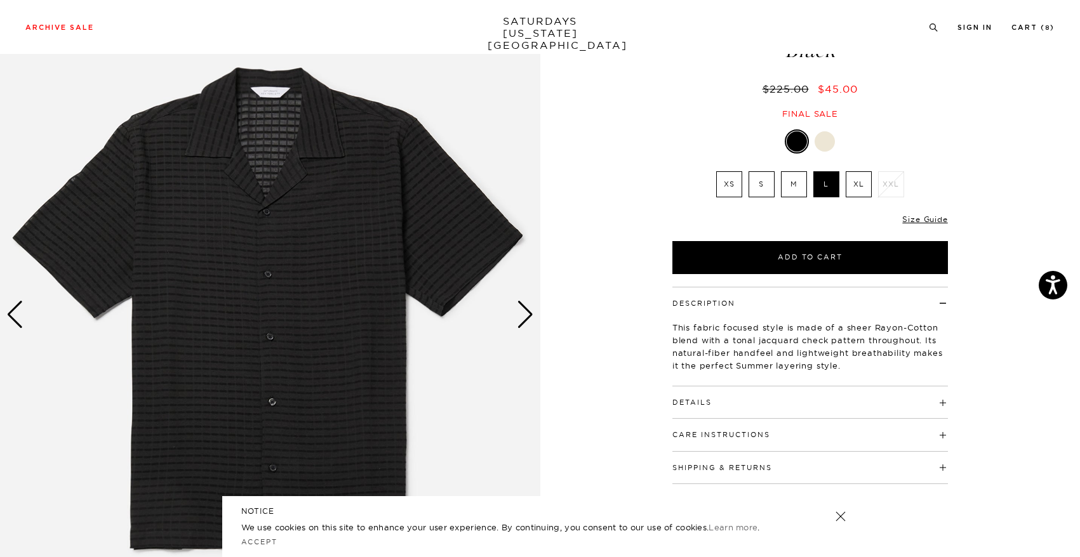
click at [526, 304] on div "Next slide" at bounding box center [525, 315] width 17 height 28
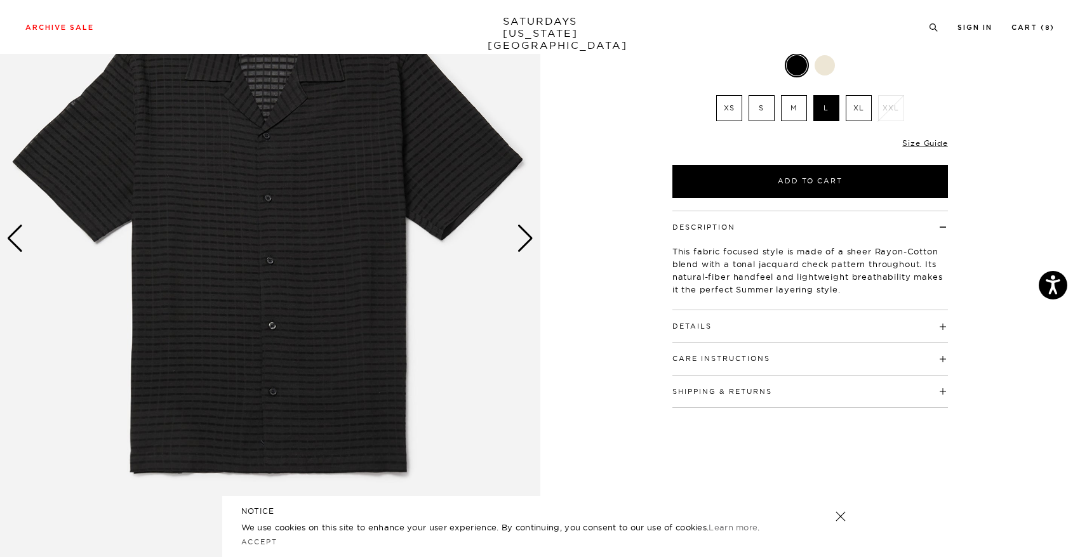
scroll to position [169, 2]
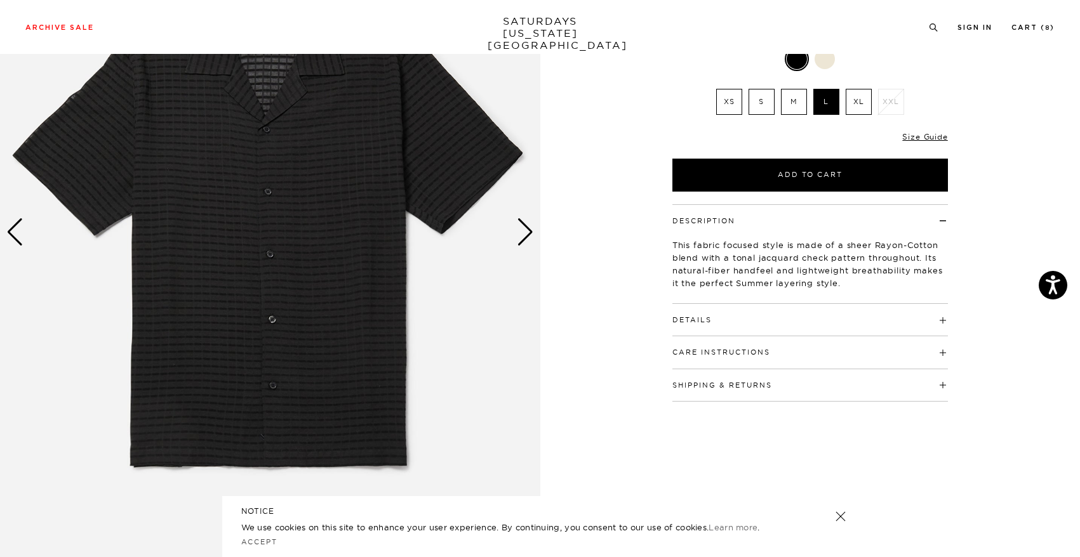
click at [705, 296] on div "Description This fabric focused style is made of a sheer Rayon-Cotton blend wit…" at bounding box center [809, 254] width 275 height 100
click at [705, 306] on h4 "Details" at bounding box center [809, 314] width 275 height 21
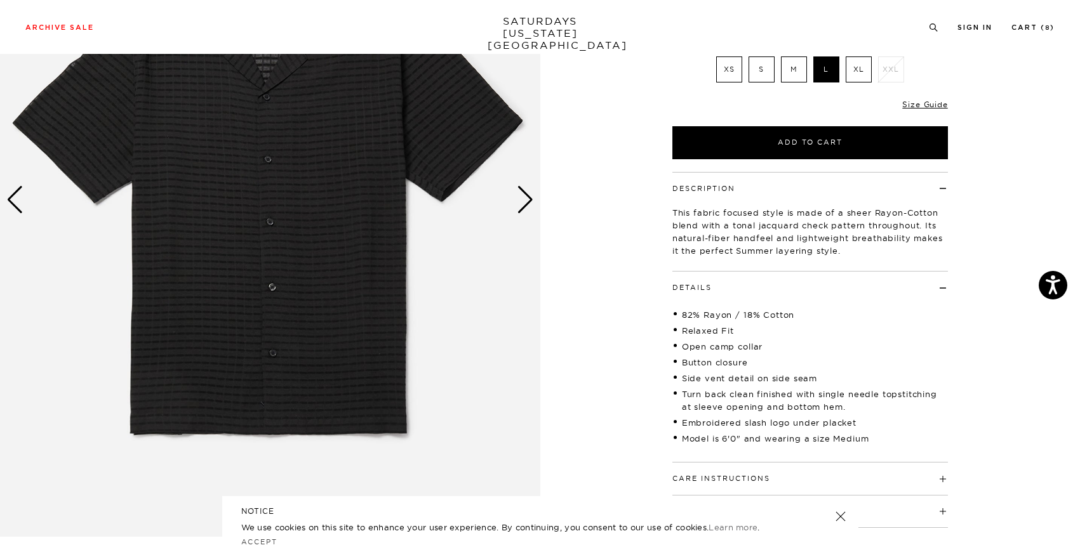
scroll to position [0, 2]
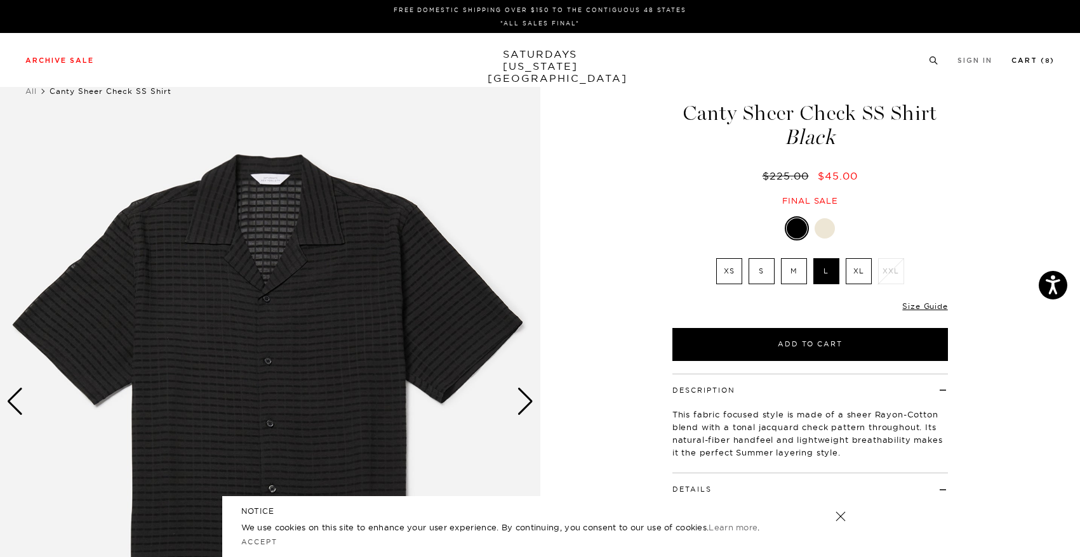
click at [1046, 64] on link "Cart ( 8 )" at bounding box center [1032, 60] width 43 height 7
click at [1046, 59] on small "8" at bounding box center [1047, 61] width 5 height 6
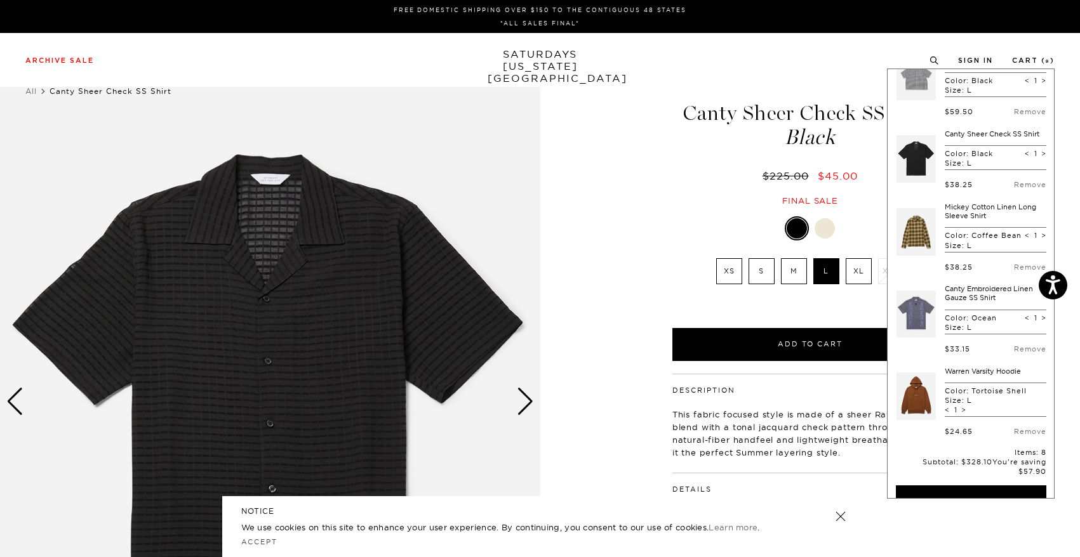
scroll to position [284, 0]
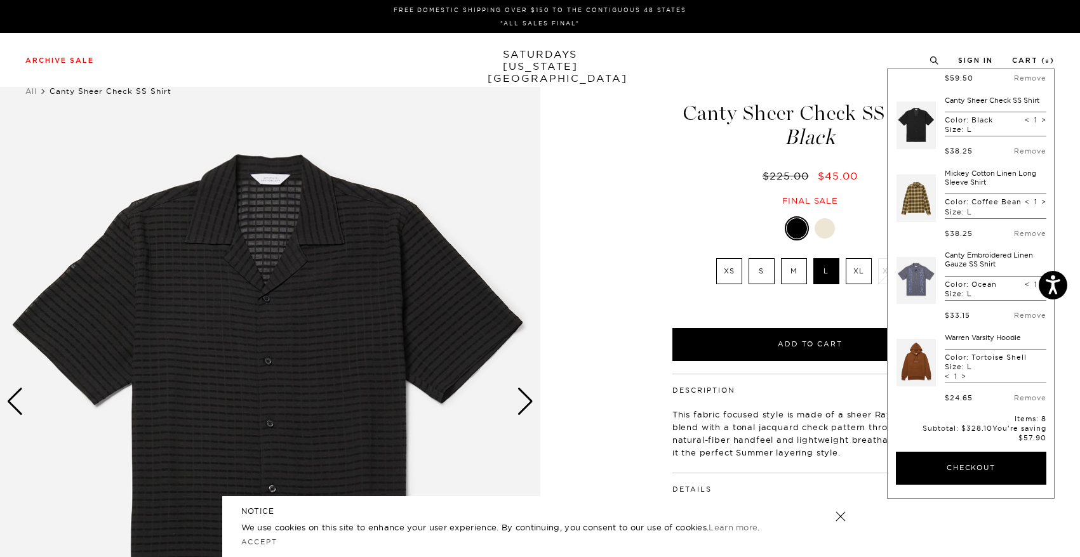
click at [919, 292] on link at bounding box center [915, 281] width 39 height 60
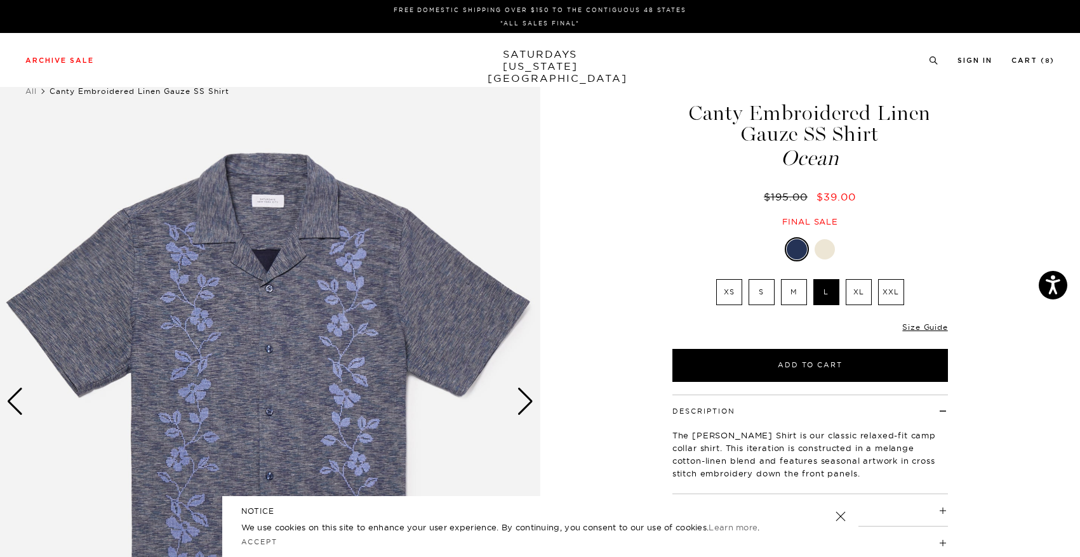
click at [530, 394] on div "Next slide" at bounding box center [525, 402] width 17 height 28
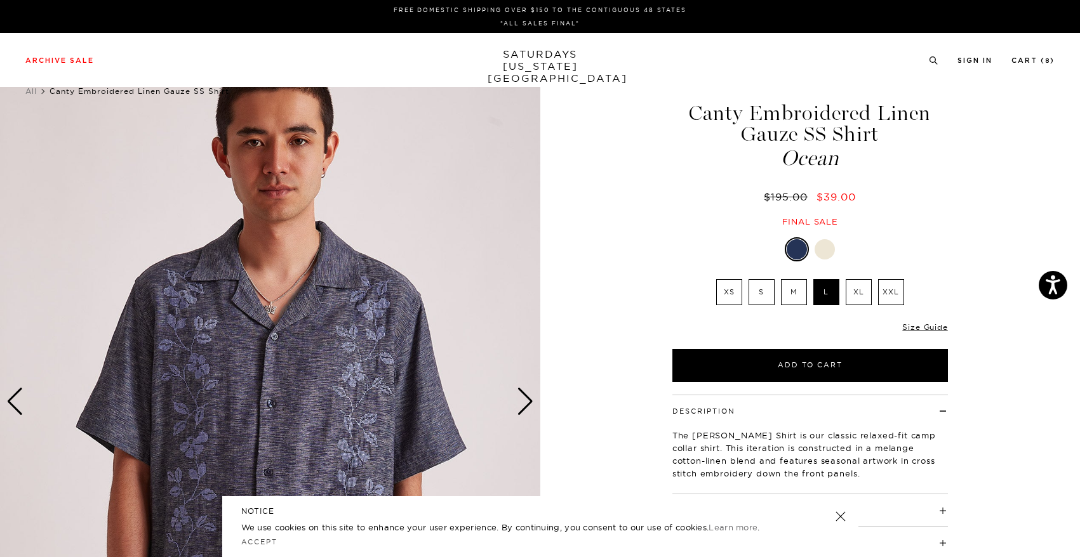
click at [530, 394] on div "Next slide" at bounding box center [525, 402] width 17 height 28
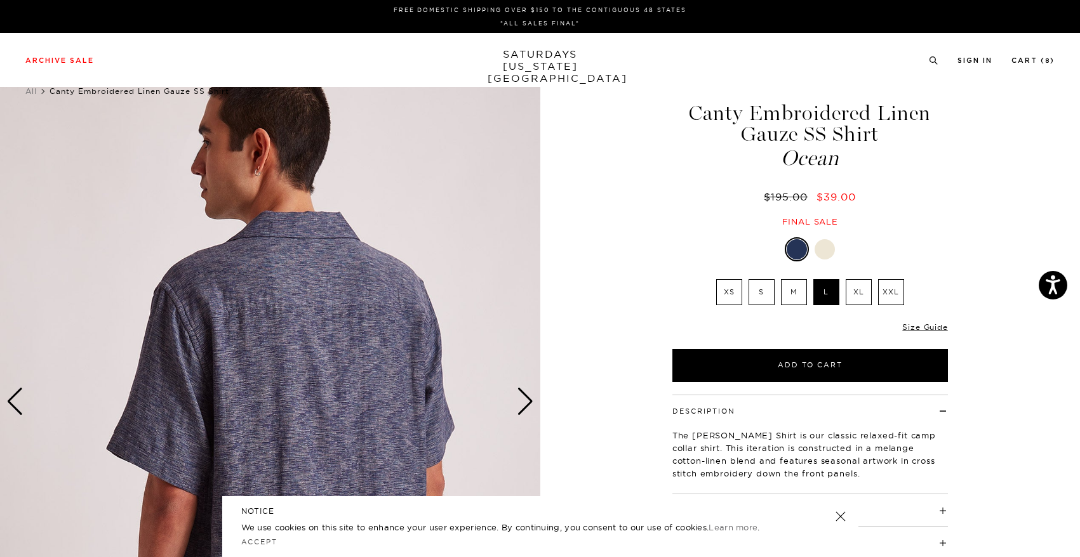
click at [530, 394] on div "Next slide" at bounding box center [525, 402] width 17 height 28
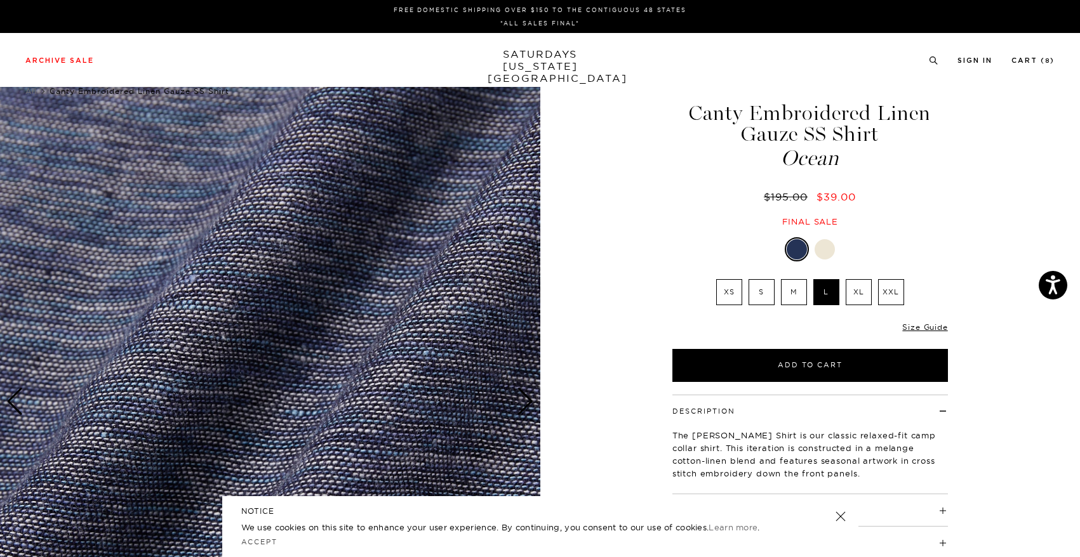
click at [530, 394] on div "Next slide" at bounding box center [525, 402] width 17 height 28
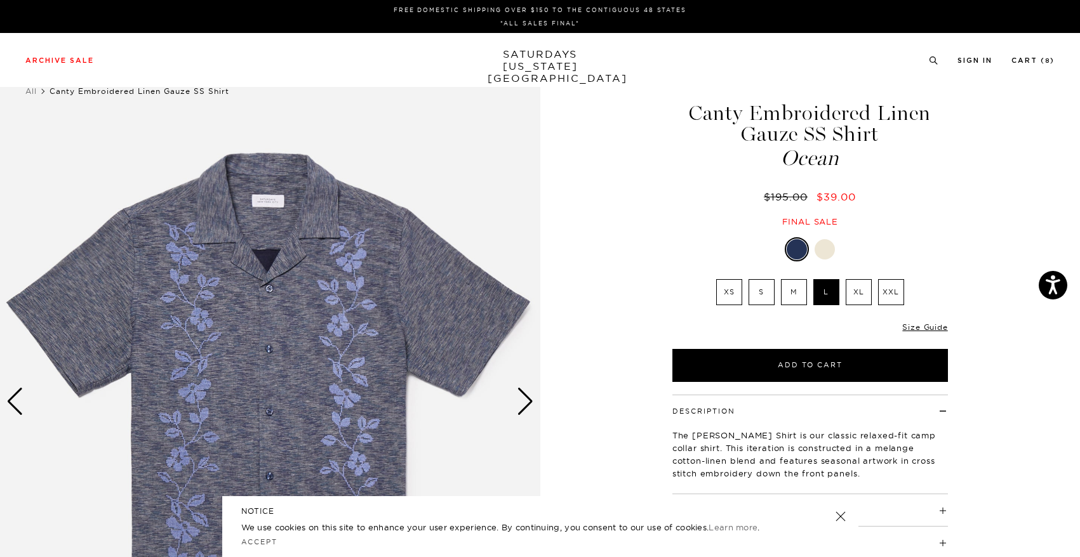
click at [530, 394] on div "Next slide" at bounding box center [525, 402] width 17 height 28
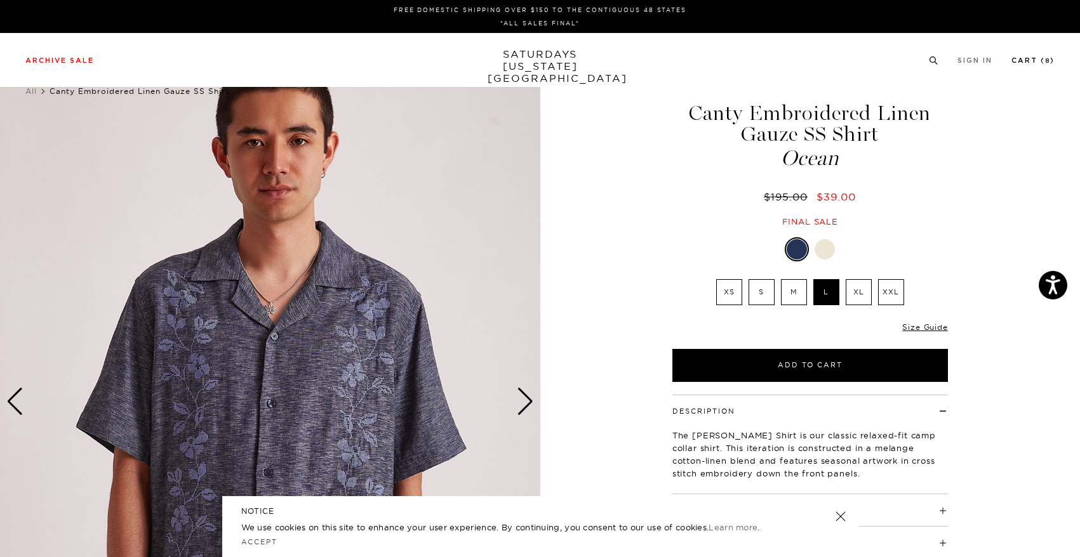
click at [1039, 57] on link "Cart ( 8 )" at bounding box center [1032, 60] width 43 height 7
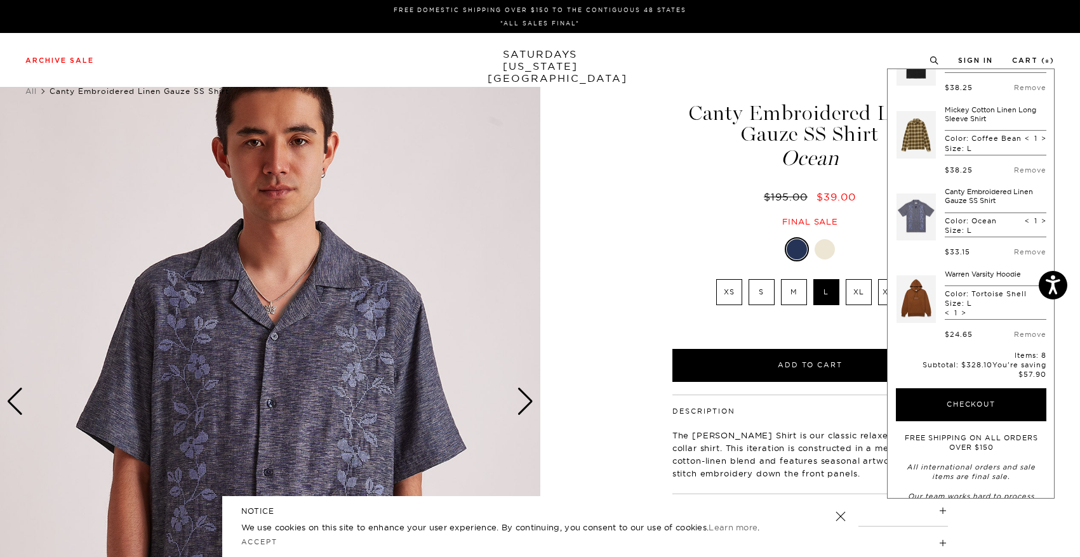
scroll to position [349, 0]
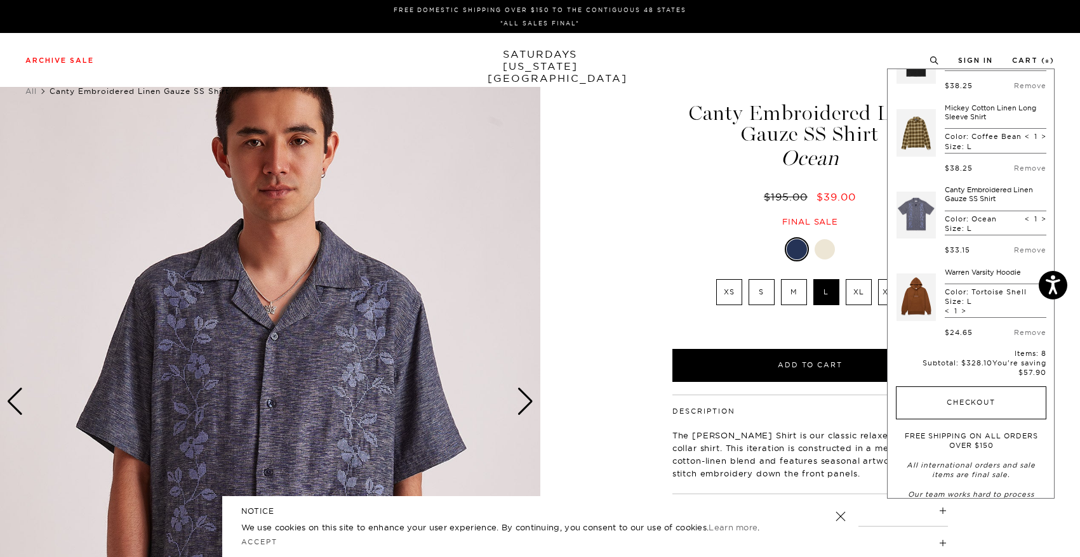
click at [994, 420] on button "Checkout" at bounding box center [971, 403] width 150 height 33
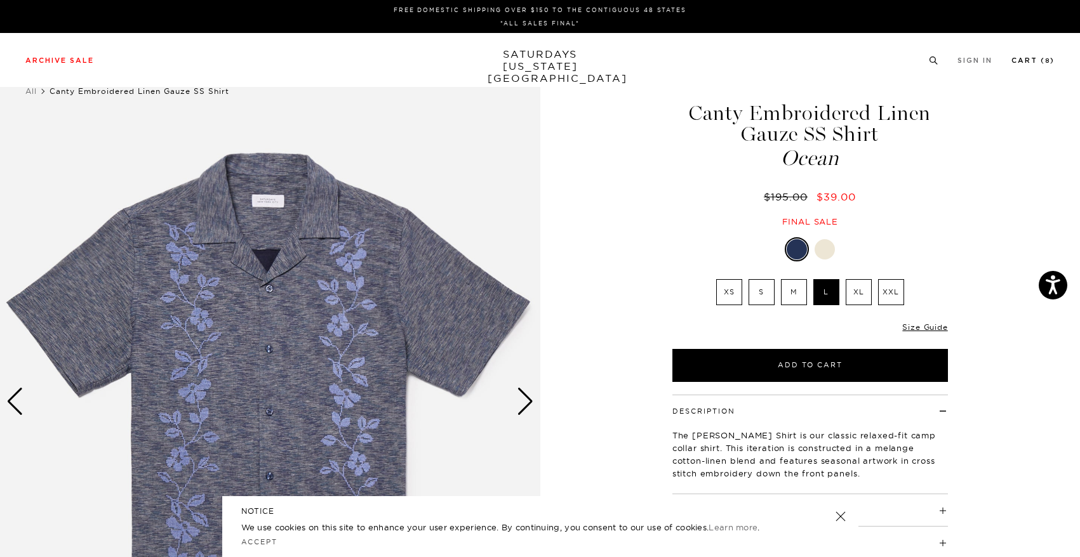
click at [1025, 63] on link "Cart ( 8 )" at bounding box center [1032, 60] width 43 height 7
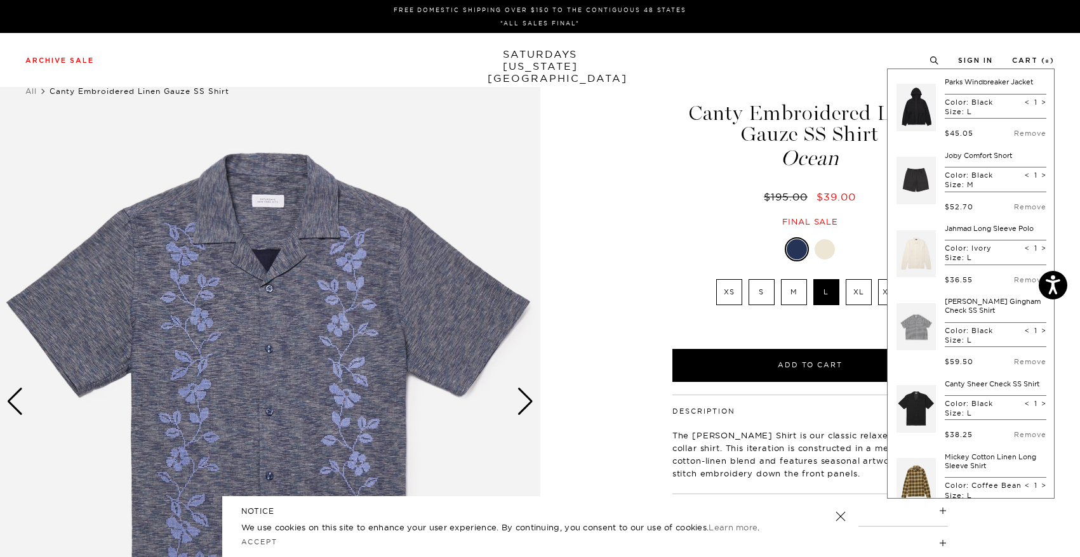
click at [918, 307] on link at bounding box center [915, 327] width 39 height 60
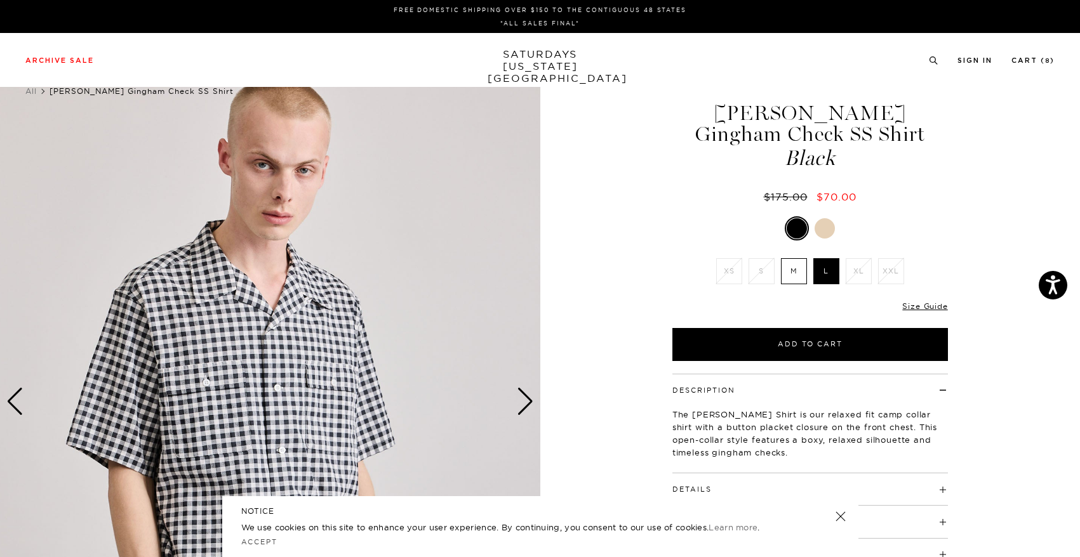
click at [529, 397] on div "Next slide" at bounding box center [525, 402] width 17 height 28
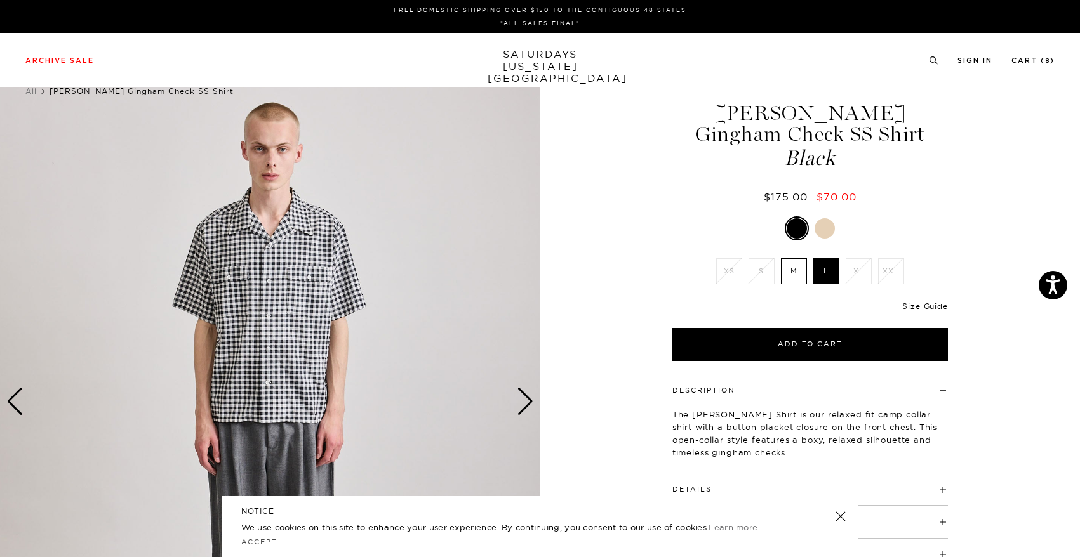
click at [529, 397] on div "Next slide" at bounding box center [525, 402] width 17 height 28
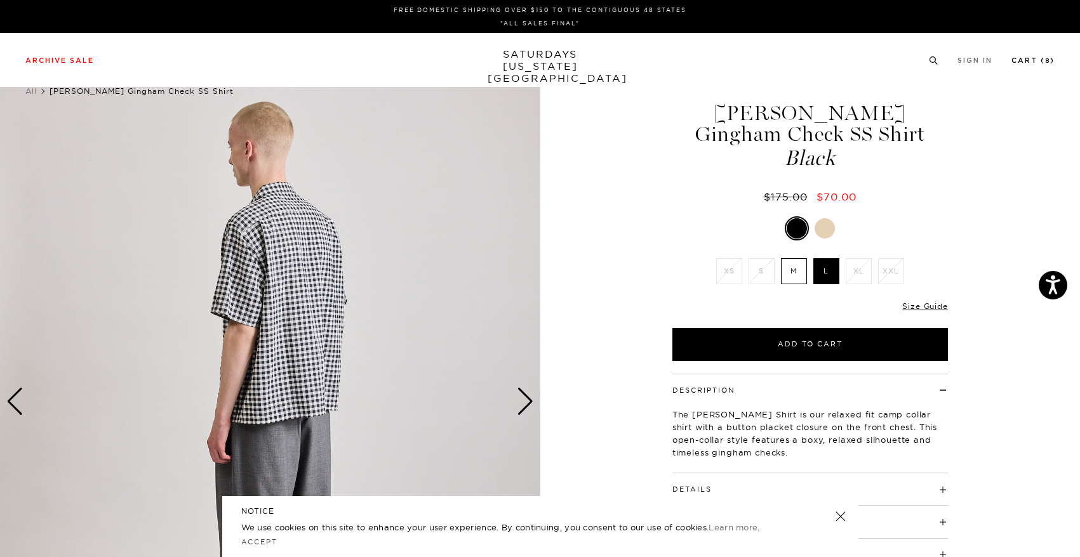
click at [1028, 61] on link "Cart ( 8 )" at bounding box center [1032, 60] width 43 height 7
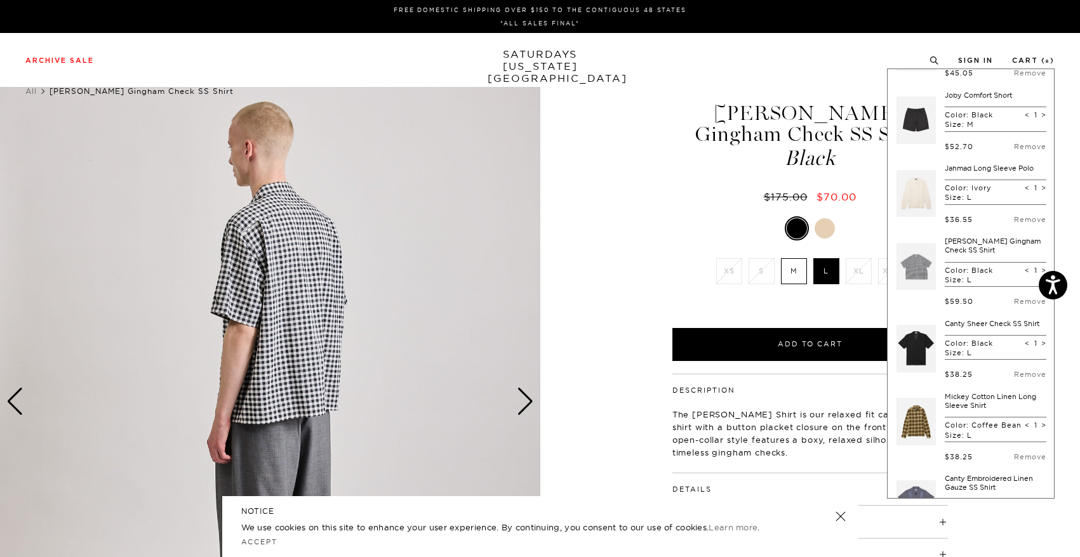
scroll to position [37, 0]
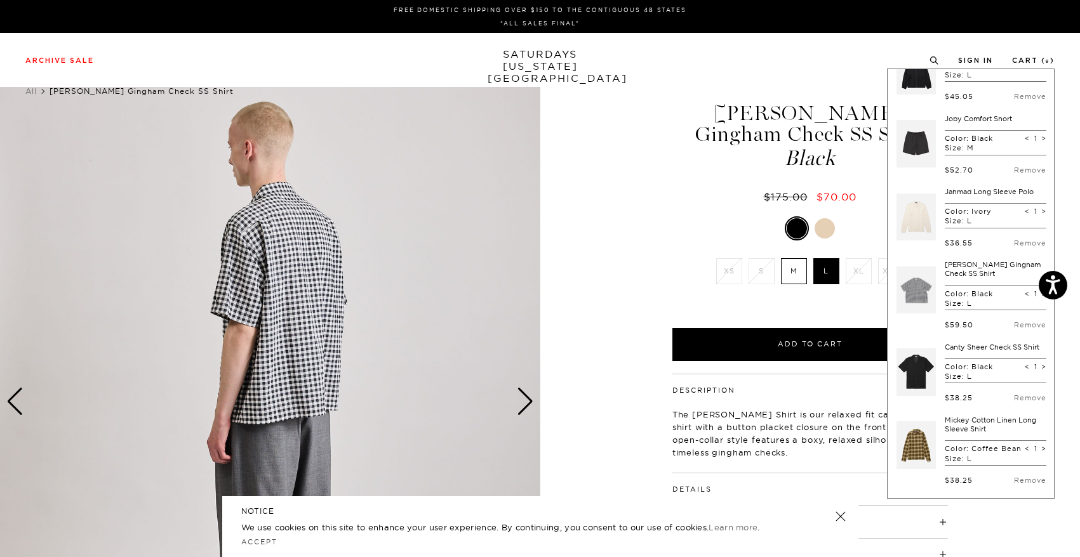
click at [524, 400] on div "Next slide" at bounding box center [525, 402] width 17 height 28
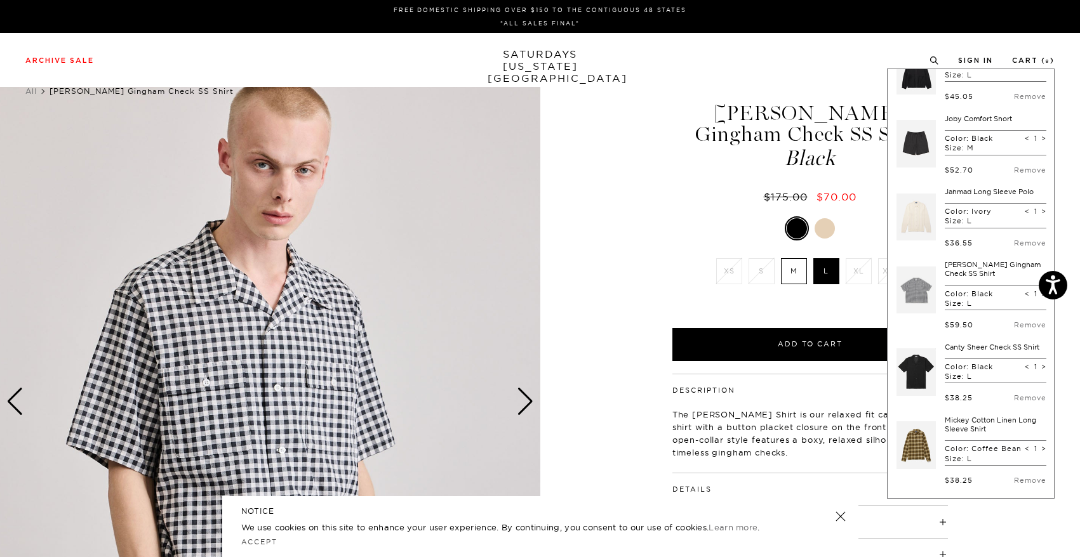
click at [661, 240] on div "Black XS S M L XL XXL XS S M L XL" at bounding box center [809, 288] width 317 height 145
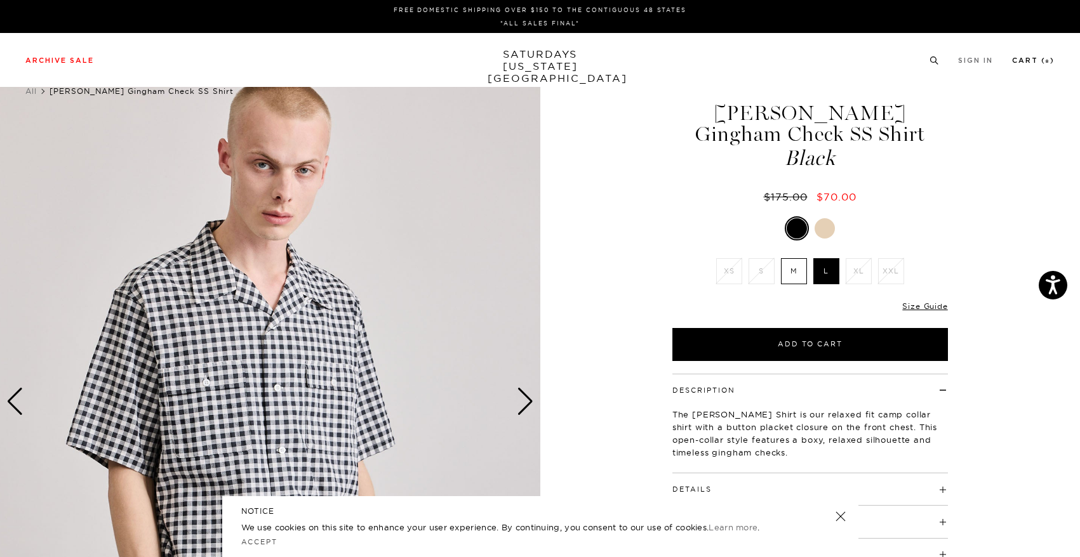
click at [1035, 55] on li "Cart ( 8 )" at bounding box center [1033, 59] width 43 height 11
click at [1033, 63] on link "Cart ( 8 )" at bounding box center [1033, 60] width 43 height 7
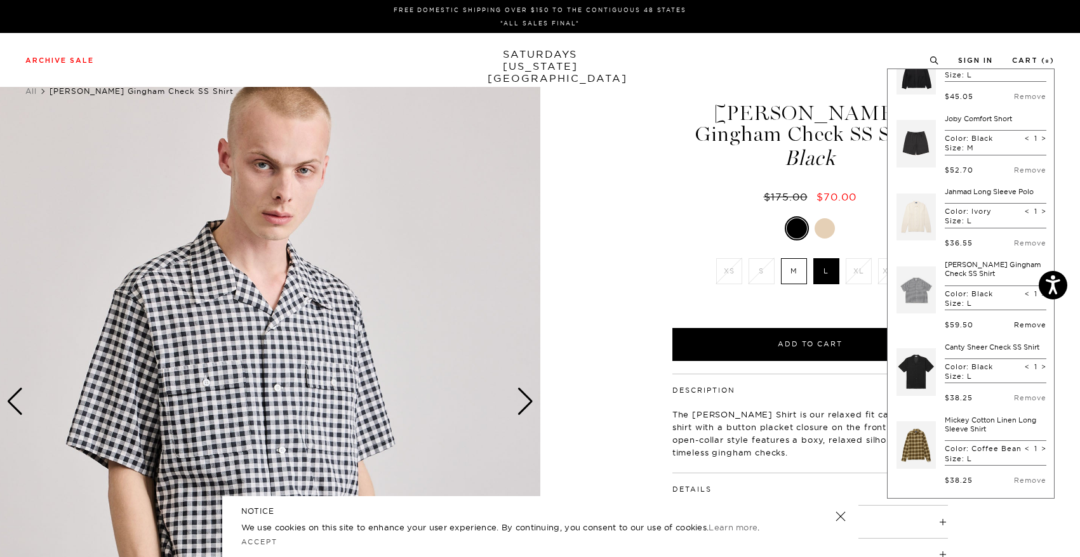
click at [1018, 324] on link "Remove" at bounding box center [1030, 325] width 32 height 9
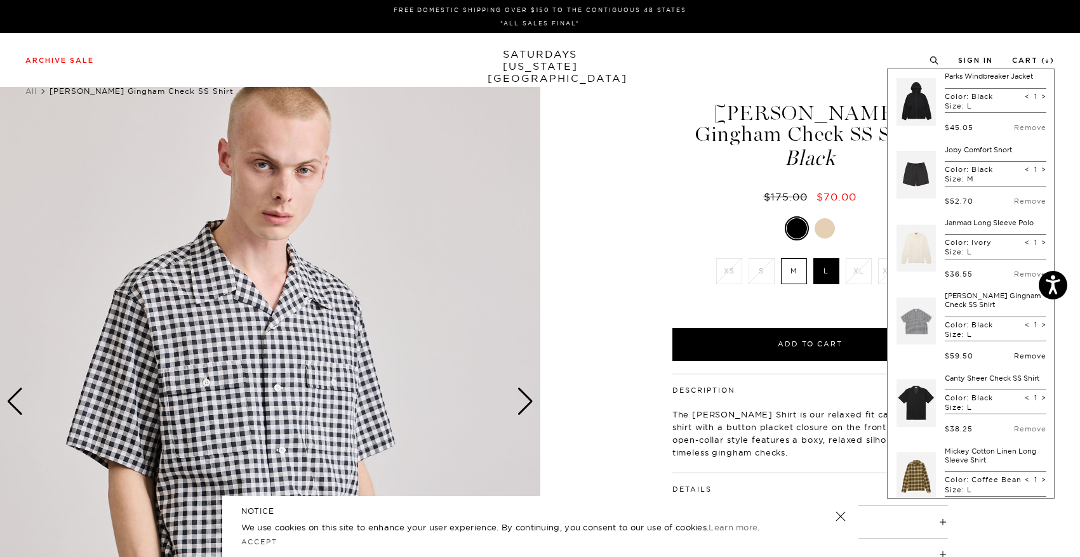
scroll to position [0, 0]
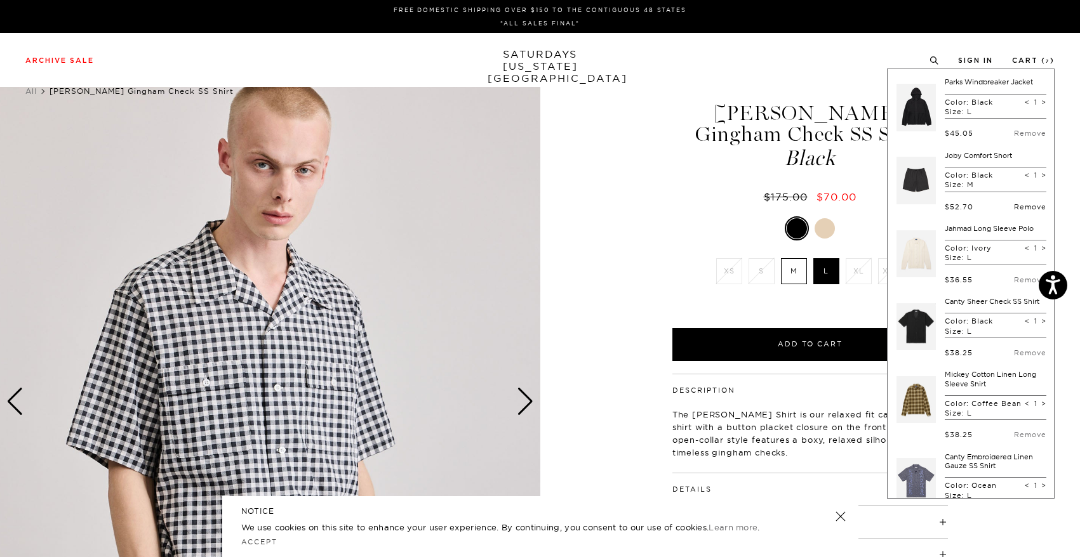
click at [1014, 202] on link "Remove" at bounding box center [1030, 206] width 32 height 9
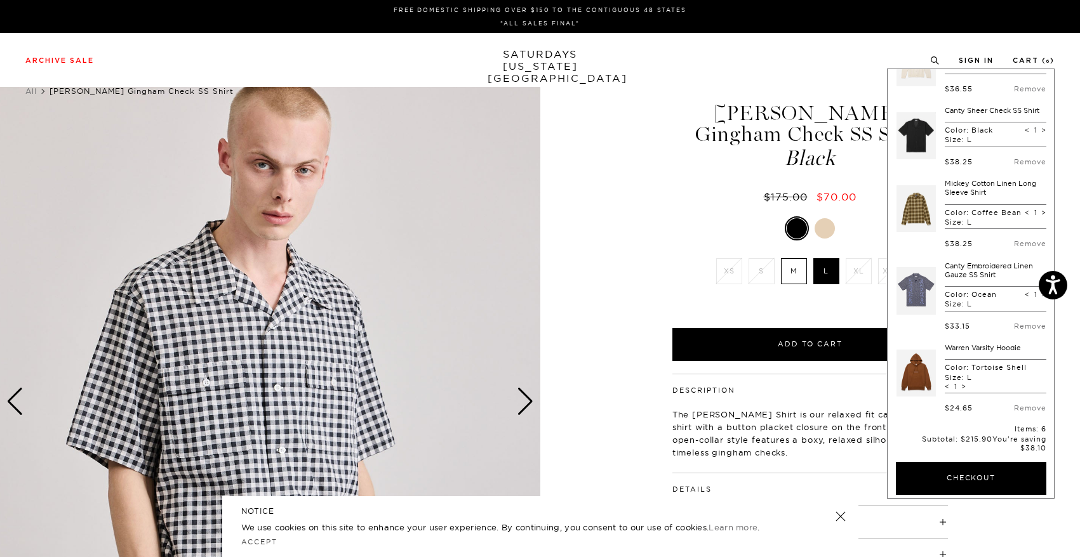
scroll to position [268, 0]
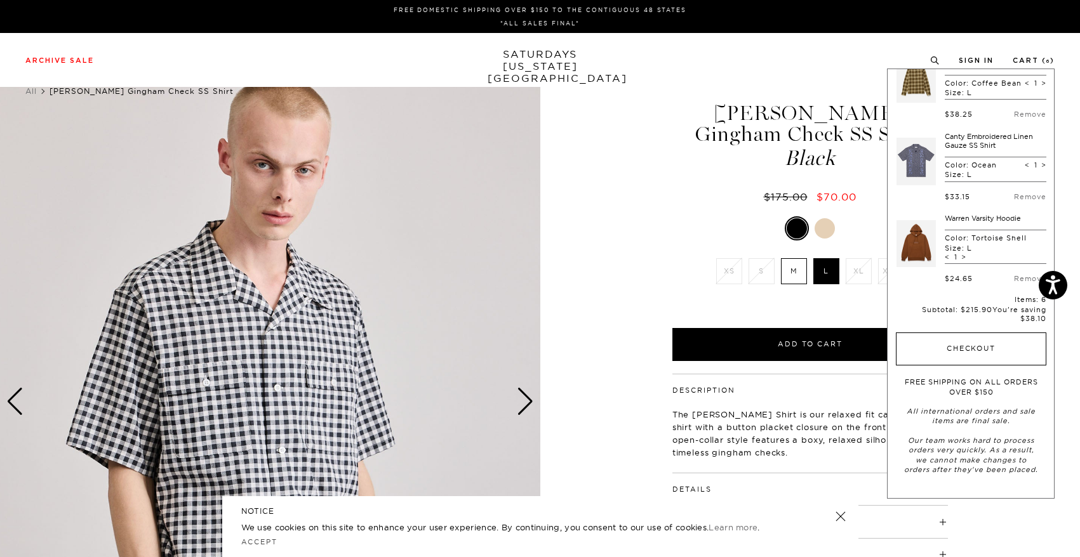
click at [994, 341] on button "Checkout" at bounding box center [971, 349] width 150 height 33
